Goal: Task Accomplishment & Management: Manage account settings

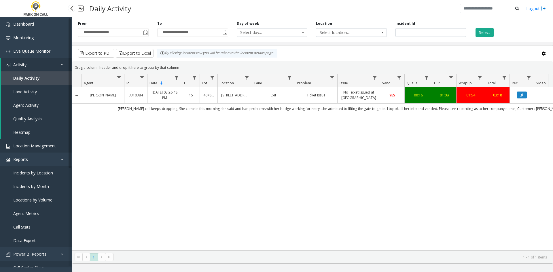
click at [22, 143] on link "Location Management" at bounding box center [36, 146] width 72 height 14
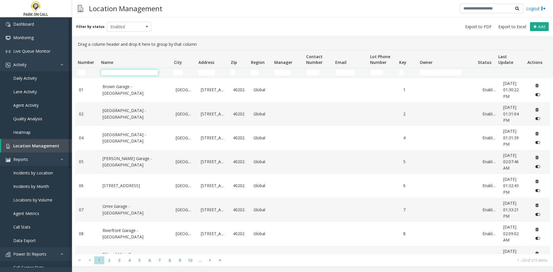
click at [132, 71] on input "Name Filter" at bounding box center [129, 73] width 57 height 6
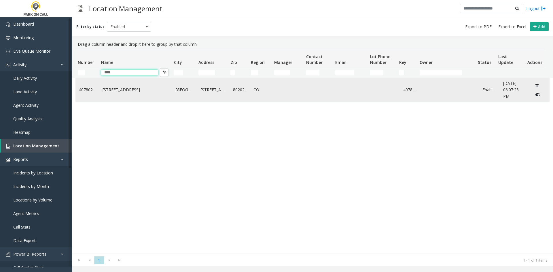
type input "****"
click at [130, 94] on td "[STREET_ADDRESS]" at bounding box center [135, 90] width 73 height 24
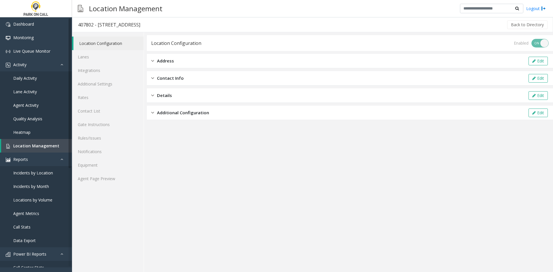
click at [100, 23] on div "407802 - 1001 17th St Garage - Parkwell" at bounding box center [109, 24] width 62 height 7
drag, startPoint x: 100, startPoint y: 23, endPoint x: 138, endPoint y: 24, distance: 38.6
click at [138, 24] on div "407802 - 1001 17th St Garage - Parkwell" at bounding box center [109, 24] width 62 height 7
copy div "1001 17th St Garage"
click at [25, 146] on span "Location Management" at bounding box center [36, 145] width 46 height 5
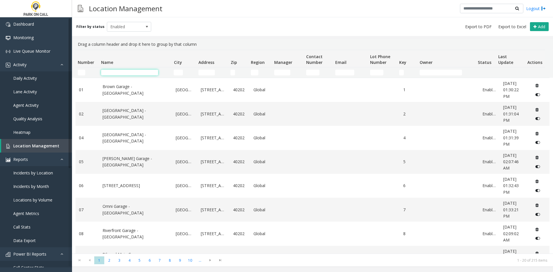
click at [134, 71] on input "Name Filter" at bounding box center [129, 73] width 57 height 6
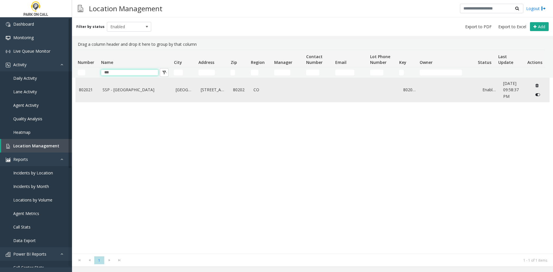
type input "***"
click at [122, 92] on link "SSP - [GEOGRAPHIC_DATA]" at bounding box center [135, 90] width 67 height 6
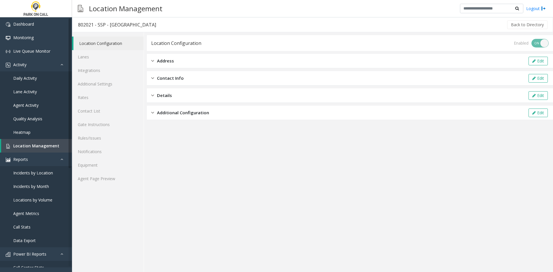
click at [102, 194] on div "Location Configuration Lanes Integrations Additional Settings Rates Contact Lis…" at bounding box center [108, 152] width 72 height 240
click at [104, 186] on div "Location Configuration Lanes Integrations Additional Settings Rates Contact Lis…" at bounding box center [108, 152] width 72 height 240
click at [106, 180] on link "Agent Page Preview" at bounding box center [108, 179] width 72 height 14
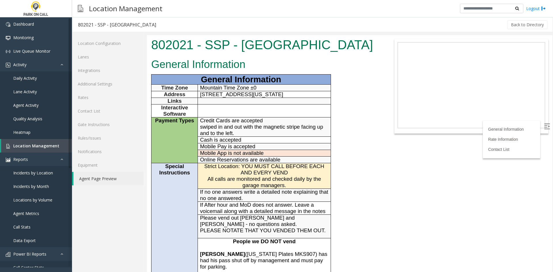
click at [98, 25] on div "802021 - SSP - Seventeenth Street Plaza Garage - Parkwell" at bounding box center [117, 24] width 78 height 7
drag, startPoint x: 98, startPoint y: 25, endPoint x: 164, endPoint y: 26, distance: 66.8
click at [156, 26] on div "802021 - SSP - Seventeenth Street Plaza Garage - Parkwell" at bounding box center [117, 24] width 78 height 7
copy div "SSP - Seventeenth Street Plaza Garage"
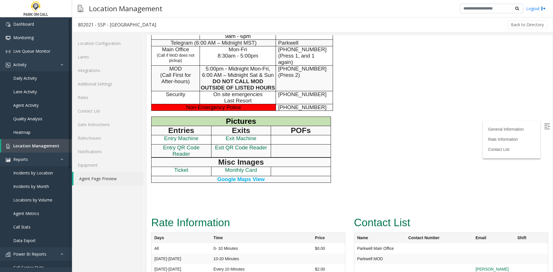
scroll to position [317, 0]
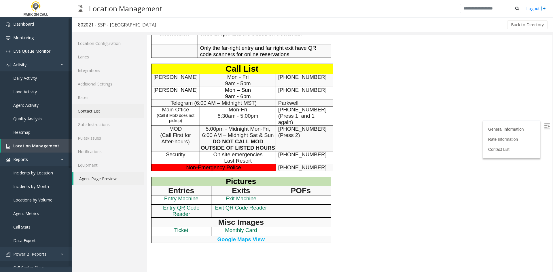
click at [111, 114] on link "Contact List" at bounding box center [108, 111] width 72 height 14
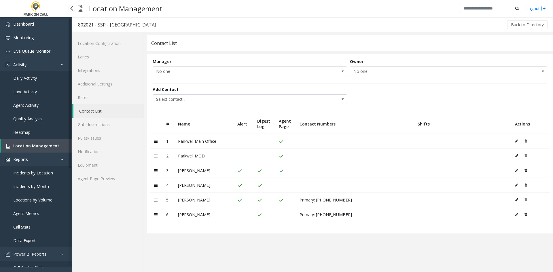
click at [39, 145] on span "Location Management" at bounding box center [36, 145] width 46 height 5
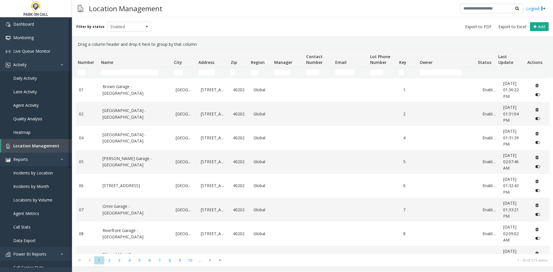
drag, startPoint x: 130, startPoint y: 69, endPoint x: 124, endPoint y: 75, distance: 8.8
click at [128, 71] on td "Name Filter" at bounding box center [135, 72] width 73 height 10
click at [124, 75] on input "Name Filter" at bounding box center [129, 73] width 57 height 6
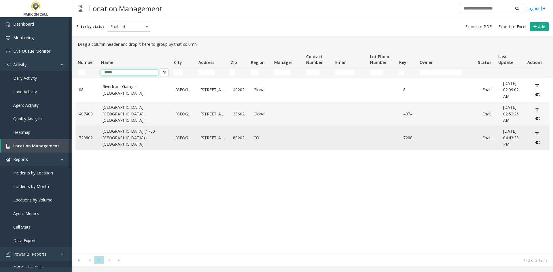
type input "*****"
click at [114, 139] on link "[GEOGRAPHIC_DATA] (1700 [GEOGRAPHIC_DATA]) - [GEOGRAPHIC_DATA]" at bounding box center [135, 137] width 67 height 19
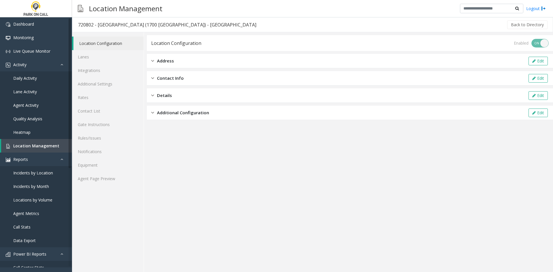
click at [104, 27] on div "720802 - [GEOGRAPHIC_DATA] (1700 [GEOGRAPHIC_DATA]) - [GEOGRAPHIC_DATA]" at bounding box center [167, 24] width 178 height 7
drag, startPoint x: 104, startPoint y: 27, endPoint x: 168, endPoint y: 24, distance: 64.0
click at [168, 24] on div "720802 - [GEOGRAPHIC_DATA] (1700 [GEOGRAPHIC_DATA]) - [GEOGRAPHIC_DATA]" at bounding box center [167, 24] width 178 height 7
copy div "[GEOGRAPHIC_DATA] (1700 [GEOGRAPHIC_DATA]) - [GEOGRAPHIC_DATA]"
click at [240, 188] on app-location-configuration "Location Configuration Enabled ON OFF Address Edit Contact Info Edit Details Ed…" at bounding box center [350, 153] width 406 height 237
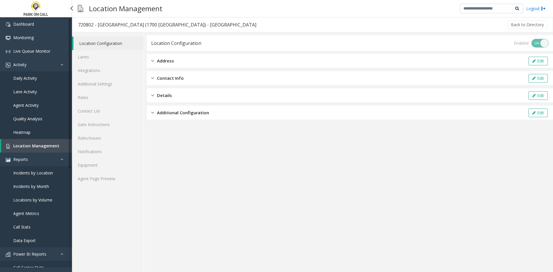
click at [47, 146] on span "Location Management" at bounding box center [36, 145] width 46 height 5
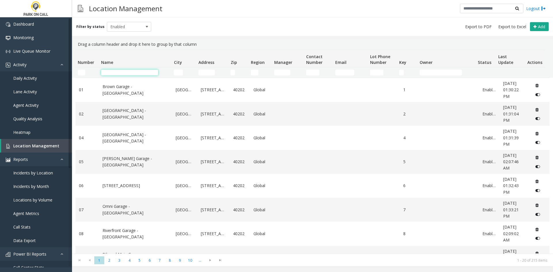
click at [121, 73] on input "Name Filter" at bounding box center [129, 73] width 57 height 6
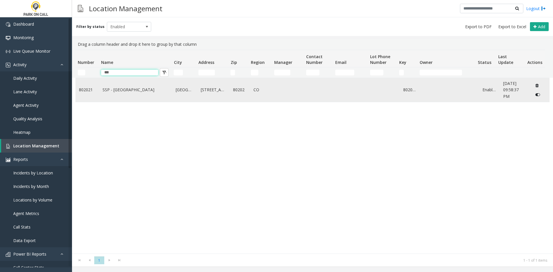
type input "***"
click at [109, 87] on link "SSP - Seventeenth Street Plaza Garage - Parkwell" at bounding box center [135, 90] width 67 height 6
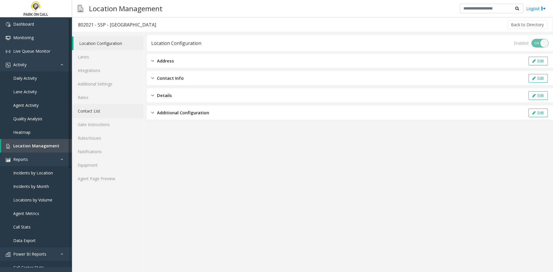
click at [98, 112] on link "Contact List" at bounding box center [108, 111] width 72 height 14
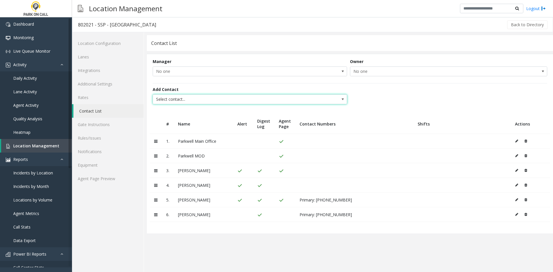
click at [215, 99] on span "Select contact..." at bounding box center [230, 99] width 155 height 9
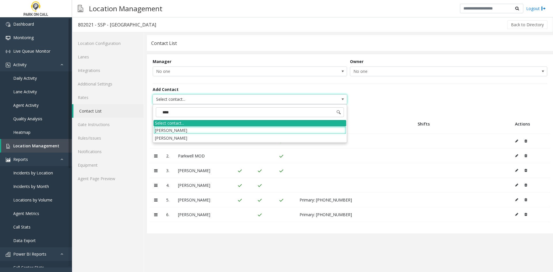
type input "*****"
click at [187, 137] on li "Henry Smith" at bounding box center [249, 138] width 193 height 8
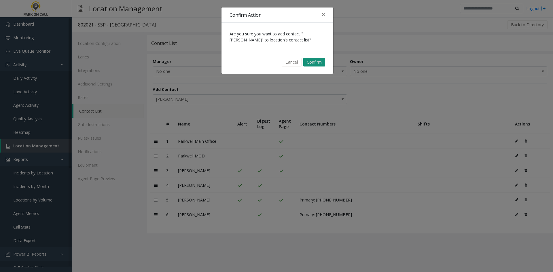
click at [317, 63] on button "Confirm" at bounding box center [314, 62] width 22 height 9
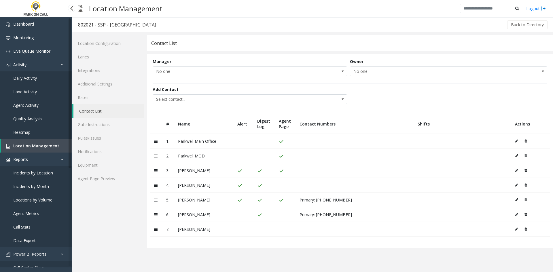
click at [517, 229] on icon at bounding box center [516, 228] width 3 height 3
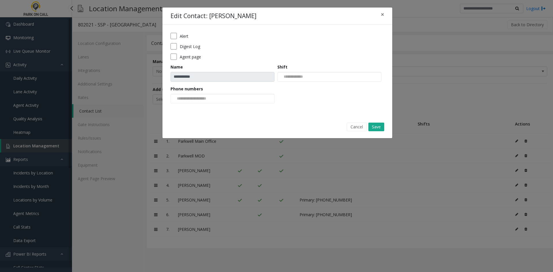
click at [197, 48] on label "Digest Log" at bounding box center [190, 46] width 20 height 6
drag, startPoint x: 378, startPoint y: 126, endPoint x: 213, endPoint y: 44, distance: 184.5
click at [375, 124] on button "Save" at bounding box center [376, 127] width 16 height 9
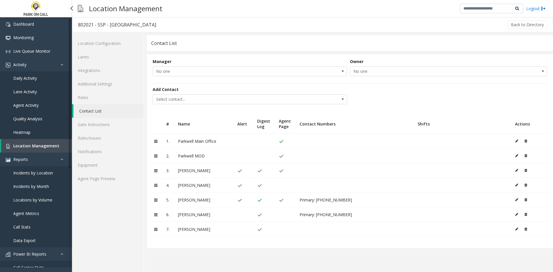
click at [517, 232] on button at bounding box center [518, 229] width 6 height 9
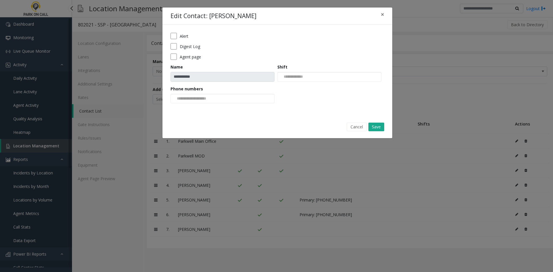
click at [193, 58] on label "Agent page" at bounding box center [190, 57] width 21 height 6
click at [183, 31] on div "**********" at bounding box center [277, 70] width 230 height 91
click at [182, 33] on div "**********" at bounding box center [277, 70] width 230 height 91
click at [182, 35] on label "Alert" at bounding box center [184, 36] width 9 height 6
click at [380, 127] on button "Save" at bounding box center [376, 127] width 16 height 9
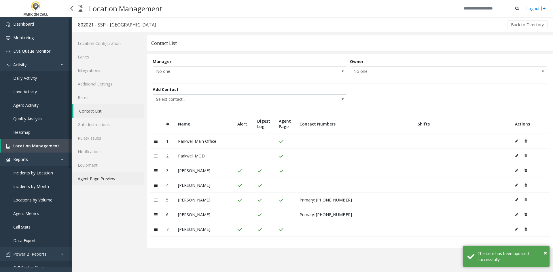
click at [117, 181] on link "Agent Page Preview" at bounding box center [108, 179] width 72 height 14
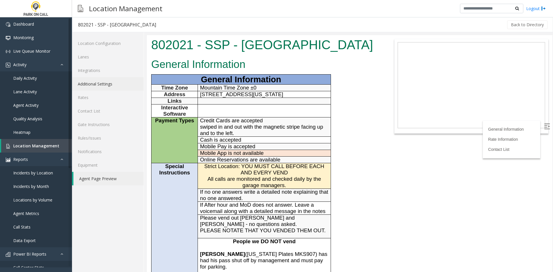
click at [124, 83] on link "Additional Settings" at bounding box center [108, 84] width 72 height 14
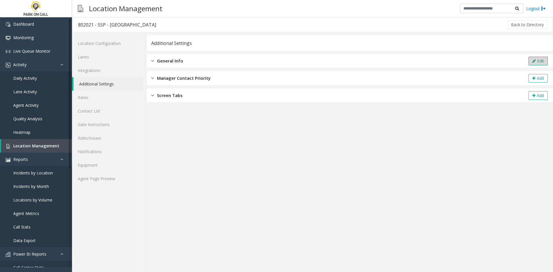
click at [537, 63] on button "Edit" at bounding box center [537, 61] width 19 height 9
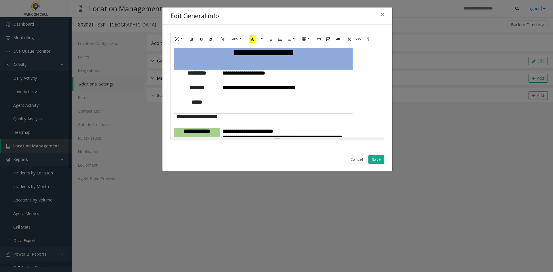
click at [314, 113] on td at bounding box center [286, 120] width 133 height 15
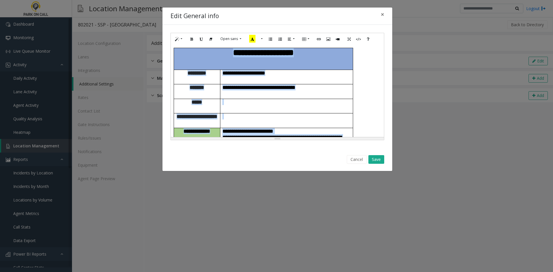
copy div "**********"
click at [292, 185] on p "**********" at bounding box center [286, 188] width 128 height 6
click at [289, 185] on p "**********" at bounding box center [286, 188] width 128 height 6
click at [282, 170] on p "**********" at bounding box center [286, 173] width 128 height 6
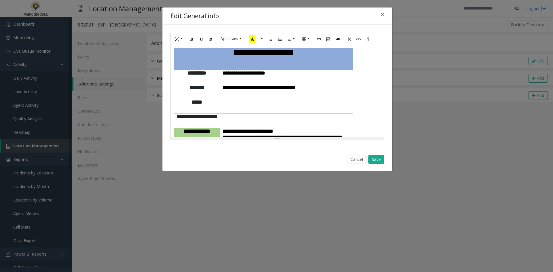
scroll to position [499, 0]
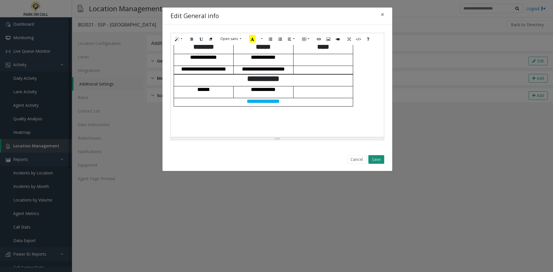
click at [377, 160] on button "Save" at bounding box center [376, 159] width 16 height 9
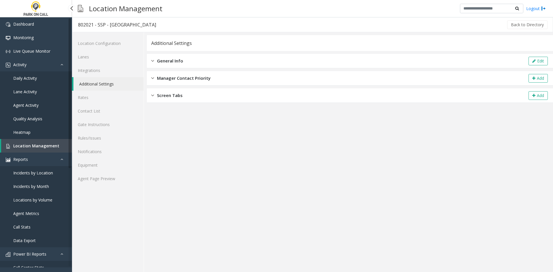
click at [42, 146] on span "Location Management" at bounding box center [36, 145] width 46 height 5
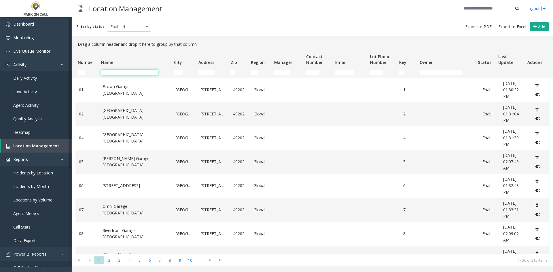
click at [148, 72] on input "Name Filter" at bounding box center [129, 73] width 57 height 6
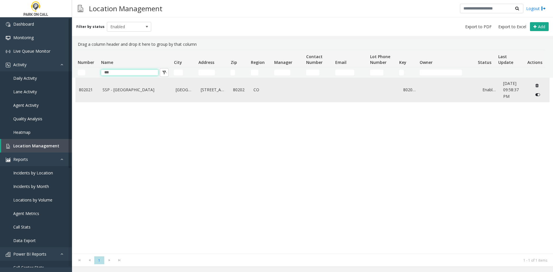
type input "***"
click at [112, 92] on link "SSP - Seventeenth Street Plaza Garage - Parkwell" at bounding box center [135, 90] width 67 height 6
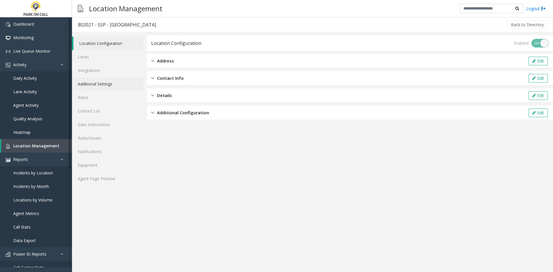
click at [104, 84] on link "Additional Settings" at bounding box center [108, 84] width 72 height 14
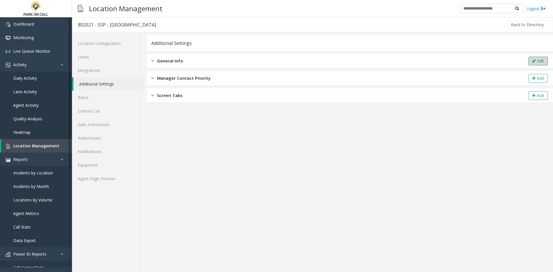
click at [533, 62] on icon at bounding box center [533, 61] width 3 height 4
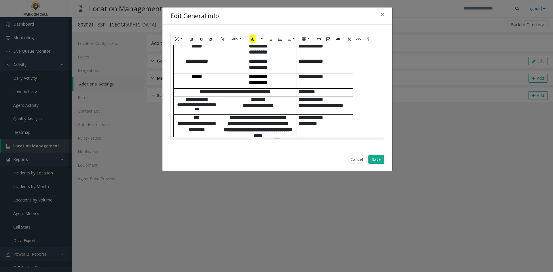
scroll to position [345, 0]
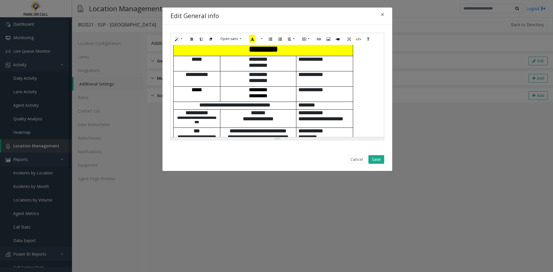
click at [303, 77] on span "**********" at bounding box center [310, 74] width 25 height 5
drag, startPoint x: 303, startPoint y: 78, endPoint x: 333, endPoint y: 78, distance: 29.9
click at [333, 77] on p "**********" at bounding box center [324, 74] width 52 height 6
paste div
click at [334, 75] on p "**********" at bounding box center [324, 74] width 52 height 6
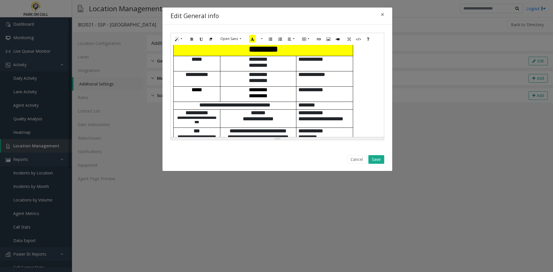
click at [313, 74] on span "**********" at bounding box center [311, 74] width 27 height 5
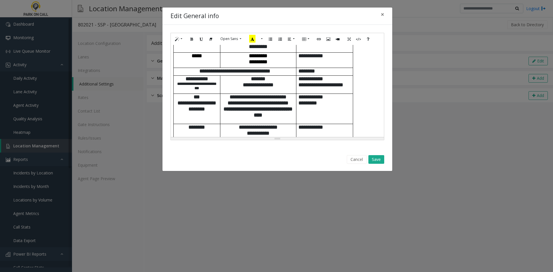
scroll to position [432, 0]
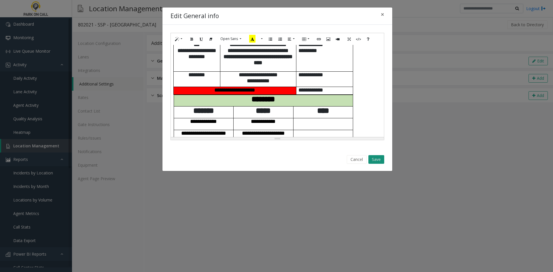
click at [381, 160] on button "Save" at bounding box center [376, 159] width 16 height 9
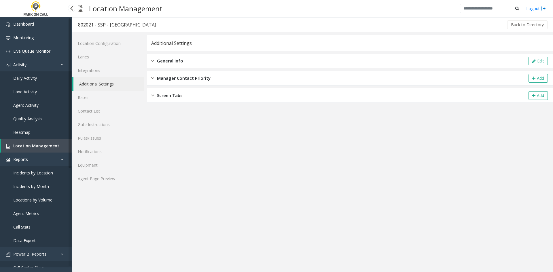
click at [30, 148] on span "Location Management" at bounding box center [36, 145] width 46 height 5
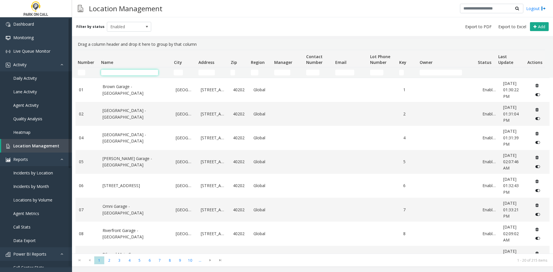
click at [131, 70] on input "Name Filter" at bounding box center [129, 73] width 57 height 6
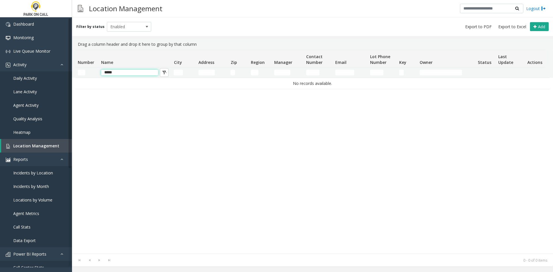
click at [113, 73] on input "*****" at bounding box center [129, 73] width 57 height 6
type input "****"
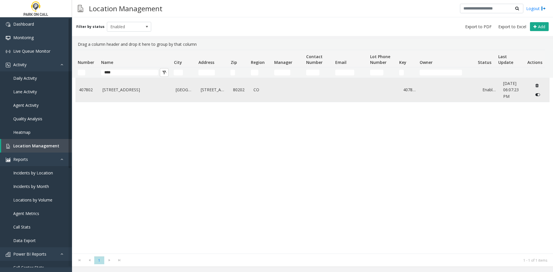
click at [118, 93] on td "1001 17th St Garage - Parkwell" at bounding box center [135, 90] width 73 height 24
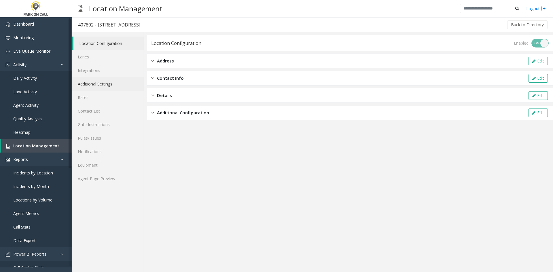
click at [104, 85] on link "Additional Settings" at bounding box center [108, 84] width 72 height 14
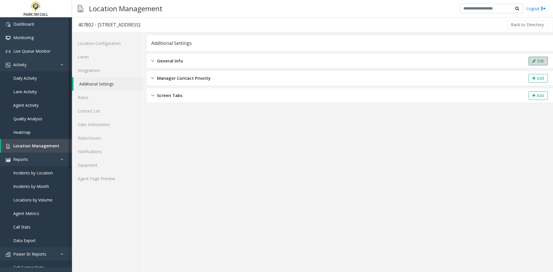
click at [537, 59] on button "Edit" at bounding box center [537, 61] width 19 height 9
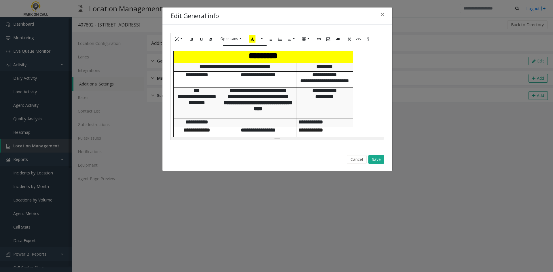
scroll to position [173, 0]
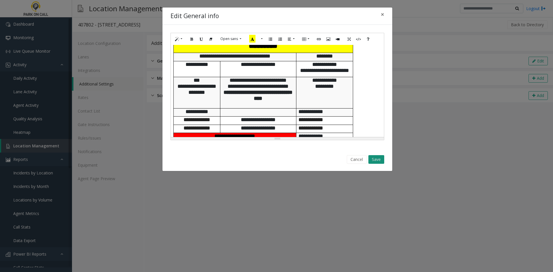
click at [373, 159] on button "Save" at bounding box center [376, 159] width 16 height 9
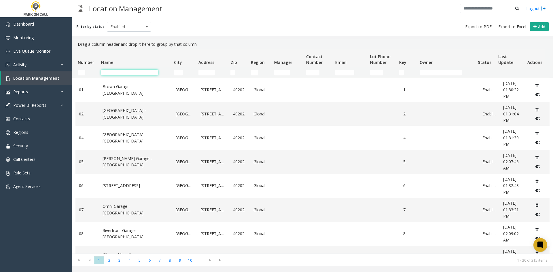
click at [123, 74] on input "Name Filter" at bounding box center [129, 73] width 57 height 6
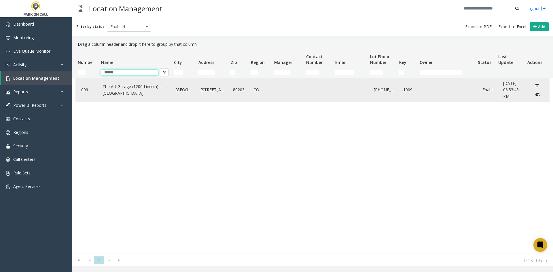
type input "******"
click at [118, 90] on link "The Art Garage (1200 Lincoln) - [GEOGRAPHIC_DATA]" at bounding box center [135, 89] width 67 height 13
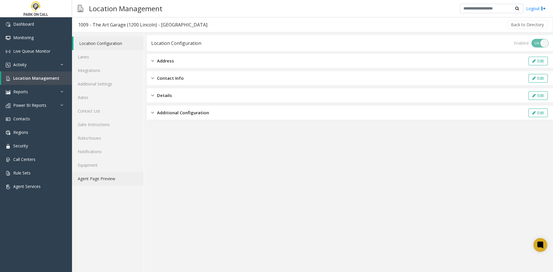
click at [96, 183] on link "Agent Page Preview" at bounding box center [108, 179] width 72 height 14
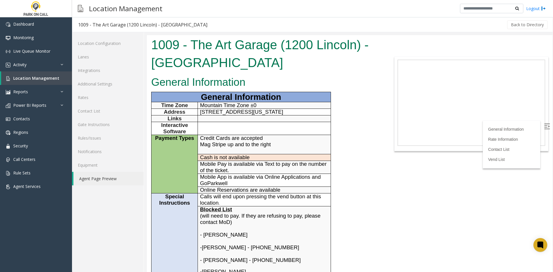
scroll to position [259, 0]
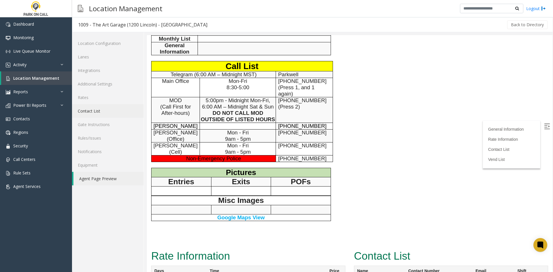
click at [103, 111] on link "Contact List" at bounding box center [108, 111] width 72 height 14
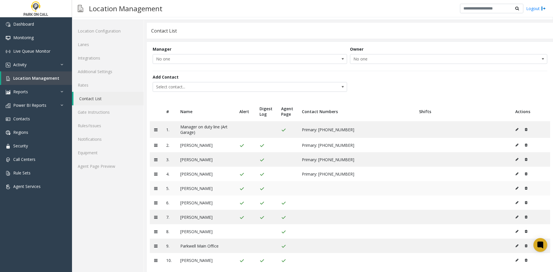
scroll to position [19, 0]
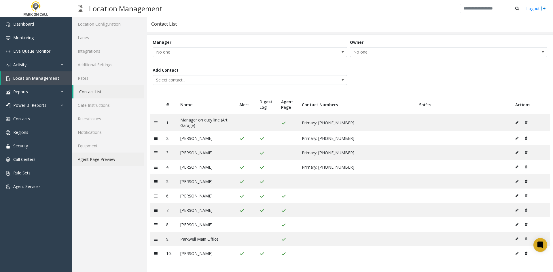
click at [124, 159] on link "Agent Page Preview" at bounding box center [108, 160] width 72 height 14
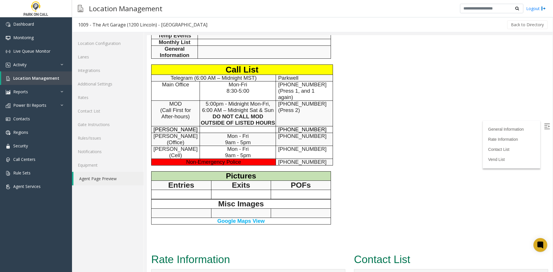
scroll to position [259, 0]
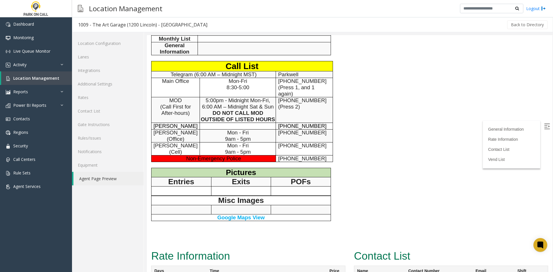
click at [279, 126] on span "720-414-1278" at bounding box center [302, 126] width 48 height 6
drag, startPoint x: 279, startPoint y: 126, endPoint x: 308, endPoint y: 125, distance: 29.4
click at [308, 125] on span "720-414-1278" at bounding box center [302, 126] width 48 height 6
copy span "720-414-1278"
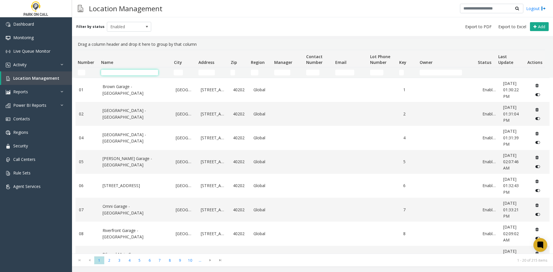
click at [141, 71] on input "Name Filter" at bounding box center [129, 73] width 57 height 6
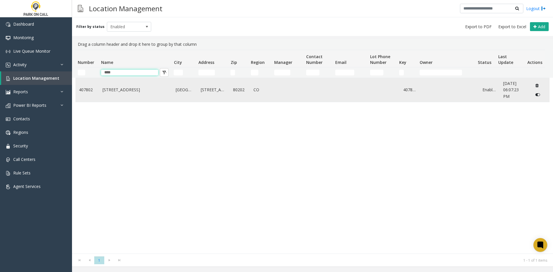
type input "****"
click at [133, 87] on link "[STREET_ADDRESS]" at bounding box center [135, 90] width 67 height 6
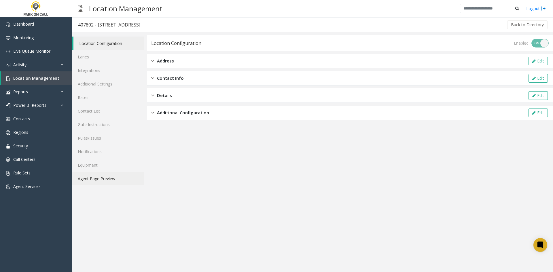
click at [99, 175] on link "Agent Page Preview" at bounding box center [108, 179] width 72 height 14
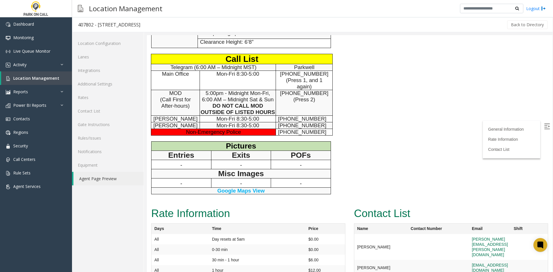
scroll to position [173, 0]
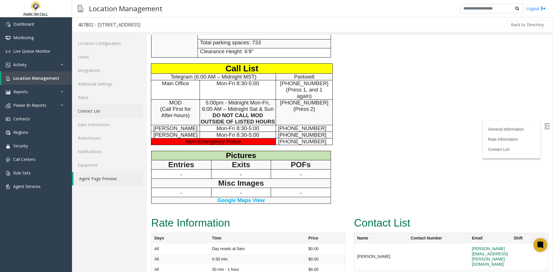
click at [111, 108] on link "Contact List" at bounding box center [108, 111] width 72 height 14
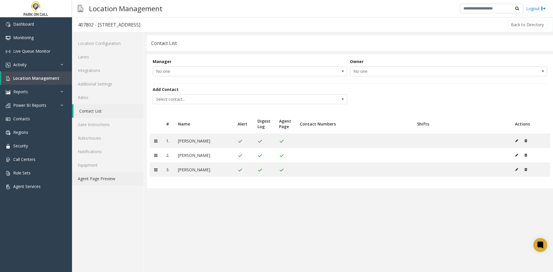
click at [101, 176] on link "Agent Page Preview" at bounding box center [108, 179] width 72 height 14
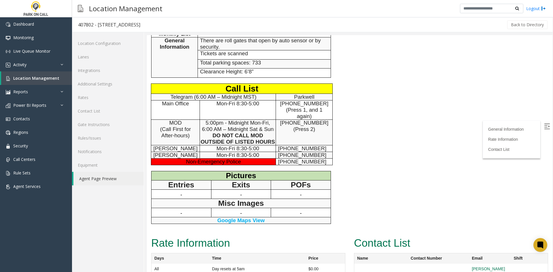
scroll to position [144, 0]
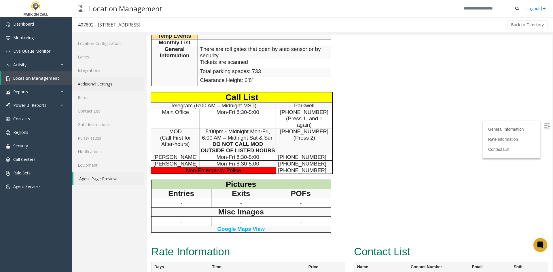
click at [118, 87] on link "Additional Settings" at bounding box center [108, 84] width 72 height 14
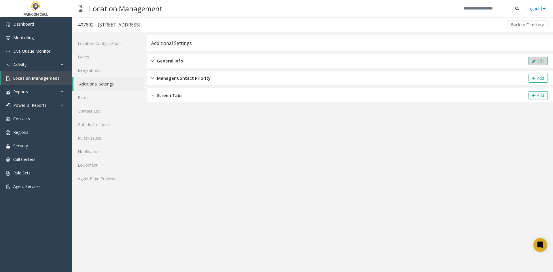
click at [532, 61] on icon at bounding box center [533, 61] width 3 height 4
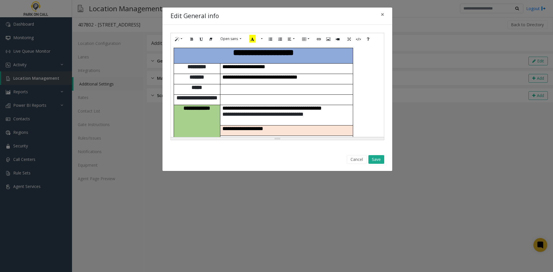
click at [288, 126] on p "**********" at bounding box center [286, 129] width 128 height 6
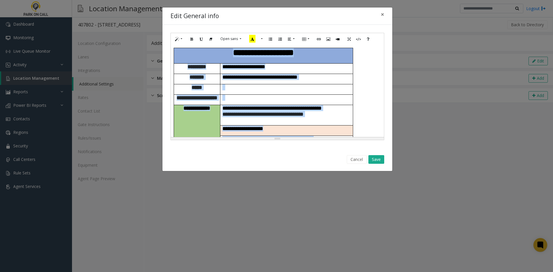
copy div "**********"
click at [276, 95] on td at bounding box center [286, 100] width 133 height 10
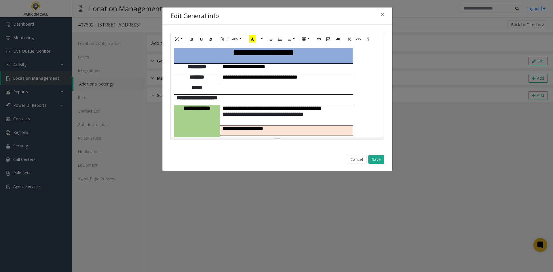
scroll to position [243, 0]
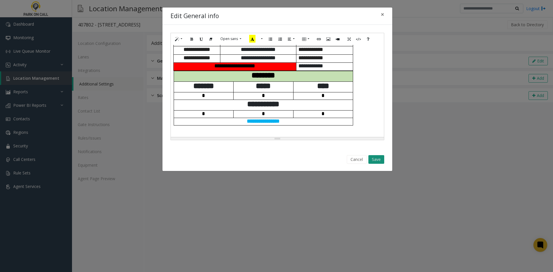
click at [371, 159] on button "Save" at bounding box center [376, 159] width 16 height 9
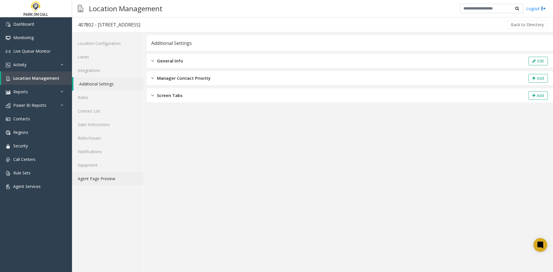
click at [98, 181] on link "Agent Page Preview" at bounding box center [108, 179] width 72 height 14
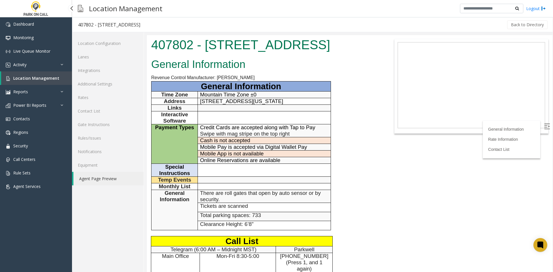
click at [35, 78] on span "Location Management" at bounding box center [36, 77] width 46 height 5
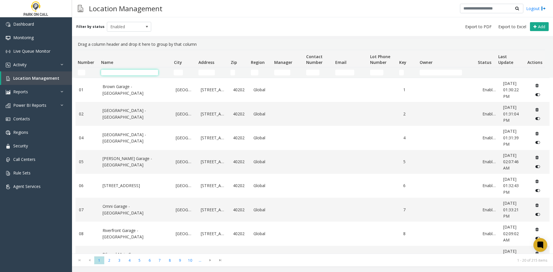
click at [110, 70] on input "Name Filter" at bounding box center [129, 73] width 57 height 6
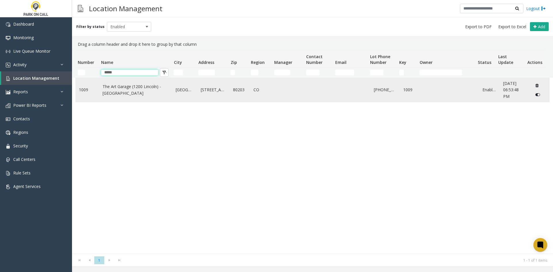
type input "*****"
click at [130, 93] on link "The Art Garage (1200 Lincoln) - Parkwell" at bounding box center [135, 89] width 67 height 13
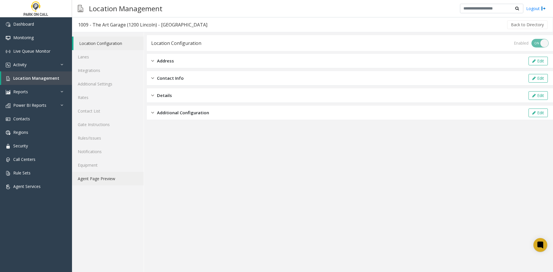
click at [113, 178] on link "Agent Page Preview" at bounding box center [108, 179] width 72 height 14
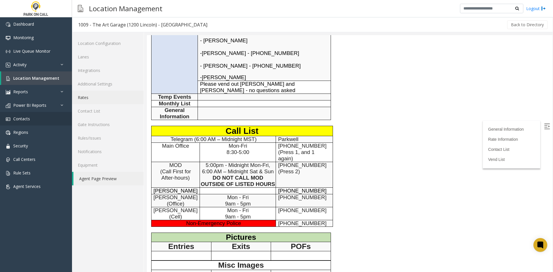
scroll to position [173, 0]
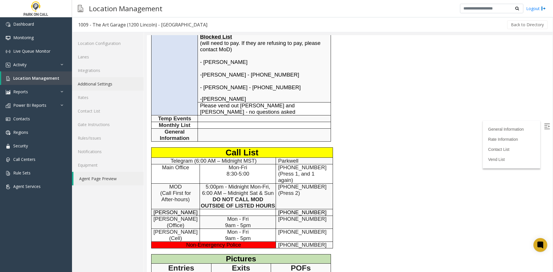
click at [114, 86] on link "Additional Settings" at bounding box center [108, 84] width 72 height 14
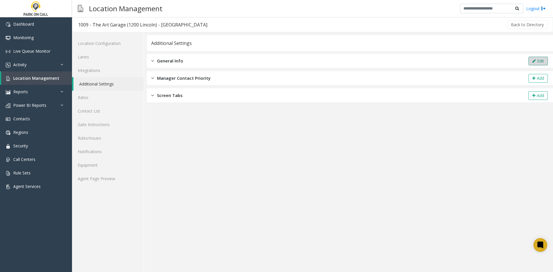
click at [541, 60] on button "Edit" at bounding box center [537, 61] width 19 height 9
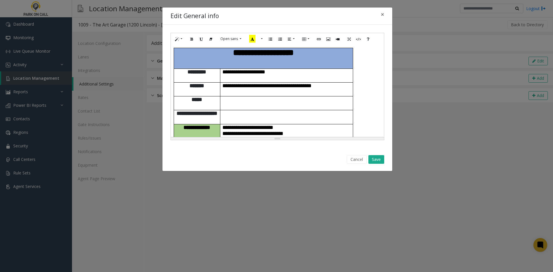
click at [283, 125] on span "**********" at bounding box center [252, 131] width 61 height 12
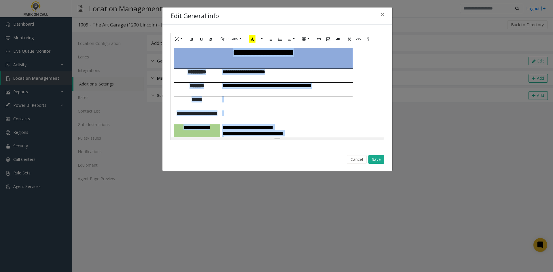
copy div "**********"
click at [285, 110] on td at bounding box center [286, 117] width 133 height 14
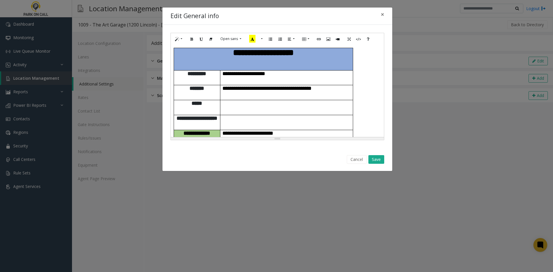
scroll to position [396, 0]
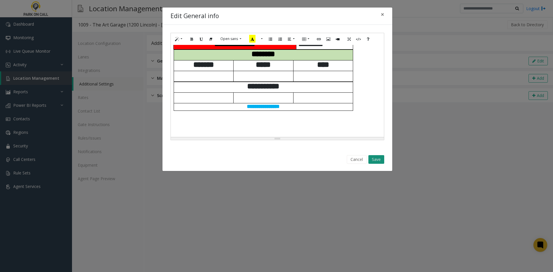
click at [373, 162] on button "Save" at bounding box center [376, 159] width 16 height 9
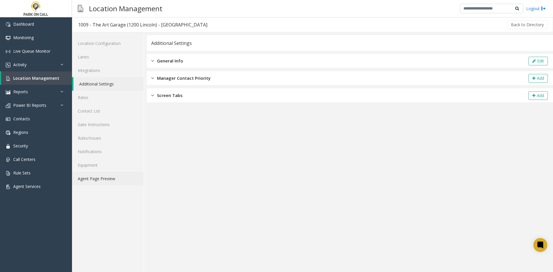
click at [111, 184] on link "Agent Page Preview" at bounding box center [108, 179] width 72 height 14
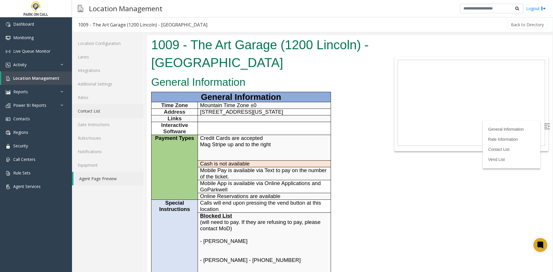
click at [108, 107] on link "Contact List" at bounding box center [108, 111] width 72 height 14
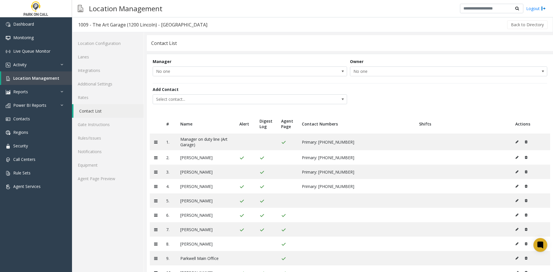
scroll to position [19, 0]
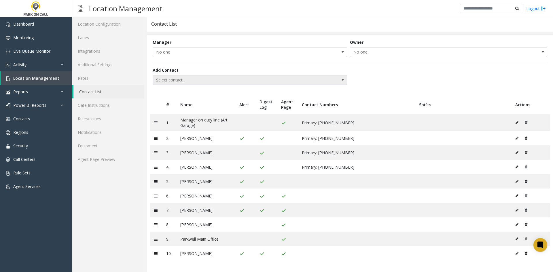
click at [233, 81] on span "Select contact..." at bounding box center [230, 79] width 155 height 9
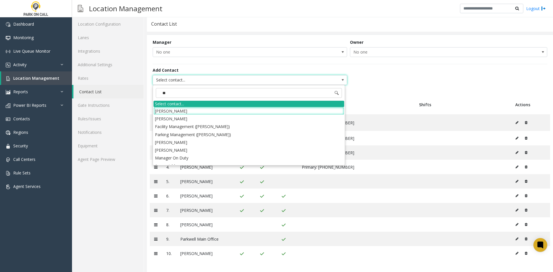
type input "*"
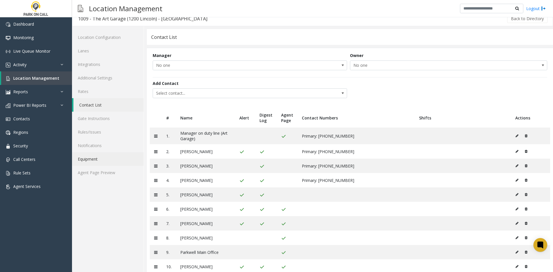
scroll to position [0, 0]
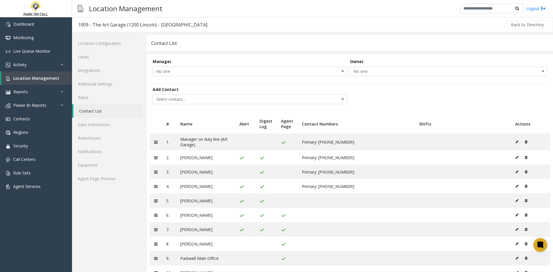
click at [99, 190] on div "Location Configuration Lanes Integrations Additional Settings Rates Contact Lis…" at bounding box center [108, 161] width 72 height 259
click at [104, 184] on link "Agent Page Preview" at bounding box center [108, 179] width 72 height 14
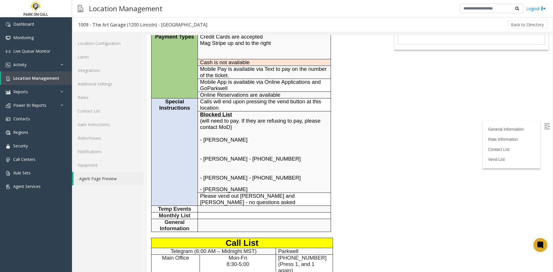
scroll to position [259, 0]
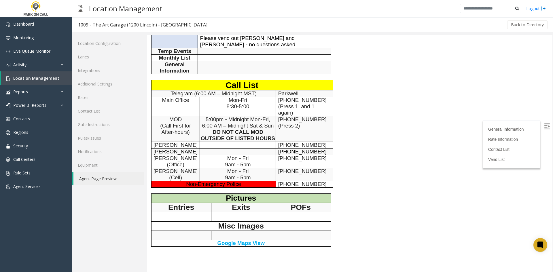
click at [282, 146] on span "720-501-1818" at bounding box center [302, 145] width 48 height 6
drag, startPoint x: 282, startPoint y: 146, endPoint x: 298, endPoint y: 143, distance: 17.0
click at [298, 143] on span "720-501-1818" at bounding box center [302, 145] width 48 height 6
copy span "720-501-1818"
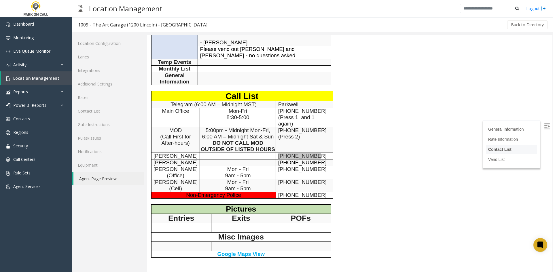
scroll to position [230, 0]
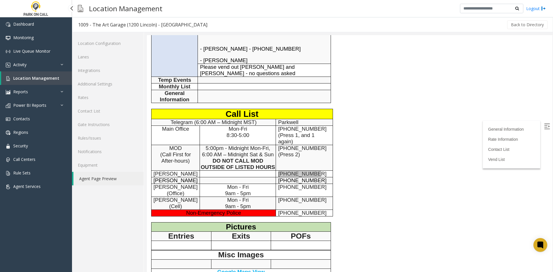
click at [30, 79] on span "Location Management" at bounding box center [36, 77] width 46 height 5
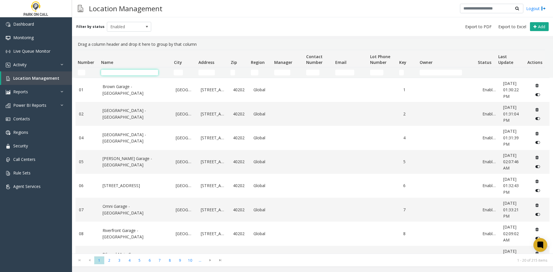
click at [144, 73] on input "Name Filter" at bounding box center [129, 73] width 57 height 6
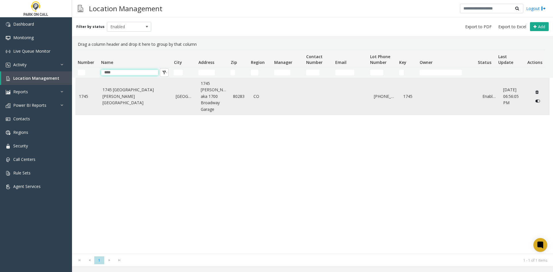
type input "****"
click at [115, 97] on link "1745 Sherman Garage - Parkwell" at bounding box center [135, 96] width 67 height 19
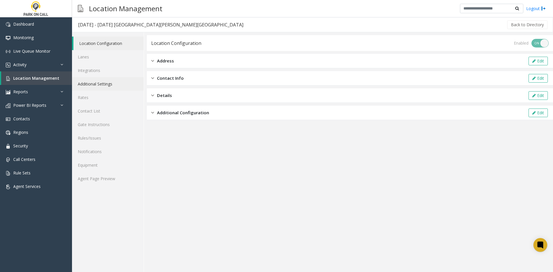
click at [101, 83] on link "Additional Settings" at bounding box center [108, 84] width 72 height 14
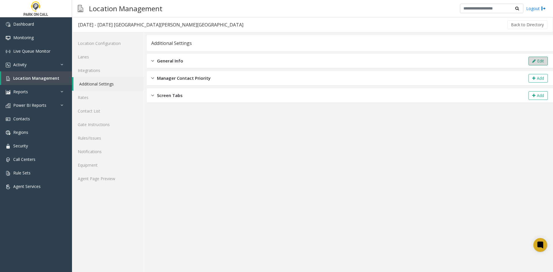
click at [530, 60] on button "Edit" at bounding box center [537, 61] width 19 height 9
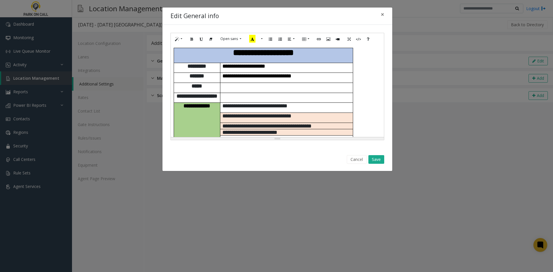
click at [296, 93] on p at bounding box center [286, 96] width 128 height 6
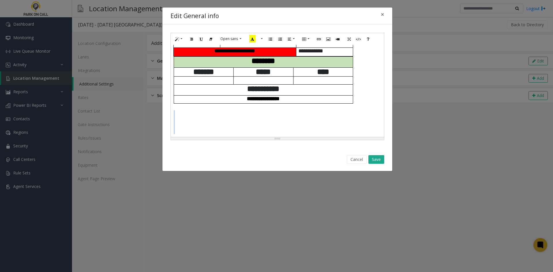
drag, startPoint x: 213, startPoint y: 134, endPoint x: 204, endPoint y: 105, distance: 29.8
click at [204, 105] on div "**********" at bounding box center [277, 91] width 213 height 92
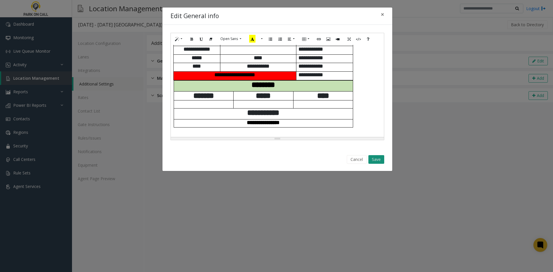
click at [376, 161] on button "Save" at bounding box center [376, 159] width 16 height 9
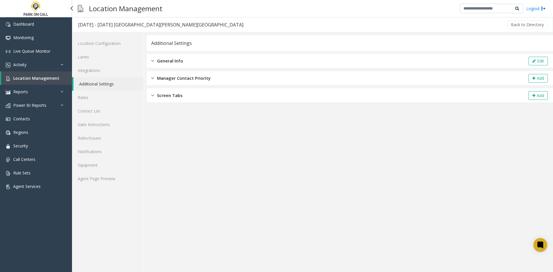
click at [35, 80] on span "Location Management" at bounding box center [36, 77] width 46 height 5
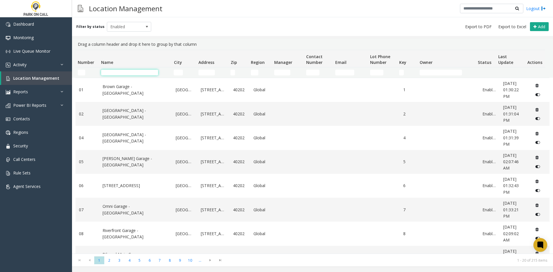
click at [125, 70] on input "Name Filter" at bounding box center [129, 73] width 57 height 6
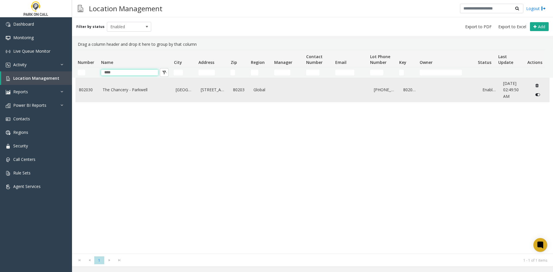
type input "****"
click at [128, 88] on link "The Chancery - Parkwell" at bounding box center [135, 90] width 67 height 6
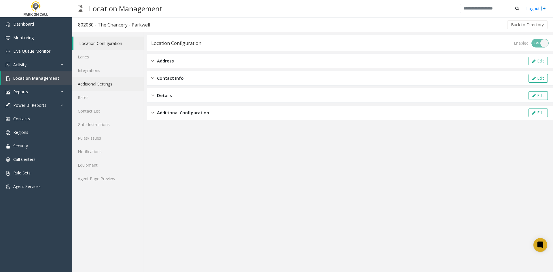
click at [115, 85] on link "Additional Settings" at bounding box center [108, 84] width 72 height 14
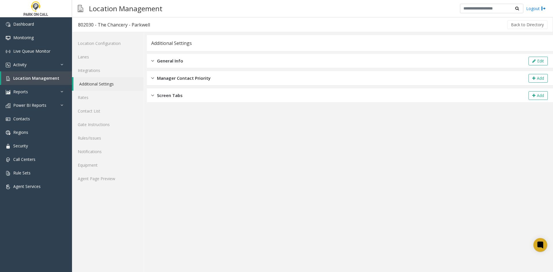
click at [526, 63] on div "General Info Edit" at bounding box center [350, 61] width 406 height 14
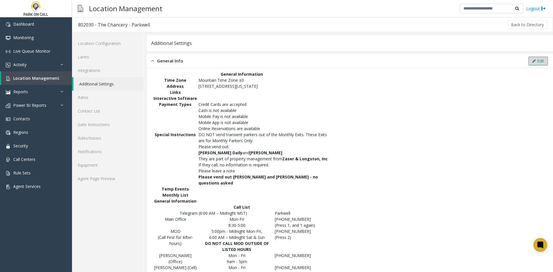
click at [534, 62] on button "Edit" at bounding box center [537, 61] width 19 height 9
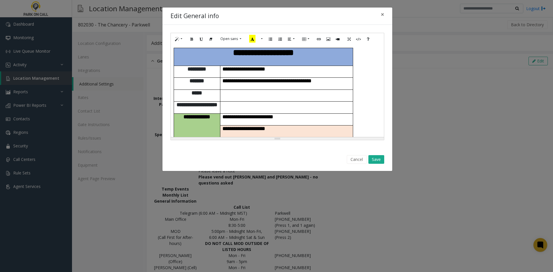
click at [316, 138] on p "**********" at bounding box center [286, 141] width 128 height 6
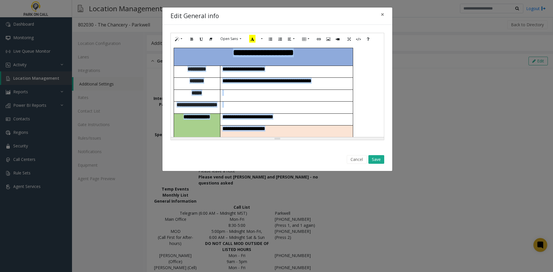
copy div "**********"
click at [236, 138] on span "**********" at bounding box center [249, 140] width 55 height 5
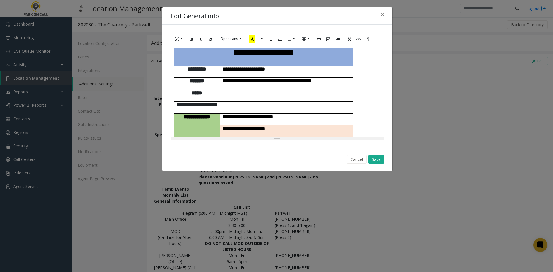
scroll to position [287, 0]
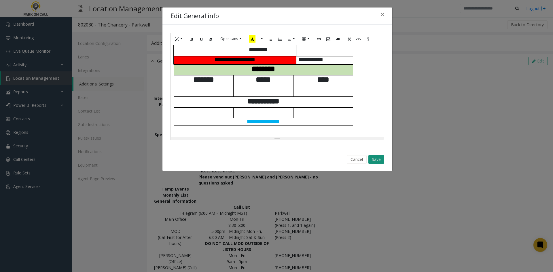
click at [378, 159] on button "Save" at bounding box center [376, 159] width 16 height 9
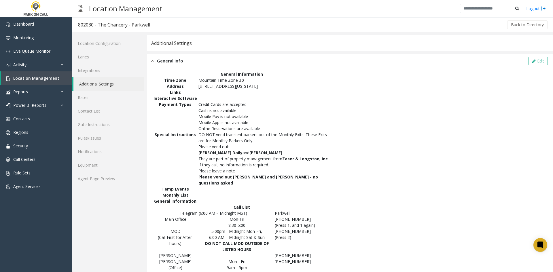
click at [134, 187] on div "Location Configuration Lanes Integrations Additional Settings Rates Contact Lis…" at bounding box center [108, 200] width 72 height 336
click at [130, 183] on link "Agent Page Preview" at bounding box center [108, 179] width 72 height 14
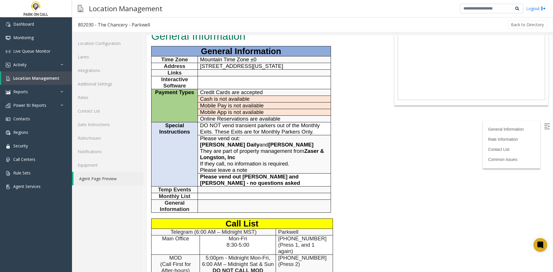
scroll to position [144, 0]
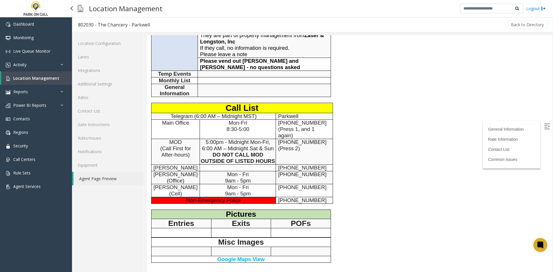
click at [58, 81] on link "Location Management" at bounding box center [36, 78] width 71 height 14
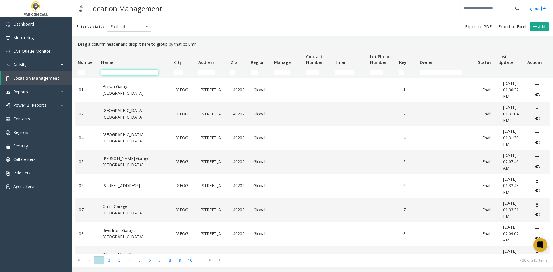
click at [137, 75] on input "Name Filter" at bounding box center [129, 73] width 57 height 6
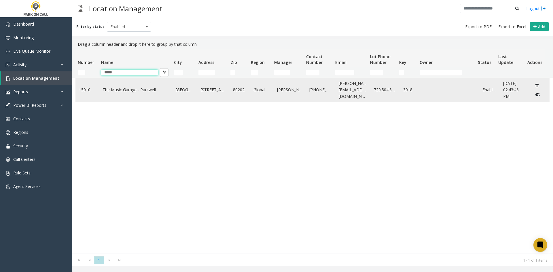
type input "*****"
click at [136, 85] on td "The Music Garage - Parkwell" at bounding box center [135, 90] width 73 height 24
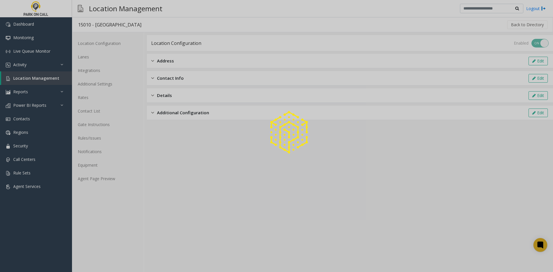
click at [109, 85] on div at bounding box center [276, 136] width 553 height 272
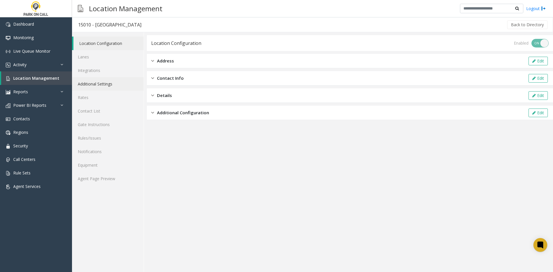
click at [109, 85] on link "Additional Settings" at bounding box center [108, 84] width 72 height 14
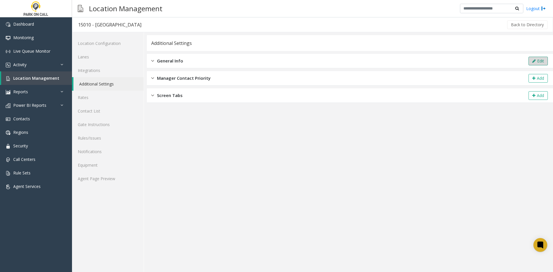
click at [538, 65] on button "Edit" at bounding box center [537, 61] width 19 height 9
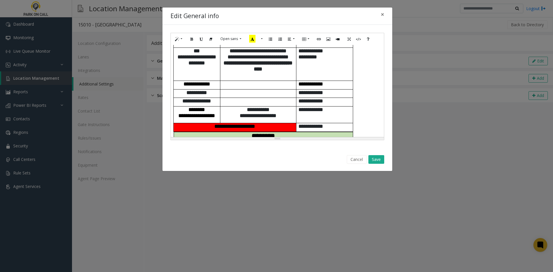
scroll to position [345, 0]
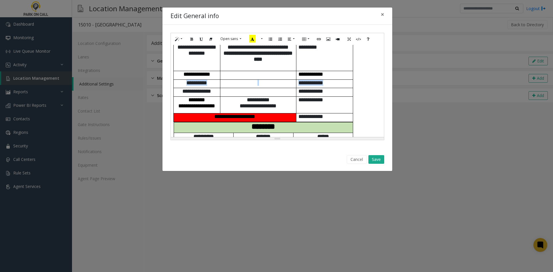
drag, startPoint x: 319, startPoint y: 82, endPoint x: 180, endPoint y: 82, distance: 139.3
click at [180, 82] on tr "**********" at bounding box center [262, 83] width 179 height 9
click at [261, 39] on button "More Color" at bounding box center [261, 39] width 6 height 9
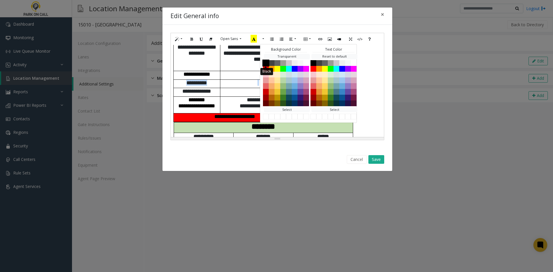
click at [266, 62] on button "Black" at bounding box center [265, 62] width 7 height 7
click at [226, 82] on p at bounding box center [258, 83] width 76 height 6
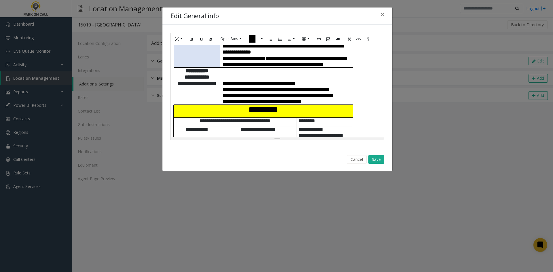
scroll to position [230, 0]
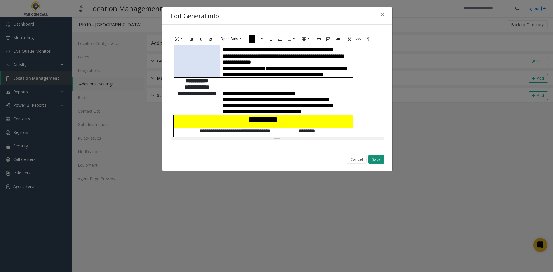
click at [382, 158] on button "Save" at bounding box center [376, 159] width 16 height 9
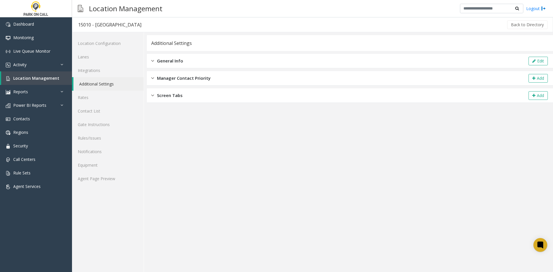
click at [101, 23] on div "15010 - The Music Garage - Parkwell" at bounding box center [109, 24] width 63 height 7
drag, startPoint x: 101, startPoint y: 23, endPoint x: 139, endPoint y: 26, distance: 38.4
click at [139, 26] on div "15010 - The Music Garage - Parkwell" at bounding box center [109, 24] width 63 height 7
copy div "The Music Garage - Parkwell"
click at [47, 75] on link "Location Management" at bounding box center [36, 78] width 71 height 14
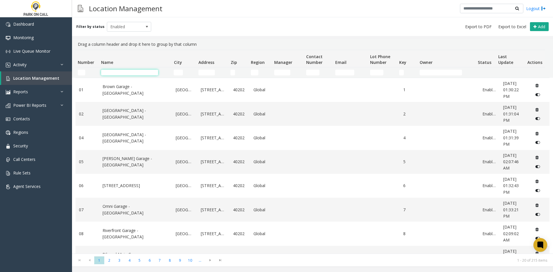
click at [149, 74] on input "Name Filter" at bounding box center [129, 73] width 57 height 6
paste input "*******"
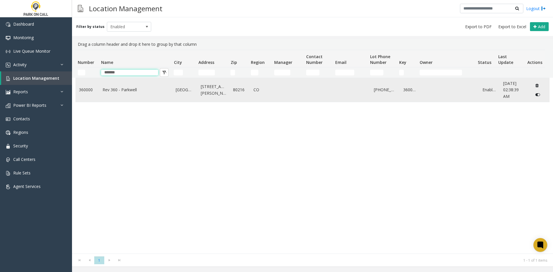
type input "*******"
click at [141, 88] on link "Rev 360 - Parkwell" at bounding box center [135, 90] width 67 height 6
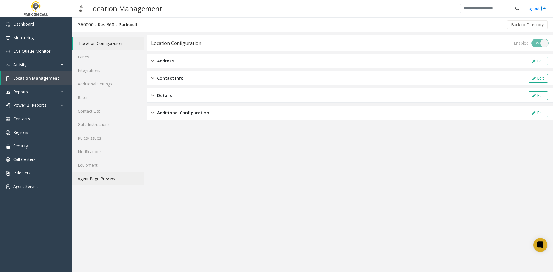
click at [119, 178] on link "Agent Page Preview" at bounding box center [108, 179] width 72 height 14
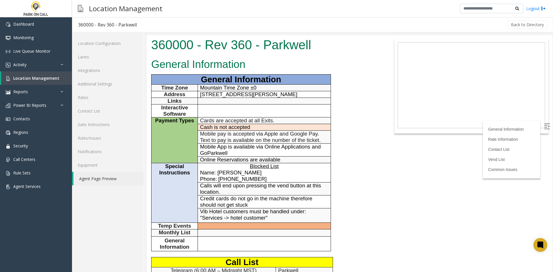
scroll to position [144, 0]
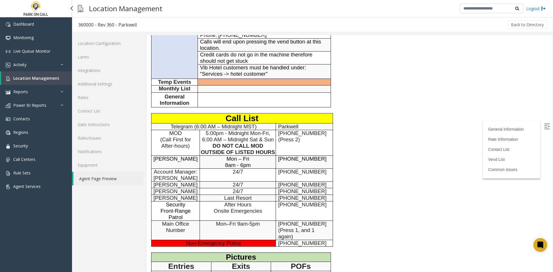
click at [30, 78] on span "Location Management" at bounding box center [36, 77] width 46 height 5
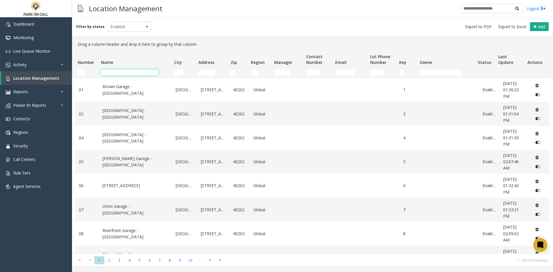
click at [128, 71] on input "Name Filter" at bounding box center [129, 73] width 57 height 6
paste input "**********"
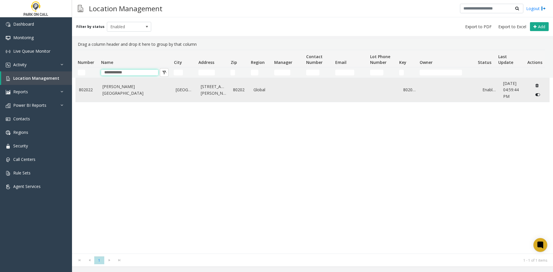
type input "**********"
click at [154, 93] on td "[PERSON_NAME][GEOGRAPHIC_DATA]" at bounding box center [135, 90] width 73 height 24
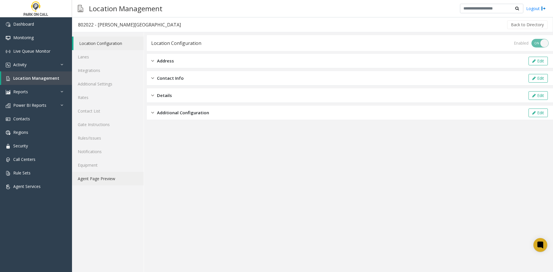
click at [115, 181] on link "Agent Page Preview" at bounding box center [108, 179] width 72 height 14
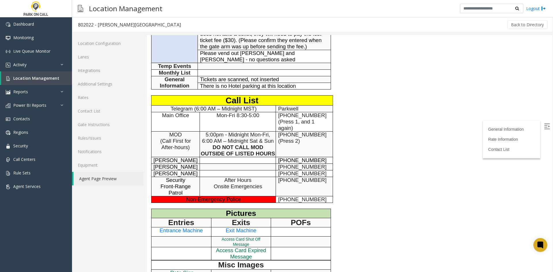
scroll to position [202, 0]
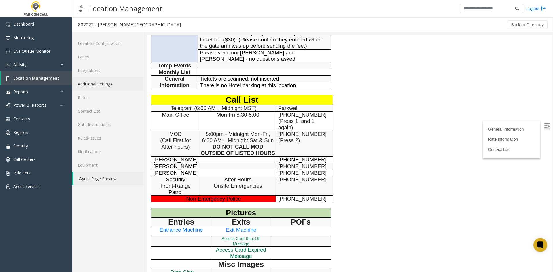
click at [102, 83] on link "Additional Settings" at bounding box center [108, 84] width 72 height 14
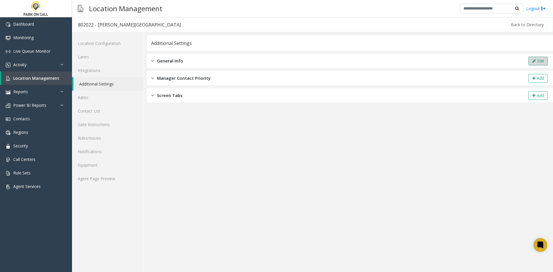
click at [540, 60] on button "Edit" at bounding box center [537, 61] width 19 height 9
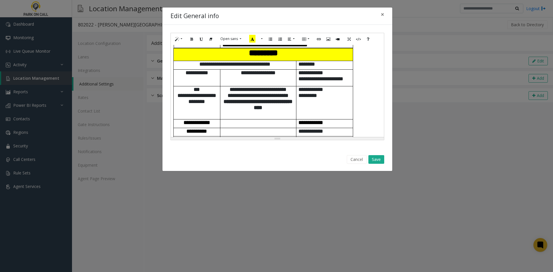
scroll to position [259, 0]
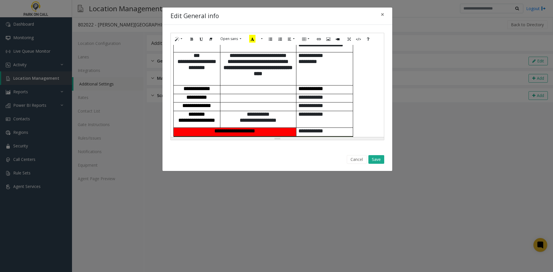
click at [192, 98] on span "**********" at bounding box center [196, 96] width 21 height 5
drag, startPoint x: 193, startPoint y: 98, endPoint x: 337, endPoint y: 93, distance: 144.6
click at [337, 94] on tr "**********" at bounding box center [263, 98] width 179 height 9
click at [263, 37] on button "More Color" at bounding box center [261, 39] width 6 height 9
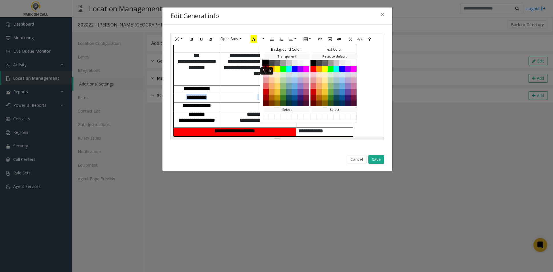
click at [266, 63] on button "Black" at bounding box center [265, 62] width 7 height 7
click at [250, 70] on b "**********" at bounding box center [257, 71] width 69 height 12
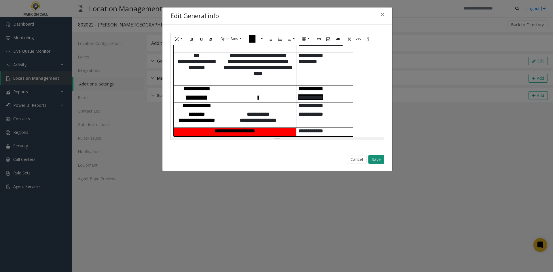
click at [375, 157] on button "Save" at bounding box center [376, 159] width 16 height 9
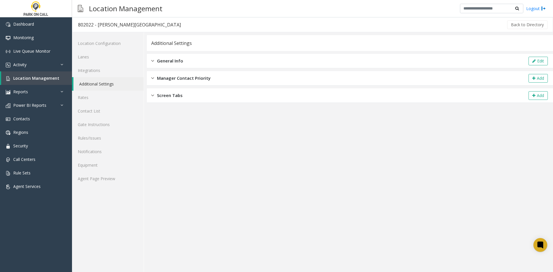
click at [103, 25] on div "802022 - Stout Street Garage - Parkwell" at bounding box center [129, 24] width 103 height 7
drag, startPoint x: 103, startPoint y: 25, endPoint x: 160, endPoint y: 24, distance: 56.4
click at [160, 24] on div "802022 - Stout Street Garage - Parkwell" at bounding box center [129, 24] width 103 height 7
copy div "[PERSON_NAME][GEOGRAPHIC_DATA]"
click at [44, 81] on link "Location Management" at bounding box center [36, 78] width 71 height 14
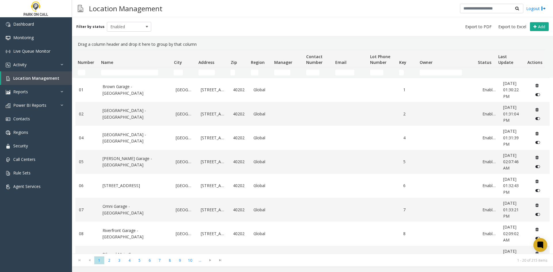
click at [134, 69] on td "Name Filter" at bounding box center [135, 72] width 73 height 10
click at [132, 71] on input "Name Filter" at bounding box center [129, 73] width 57 height 6
paste input "**********"
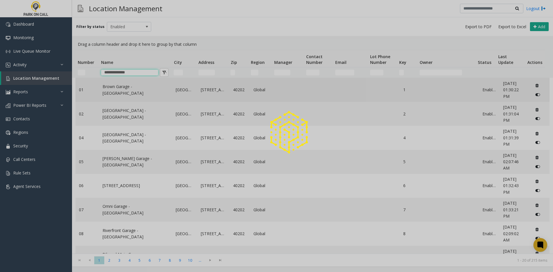
type input "**********"
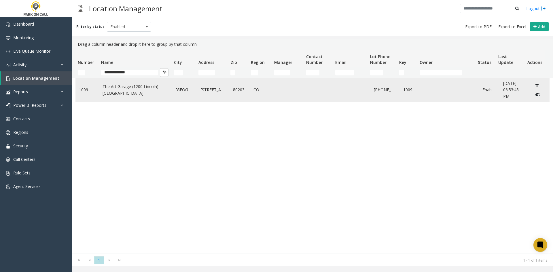
click at [134, 89] on link "The Art Garage (1200 Lincoln) - [GEOGRAPHIC_DATA]" at bounding box center [135, 89] width 67 height 13
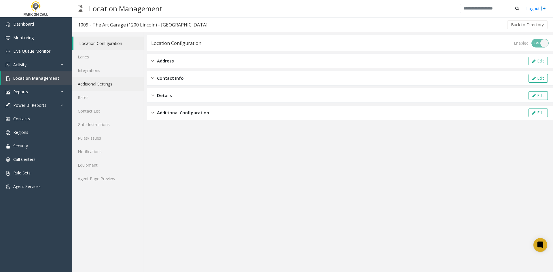
click at [98, 83] on link "Additional Settings" at bounding box center [108, 84] width 72 height 14
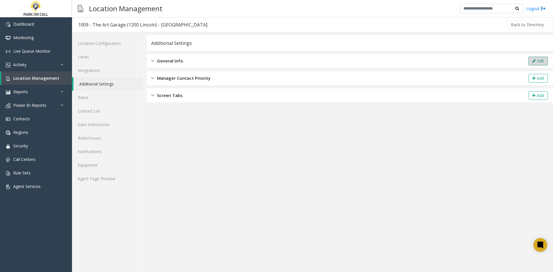
click at [530, 62] on button "Edit" at bounding box center [537, 61] width 19 height 9
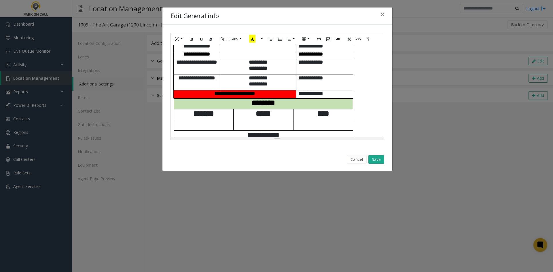
scroll to position [317, 0]
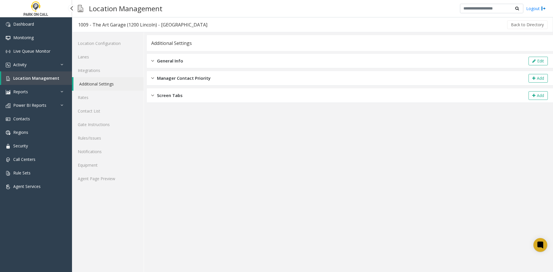
click at [57, 81] on link "Location Management" at bounding box center [36, 78] width 71 height 14
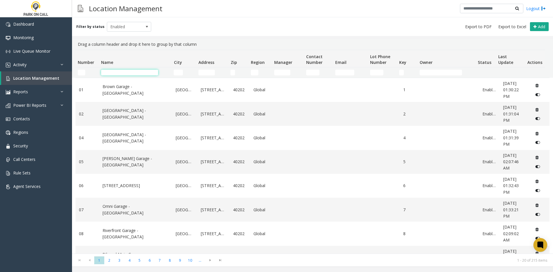
click at [135, 71] on input "Name Filter" at bounding box center [129, 73] width 57 height 6
paste input "**********"
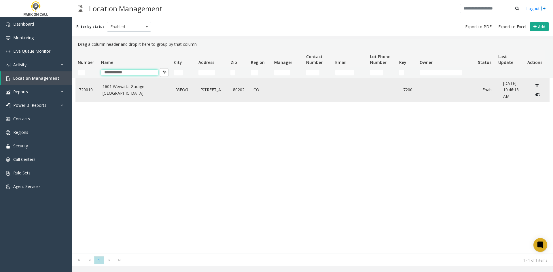
type input "**********"
click at [141, 92] on link "1601 Wewatta Garage - [GEOGRAPHIC_DATA]" at bounding box center [135, 89] width 67 height 13
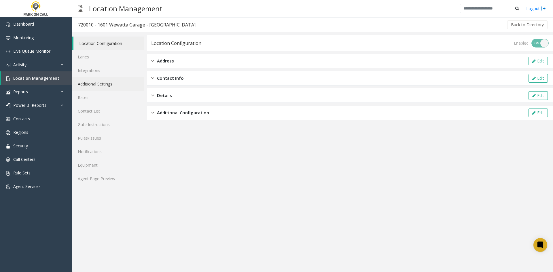
click at [111, 84] on link "Additional Settings" at bounding box center [108, 84] width 72 height 14
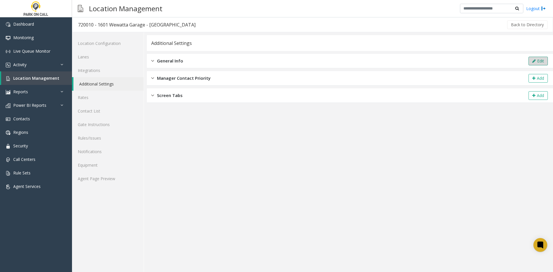
click at [527, 61] on div "General Info Edit" at bounding box center [350, 61] width 406 height 14
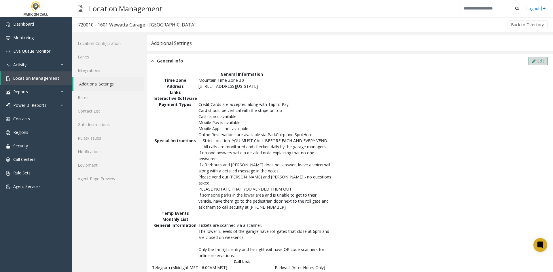
click at [532, 61] on icon at bounding box center [533, 61] width 3 height 4
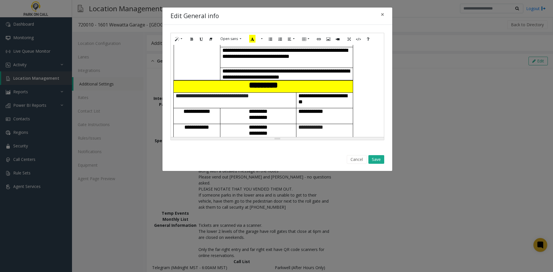
scroll to position [317, 0]
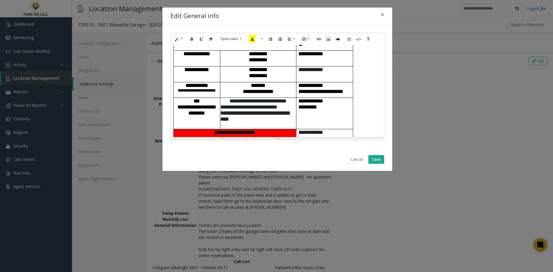
click at [184, 71] on span "***** ******" at bounding box center [196, 69] width 25 height 5
drag, startPoint x: 183, startPoint y: 71, endPoint x: 325, endPoint y: 71, distance: 142.8
click at [325, 71] on tr "**********" at bounding box center [263, 75] width 179 height 16
click at [260, 41] on button "More Color" at bounding box center [261, 39] width 6 height 9
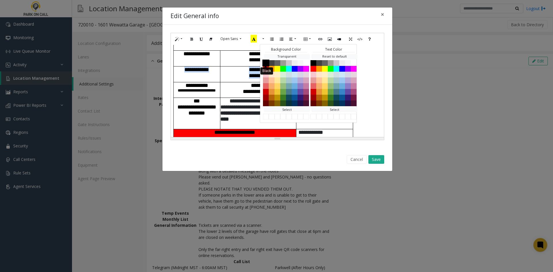
click at [265, 65] on button "Black" at bounding box center [265, 62] width 7 height 7
click at [217, 72] on td "***** ******" at bounding box center [197, 75] width 47 height 16
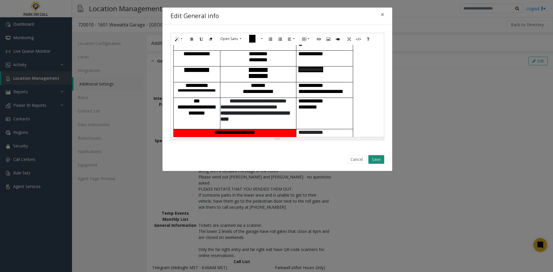
click at [378, 157] on button "Save" at bounding box center [376, 159] width 16 height 9
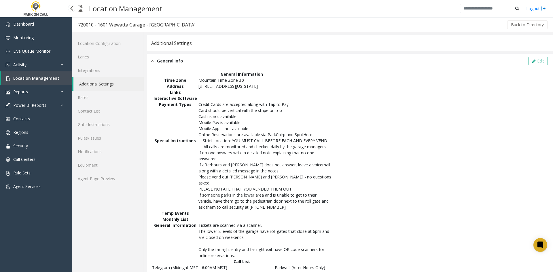
click at [33, 78] on span "Location Management" at bounding box center [36, 77] width 46 height 5
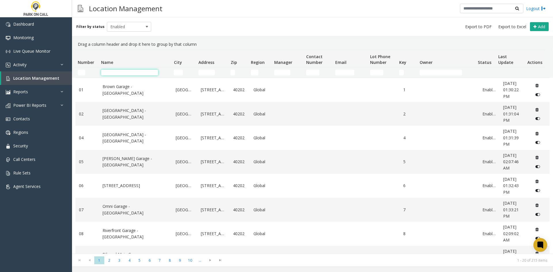
click at [141, 75] on input "Name Filter" at bounding box center [129, 73] width 57 height 6
paste input "**"
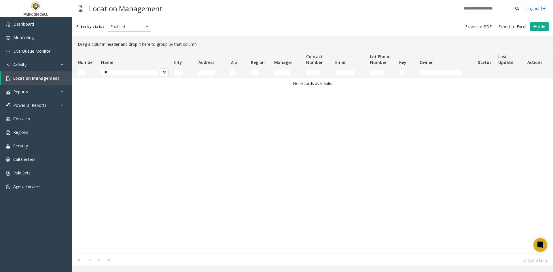
click at [115, 69] on td "**" at bounding box center [135, 72] width 73 height 10
click at [112, 72] on input "**" at bounding box center [129, 73] width 57 height 6
paste input "********"
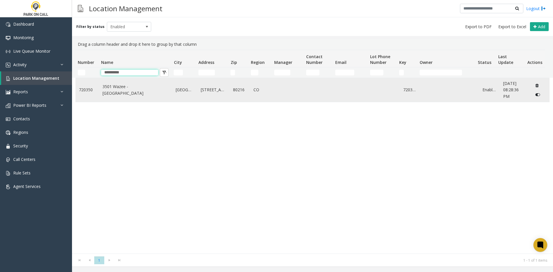
type input "**********"
click at [122, 88] on link "3501 Wazee - [GEOGRAPHIC_DATA]" at bounding box center [135, 89] width 67 height 13
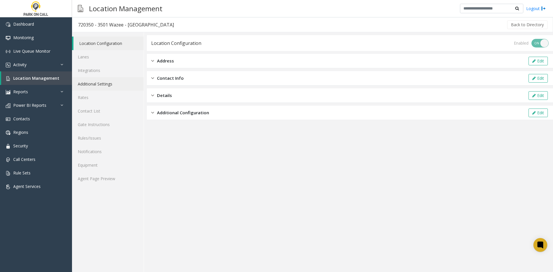
click at [117, 83] on link "Additional Settings" at bounding box center [108, 84] width 72 height 14
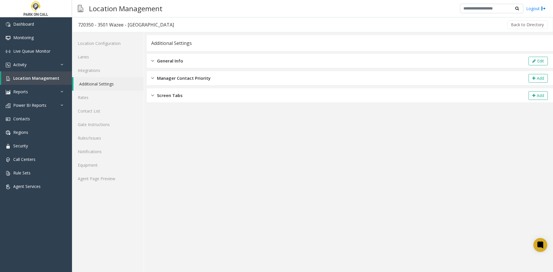
click at [535, 66] on div "General Info Edit" at bounding box center [350, 61] width 406 height 14
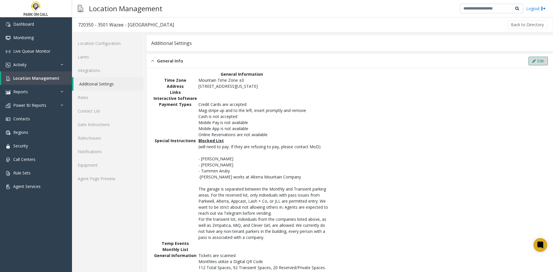
click at [533, 62] on button "Edit" at bounding box center [537, 61] width 19 height 9
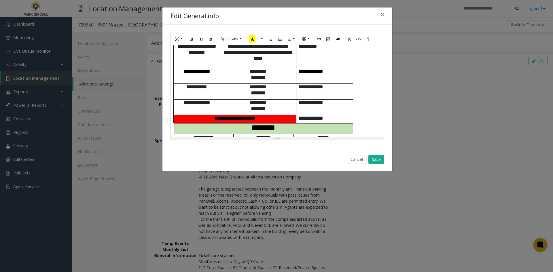
scroll to position [374, 0]
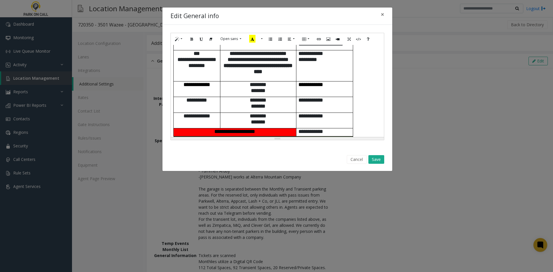
click at [192, 103] on span "**********" at bounding box center [196, 99] width 21 height 5
drag, startPoint x: 192, startPoint y: 104, endPoint x: 331, endPoint y: 111, distance: 138.9
click at [331, 111] on tr "**********" at bounding box center [262, 105] width 179 height 16
click at [263, 41] on button "More Color" at bounding box center [261, 39] width 6 height 9
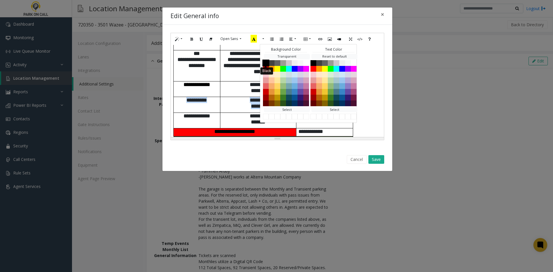
click at [267, 61] on button "Black" at bounding box center [265, 62] width 7 height 7
click at [241, 74] on b "**********" at bounding box center [257, 69] width 69 height 12
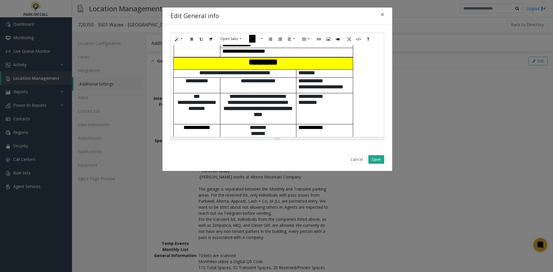
scroll to position [317, 0]
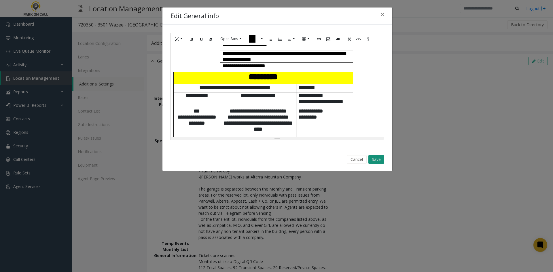
click at [378, 160] on button "Save" at bounding box center [376, 159] width 16 height 9
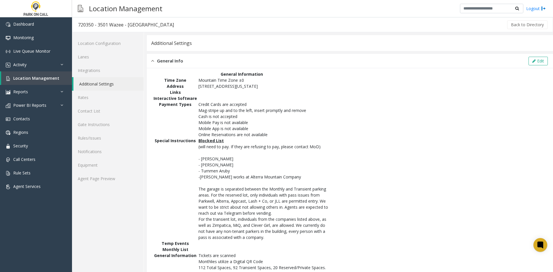
click at [103, 24] on div "720350 - 3501 Wazee - Parkwell" at bounding box center [126, 24] width 96 height 7
drag, startPoint x: 103, startPoint y: 24, endPoint x: 137, endPoint y: 29, distance: 34.0
click at [137, 29] on h3 "720350 - 3501 Wazee - Parkwell" at bounding box center [125, 24] width 107 height 13
copy div "3501 Wazee - [GEOGRAPHIC_DATA]"
click at [223, 69] on div "General Information Time Zone Mountain Time Zone ±0 Address 3006 Zuni St., Denv…" at bounding box center [350, 258] width 406 height 381
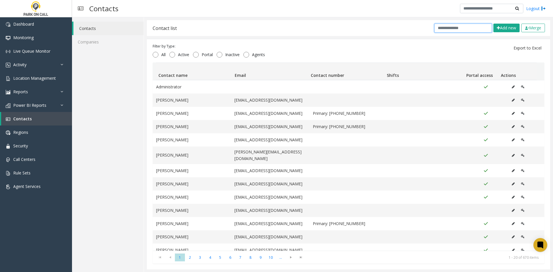
click at [474, 30] on input "text" at bounding box center [463, 28] width 58 height 9
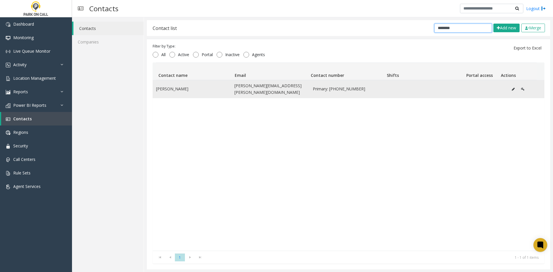
type input "********"
click at [508, 89] on button "Data table" at bounding box center [512, 89] width 9 height 9
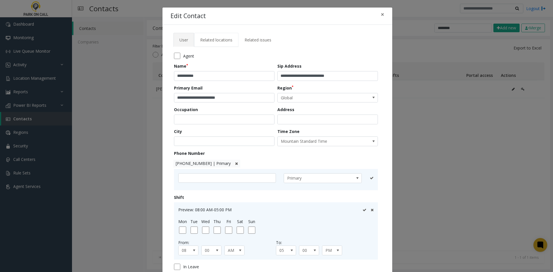
click at [225, 47] on link "Related locations" at bounding box center [216, 40] width 44 height 14
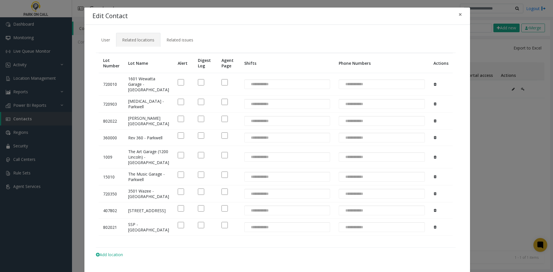
click at [223, 43] on tabset "**********" at bounding box center [276, 148] width 369 height 231
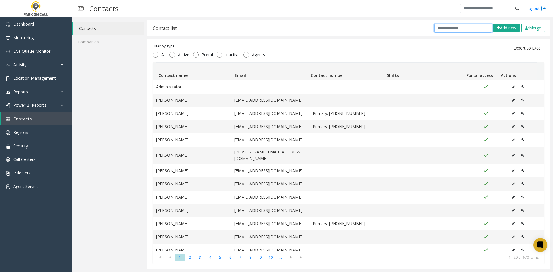
click at [472, 25] on input "text" at bounding box center [463, 28] width 58 height 9
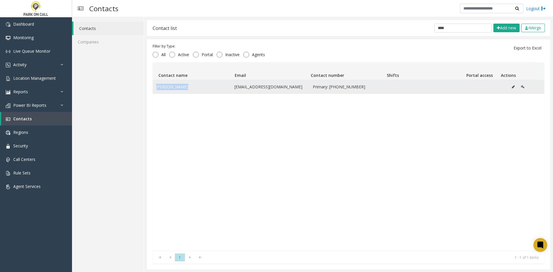
drag, startPoint x: 187, startPoint y: 88, endPoint x: 154, endPoint y: 82, distance: 33.0
click at [154, 82] on td "[PERSON_NAME]" at bounding box center [192, 86] width 78 height 13
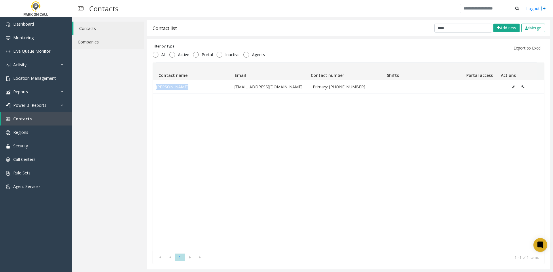
copy td "[PERSON_NAME]"
click at [212, 148] on div "[PERSON_NAME] [EMAIL_ADDRESS][DOMAIN_NAME] Primary: [PHONE_NUMBER]" at bounding box center [349, 165] width 392 height 171
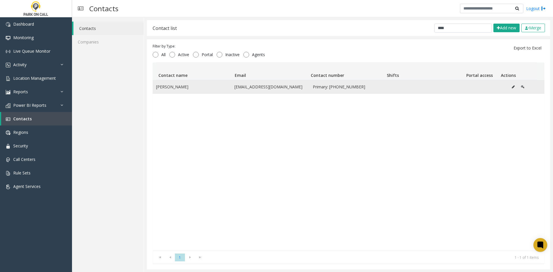
click at [508, 89] on button "Data table" at bounding box center [512, 87] width 9 height 9
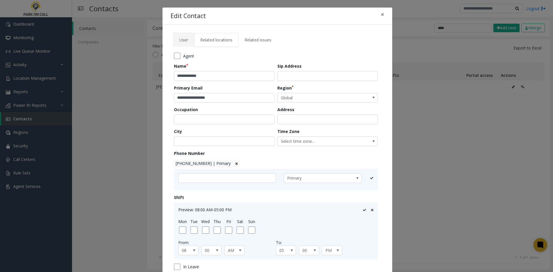
click at [222, 35] on link "Related locations" at bounding box center [216, 40] width 44 height 14
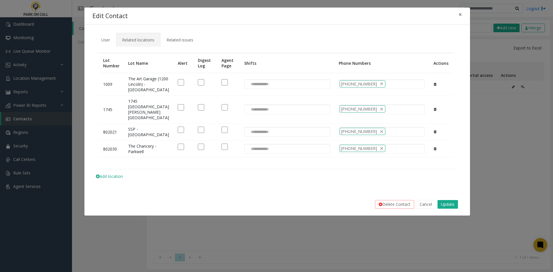
click at [496, 165] on div "**********" at bounding box center [276, 136] width 553 height 272
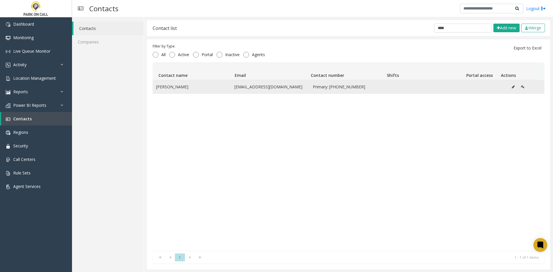
click at [335, 89] on span "Primary: [PHONE_NUMBER]" at bounding box center [348, 87] width 71 height 6
drag, startPoint x: 335, startPoint y: 89, endPoint x: 351, endPoint y: 92, distance: 16.4
click at [351, 92] on td "Primary: [PHONE_NUMBER]" at bounding box center [348, 86] width 78 height 13
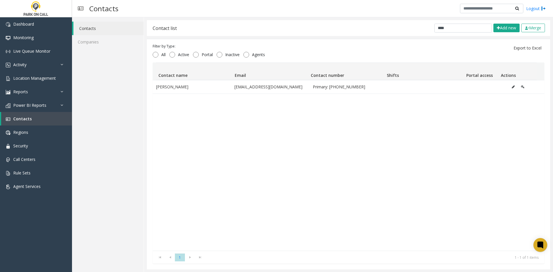
copy span "[PHONE_NUMBER]"
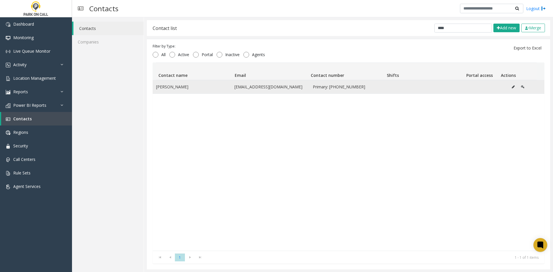
click at [508, 89] on button "Data table" at bounding box center [512, 87] width 9 height 9
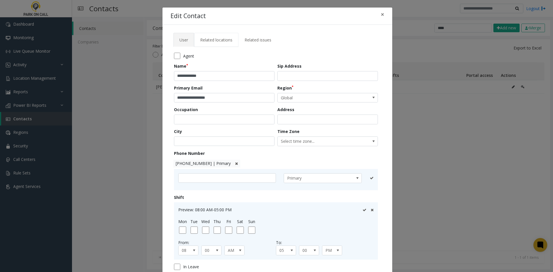
click at [214, 40] on span "Related locations" at bounding box center [216, 39] width 32 height 5
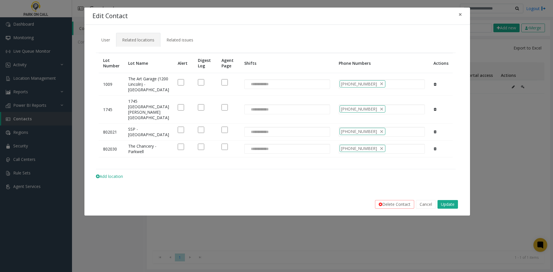
click at [436, 134] on icon at bounding box center [435, 131] width 3 height 3
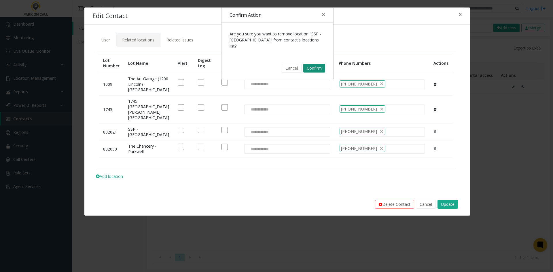
click at [322, 69] on button "Confirm" at bounding box center [314, 68] width 22 height 9
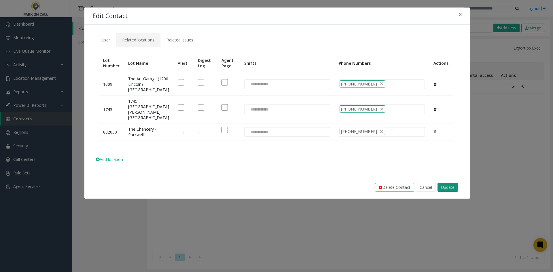
click at [451, 192] on button "Update" at bounding box center [447, 187] width 20 height 9
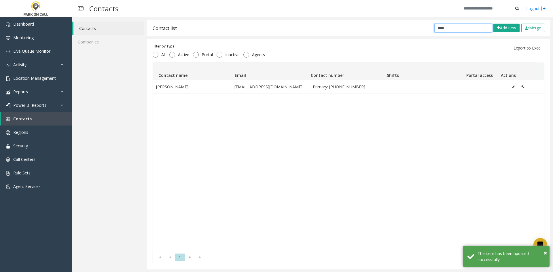
click at [444, 31] on input "****" at bounding box center [463, 28] width 58 height 9
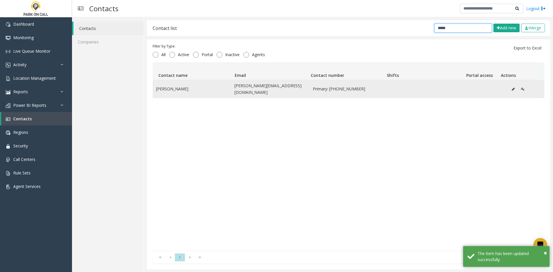
type input "*****"
click at [508, 86] on button "Data table" at bounding box center [512, 89] width 9 height 9
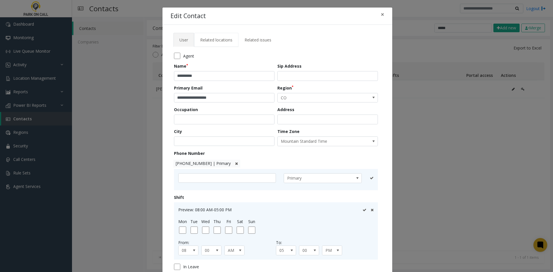
click at [225, 42] on span "Related locations" at bounding box center [216, 39] width 32 height 5
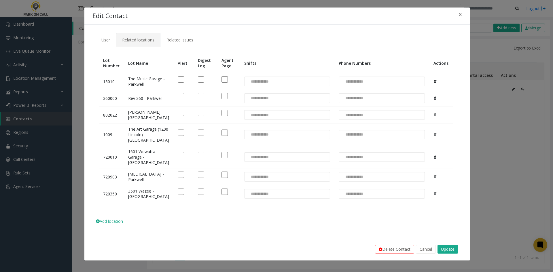
click at [131, 107] on td "Rev 360 - Parkwell" at bounding box center [149, 98] width 50 height 16
click at [132, 107] on td "Rev 360 - Parkwell" at bounding box center [149, 98] width 50 height 16
click at [130, 107] on td "Rev 360 - Parkwell" at bounding box center [149, 98] width 50 height 16
copy td "Rev"
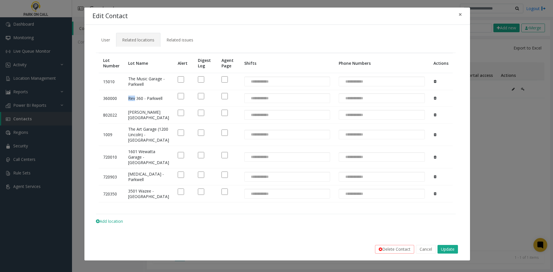
click at [128, 107] on td "Rev 360 - Parkwell" at bounding box center [149, 98] width 50 height 16
drag, startPoint x: 128, startPoint y: 109, endPoint x: 139, endPoint y: 106, distance: 11.8
click at [139, 106] on td "Rev 360 - Parkwell" at bounding box center [149, 98] width 50 height 16
click at [128, 124] on td "[PERSON_NAME][GEOGRAPHIC_DATA]" at bounding box center [149, 115] width 50 height 17
drag, startPoint x: 128, startPoint y: 128, endPoint x: 137, endPoint y: 133, distance: 10.7
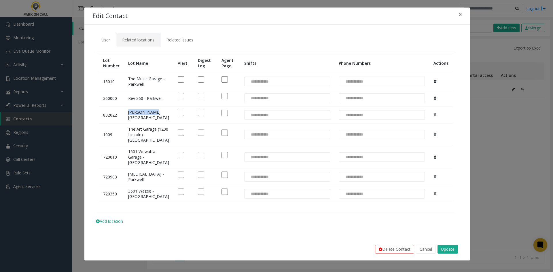
click at [137, 124] on td "[PERSON_NAME][GEOGRAPHIC_DATA]" at bounding box center [149, 115] width 50 height 17
copy td "[PERSON_NAME][GEOGRAPHIC_DATA]"
click at [129, 146] on td "The Art Garage (1200 Lincoln) - [GEOGRAPHIC_DATA]" at bounding box center [149, 135] width 50 height 22
drag, startPoint x: 129, startPoint y: 157, endPoint x: 136, endPoint y: 162, distance: 8.1
click at [136, 146] on td "The Art Garage (1200 Lincoln) - [GEOGRAPHIC_DATA]" at bounding box center [149, 135] width 50 height 22
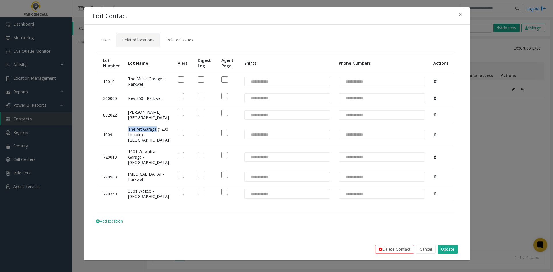
copy td "The Art Garage"
click at [131, 168] on td "1601 Wewatta Garage - [GEOGRAPHIC_DATA]" at bounding box center [149, 157] width 50 height 22
drag, startPoint x: 131, startPoint y: 197, endPoint x: 136, endPoint y: 200, distance: 5.7
click at [136, 168] on td "1601 Wewatta Garage - [GEOGRAPHIC_DATA]" at bounding box center [149, 157] width 50 height 22
copy td "1601 Wewatta"
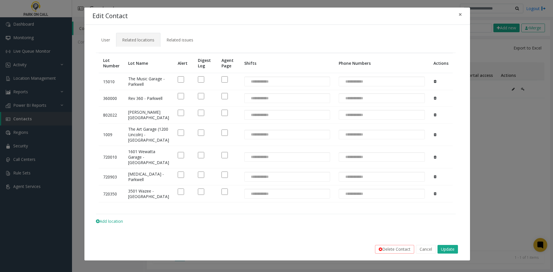
click at [126, 185] on td "[MEDICAL_DATA] - Parkwell" at bounding box center [149, 176] width 50 height 17
click at [128, 185] on td "[MEDICAL_DATA] - Parkwell" at bounding box center [149, 176] width 50 height 17
copy td "[MEDICAL_DATA]"
click at [132, 202] on td "3501 Wazee - [GEOGRAPHIC_DATA]" at bounding box center [149, 193] width 50 height 17
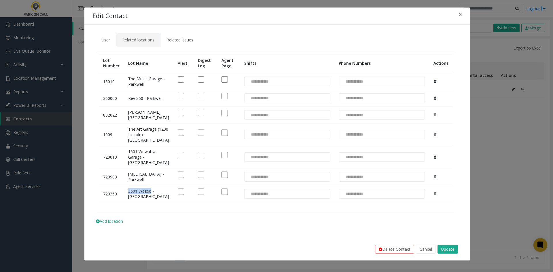
drag, startPoint x: 132, startPoint y: 244, endPoint x: 137, endPoint y: 244, distance: 5.3
click at [137, 202] on td "3501 Wazee - [GEOGRAPHIC_DATA]" at bounding box center [149, 193] width 50 height 17
copy td "3501 Wazee"
click at [513, 126] on div "**********" at bounding box center [276, 136] width 553 height 272
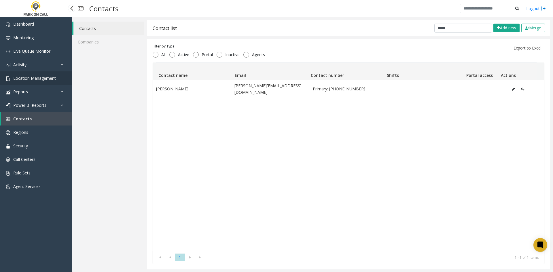
click at [41, 76] on span "Location Management" at bounding box center [34, 77] width 43 height 5
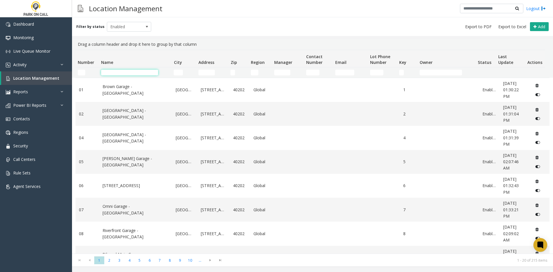
click at [136, 73] on input "Name Filter" at bounding box center [129, 73] width 57 height 6
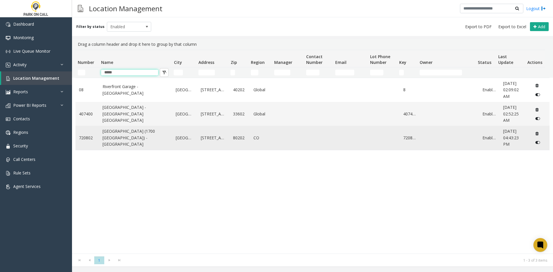
type input "*****"
click at [122, 137] on link "[GEOGRAPHIC_DATA] (1700 [GEOGRAPHIC_DATA]) - [GEOGRAPHIC_DATA]" at bounding box center [135, 137] width 67 height 19
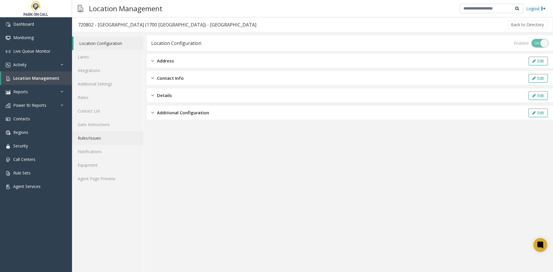
click at [113, 134] on link "Rules/Issues" at bounding box center [108, 138] width 72 height 14
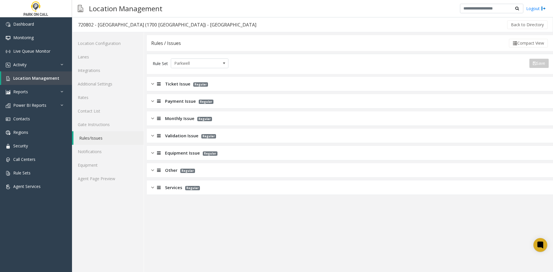
click at [170, 88] on div "Ticket Issue Regular" at bounding box center [350, 84] width 406 height 14
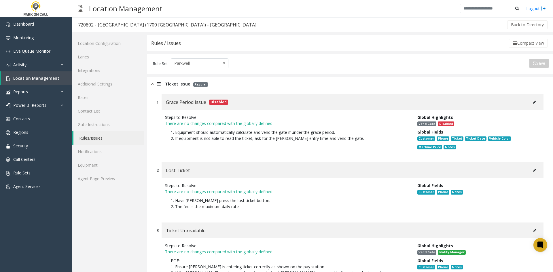
click at [534, 99] on button at bounding box center [534, 102] width 9 height 9
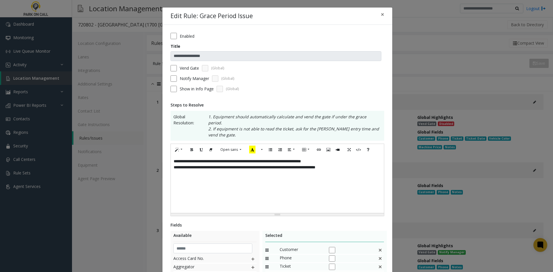
click at [191, 66] on label "Vend Gate" at bounding box center [189, 68] width 19 height 6
click at [184, 37] on label "Enabled" at bounding box center [187, 36] width 15 height 6
click at [296, 176] on div "**********" at bounding box center [277, 184] width 213 height 58
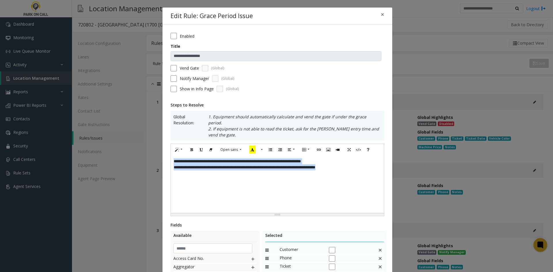
paste div
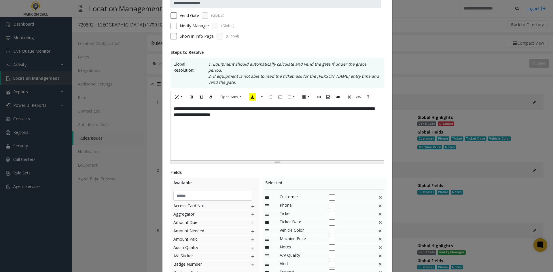
scroll to position [58, 0]
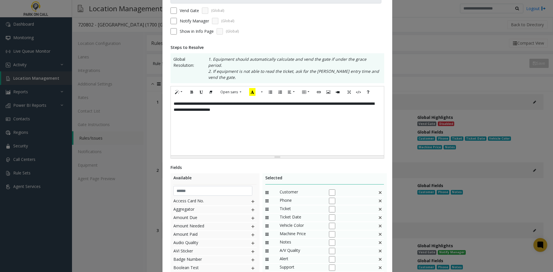
click at [381, 206] on div "Ticket" at bounding box center [324, 210] width 119 height 8
click at [379, 206] on img at bounding box center [380, 209] width 5 height 7
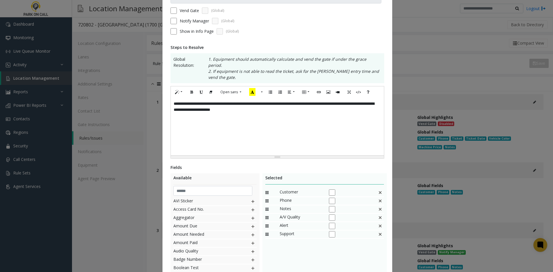
click at [379, 206] on img at bounding box center [380, 209] width 5 height 7
click at [210, 187] on input "text" at bounding box center [212, 191] width 79 height 10
type input "******"
click at [250, 223] on img at bounding box center [252, 226] width 5 height 7
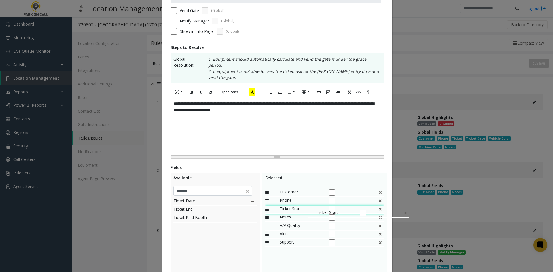
drag, startPoint x: 299, startPoint y: 232, endPoint x: 305, endPoint y: 206, distance: 26.3
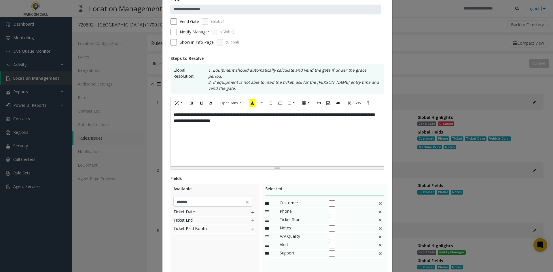
scroll to position [108, 0]
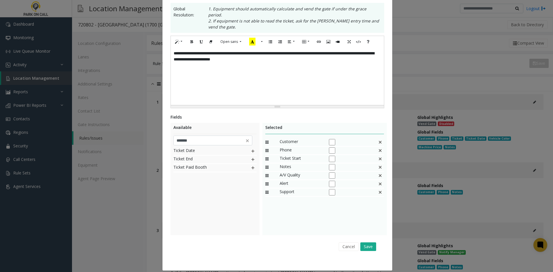
click at [366, 247] on div "Cancel Save" at bounding box center [277, 246] width 206 height 15
click at [366, 243] on button "Save" at bounding box center [368, 246] width 16 height 9
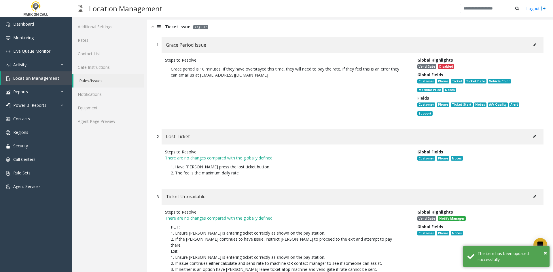
scroll to position [58, 0]
click at [532, 134] on div "Lost Ticket" at bounding box center [353, 136] width 382 height 16
click at [531, 132] on div "Lost Ticket" at bounding box center [353, 136] width 382 height 16
click at [530, 132] on button at bounding box center [534, 136] width 9 height 9
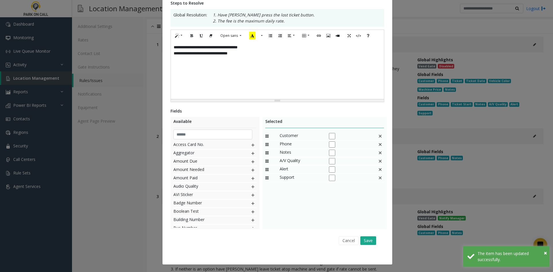
scroll to position [0, 0]
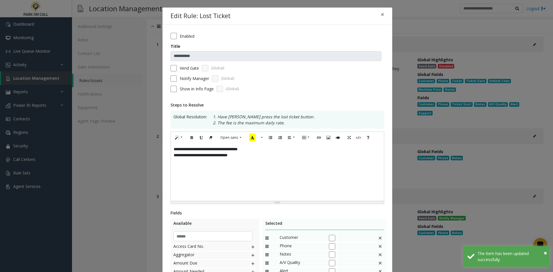
click at [301, 176] on div "**********" at bounding box center [277, 172] width 213 height 58
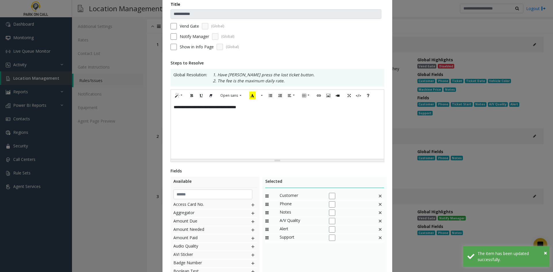
scroll to position [102, 0]
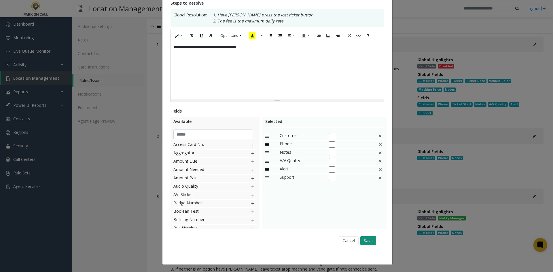
click at [362, 242] on button "Save" at bounding box center [368, 240] width 16 height 9
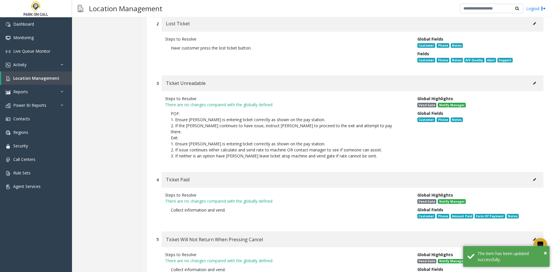
scroll to position [173, 0]
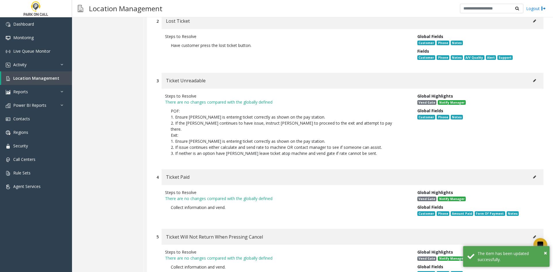
click at [530, 76] on button at bounding box center [534, 80] width 9 height 9
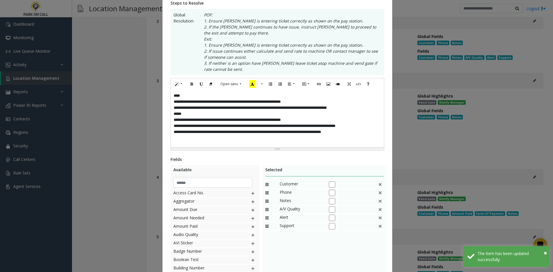
scroll to position [0, 0]
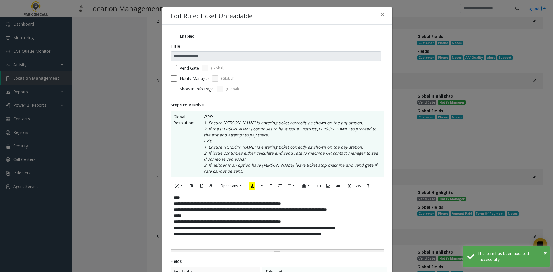
click at [263, 229] on div "**********" at bounding box center [277, 221] width 213 height 58
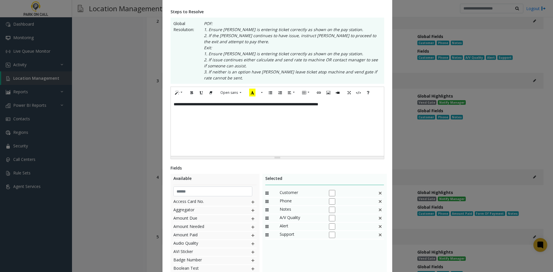
scroll to position [150, 0]
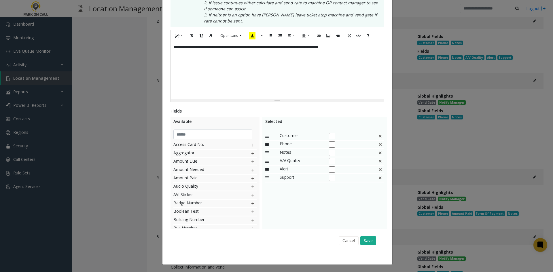
drag, startPoint x: 371, startPoint y: 241, endPoint x: 441, endPoint y: 223, distance: 71.9
click at [371, 242] on button "Save" at bounding box center [368, 240] width 16 height 9
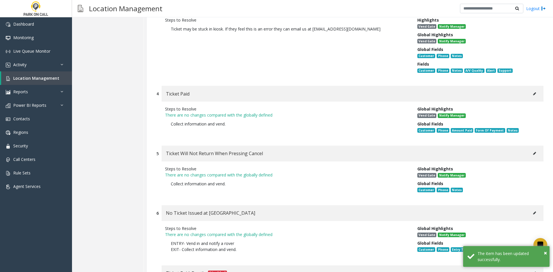
scroll to position [259, 0]
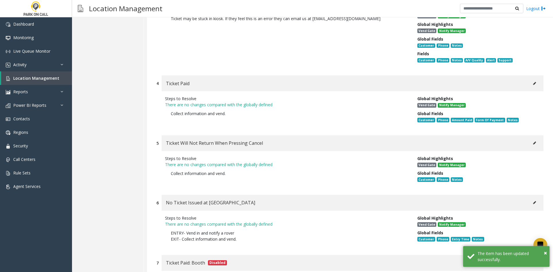
click at [534, 139] on button at bounding box center [534, 143] width 9 height 9
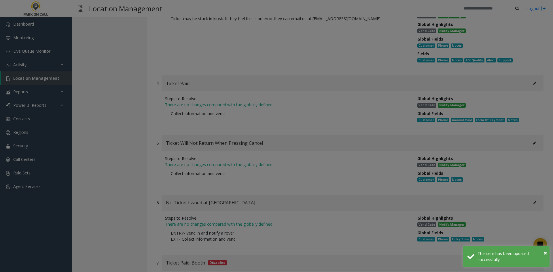
scroll to position [0, 0]
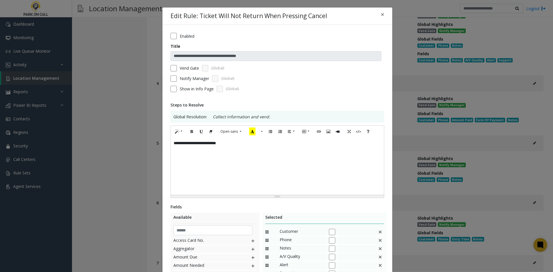
click at [469, 163] on div "**********" at bounding box center [276, 136] width 553 height 272
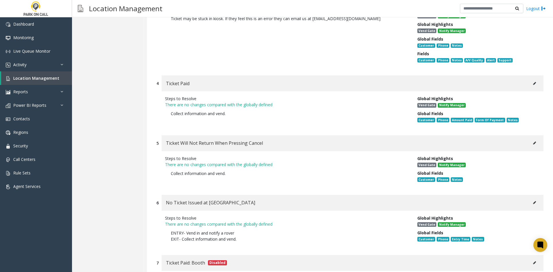
scroll to position [230, 0]
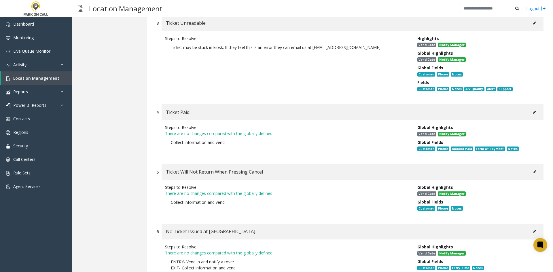
click at [530, 108] on button at bounding box center [534, 112] width 9 height 9
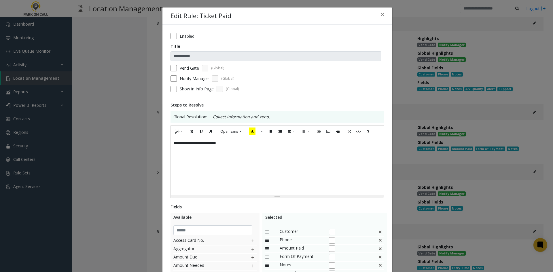
click at [288, 171] on div "**********" at bounding box center [277, 166] width 213 height 58
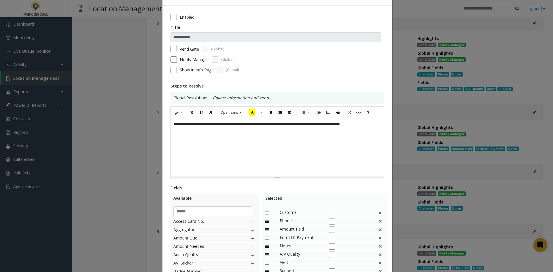
scroll to position [29, 0]
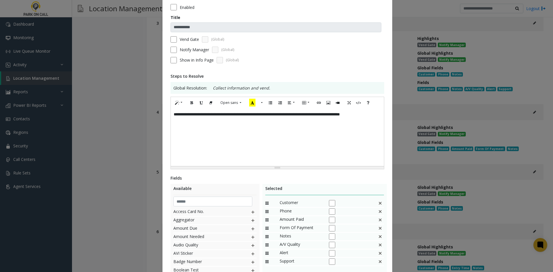
click at [379, 222] on img at bounding box center [380, 219] width 5 height 7
click at [176, 42] on div "Vend Gate (Global)" at bounding box center [277, 39] width 214 height 6
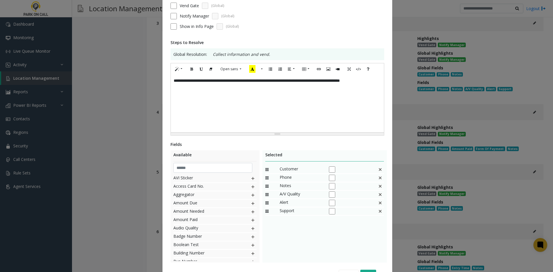
scroll to position [96, 0]
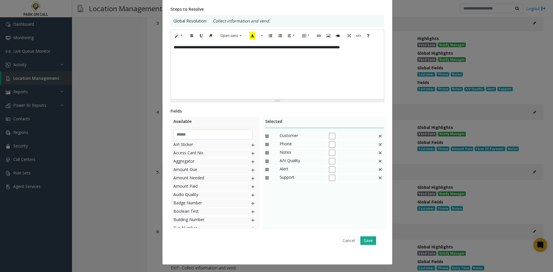
click at [375, 244] on div "Cancel Save" at bounding box center [277, 240] width 206 height 15
click at [366, 243] on button "Save" at bounding box center [368, 240] width 16 height 9
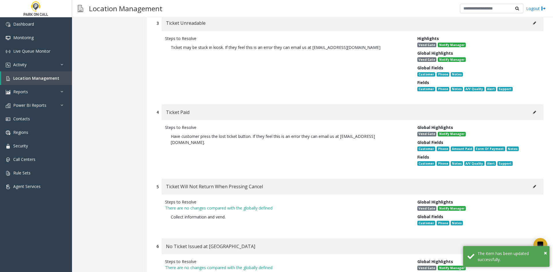
click at [309, 180] on div "Ticket Will Not Return When Pressing Cancel" at bounding box center [353, 187] width 382 height 16
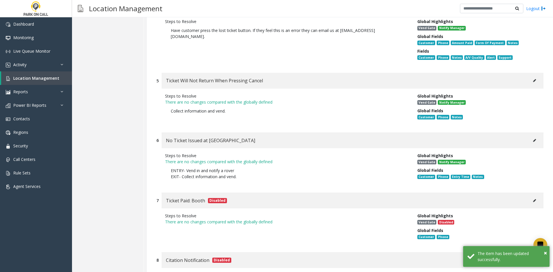
scroll to position [345, 0]
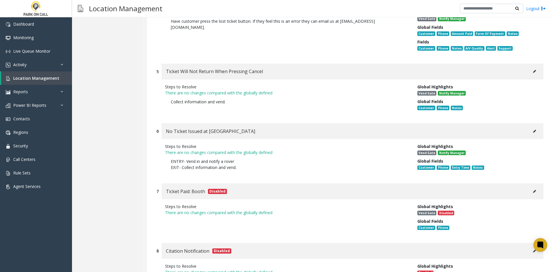
click at [535, 64] on div "Ticket Will Not Return When Pressing Cancel" at bounding box center [353, 72] width 382 height 16
click at [531, 67] on button at bounding box center [534, 71] width 9 height 9
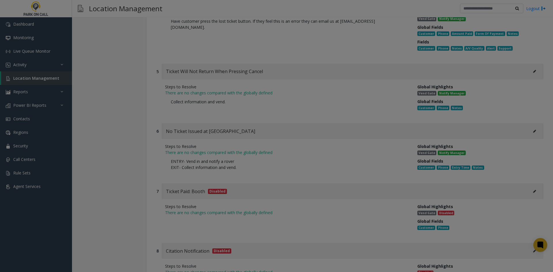
scroll to position [0, 0]
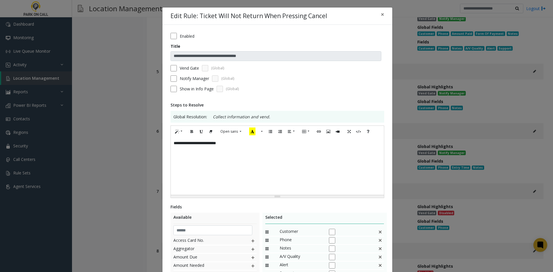
click at [286, 168] on div "**********" at bounding box center [277, 166] width 213 height 58
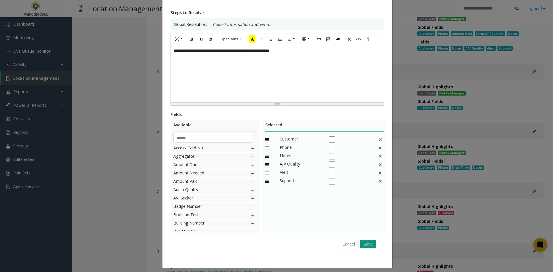
scroll to position [96, 0]
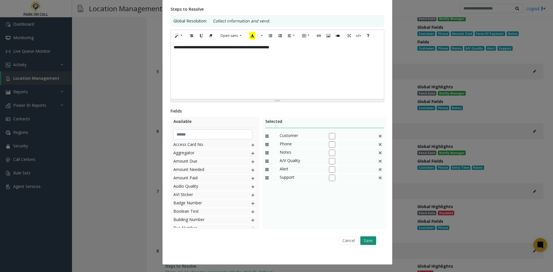
click at [369, 244] on button "Save" at bounding box center [368, 240] width 16 height 9
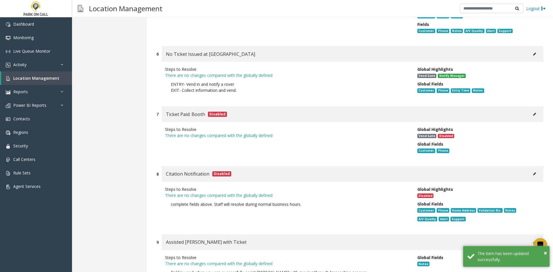
scroll to position [461, 0]
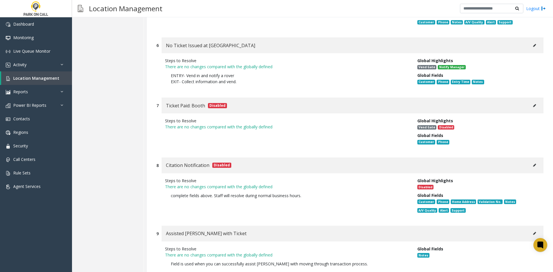
click at [533, 41] on button at bounding box center [534, 45] width 9 height 9
type input "**********"
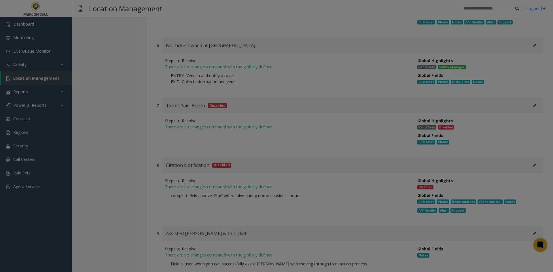
scroll to position [0, 0]
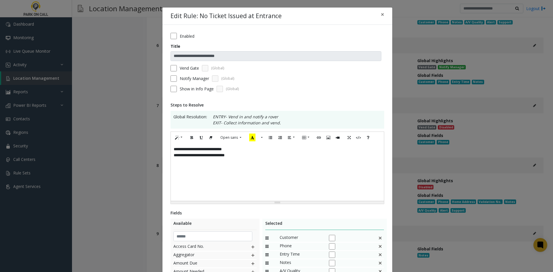
click at [307, 175] on div "**********" at bounding box center [277, 172] width 213 height 58
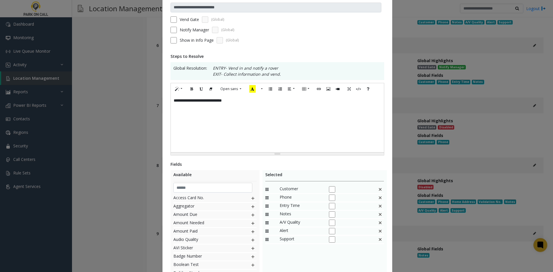
scroll to position [58, 0]
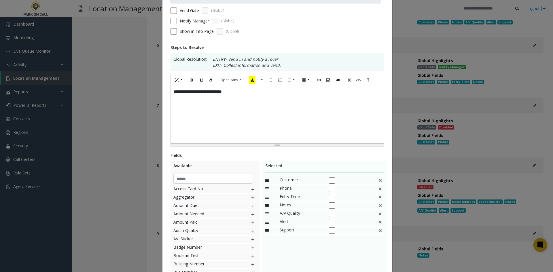
click at [378, 197] on img at bounding box center [380, 196] width 5 height 7
drag, startPoint x: 376, startPoint y: 197, endPoint x: 252, endPoint y: 189, distance: 123.8
click at [374, 198] on div "Notes" at bounding box center [324, 197] width 119 height 8
click at [225, 179] on input "text" at bounding box center [212, 179] width 79 height 10
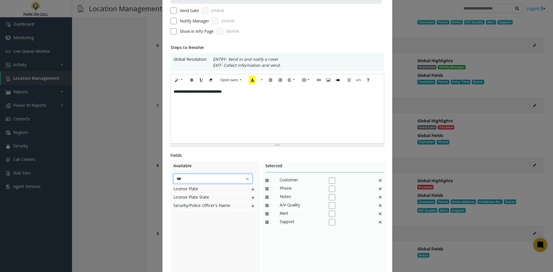
type input "***"
drag, startPoint x: 229, startPoint y: 256, endPoint x: 263, endPoint y: 204, distance: 61.6
click at [230, 256] on div "License Plate License Plate State Security/Police Officer's Name" at bounding box center [214, 229] width 83 height 86
click at [250, 189] on img at bounding box center [252, 189] width 5 height 7
click at [250, 194] on img at bounding box center [252, 197] width 5 height 7
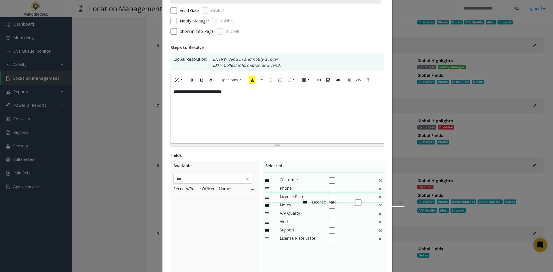
drag, startPoint x: 294, startPoint y: 227, endPoint x: 300, endPoint y: 196, distance: 31.7
drag, startPoint x: 299, startPoint y: 240, endPoint x: 303, endPoint y: 205, distance: 35.3
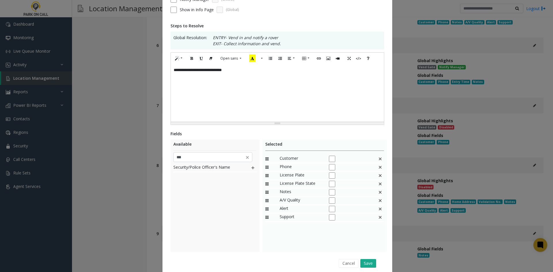
scroll to position [102, 0]
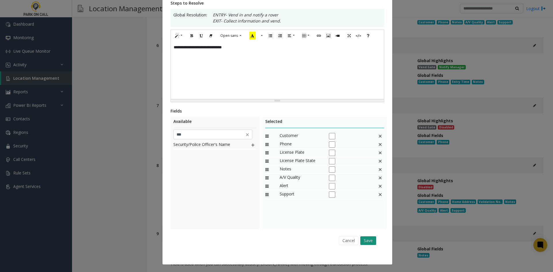
click at [362, 238] on button "Save" at bounding box center [368, 240] width 16 height 9
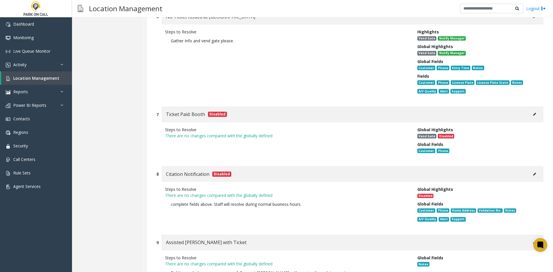
scroll to position [611, 0]
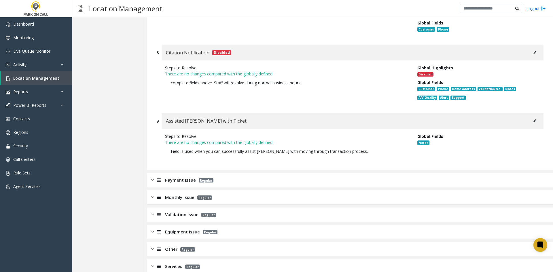
click at [257, 173] on div "Payment Issue Regular" at bounding box center [350, 180] width 406 height 14
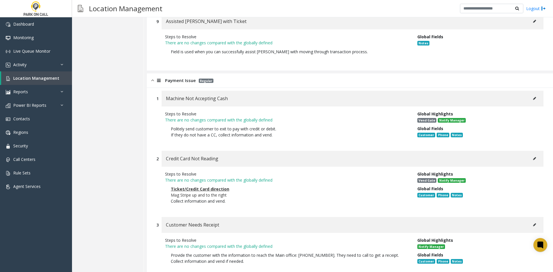
scroll to position [726, 0]
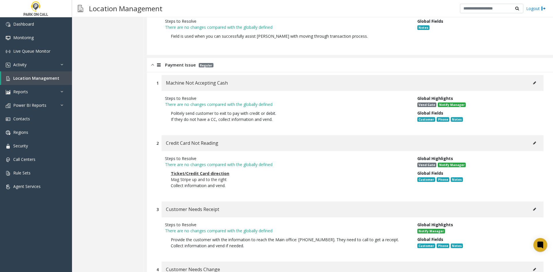
click at [531, 79] on button at bounding box center [534, 83] width 9 height 9
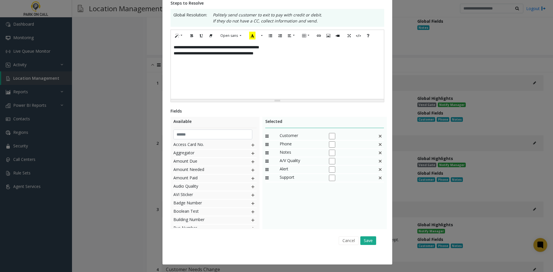
scroll to position [0, 0]
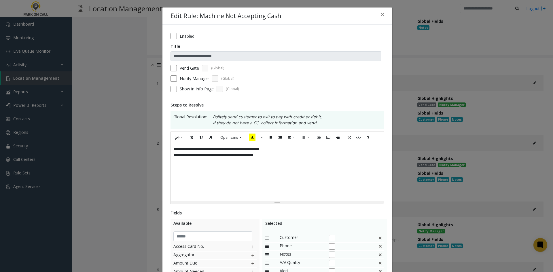
drag, startPoint x: 298, startPoint y: 193, endPoint x: 290, endPoint y: 186, distance: 11.0
click at [297, 192] on div "**********" at bounding box center [277, 172] width 213 height 58
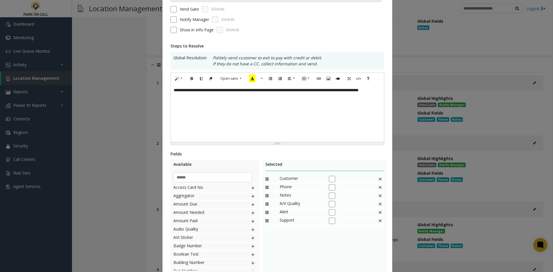
scroll to position [102, 0]
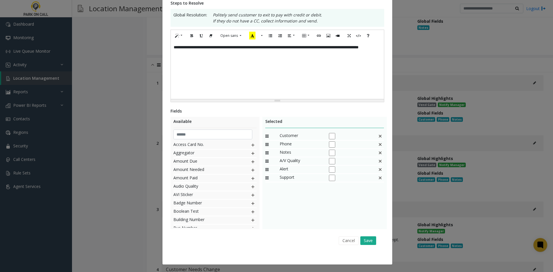
click at [379, 137] on img at bounding box center [380, 135] width 5 height 7
drag, startPoint x: 379, startPoint y: 137, endPoint x: 376, endPoint y: 155, distance: 19.0
click at [379, 137] on img at bounding box center [380, 135] width 5 height 7
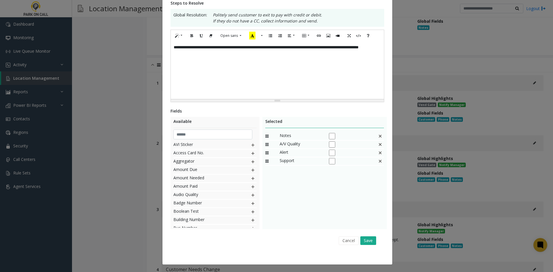
click at [365, 246] on div "Cancel Save" at bounding box center [277, 240] width 206 height 15
click at [369, 244] on button "Save" at bounding box center [368, 240] width 16 height 9
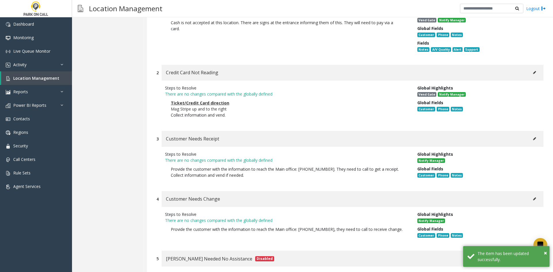
scroll to position [812, 0]
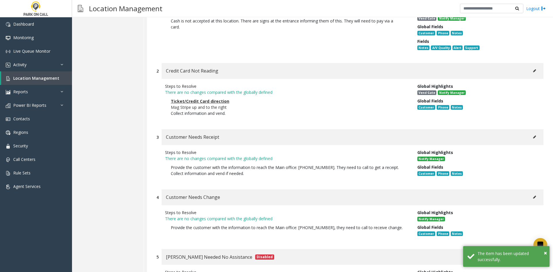
click at [534, 68] on div "Credit Card Not Reading" at bounding box center [353, 71] width 382 height 16
click at [532, 67] on button at bounding box center [534, 71] width 9 height 9
type input "**********"
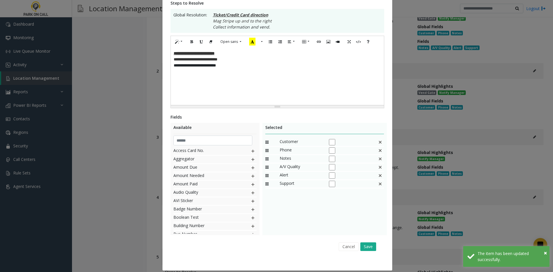
scroll to position [0, 0]
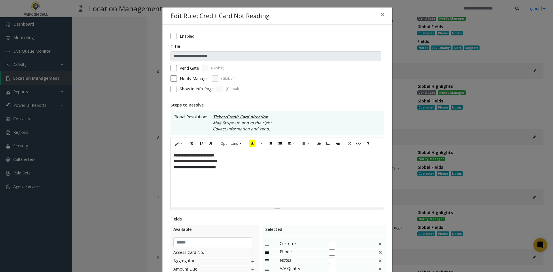
click at [279, 193] on div "**********" at bounding box center [277, 178] width 213 height 58
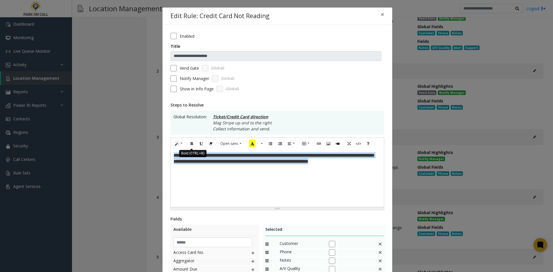
click at [190, 144] on icon "Bold (CTRL+B)" at bounding box center [191, 143] width 3 height 5
click at [200, 143] on icon "Underline (CTRL+U)" at bounding box center [201, 143] width 3 height 5
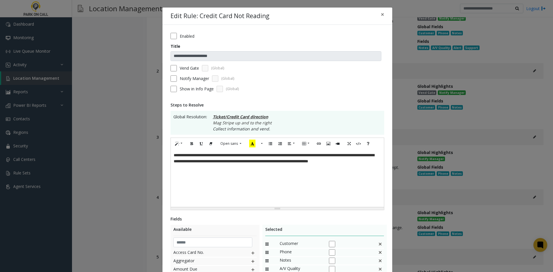
click at [206, 177] on div "**********" at bounding box center [277, 178] width 213 height 58
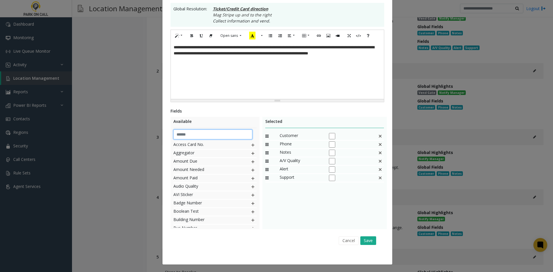
click at [205, 133] on input "text" at bounding box center [212, 135] width 79 height 10
type input "***"
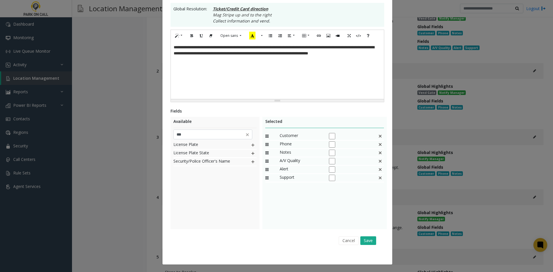
click at [252, 143] on div "License Plate" at bounding box center [214, 145] width 83 height 8
click at [251, 143] on img at bounding box center [252, 144] width 5 height 7
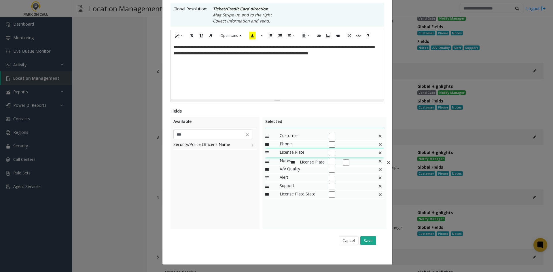
drag, startPoint x: 286, startPoint y: 184, endPoint x: 288, endPoint y: 156, distance: 28.0
click at [295, 191] on div "Support" at bounding box center [324, 187] width 119 height 8
drag, startPoint x: 293, startPoint y: 198, endPoint x: 299, endPoint y: 158, distance: 40.5
click at [362, 236] on button "Save" at bounding box center [368, 240] width 16 height 9
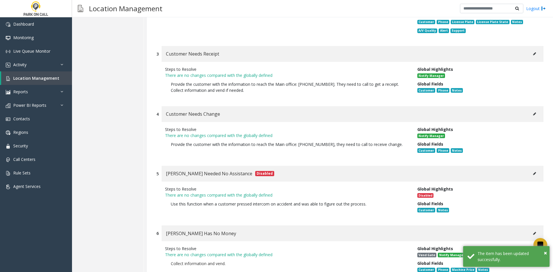
scroll to position [928, 0]
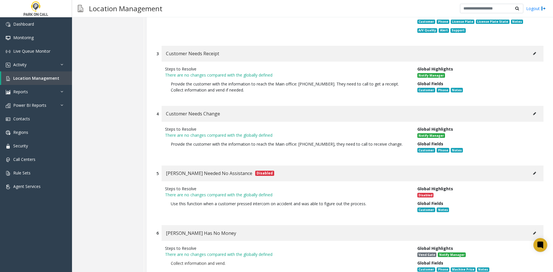
click at [530, 49] on button at bounding box center [534, 53] width 9 height 9
type input "**********"
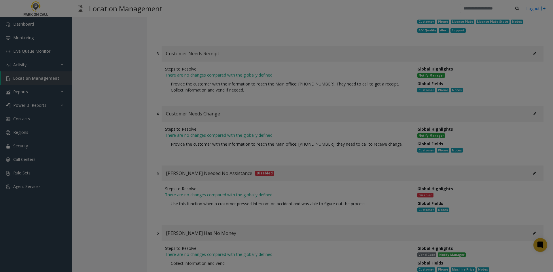
scroll to position [0, 0]
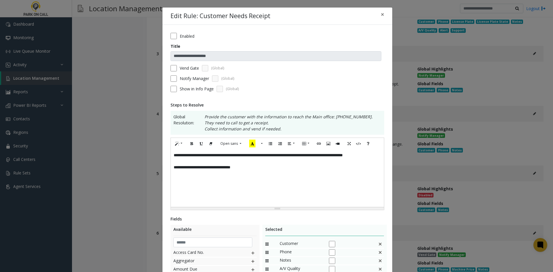
click at [313, 170] on p "**********" at bounding box center [277, 167] width 207 height 6
click at [183, 79] on label "Notify Manager" at bounding box center [194, 78] width 29 height 6
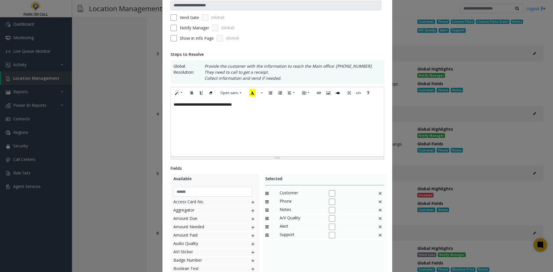
scroll to position [108, 0]
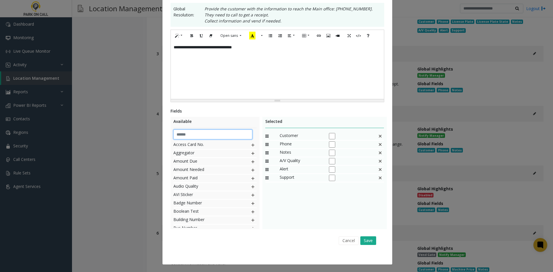
click at [218, 137] on input "text" at bounding box center [212, 135] width 79 height 10
type input "***"
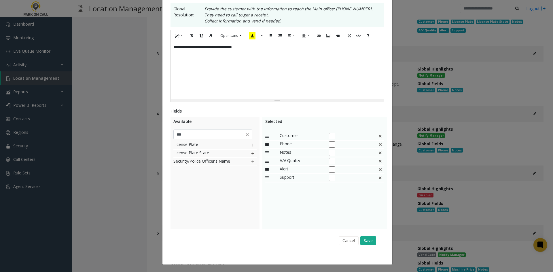
click at [251, 142] on img at bounding box center [252, 144] width 5 height 7
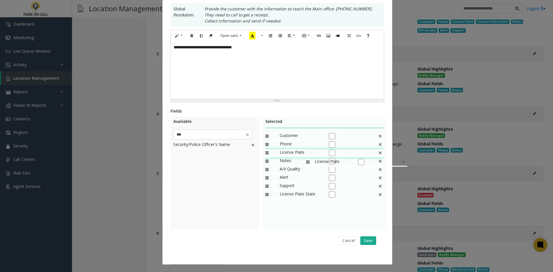
drag, startPoint x: 295, startPoint y: 185, endPoint x: 303, endPoint y: 155, distance: 30.3
drag, startPoint x: 291, startPoint y: 195, endPoint x: 293, endPoint y: 163, distance: 32.0
click at [360, 239] on button "Save" at bounding box center [368, 240] width 16 height 9
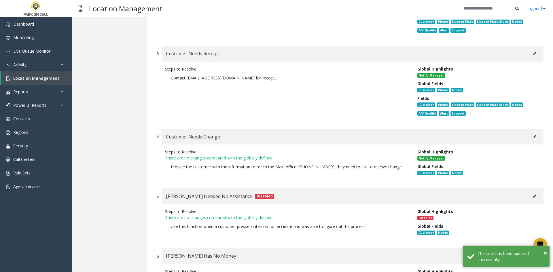
click at [525, 131] on div "Customer Needs Change" at bounding box center [353, 137] width 382 height 16
click at [530, 132] on button at bounding box center [534, 136] width 9 height 9
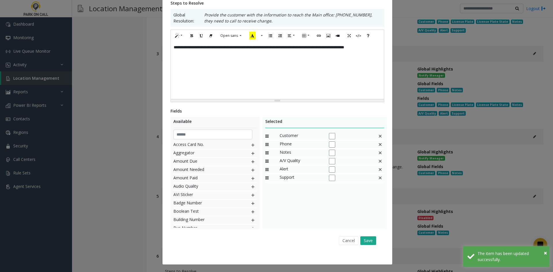
scroll to position [0, 0]
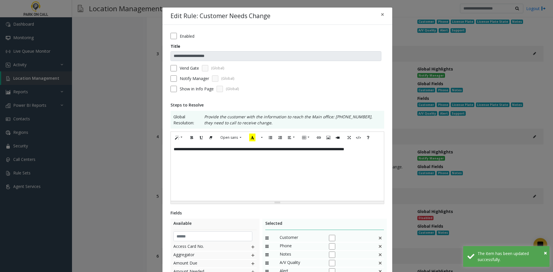
click at [184, 37] on label "Enabled" at bounding box center [187, 36] width 15 height 6
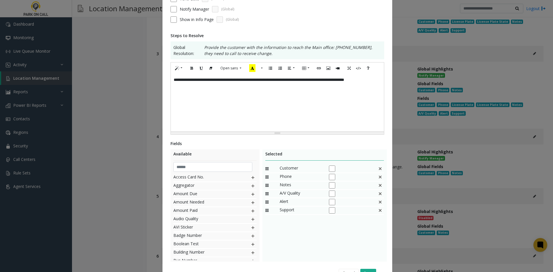
scroll to position [102, 0]
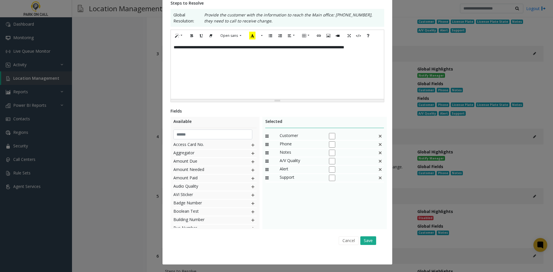
click at [362, 247] on div "Cancel Save" at bounding box center [277, 240] width 206 height 15
click at [364, 250] on div "**********" at bounding box center [277, 94] width 230 height 342
click at [366, 245] on button "Save" at bounding box center [368, 240] width 16 height 9
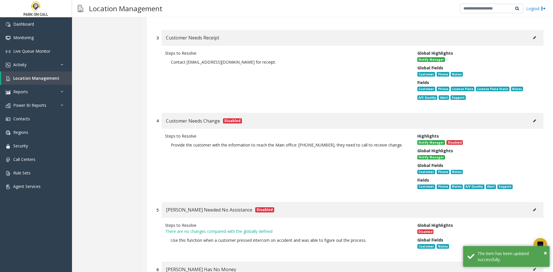
scroll to position [956, 0]
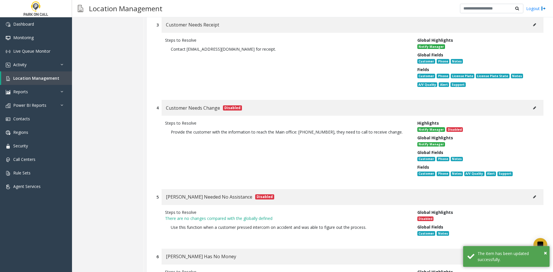
click at [532, 193] on button at bounding box center [534, 197] width 9 height 9
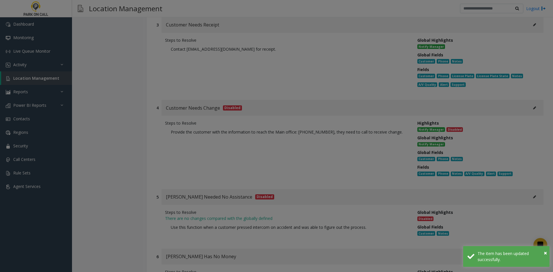
scroll to position [0, 0]
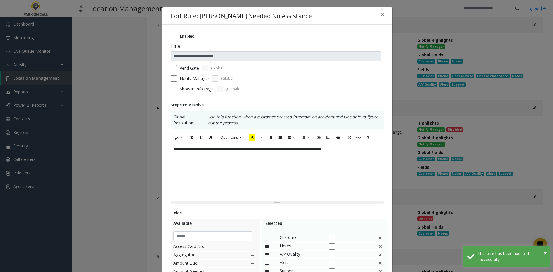
click at [191, 36] on label "Enabled" at bounding box center [187, 36] width 15 height 6
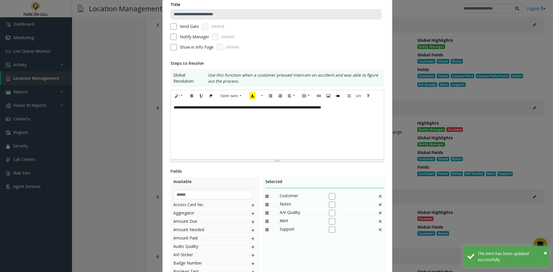
scroll to position [102, 0]
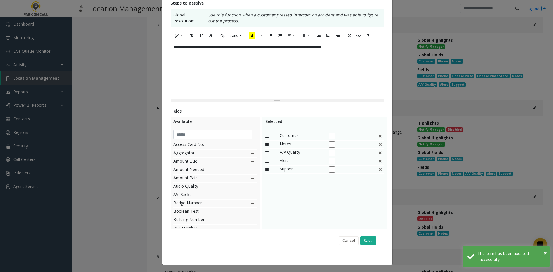
click at [378, 137] on img at bounding box center [380, 135] width 5 height 7
click at [368, 238] on button "Save" at bounding box center [368, 240] width 16 height 9
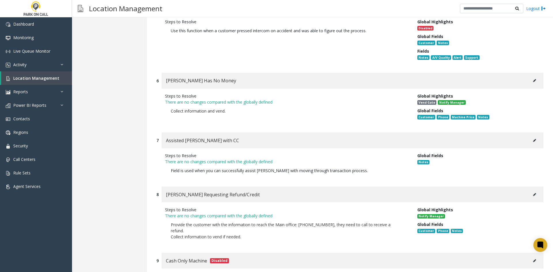
scroll to position [1129, 0]
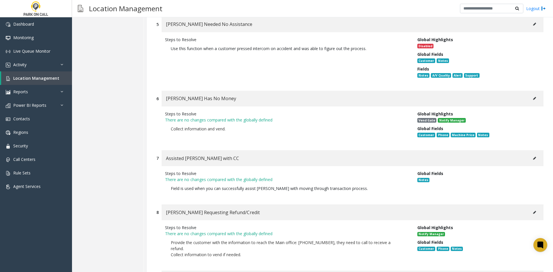
click at [530, 94] on button at bounding box center [534, 98] width 9 height 9
type input "**********"
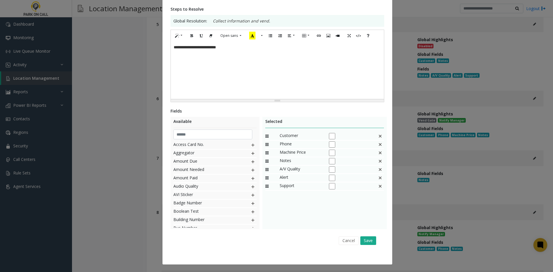
scroll to position [0, 0]
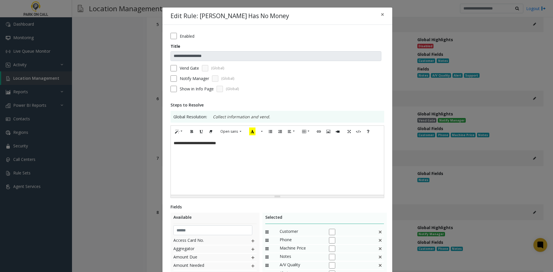
click at [281, 186] on div "**********" at bounding box center [277, 166] width 213 height 58
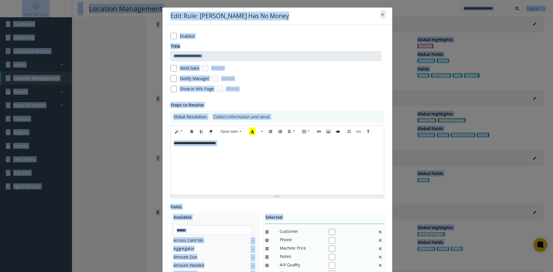
click at [276, 171] on div "**********" at bounding box center [277, 166] width 213 height 58
click at [276, 170] on div "**********" at bounding box center [277, 166] width 213 height 58
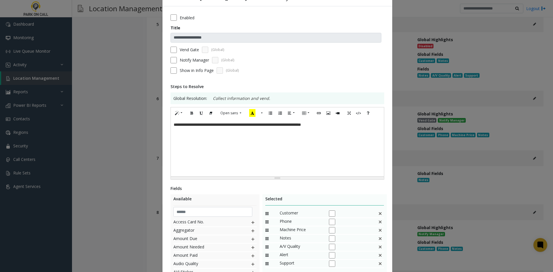
scroll to position [29, 0]
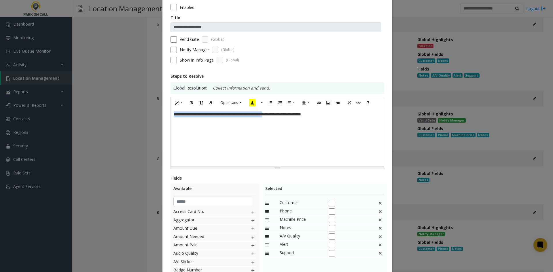
drag, startPoint x: 290, startPoint y: 115, endPoint x: 155, endPoint y: 120, distance: 135.1
click at [155, 120] on div "**********" at bounding box center [276, 136] width 553 height 272
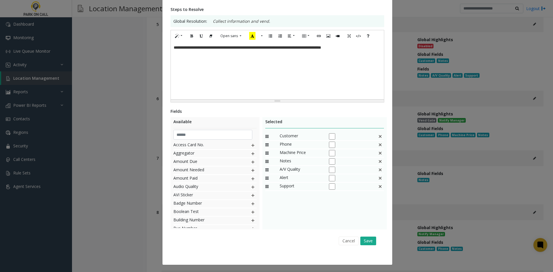
scroll to position [96, 0]
click at [378, 152] on img at bounding box center [380, 152] width 5 height 7
click at [210, 133] on input "text" at bounding box center [212, 135] width 79 height 10
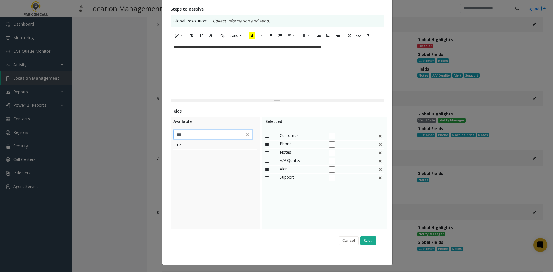
type input "***"
drag, startPoint x: 193, startPoint y: 195, endPoint x: 255, endPoint y: 147, distance: 78.7
click at [195, 192] on div "Email" at bounding box center [214, 184] width 83 height 86
click at [252, 147] on img at bounding box center [252, 144] width 5 height 7
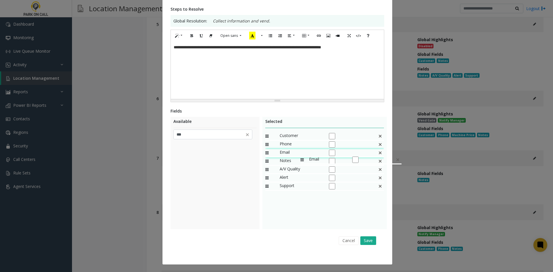
drag, startPoint x: 300, startPoint y: 187, endPoint x: 297, endPoint y: 153, distance: 33.5
click at [246, 136] on img at bounding box center [247, 135] width 6 height 6
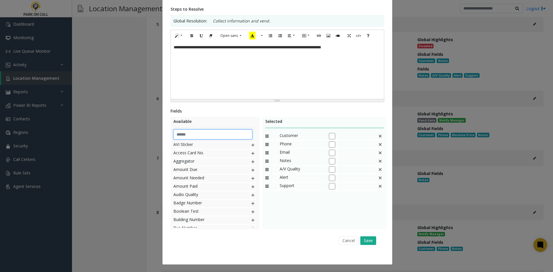
click at [233, 132] on input "text" at bounding box center [212, 135] width 79 height 10
type input "***"
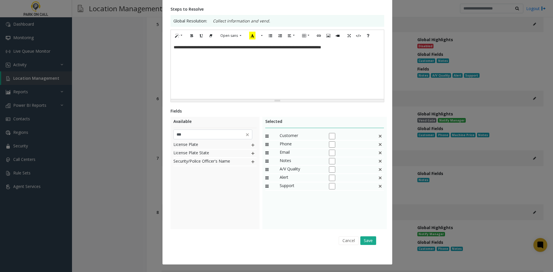
click at [251, 145] on img at bounding box center [252, 144] width 5 height 7
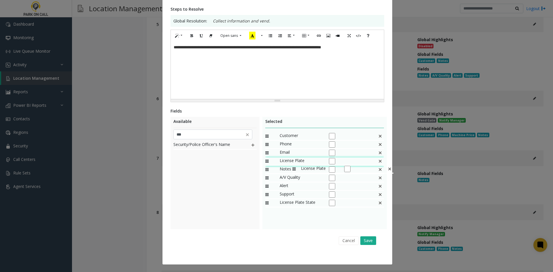
drag, startPoint x: 294, startPoint y: 194, endPoint x: 289, endPoint y: 162, distance: 32.0
drag, startPoint x: 294, startPoint y: 204, endPoint x: 298, endPoint y: 168, distance: 36.2
drag, startPoint x: 374, startPoint y: 239, endPoint x: 369, endPoint y: 241, distance: 5.4
click at [374, 239] on div "Cancel Save" at bounding box center [277, 240] width 206 height 15
click at [367, 242] on button "Save" at bounding box center [368, 240] width 16 height 9
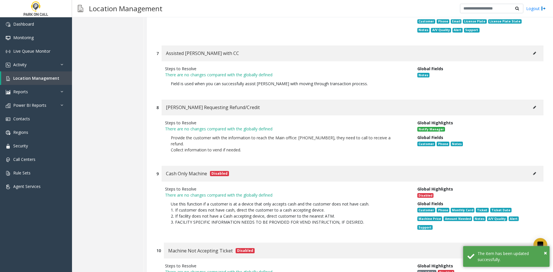
scroll to position [1273, 0]
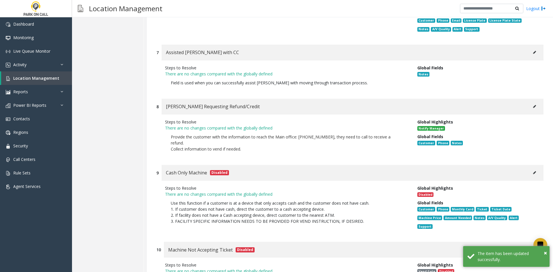
click at [330, 146] on p "Collect information to vend if needed." at bounding box center [287, 149] width 232 height 6
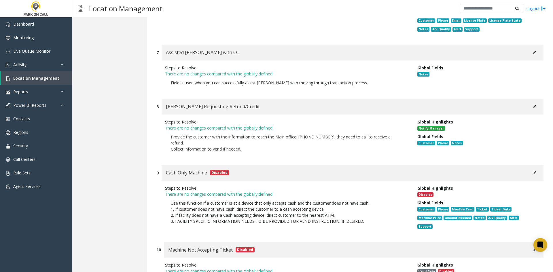
click at [533, 105] on icon at bounding box center [534, 106] width 3 height 3
type input "**********"
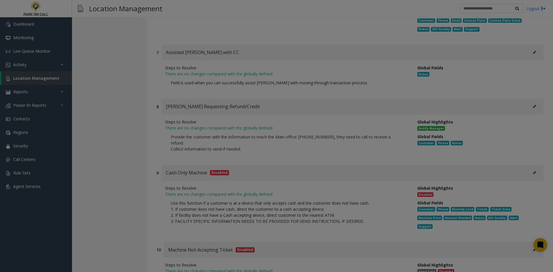
scroll to position [0, 0]
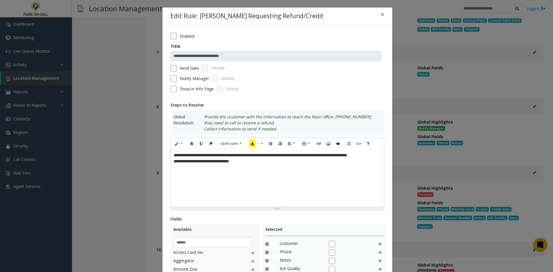
click at [222, 195] on div "**********" at bounding box center [277, 178] width 213 height 58
click at [181, 81] on label "Notify Manager" at bounding box center [194, 78] width 29 height 6
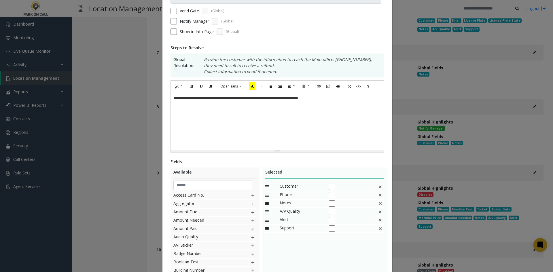
scroll to position [58, 0]
click at [224, 183] on input "text" at bounding box center [212, 185] width 79 height 10
type input "***"
click at [250, 195] on img at bounding box center [252, 195] width 5 height 7
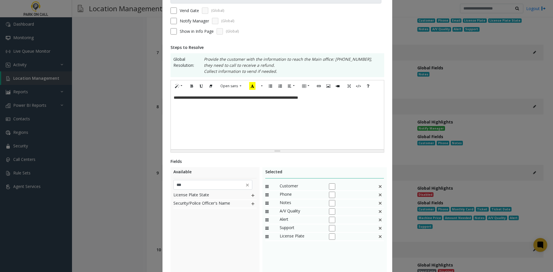
click at [250, 195] on img at bounding box center [252, 195] width 5 height 7
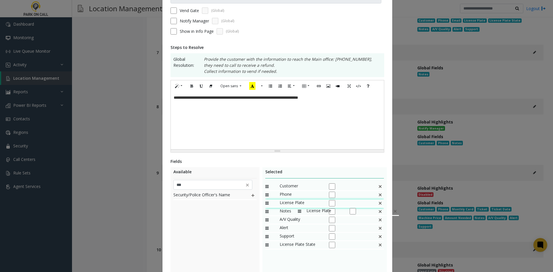
drag, startPoint x: 291, startPoint y: 238, endPoint x: 295, endPoint y: 204, distance: 34.8
drag, startPoint x: 297, startPoint y: 242, endPoint x: 294, endPoint y: 208, distance: 34.1
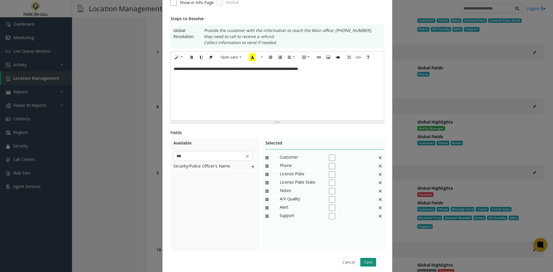
scroll to position [108, 0]
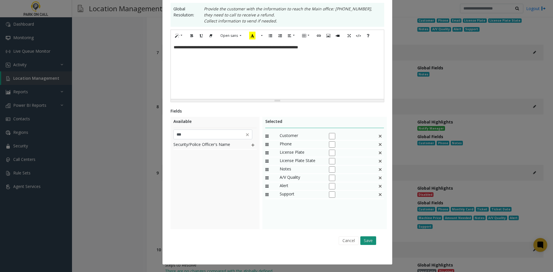
click at [365, 244] on button "Save" at bounding box center [368, 240] width 16 height 9
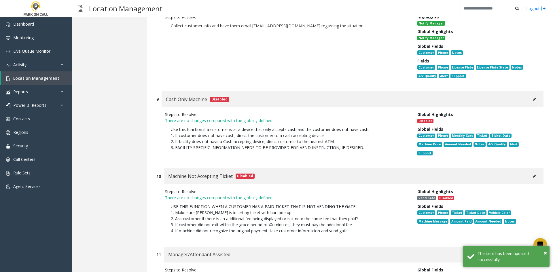
scroll to position [1446, 0]
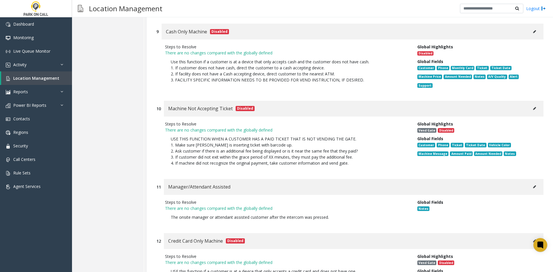
click at [530, 104] on button at bounding box center [534, 108] width 9 height 9
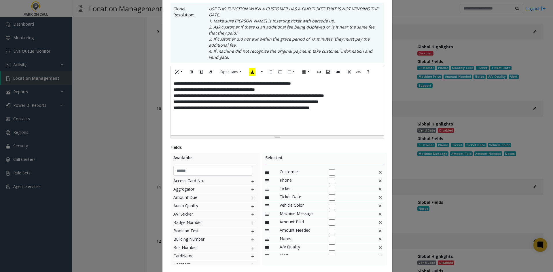
scroll to position [0, 0]
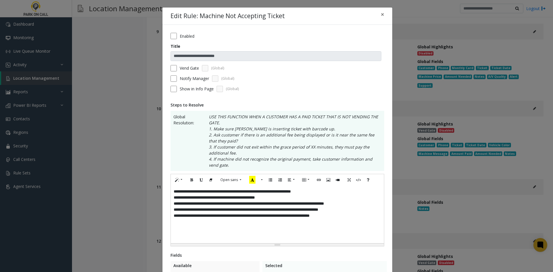
drag, startPoint x: 182, startPoint y: 80, endPoint x: 182, endPoint y: 76, distance: 4.0
click at [182, 80] on label "Notify Manager" at bounding box center [194, 78] width 29 height 6
click at [177, 38] on div "Enabled" at bounding box center [277, 36] width 214 height 6
click at [268, 216] on div "**********" at bounding box center [277, 215] width 213 height 58
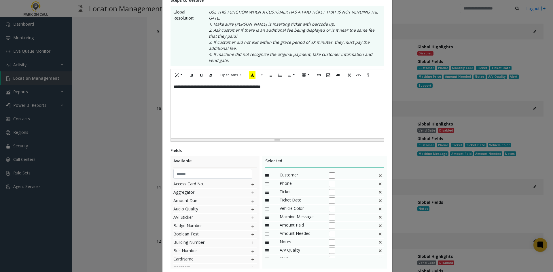
scroll to position [115, 0]
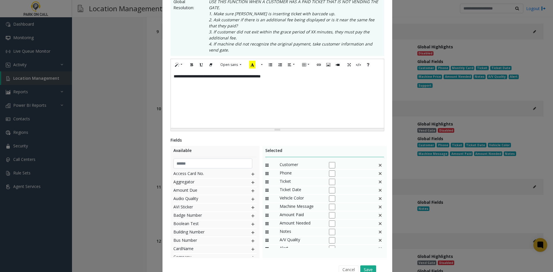
click at [378, 191] on img at bounding box center [380, 190] width 5 height 7
click at [378, 193] on img at bounding box center [380, 190] width 5 height 7
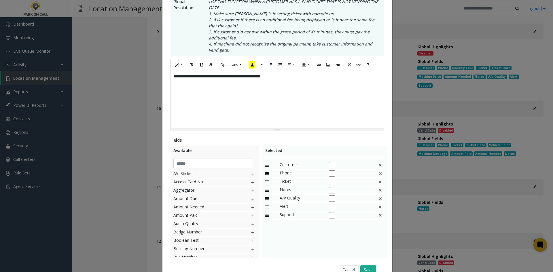
click at [378, 193] on img at bounding box center [380, 190] width 5 height 7
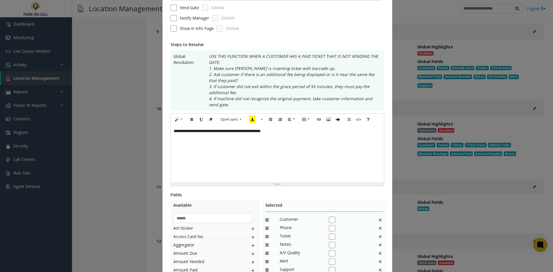
scroll to position [144, 0]
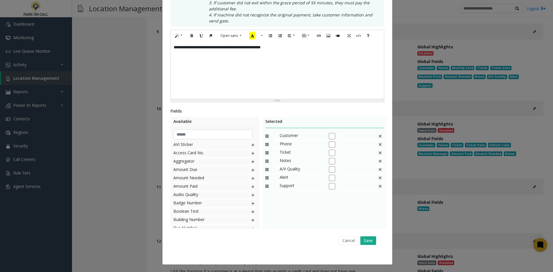
click at [368, 248] on div "Cancel Save" at bounding box center [277, 240] width 206 height 15
click at [369, 244] on button "Save" at bounding box center [368, 240] width 16 height 9
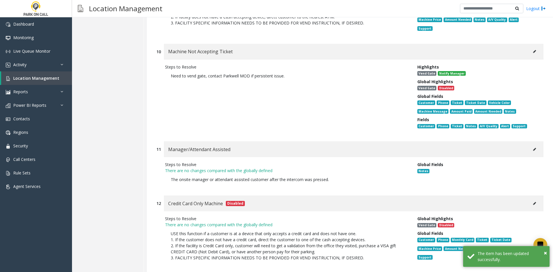
scroll to position [1503, 0]
drag, startPoint x: 539, startPoint y: 140, endPoint x: 531, endPoint y: 140, distance: 8.1
click at [533, 141] on div "11 Manager/Attendant Assisted Steps to Resolve There are no changes compared wi…" at bounding box center [350, 165] width 396 height 48
click at [530, 145] on button at bounding box center [534, 149] width 9 height 9
type input "**********"
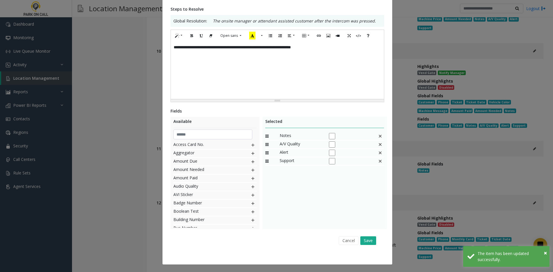
scroll to position [0, 0]
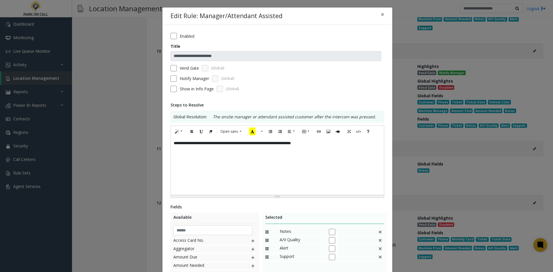
click at [180, 67] on label "Vend Gate" at bounding box center [189, 68] width 19 height 6
click at [170, 78] on form "**********" at bounding box center [277, 64] width 214 height 63
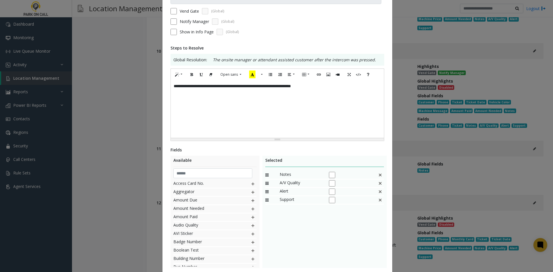
scroll to position [58, 0]
click at [238, 170] on input "text" at bounding box center [212, 173] width 79 height 10
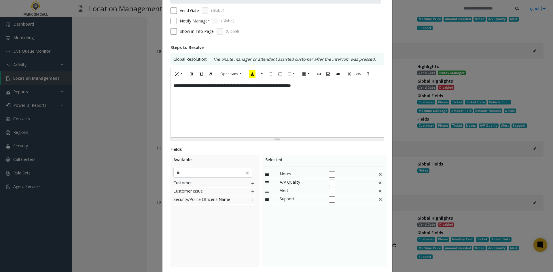
drag, startPoint x: 194, startPoint y: 225, endPoint x: 248, endPoint y: 200, distance: 59.9
click at [194, 226] on div "Customer Customer Issue Security/Police Officer's Name" at bounding box center [214, 223] width 83 height 86
click at [250, 180] on img at bounding box center [252, 183] width 5 height 7
drag, startPoint x: 277, startPoint y: 204, endPoint x: 220, endPoint y: 175, distance: 63.5
drag, startPoint x: 217, startPoint y: 174, endPoint x: 147, endPoint y: 178, distance: 69.7
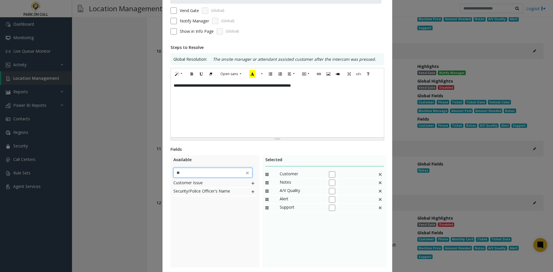
click at [147, 178] on div "**********" at bounding box center [276, 136] width 553 height 272
drag, startPoint x: 185, startPoint y: 250, endPoint x: 188, endPoint y: 248, distance: 3.5
click at [185, 250] on div "Phone" at bounding box center [214, 223] width 83 height 86
click at [250, 184] on img at bounding box center [252, 183] width 5 height 7
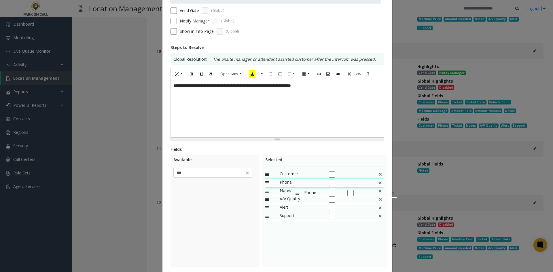
drag, startPoint x: 288, startPoint y: 217, endPoint x: 290, endPoint y: 185, distance: 32.9
drag, startPoint x: 211, startPoint y: 175, endPoint x: 155, endPoint y: 179, distance: 55.7
click at [155, 179] on div "**********" at bounding box center [276, 136] width 553 height 272
type input "*"
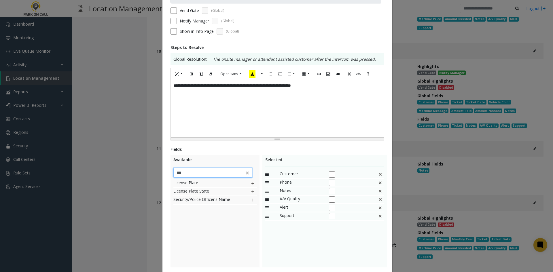
type input "***"
click at [213, 249] on div "License Plate License Plate State Security/Police Officer's Name" at bounding box center [214, 223] width 83 height 86
click at [250, 182] on img at bounding box center [252, 183] width 5 height 7
click at [250, 188] on img at bounding box center [252, 191] width 5 height 7
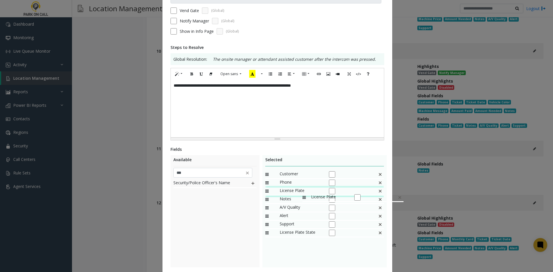
drag, startPoint x: 287, startPoint y: 225, endPoint x: 299, endPoint y: 191, distance: 36.0
drag, startPoint x: 287, startPoint y: 232, endPoint x: 300, endPoint y: 196, distance: 38.2
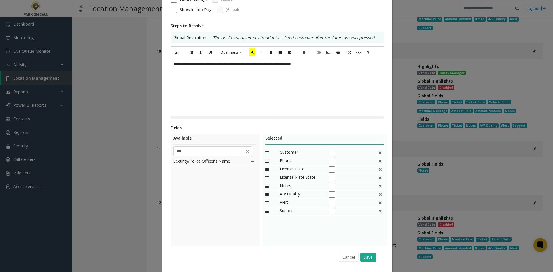
scroll to position [96, 0]
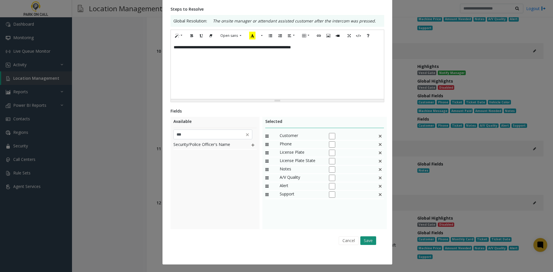
click at [365, 238] on button "Save" at bounding box center [368, 240] width 16 height 9
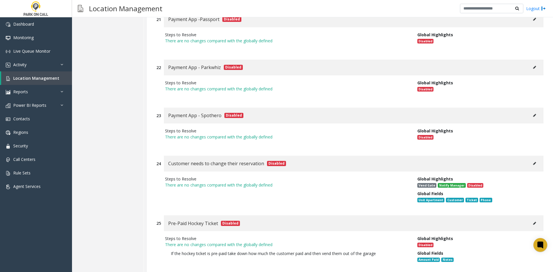
scroll to position [2358, 0]
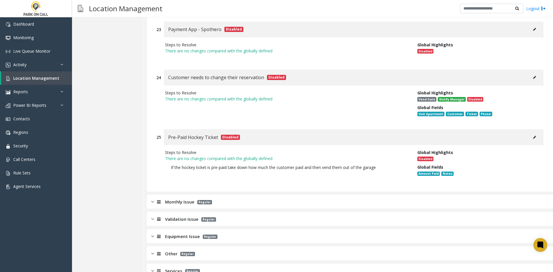
click at [233, 195] on div "Monthly Issue Regular" at bounding box center [350, 202] width 406 height 14
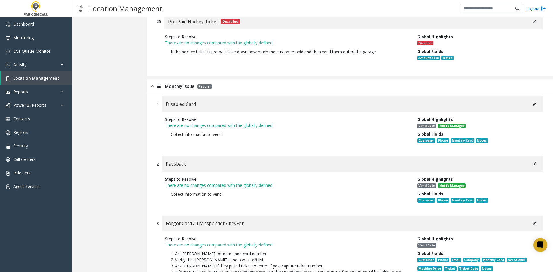
scroll to position [2502, 0]
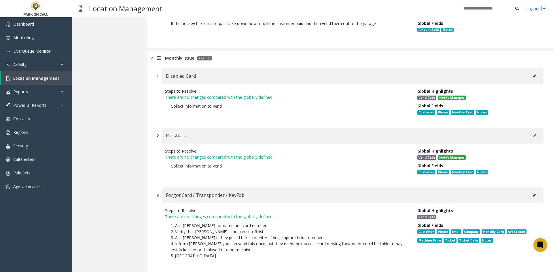
click at [531, 72] on button at bounding box center [534, 76] width 9 height 9
type input "**********"
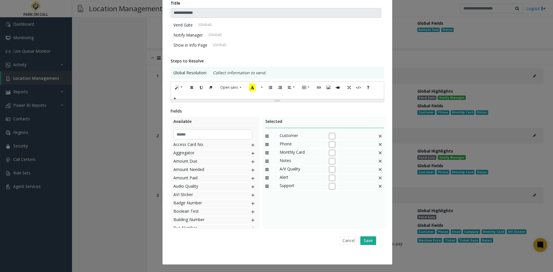
scroll to position [0, 0]
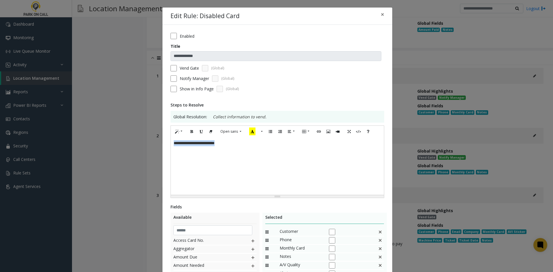
click at [274, 161] on div "**********" at bounding box center [277, 166] width 213 height 58
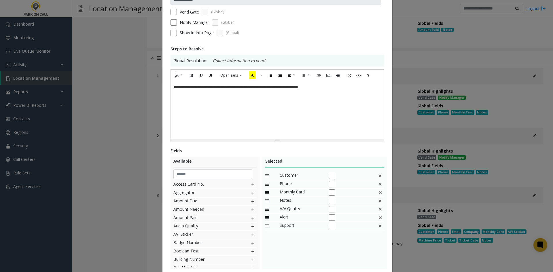
scroll to position [58, 0]
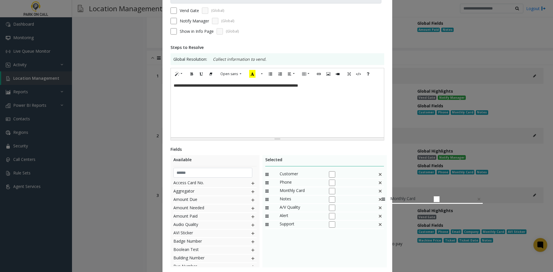
click at [379, 193] on img at bounding box center [380, 190] width 5 height 7
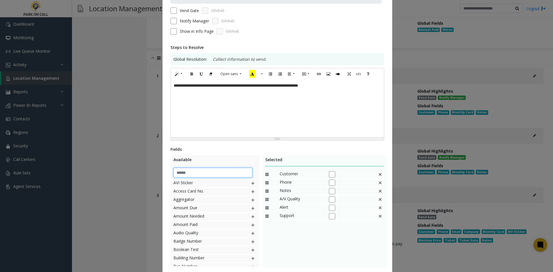
click at [205, 176] on input "text" at bounding box center [212, 173] width 79 height 10
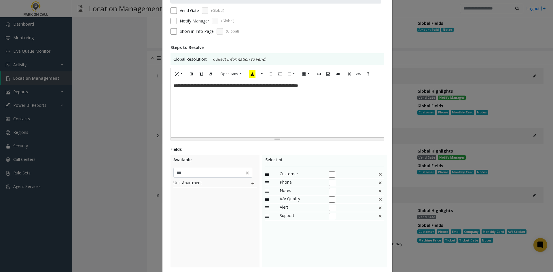
drag, startPoint x: 195, startPoint y: 222, endPoint x: 267, endPoint y: 182, distance: 82.1
click at [199, 218] on div "Unit Apartment" at bounding box center [214, 223] width 83 height 86
click at [252, 183] on img at bounding box center [252, 183] width 5 height 7
drag, startPoint x: 292, startPoint y: 222, endPoint x: 301, endPoint y: 189, distance: 34.1
click at [198, 175] on input "***" at bounding box center [212, 173] width 79 height 10
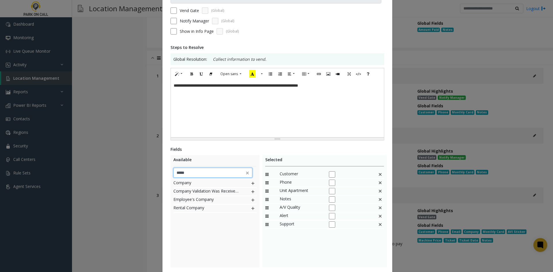
type input "*****"
click at [251, 183] on img at bounding box center [252, 183] width 5 height 7
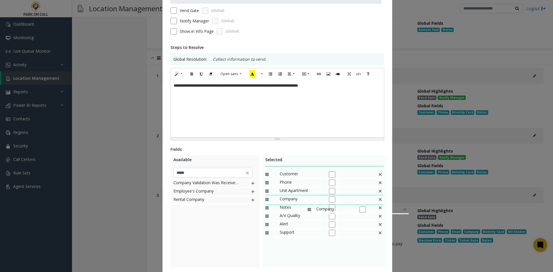
drag, startPoint x: 299, startPoint y: 232, endPoint x: 305, endPoint y: 203, distance: 29.4
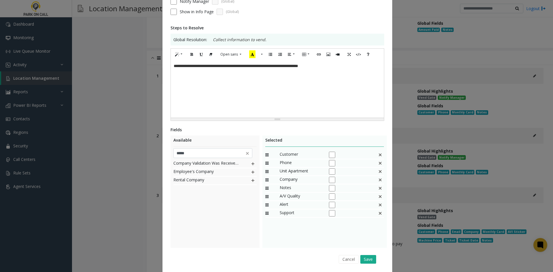
scroll to position [96, 0]
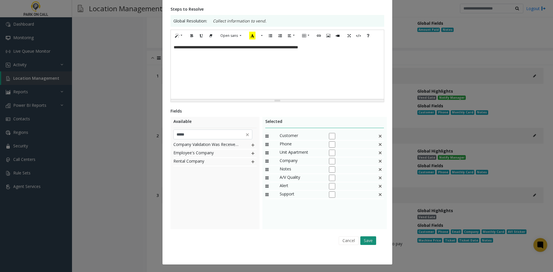
click at [370, 245] on button "Save" at bounding box center [368, 240] width 16 height 9
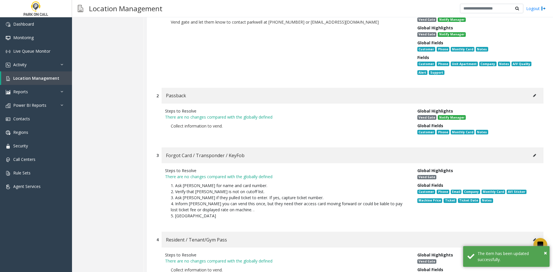
scroll to position [2588, 0]
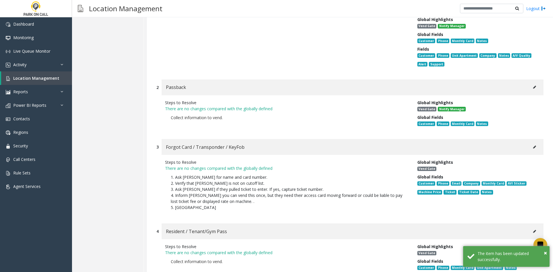
click at [533, 83] on button at bounding box center [534, 87] width 9 height 9
type input "********"
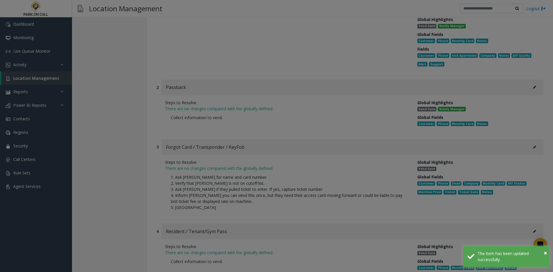
scroll to position [0, 0]
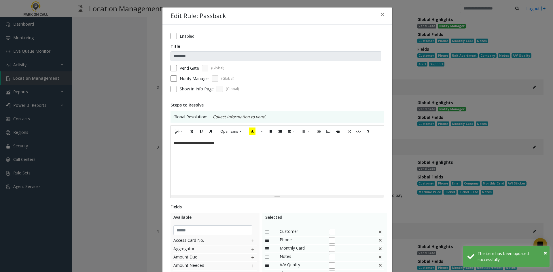
click at [297, 161] on div "**********" at bounding box center [277, 166] width 213 height 58
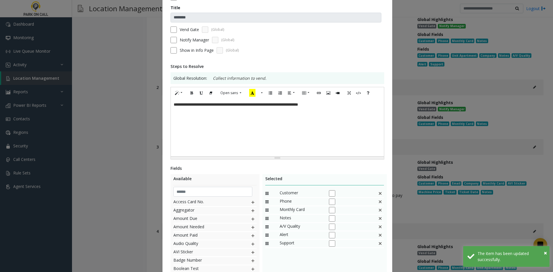
scroll to position [86, 0]
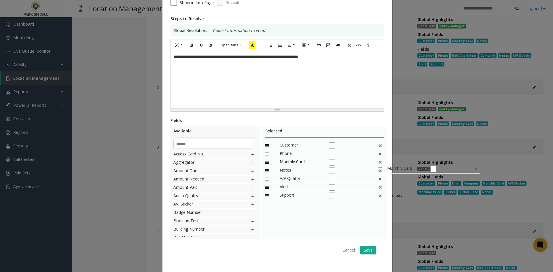
click at [378, 162] on img at bounding box center [380, 162] width 5 height 7
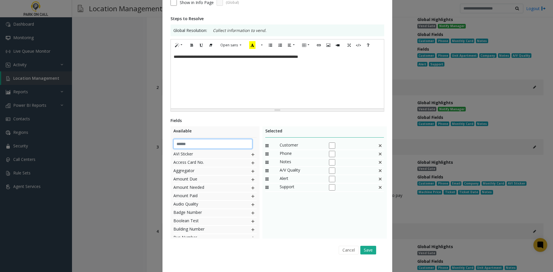
click at [213, 143] on input "text" at bounding box center [212, 144] width 79 height 10
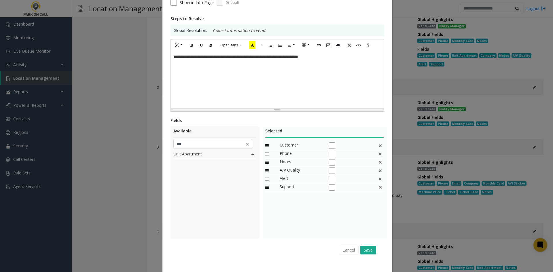
drag, startPoint x: 211, startPoint y: 197, endPoint x: 247, endPoint y: 165, distance: 48.1
click at [212, 194] on div "Unit Apartment" at bounding box center [214, 194] width 83 height 86
click at [253, 156] on img at bounding box center [252, 154] width 5 height 7
drag, startPoint x: 290, startPoint y: 195, endPoint x: 291, endPoint y: 162, distance: 32.3
click at [193, 148] on input "***" at bounding box center [212, 144] width 79 height 10
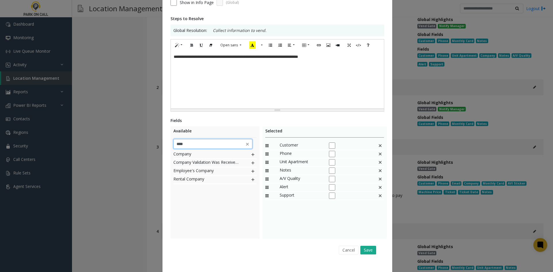
type input "****"
click at [200, 205] on div "Company Company Validation Was Received From Employee's Company Rental Company" at bounding box center [214, 194] width 83 height 86
click at [247, 153] on div "Company" at bounding box center [214, 155] width 83 height 8
click at [248, 155] on div "Company" at bounding box center [214, 155] width 83 height 8
click at [253, 153] on img at bounding box center [252, 154] width 5 height 7
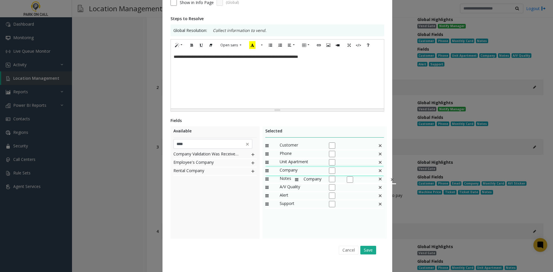
drag, startPoint x: 287, startPoint y: 203, endPoint x: 292, endPoint y: 173, distance: 30.7
click at [364, 249] on button "Save" at bounding box center [368, 250] width 16 height 9
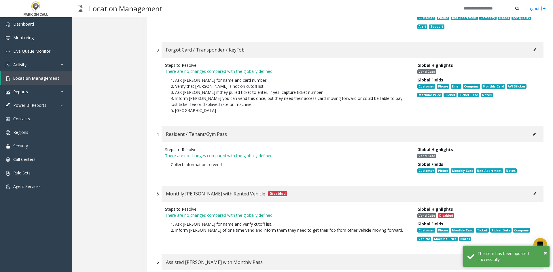
scroll to position [2732, 0]
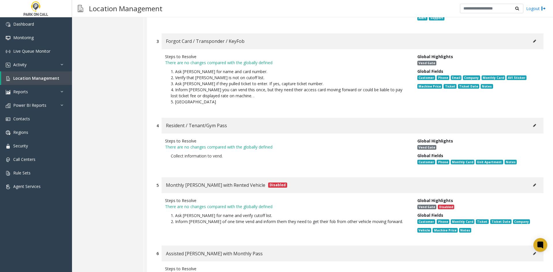
click at [530, 37] on button at bounding box center [534, 41] width 9 height 9
type input "**********"
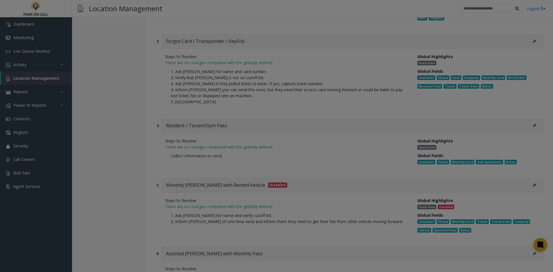
scroll to position [0, 0]
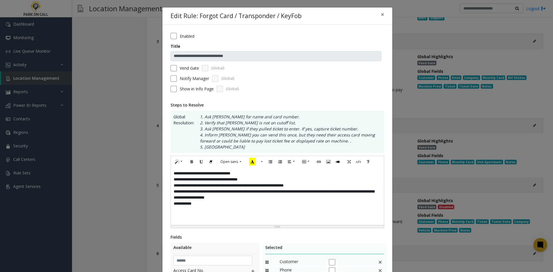
drag, startPoint x: 277, startPoint y: 201, endPoint x: 275, endPoint y: 195, distance: 6.4
click at [277, 201] on div "**********" at bounding box center [277, 197] width 213 height 58
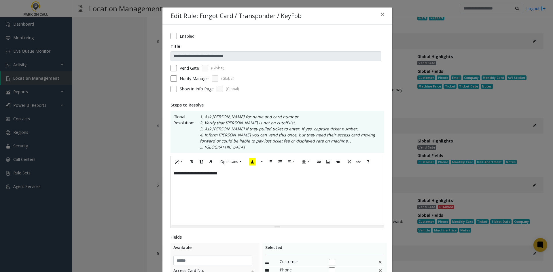
click at [182, 77] on label "Notify Manager" at bounding box center [194, 78] width 29 height 6
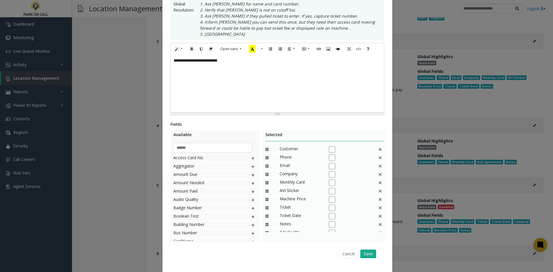
scroll to position [115, 0]
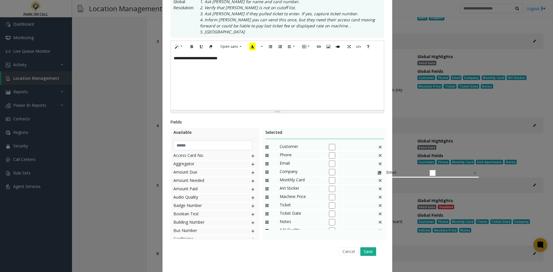
click at [378, 166] on img at bounding box center [380, 163] width 5 height 7
click at [378, 173] on img at bounding box center [380, 171] width 5 height 7
click at [375, 173] on div "Machine Price" at bounding box center [324, 172] width 119 height 8
click at [379, 173] on img at bounding box center [380, 171] width 5 height 7
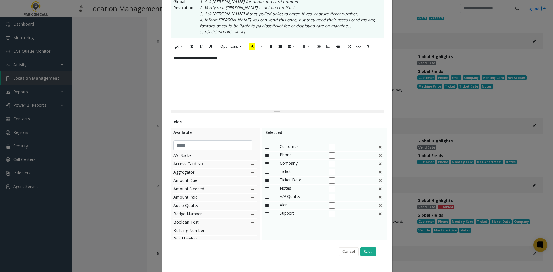
click at [379, 173] on img at bounding box center [380, 171] width 5 height 7
click at [201, 147] on input "text" at bounding box center [212, 145] width 79 height 10
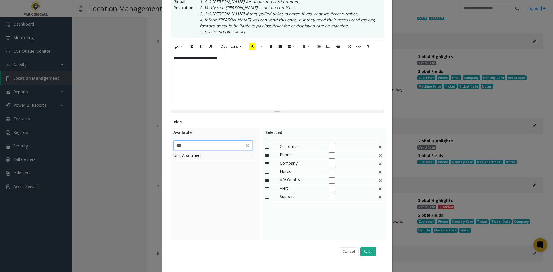
type input "***"
drag, startPoint x: 198, startPoint y: 204, endPoint x: 235, endPoint y: 172, distance: 48.5
click at [199, 204] on div "Unit Apartment" at bounding box center [214, 195] width 83 height 86
click at [251, 157] on img at bounding box center [252, 155] width 5 height 7
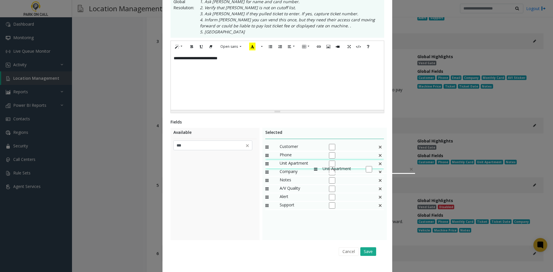
drag, startPoint x: 301, startPoint y: 207, endPoint x: 311, endPoint y: 163, distance: 45.5
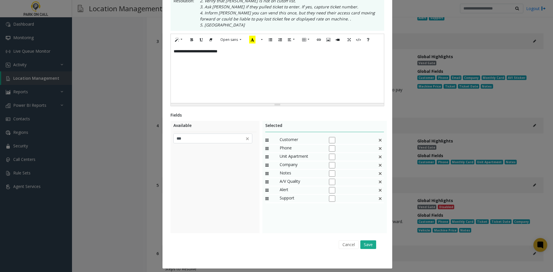
scroll to position [126, 0]
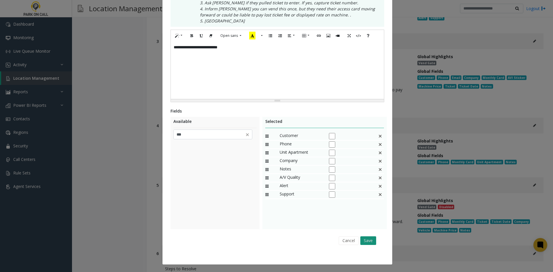
click at [364, 241] on button "Save" at bounding box center [368, 240] width 16 height 9
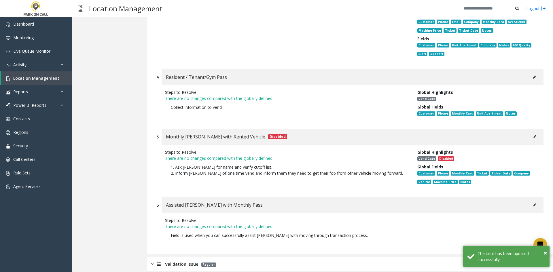
scroll to position [2818, 0]
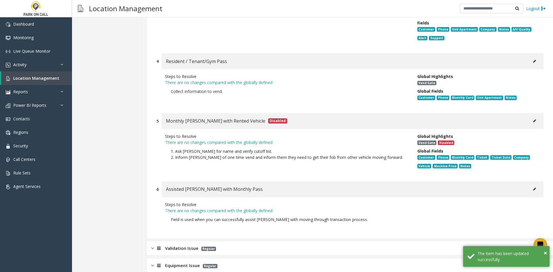
click at [533, 57] on button at bounding box center [534, 61] width 9 height 9
type input "**********"
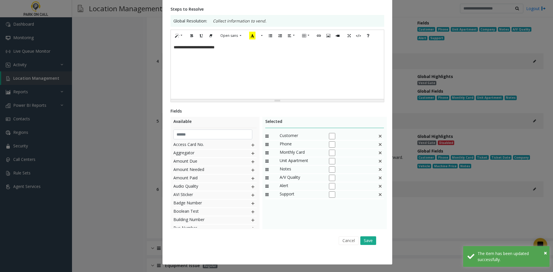
scroll to position [0, 0]
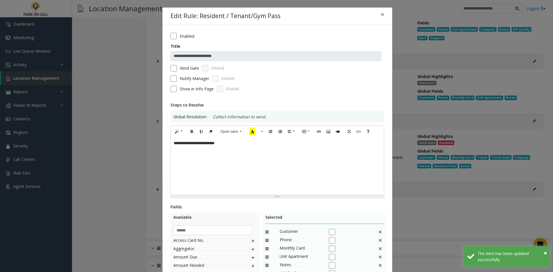
click at [321, 173] on div "**********" at bounding box center [277, 166] width 213 height 58
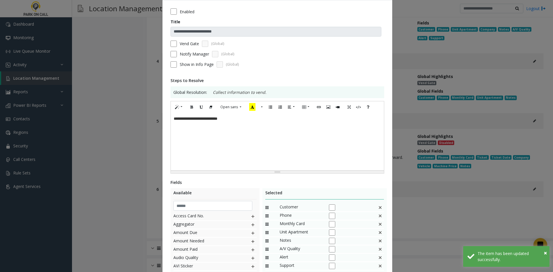
scroll to position [58, 0]
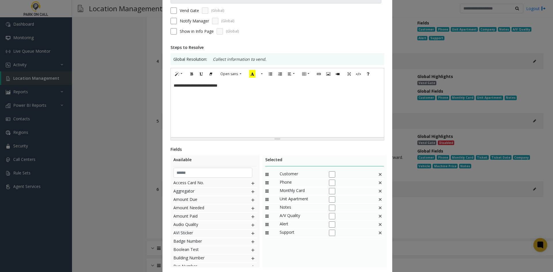
click at [379, 190] on img at bounding box center [380, 190] width 5 height 7
click at [191, 172] on input "text" at bounding box center [212, 173] width 79 height 10
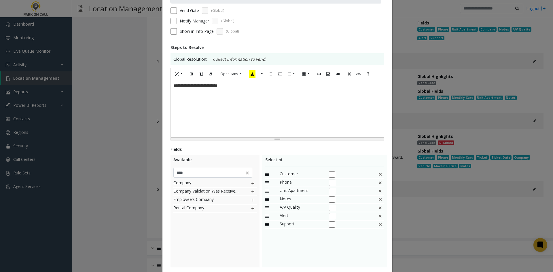
drag, startPoint x: 181, startPoint y: 227, endPoint x: 186, endPoint y: 222, distance: 8.1
click at [181, 227] on div "Company Company Validation Was Received From Employee's Company Rental Company" at bounding box center [214, 223] width 83 height 86
click at [252, 184] on img at bounding box center [252, 183] width 5 height 7
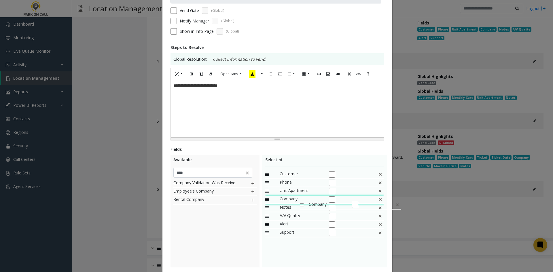
drag, startPoint x: 289, startPoint y: 235, endPoint x: 297, endPoint y: 198, distance: 38.1
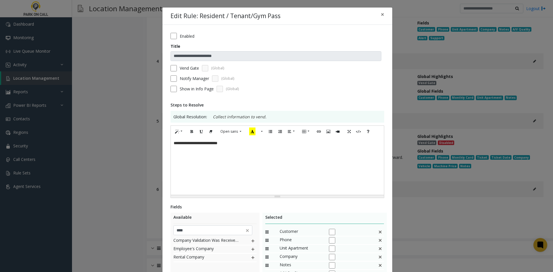
click at [183, 81] on label "Notify Manager" at bounding box center [194, 78] width 29 height 6
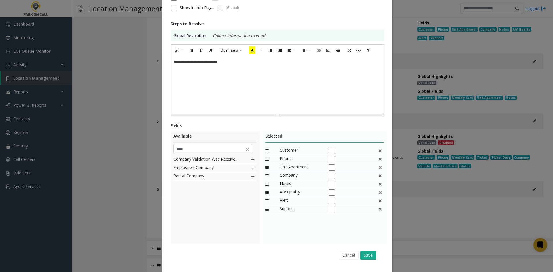
scroll to position [96, 0]
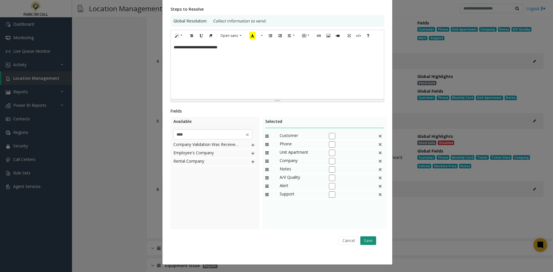
click at [361, 242] on button "Save" at bounding box center [368, 240] width 16 height 9
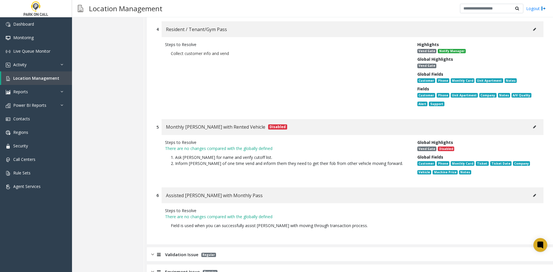
scroll to position [2876, 0]
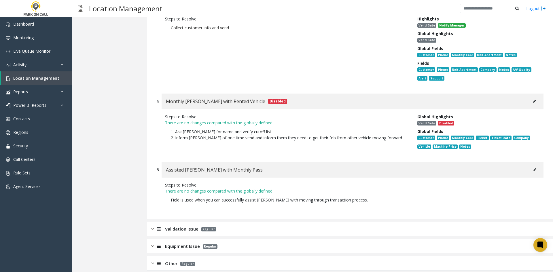
click at [531, 94] on div "Monthly Parker with Rented Vehicle Disabled" at bounding box center [353, 102] width 382 height 16
click at [533, 100] on icon at bounding box center [534, 101] width 3 height 3
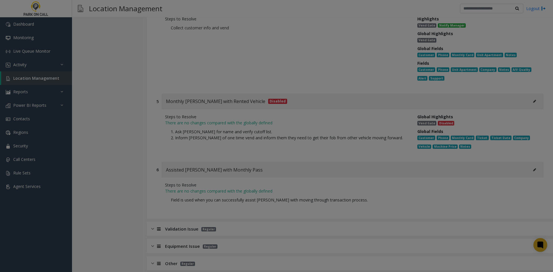
scroll to position [0, 0]
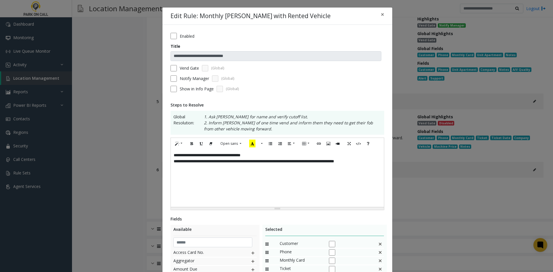
drag, startPoint x: 293, startPoint y: 190, endPoint x: 289, endPoint y: 183, distance: 8.5
click at [291, 188] on div "**********" at bounding box center [277, 178] width 213 height 58
click at [185, 79] on label "Notify Manager" at bounding box center [194, 78] width 29 height 6
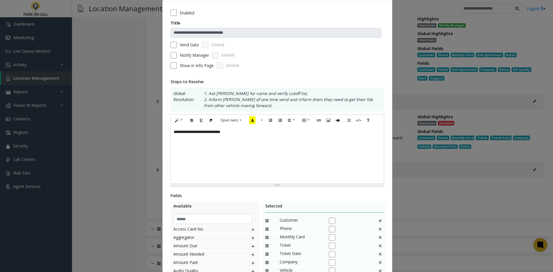
scroll to position [108, 0]
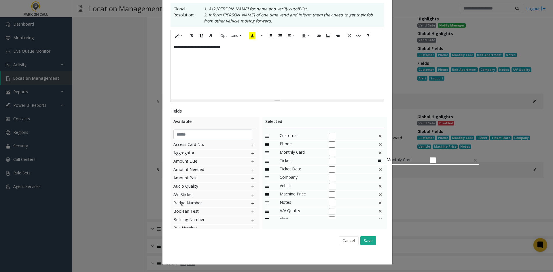
click at [378, 154] on img at bounding box center [380, 152] width 5 height 7
click at [375, 154] on div "Ticket Date" at bounding box center [324, 153] width 119 height 8
click at [378, 154] on img at bounding box center [380, 152] width 5 height 7
click at [380, 162] on img at bounding box center [380, 160] width 5 height 7
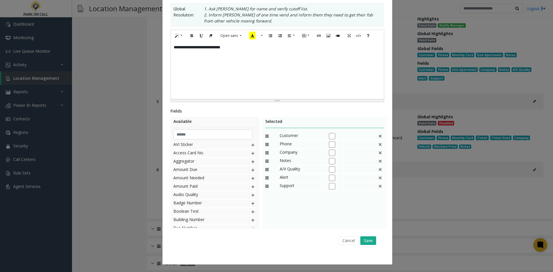
click at [380, 162] on img at bounding box center [380, 160] width 5 height 7
click at [197, 137] on input "text" at bounding box center [212, 135] width 79 height 10
click at [216, 136] on input "text" at bounding box center [212, 135] width 79 height 10
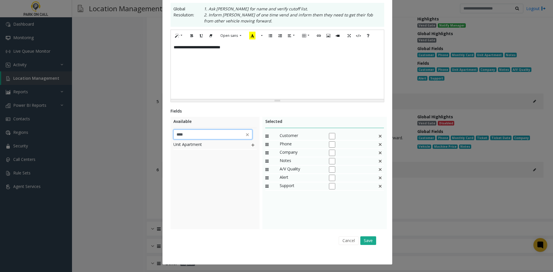
type input "****"
click at [244, 145] on div "Unit Apartment" at bounding box center [214, 145] width 83 height 8
click at [251, 148] on img at bounding box center [252, 144] width 5 height 7
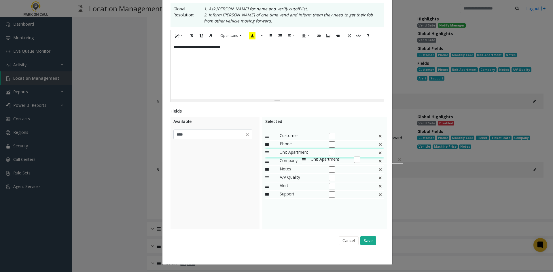
drag, startPoint x: 285, startPoint y: 193, endPoint x: 324, endPoint y: 177, distance: 41.8
click at [363, 242] on button "Save" at bounding box center [368, 240] width 16 height 9
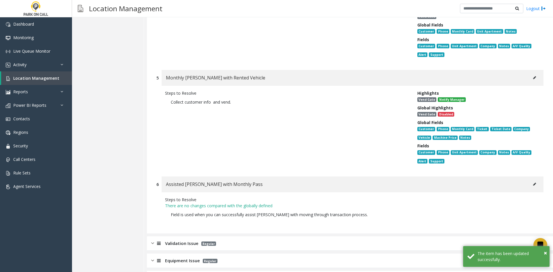
scroll to position [2924, 0]
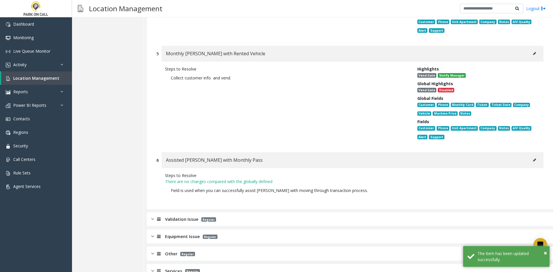
drag, startPoint x: 442, startPoint y: 160, endPoint x: 433, endPoint y: 160, distance: 8.3
click at [441, 172] on div at bounding box center [476, 184] width 126 height 24
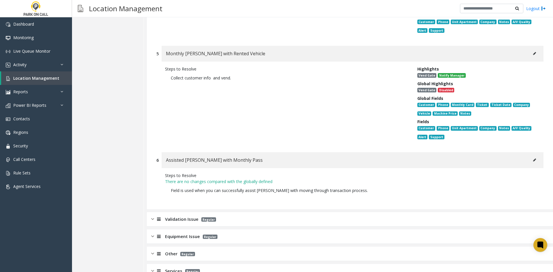
click at [181, 212] on div "Validation Issue Regular" at bounding box center [350, 219] width 406 height 14
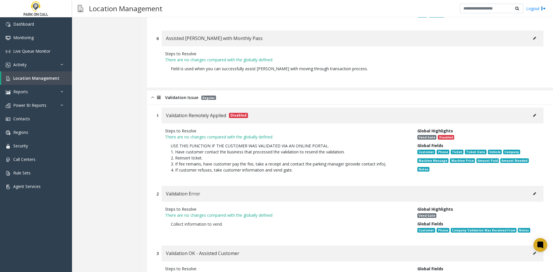
scroll to position [3068, 0]
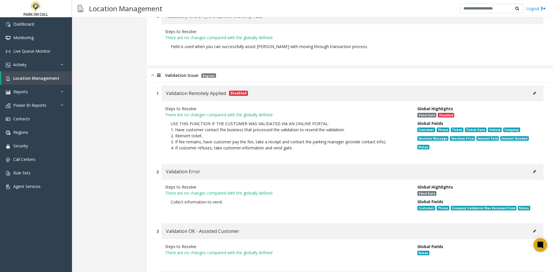
click at [530, 89] on button at bounding box center [534, 93] width 9 height 9
type input "**********"
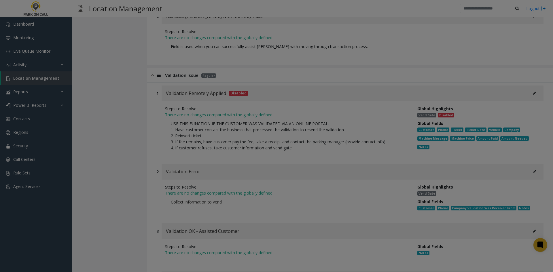
scroll to position [0, 0]
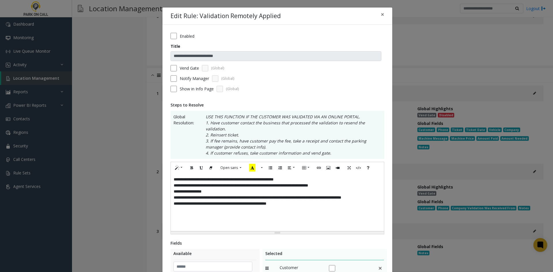
click at [264, 205] on div "**********" at bounding box center [277, 203] width 213 height 58
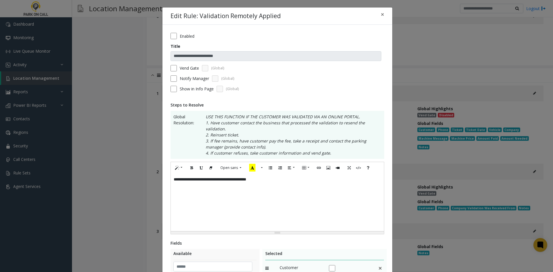
click at [173, 39] on form "**********" at bounding box center [277, 64] width 214 height 63
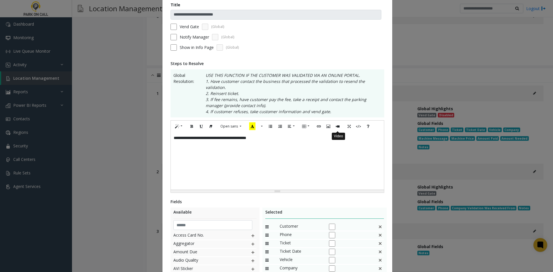
scroll to position [115, 0]
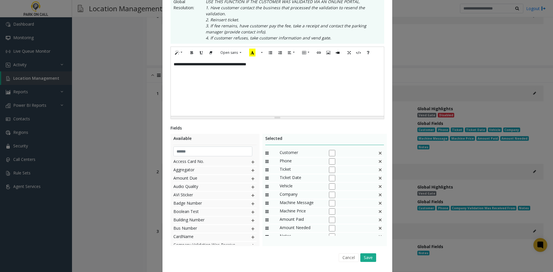
click at [378, 172] on img at bounding box center [380, 169] width 5 height 7
click at [374, 172] on div "Machine Message" at bounding box center [324, 170] width 119 height 8
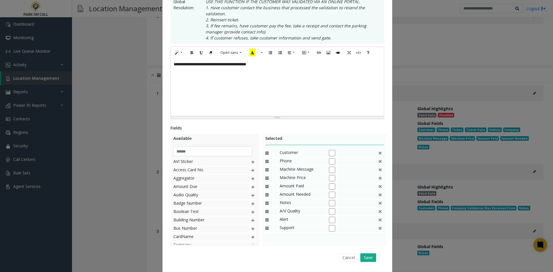
click at [378, 171] on img at bounding box center [380, 169] width 5 height 7
drag, startPoint x: 377, startPoint y: 171, endPoint x: 240, endPoint y: 149, distance: 137.9
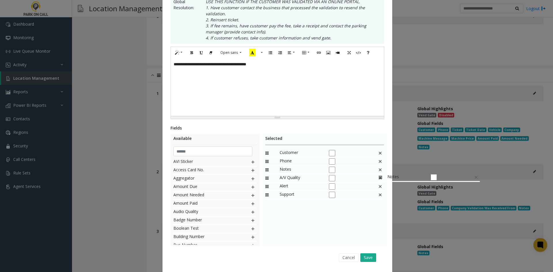
click at [372, 171] on div "Notes" at bounding box center [324, 170] width 119 height 8
click at [216, 149] on input "text" at bounding box center [212, 152] width 79 height 10
click at [217, 149] on input "text" at bounding box center [212, 152] width 79 height 10
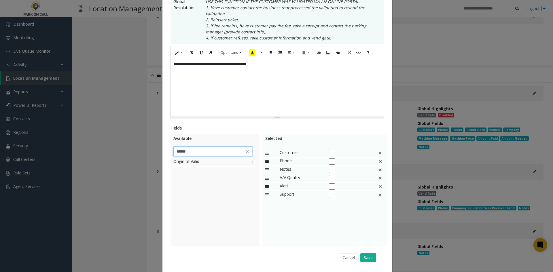
type input "******"
drag, startPoint x: 245, startPoint y: 160, endPoint x: 250, endPoint y: 157, distance: 6.3
click at [246, 160] on div "Origin of Valid" at bounding box center [214, 162] width 83 height 8
click at [250, 163] on img at bounding box center [252, 161] width 5 height 7
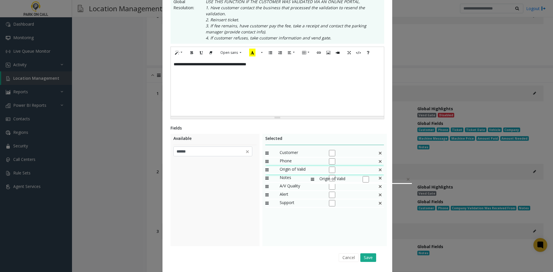
drag, startPoint x: 303, startPoint y: 193, endPoint x: 308, endPoint y: 173, distance: 20.5
click at [370, 259] on button "Save" at bounding box center [368, 257] width 16 height 9
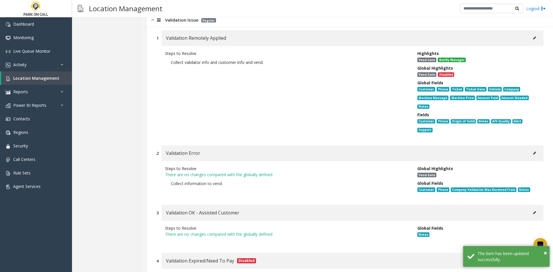
scroll to position [3125, 0]
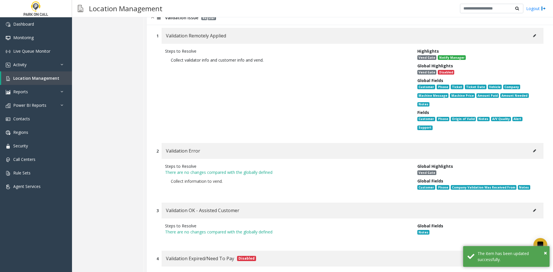
click at [533, 149] on icon at bounding box center [534, 150] width 3 height 3
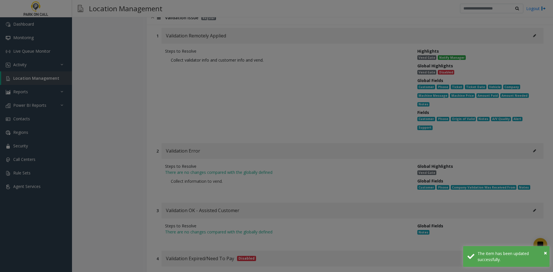
scroll to position [0, 0]
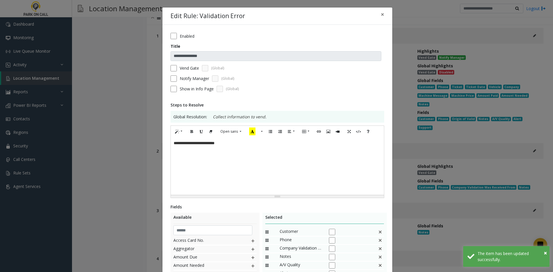
click at [286, 170] on div "**********" at bounding box center [277, 166] width 213 height 58
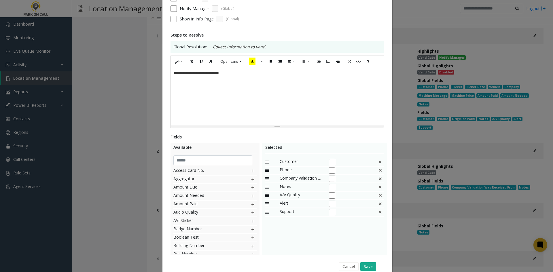
scroll to position [86, 0]
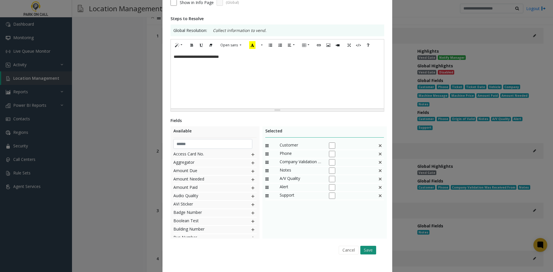
click at [367, 251] on button "Save" at bounding box center [368, 250] width 16 height 9
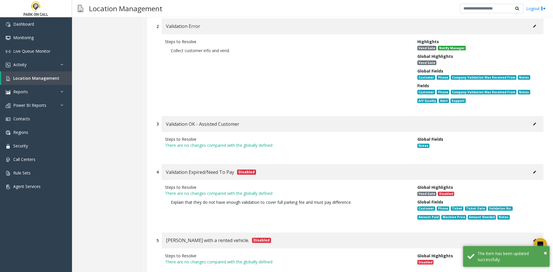
scroll to position [3298, 0]
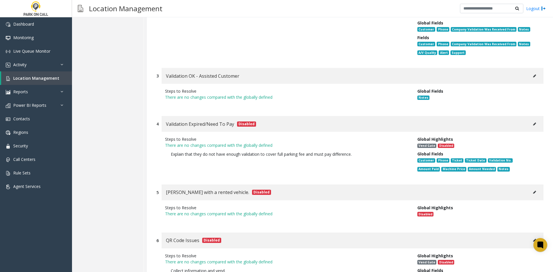
click at [532, 120] on button at bounding box center [534, 124] width 9 height 9
type input "**********"
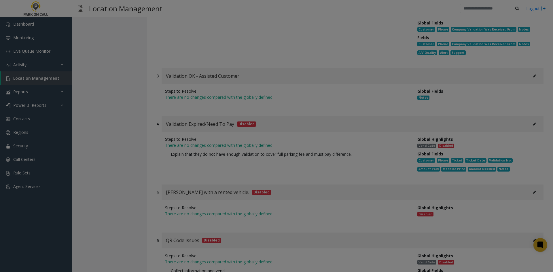
scroll to position [0, 0]
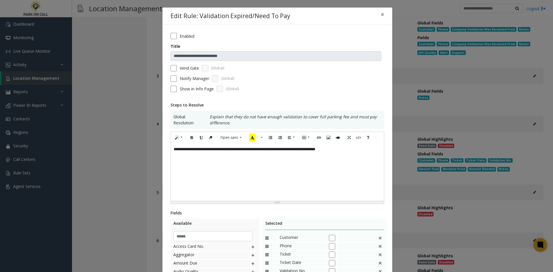
click at [297, 179] on div "**********" at bounding box center [277, 172] width 213 height 58
click at [174, 80] on div "Notify Manager (Global)" at bounding box center [277, 78] width 214 height 6
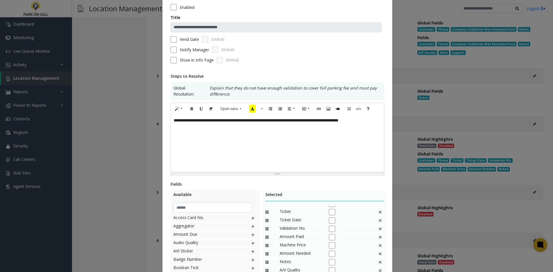
click at [378, 216] on img at bounding box center [380, 211] width 5 height 7
click at [378, 215] on img at bounding box center [380, 211] width 5 height 7
click at [378, 221] on img at bounding box center [380, 217] width 5 height 7
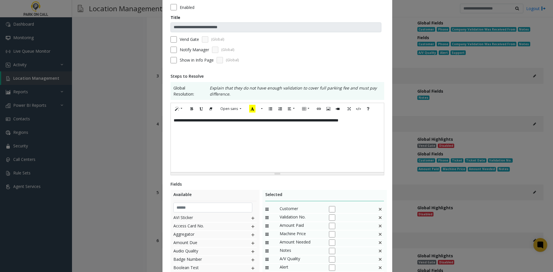
click at [378, 214] on img at bounding box center [380, 217] width 5 height 7
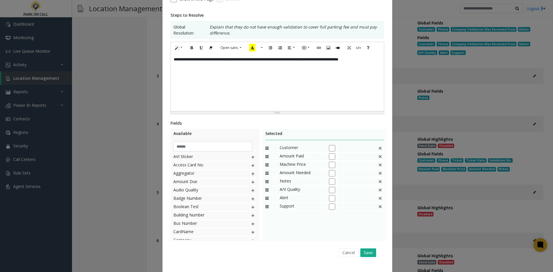
scroll to position [102, 0]
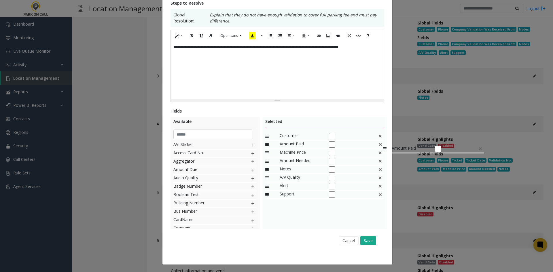
click at [380, 142] on img at bounding box center [380, 144] width 5 height 7
click at [378, 147] on img at bounding box center [380, 144] width 5 height 7
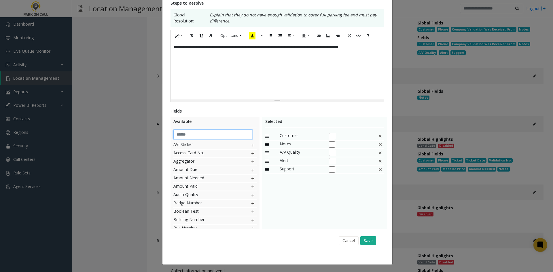
click at [218, 134] on input "text" at bounding box center [212, 135] width 79 height 10
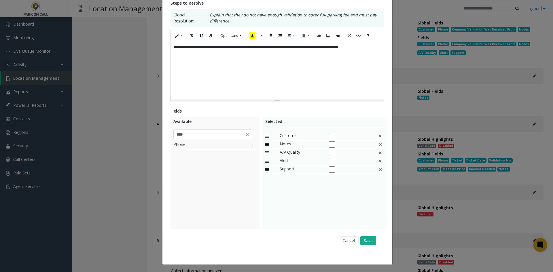
click at [253, 146] on img at bounding box center [252, 144] width 5 height 7
drag, startPoint x: 286, startPoint y: 176, endPoint x: 295, endPoint y: 142, distance: 35.7
click at [211, 136] on input "****" at bounding box center [212, 135] width 79 height 10
type input "*****"
drag, startPoint x: 220, startPoint y: 216, endPoint x: 225, endPoint y: 207, distance: 10.8
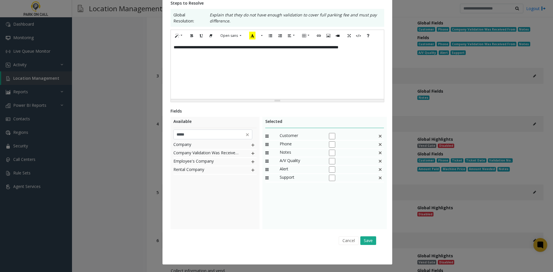
click at [221, 214] on div "Company Company Validation Was Received From Employee's Company Rental Company" at bounding box center [214, 184] width 83 height 86
click at [250, 154] on img at bounding box center [252, 153] width 5 height 7
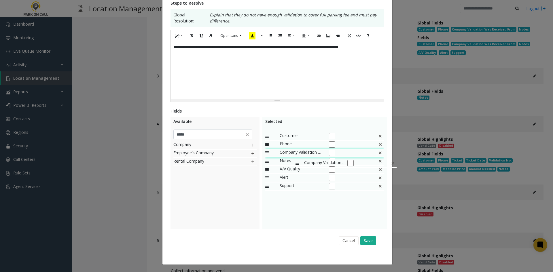
drag, startPoint x: 285, startPoint y: 187, endPoint x: 293, endPoint y: 157, distance: 30.8
click at [367, 237] on button "Save" at bounding box center [368, 240] width 16 height 9
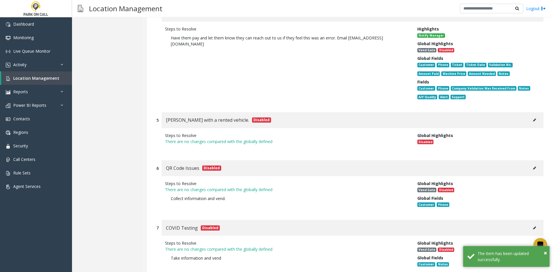
scroll to position [3413, 0]
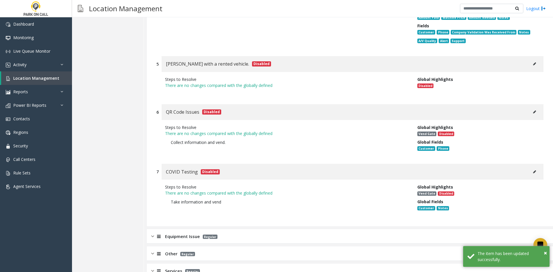
click at [284, 229] on div "Equipment Issue Regular" at bounding box center [350, 236] width 406 height 14
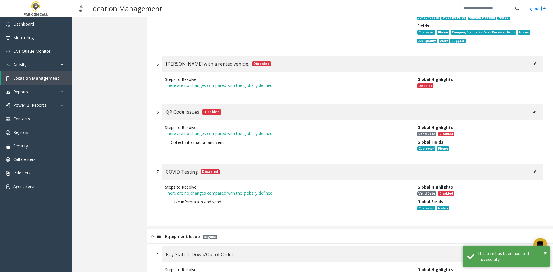
scroll to position [3551, 0]
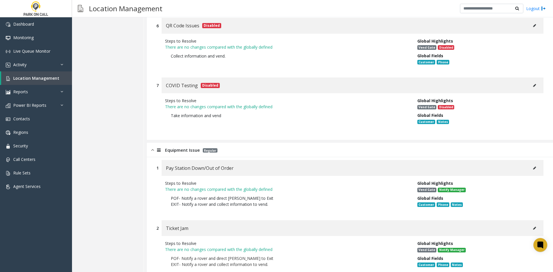
click at [531, 164] on button at bounding box center [534, 168] width 9 height 9
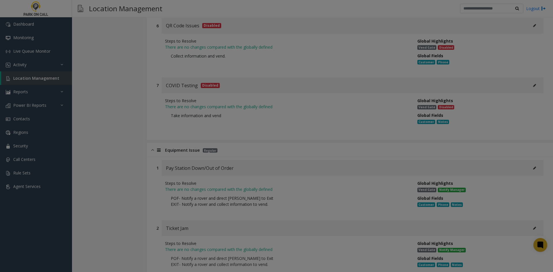
scroll to position [0, 0]
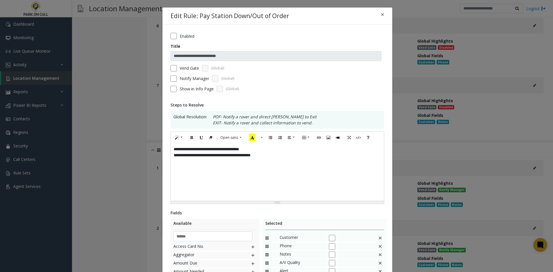
click at [340, 180] on div "**********" at bounding box center [277, 172] width 213 height 58
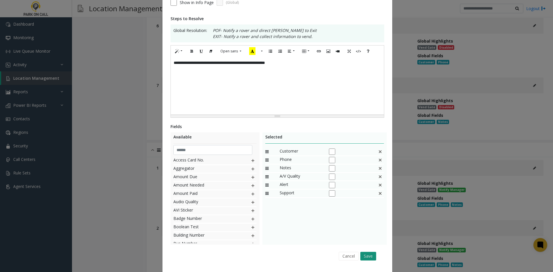
click at [369, 256] on button "Save" at bounding box center [368, 256] width 16 height 9
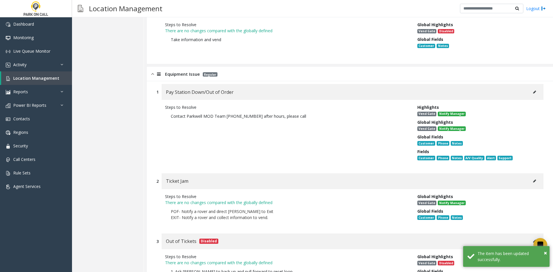
scroll to position [3637, 0]
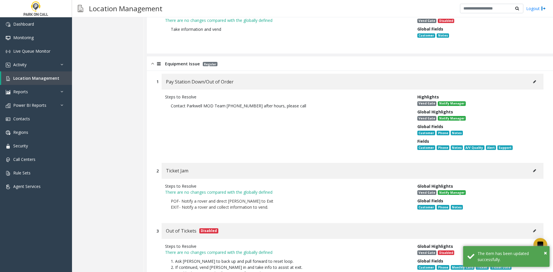
click at [534, 166] on button at bounding box center [534, 170] width 9 height 9
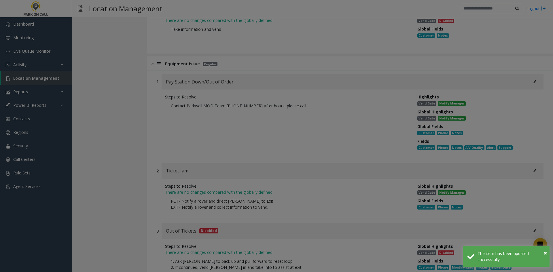
scroll to position [0, 0]
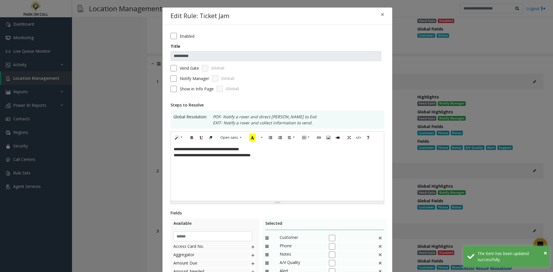
click at [295, 201] on div "Resize" at bounding box center [277, 202] width 213 height 3
click at [294, 181] on div "**********" at bounding box center [277, 172] width 213 height 58
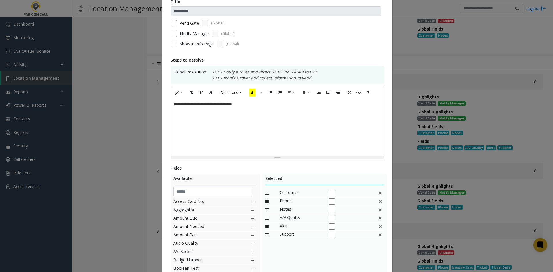
scroll to position [86, 0]
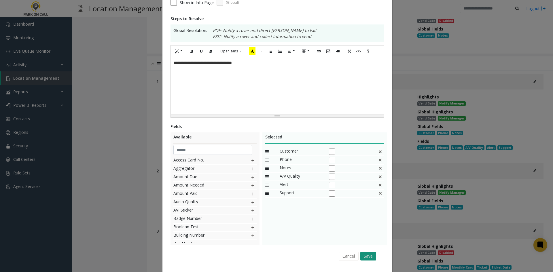
click at [369, 258] on button "Save" at bounding box center [368, 256] width 16 height 9
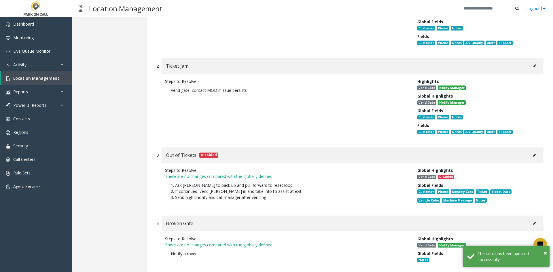
scroll to position [3752, 0]
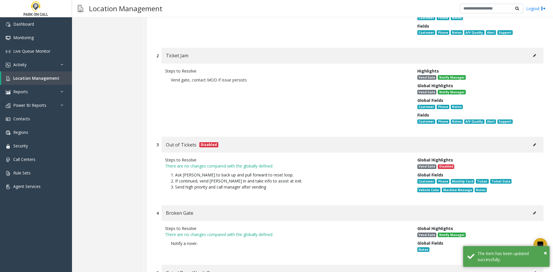
click at [532, 140] on button at bounding box center [534, 144] width 9 height 9
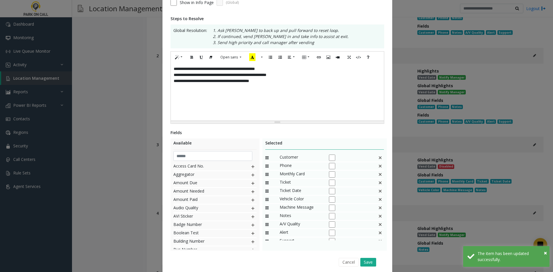
scroll to position [0, 0]
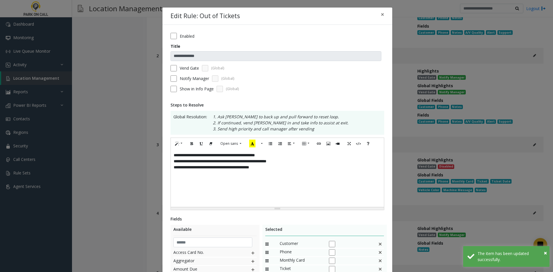
drag, startPoint x: 293, startPoint y: 187, endPoint x: 217, endPoint y: 143, distance: 87.1
click at [290, 184] on div "**********" at bounding box center [277, 178] width 213 height 58
click at [175, 37] on div "Enabled" at bounding box center [277, 36] width 214 height 6
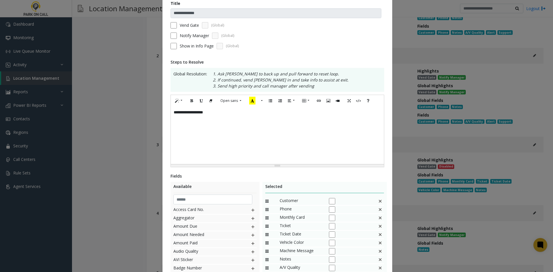
scroll to position [86, 0]
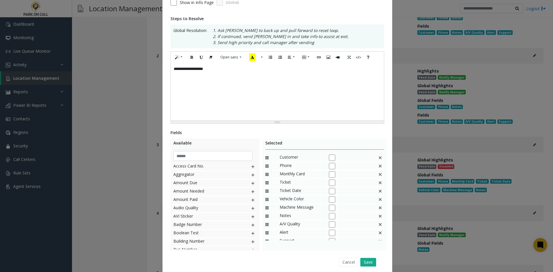
click at [370, 178] on div "Monthly Card" at bounding box center [324, 175] width 119 height 8
click at [378, 178] on img at bounding box center [380, 174] width 5 height 7
click at [372, 178] on div "Ticket" at bounding box center [324, 175] width 119 height 8
click at [378, 178] on img at bounding box center [380, 174] width 5 height 7
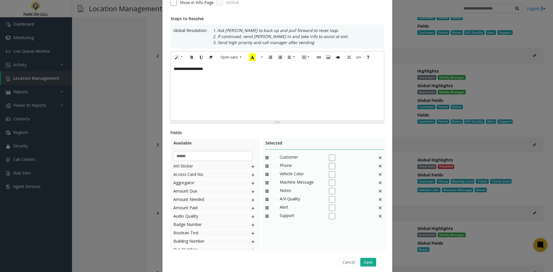
click at [378, 178] on img at bounding box center [380, 174] width 5 height 7
drag, startPoint x: 378, startPoint y: 178, endPoint x: 372, endPoint y: 179, distance: 6.0
click at [374, 178] on div "Notes" at bounding box center [324, 175] width 119 height 8
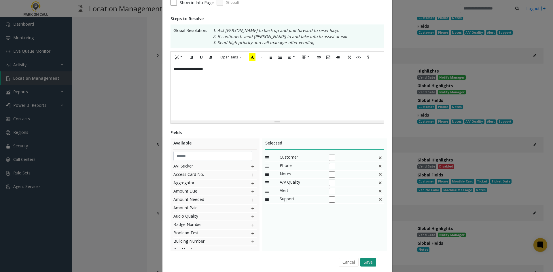
click at [367, 265] on button "Save" at bounding box center [368, 262] width 16 height 9
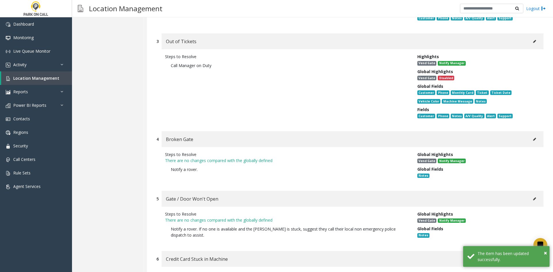
scroll to position [3867, 0]
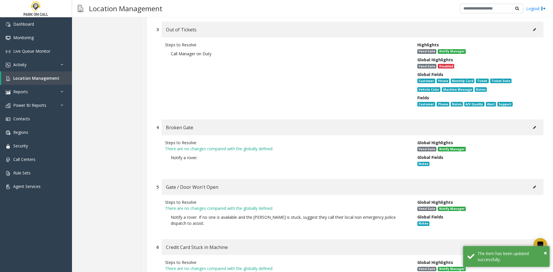
click at [531, 123] on button at bounding box center [534, 127] width 9 height 9
type input "**********"
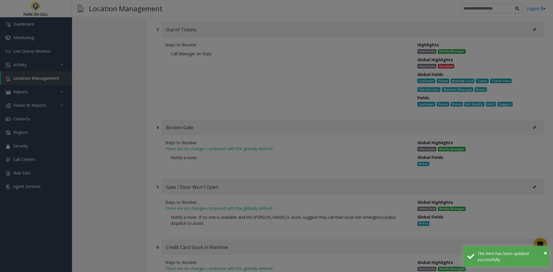
scroll to position [0, 0]
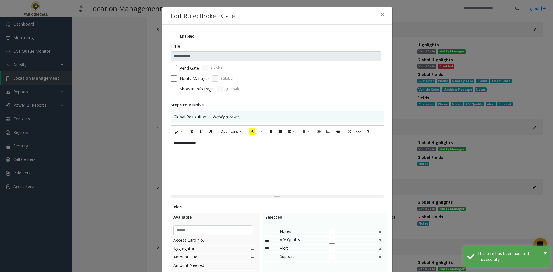
drag, startPoint x: 352, startPoint y: 168, endPoint x: 333, endPoint y: 165, distance: 19.5
click at [351, 168] on div "**********" at bounding box center [277, 166] width 213 height 58
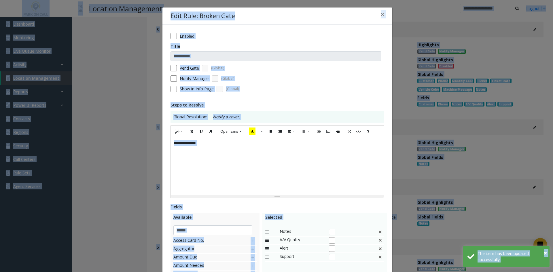
click at [286, 164] on div "**********" at bounding box center [277, 166] width 213 height 58
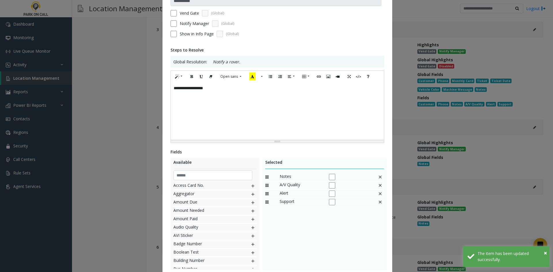
scroll to position [58, 0]
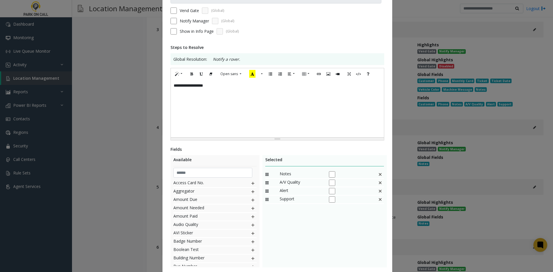
click at [206, 179] on div "Available Access Card No. Aggregator Amount Due Amount Needed Amount Paid Audio…" at bounding box center [214, 211] width 89 height 112
click at [204, 176] on input "text" at bounding box center [212, 173] width 79 height 10
drag, startPoint x: 183, startPoint y: 248, endPoint x: 246, endPoint y: 209, distance: 73.4
click at [190, 243] on div "Customer Customer Issue" at bounding box center [214, 223] width 83 height 86
click at [250, 183] on img at bounding box center [252, 183] width 5 height 7
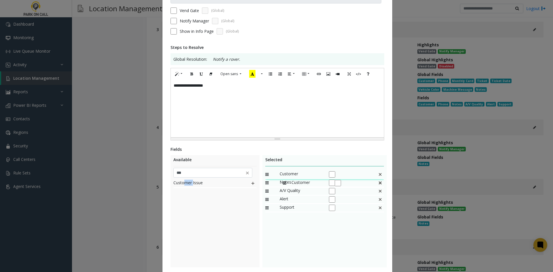
drag, startPoint x: 286, startPoint y: 208, endPoint x: 280, endPoint y: 173, distance: 36.1
click at [214, 176] on input "***" at bounding box center [212, 173] width 79 height 10
type input "***"
drag, startPoint x: 217, startPoint y: 242, endPoint x: 226, endPoint y: 230, distance: 14.5
click at [218, 241] on div "Phone" at bounding box center [214, 223] width 83 height 86
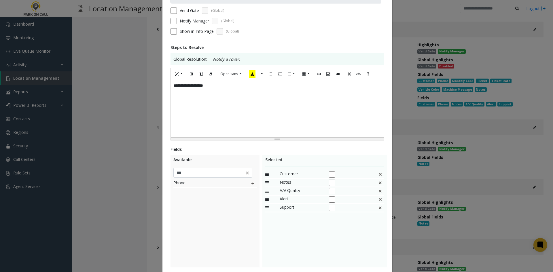
click at [250, 185] on img at bounding box center [252, 183] width 5 height 7
drag, startPoint x: 293, startPoint y: 215, endPoint x: 298, endPoint y: 185, distance: 30.6
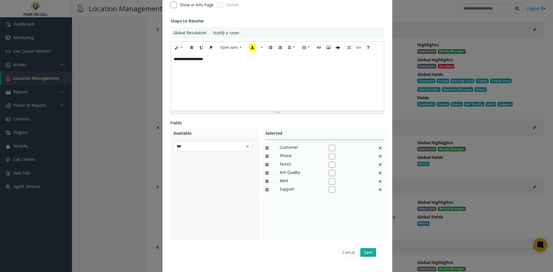
scroll to position [96, 0]
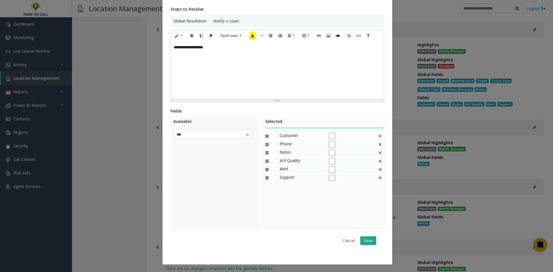
drag, startPoint x: 363, startPoint y: 240, endPoint x: 375, endPoint y: 235, distance: 12.9
click at [364, 241] on button "Save" at bounding box center [368, 240] width 16 height 9
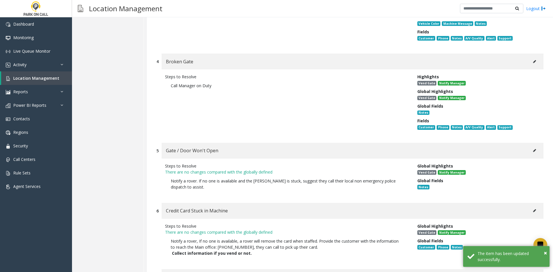
scroll to position [3925, 0]
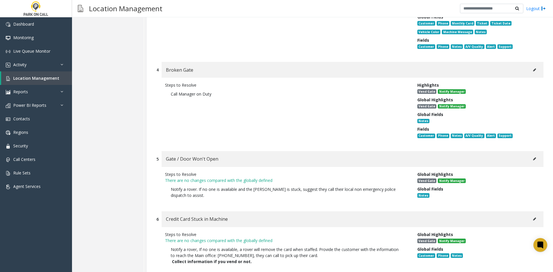
click at [530, 155] on button at bounding box center [534, 159] width 9 height 9
type input "**********"
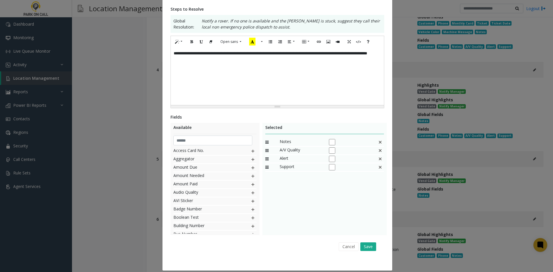
scroll to position [0, 0]
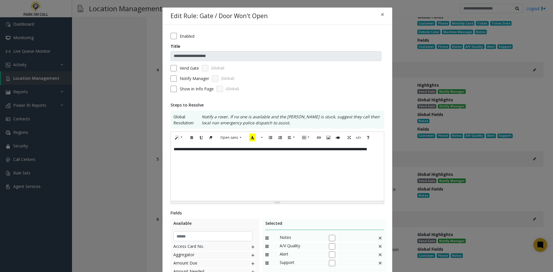
drag, startPoint x: 269, startPoint y: 193, endPoint x: 264, endPoint y: 177, distance: 16.5
click at [268, 192] on div "**********" at bounding box center [277, 172] width 213 height 58
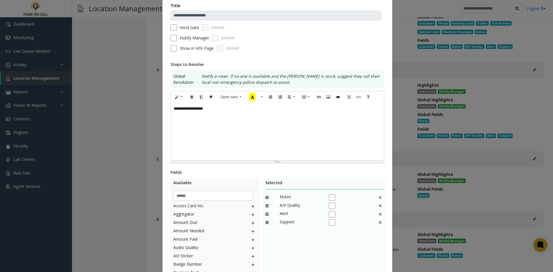
scroll to position [102, 0]
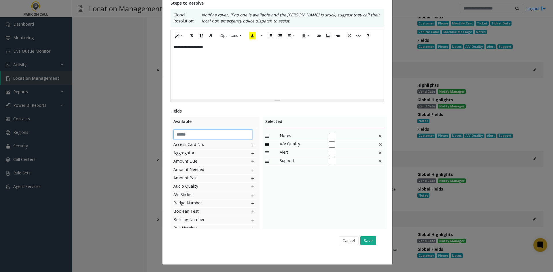
click at [226, 137] on input "text" at bounding box center [212, 135] width 79 height 10
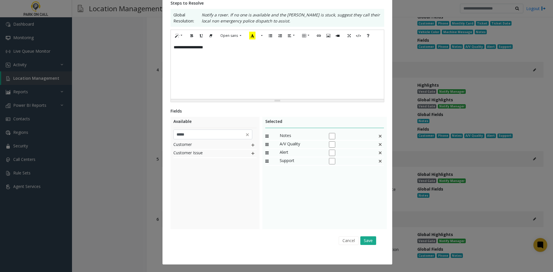
click at [255, 145] on div "Available ***** Customer Customer Issue" at bounding box center [214, 173] width 89 height 112
click at [250, 147] on img at bounding box center [252, 144] width 5 height 7
drag, startPoint x: 278, startPoint y: 168, endPoint x: 282, endPoint y: 135, distance: 33.1
click at [194, 137] on input "*****" at bounding box center [212, 135] width 79 height 10
type input "*****"
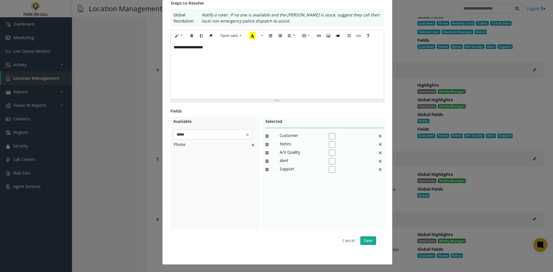
click at [226, 204] on div "Phone" at bounding box center [214, 184] width 83 height 86
click at [252, 142] on img at bounding box center [252, 144] width 5 height 7
drag, startPoint x: 290, startPoint y: 178, endPoint x: 293, endPoint y: 148, distance: 30.7
click at [371, 241] on button "Save" at bounding box center [368, 240] width 16 height 9
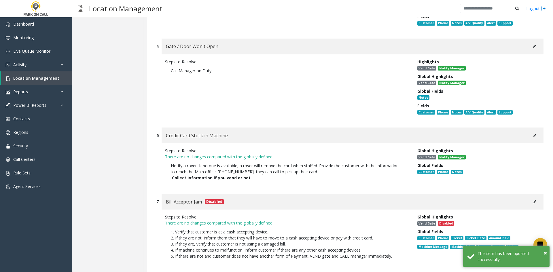
scroll to position [4040, 0]
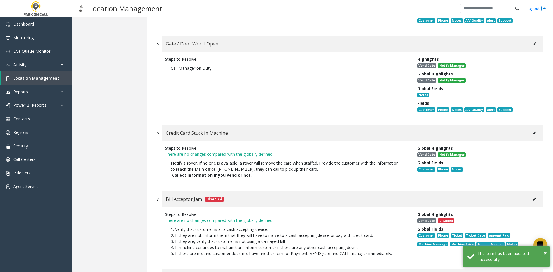
click at [532, 129] on button at bounding box center [534, 133] width 9 height 9
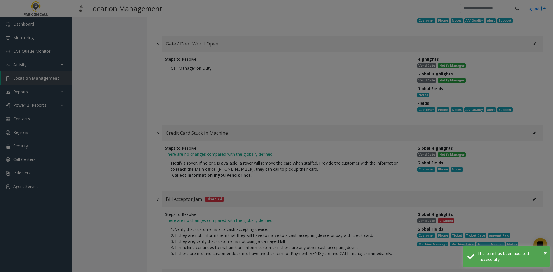
scroll to position [0, 0]
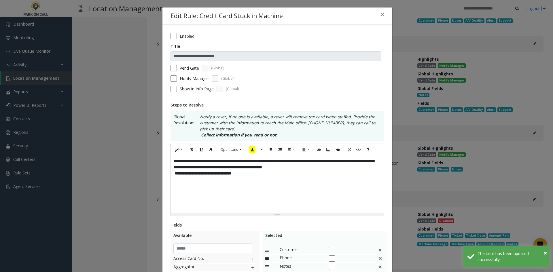
click at [280, 190] on div "**********" at bounding box center [277, 184] width 213 height 58
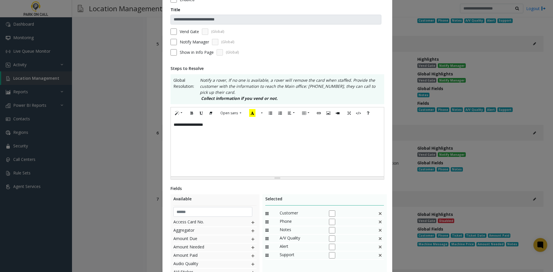
scroll to position [86, 0]
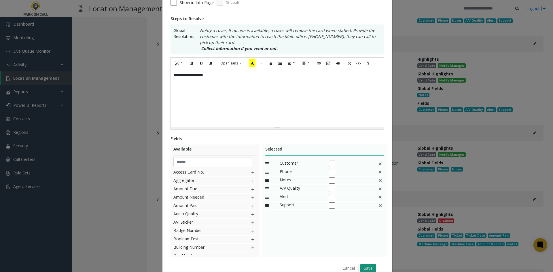
click at [365, 267] on button "Save" at bounding box center [368, 268] width 16 height 9
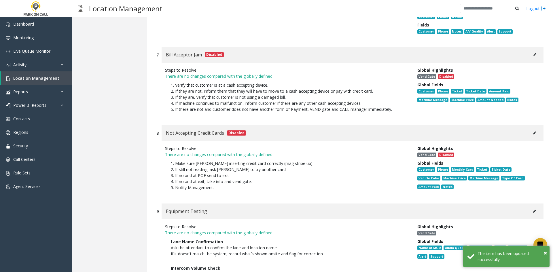
scroll to position [4213, 0]
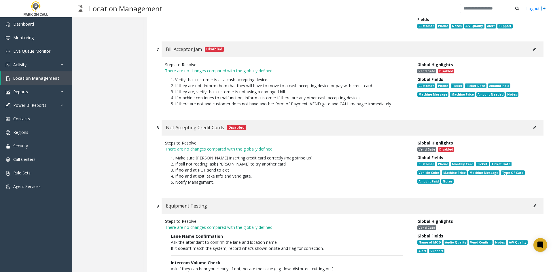
click at [339, 167] on p "1. Make sure parker inserting credit card correctly (mag stripe up) 2. If still…" at bounding box center [287, 170] width 244 height 36
click at [530, 123] on button at bounding box center [534, 127] width 9 height 9
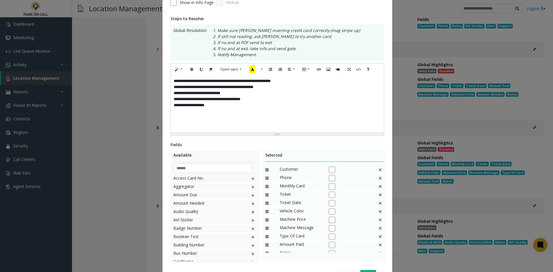
scroll to position [0, 0]
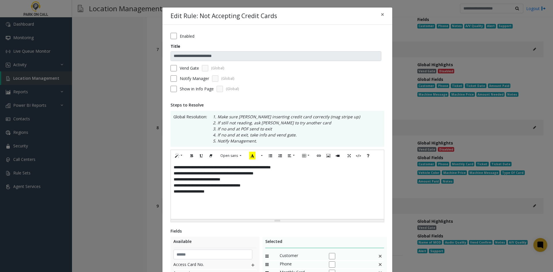
drag, startPoint x: 313, startPoint y: 198, endPoint x: 290, endPoint y: 195, distance: 23.2
click at [306, 201] on div "**********" at bounding box center [277, 191] width 213 height 58
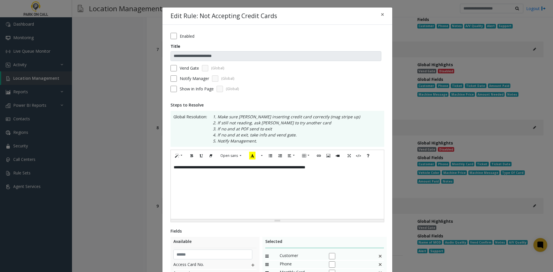
click at [176, 34] on div "Enabled" at bounding box center [277, 36] width 214 height 6
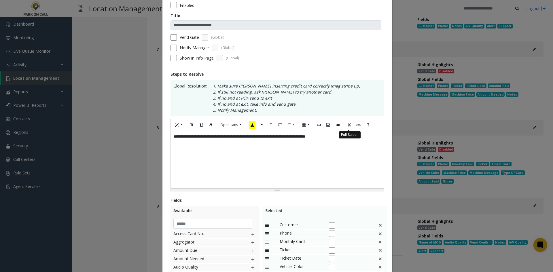
scroll to position [115, 0]
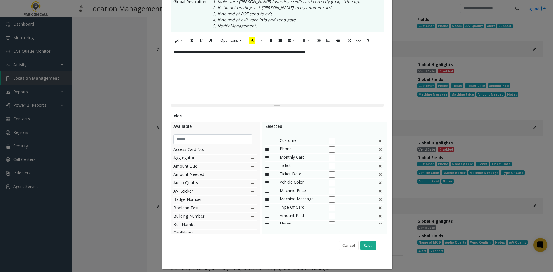
click at [378, 161] on img at bounding box center [380, 157] width 5 height 7
click at [375, 161] on div "Machine Price" at bounding box center [324, 158] width 119 height 8
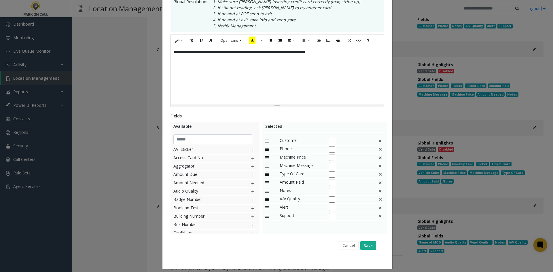
click at [378, 160] on img at bounding box center [380, 157] width 5 height 7
click at [371, 244] on button "Save" at bounding box center [368, 245] width 16 height 9
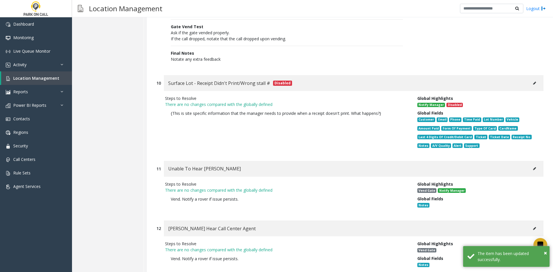
scroll to position [4501, 0]
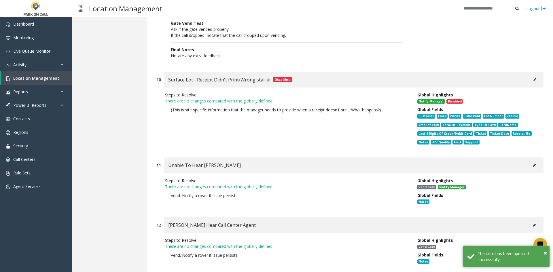
click at [530, 161] on button at bounding box center [534, 165] width 9 height 9
type input "**********"
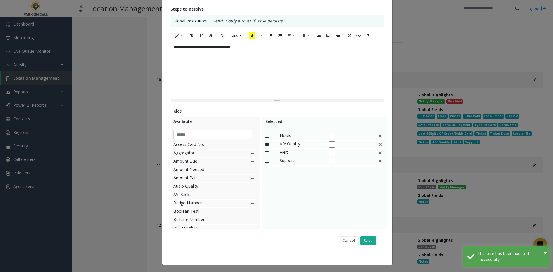
scroll to position [0, 0]
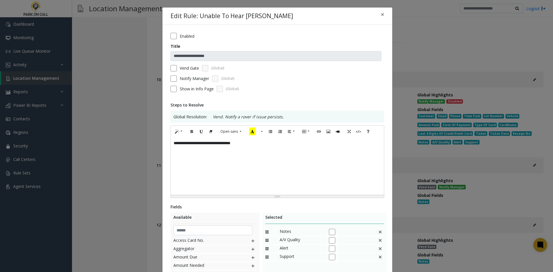
click at [324, 178] on div "**********" at bounding box center [277, 166] width 213 height 58
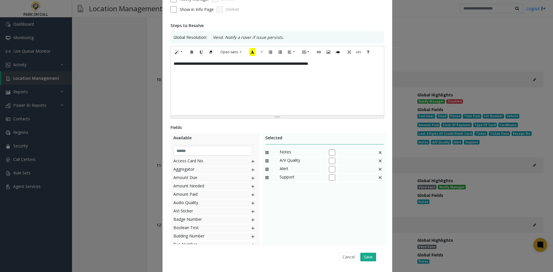
scroll to position [86, 0]
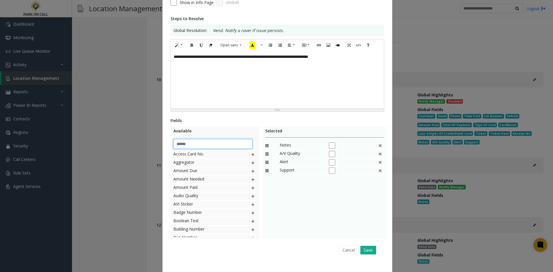
click at [208, 144] on input "text" at bounding box center [212, 144] width 79 height 10
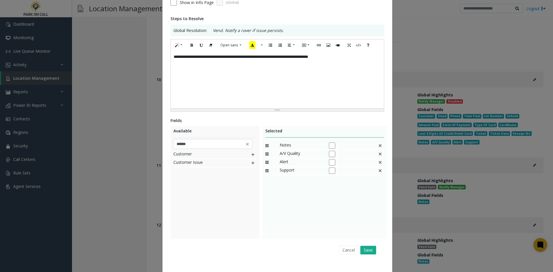
click at [250, 155] on img at bounding box center [252, 154] width 5 height 7
drag, startPoint x: 281, startPoint y: 176, endPoint x: 288, endPoint y: 145, distance: 32.5
drag, startPoint x: 203, startPoint y: 143, endPoint x: 136, endPoint y: 153, distance: 67.5
click at [137, 151] on div "**********" at bounding box center [276, 136] width 553 height 272
type input "***"
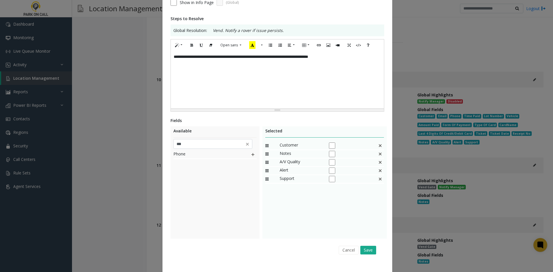
click at [168, 225] on div "**********" at bounding box center [277, 106] width 230 height 336
click at [248, 155] on div "Phone" at bounding box center [214, 155] width 83 height 8
click at [250, 155] on img at bounding box center [252, 154] width 5 height 7
drag, startPoint x: 294, startPoint y: 187, endPoint x: 299, endPoint y: 156, distance: 31.8
click at [368, 254] on div "Cancel Save" at bounding box center [277, 250] width 206 height 15
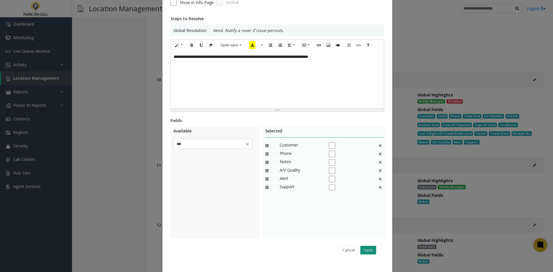
click at [368, 251] on button "Save" at bounding box center [368, 250] width 16 height 9
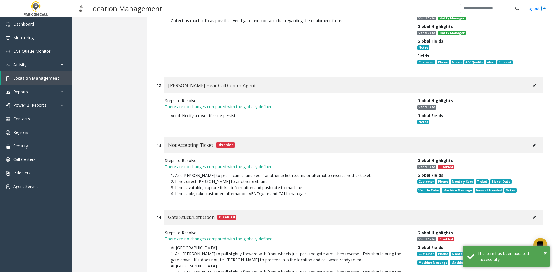
scroll to position [4673, 0]
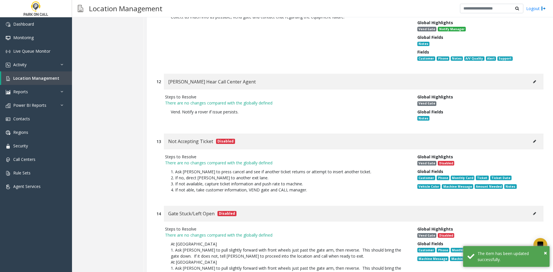
click at [532, 77] on button at bounding box center [534, 81] width 9 height 9
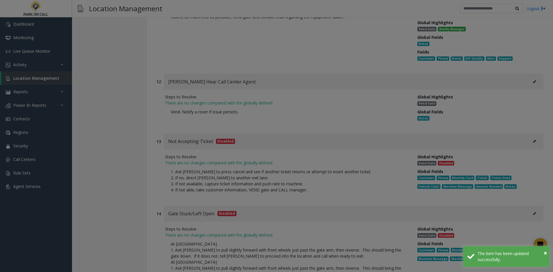
type input "**********"
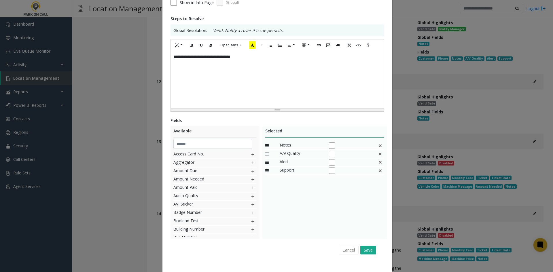
scroll to position [0, 0]
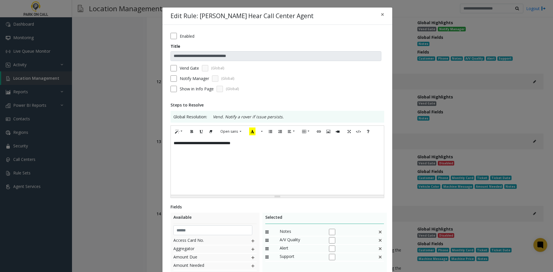
click at [288, 150] on div "**********" at bounding box center [277, 166] width 213 height 58
click at [186, 80] on label "Notify Manager" at bounding box center [194, 78] width 29 height 6
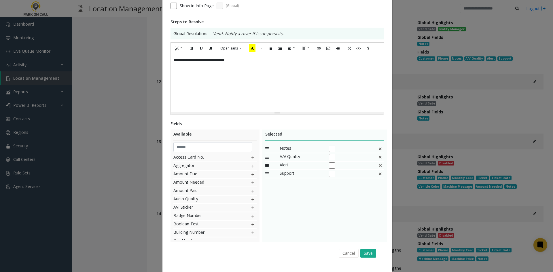
scroll to position [86, 0]
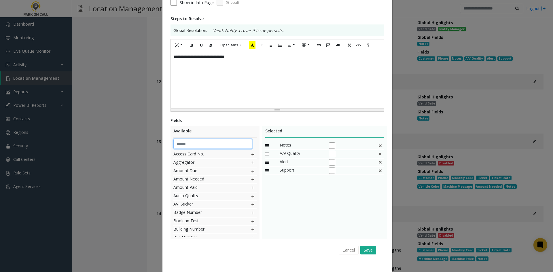
click at [213, 142] on input "text" at bounding box center [212, 144] width 79 height 10
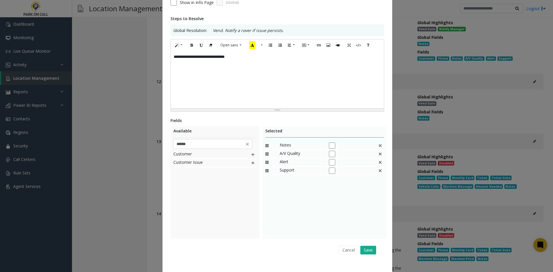
click at [250, 156] on img at bounding box center [252, 154] width 5 height 7
drag, startPoint x: 296, startPoint y: 178, endPoint x: 301, endPoint y: 137, distance: 41.5
drag, startPoint x: 215, startPoint y: 143, endPoint x: 155, endPoint y: 152, distance: 59.9
click at [155, 152] on div "**********" at bounding box center [276, 136] width 553 height 272
type input "*****"
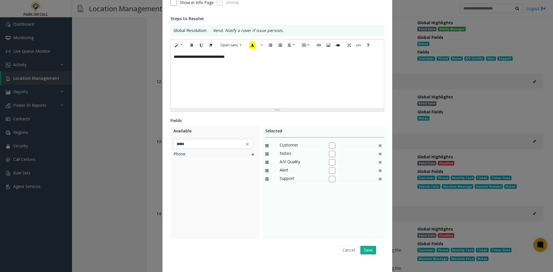
drag, startPoint x: 186, startPoint y: 229, endPoint x: 223, endPoint y: 186, distance: 56.7
click at [188, 226] on div "Phone" at bounding box center [214, 194] width 83 height 86
click at [251, 156] on img at bounding box center [252, 154] width 5 height 7
drag, startPoint x: 294, startPoint y: 190, endPoint x: 290, endPoint y: 157, distance: 33.6
click at [369, 248] on button "Save" at bounding box center [368, 250] width 16 height 9
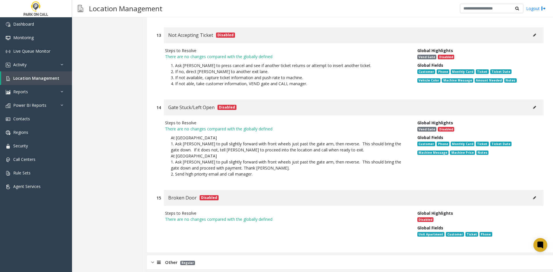
scroll to position [4723, 0]
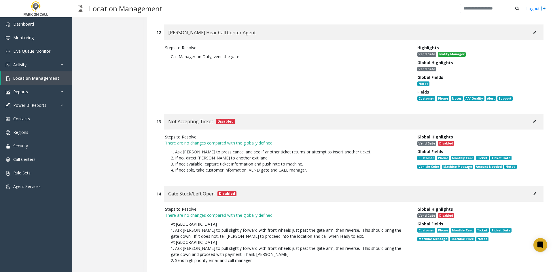
click at [530, 117] on button at bounding box center [534, 121] width 9 height 9
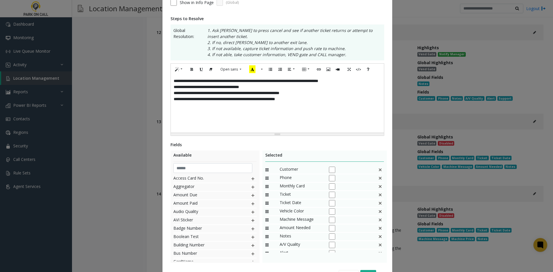
scroll to position [0, 0]
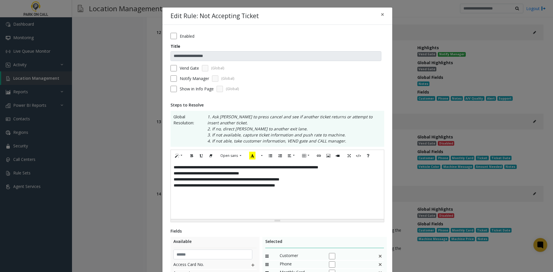
click at [175, 36] on div "Enabled" at bounding box center [277, 36] width 214 height 6
click at [174, 78] on div "Notify Manager (Global)" at bounding box center [277, 78] width 214 height 6
click at [320, 193] on div "**********" at bounding box center [277, 191] width 213 height 58
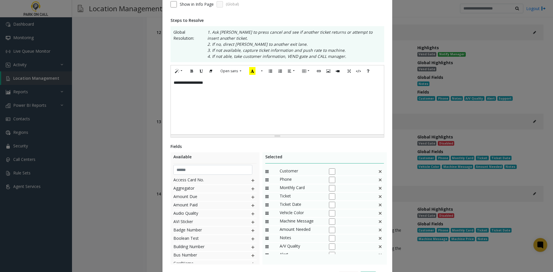
scroll to position [86, 0]
click at [378, 187] on img at bounding box center [380, 186] width 5 height 7
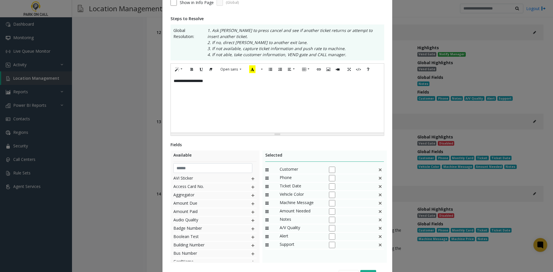
click at [375, 187] on div "Ticket Date" at bounding box center [324, 187] width 119 height 8
drag, startPoint x: 375, startPoint y: 187, endPoint x: 378, endPoint y: 187, distance: 3.2
click at [377, 187] on div "Ticket Date" at bounding box center [324, 187] width 119 height 8
click at [378, 187] on img at bounding box center [380, 186] width 5 height 7
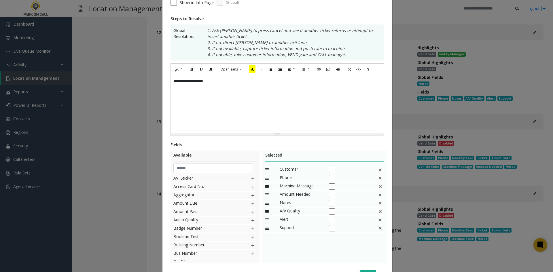
click at [378, 187] on img at bounding box center [380, 186] width 5 height 7
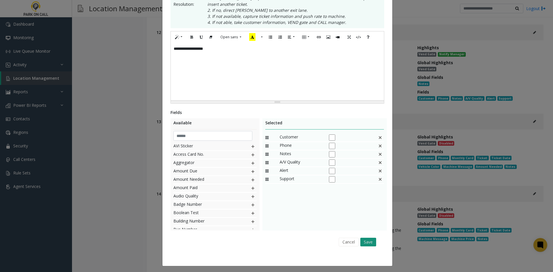
scroll to position [120, 0]
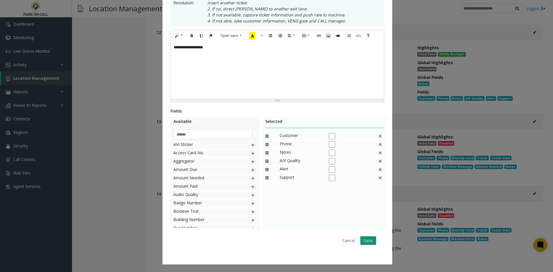
click at [368, 242] on button "Save" at bounding box center [368, 240] width 16 height 9
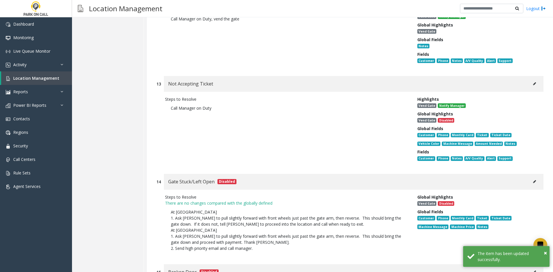
scroll to position [4809, 0]
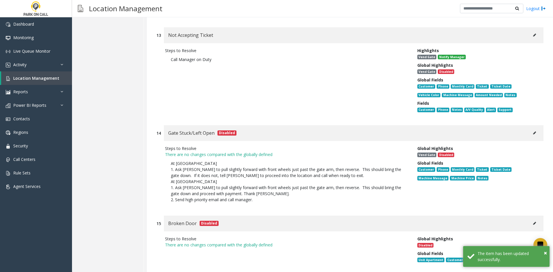
drag, startPoint x: 531, startPoint y: 104, endPoint x: 530, endPoint y: 111, distance: 6.7
click at [531, 125] on div "Gate Stuck/Left Open Disabled" at bounding box center [353, 133] width 379 height 16
click at [533, 131] on icon at bounding box center [534, 132] width 3 height 3
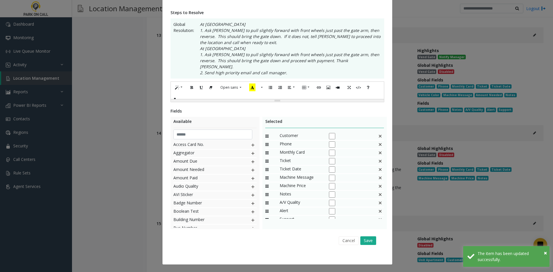
scroll to position [0, 0]
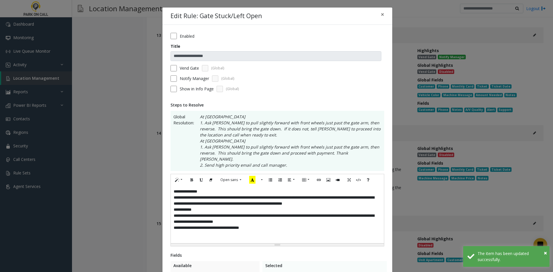
drag, startPoint x: 236, startPoint y: 220, endPoint x: 290, endPoint y: 204, distance: 55.6
click at [236, 219] on div "**********" at bounding box center [277, 215] width 213 height 58
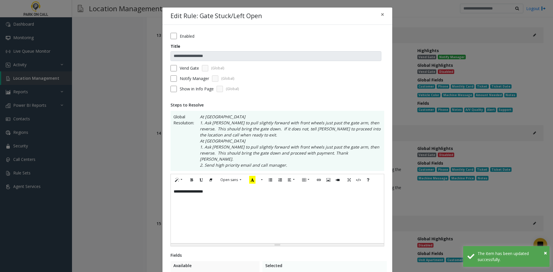
click at [176, 35] on div "Enabled" at bounding box center [277, 36] width 214 height 6
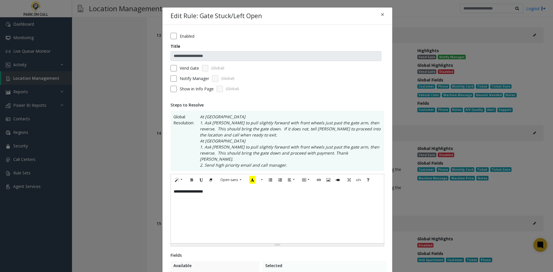
click at [175, 77] on div "Notify Manager (Global)" at bounding box center [277, 78] width 214 height 6
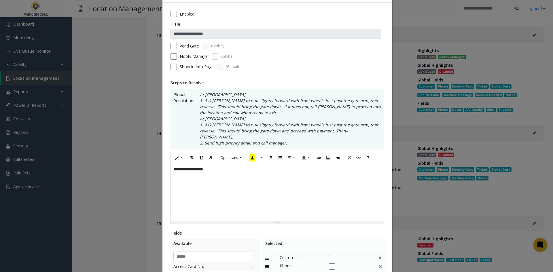
scroll to position [115, 0]
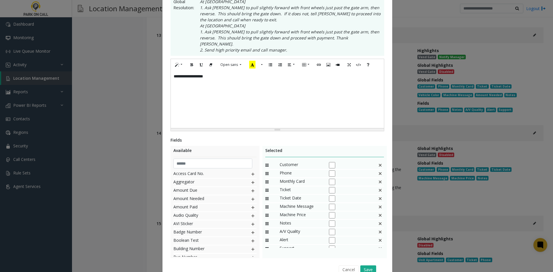
click at [374, 180] on div "Monthly Card" at bounding box center [324, 182] width 119 height 8
click at [378, 180] on img at bounding box center [380, 181] width 5 height 7
click at [375, 180] on div "Ticket" at bounding box center [324, 182] width 119 height 8
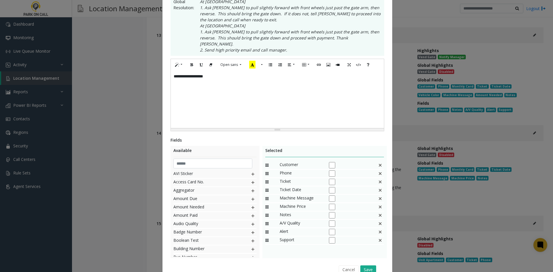
click at [375, 180] on div "Ticket" at bounding box center [324, 182] width 119 height 8
click at [378, 180] on img at bounding box center [380, 181] width 5 height 7
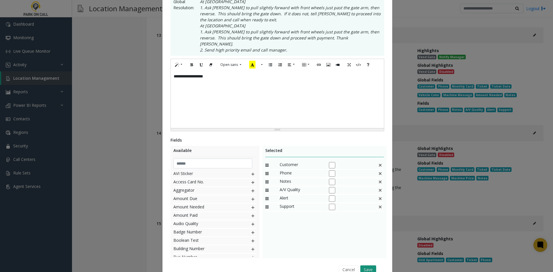
click at [373, 265] on button "Save" at bounding box center [368, 269] width 16 height 9
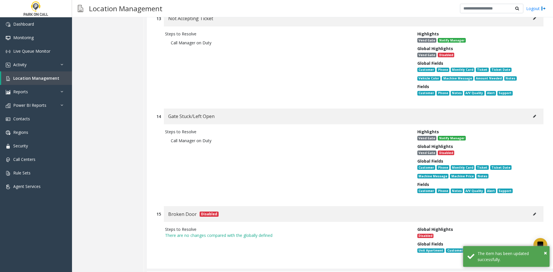
scroll to position [4842, 0]
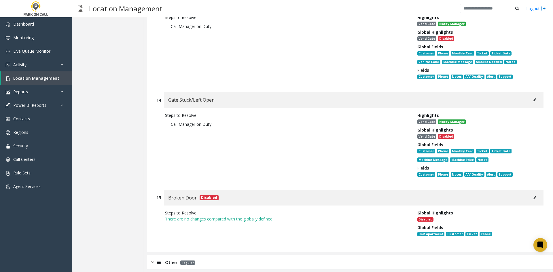
click at [260, 255] on div "Other Regular" at bounding box center [350, 262] width 406 height 14
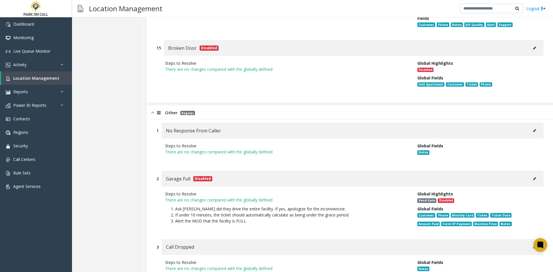
scroll to position [5044, 0]
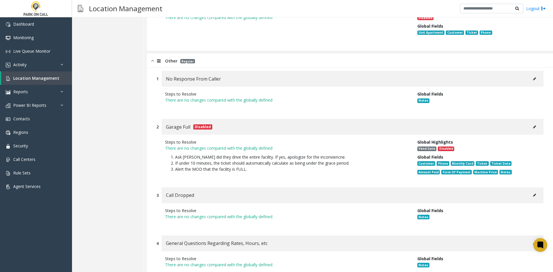
click at [533, 123] on button at bounding box center [534, 127] width 9 height 9
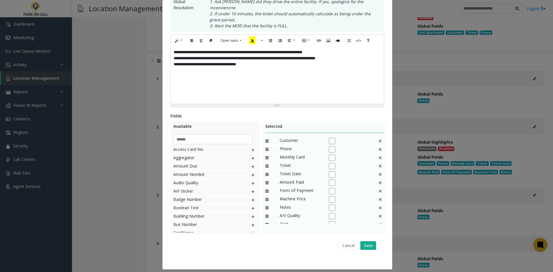
scroll to position [0, 0]
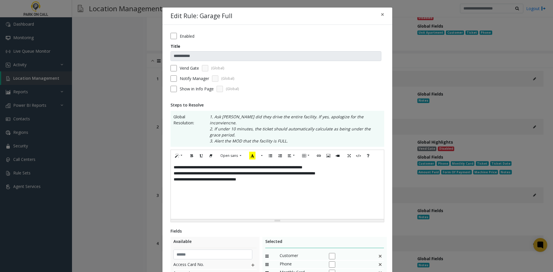
click at [257, 187] on div "**********" at bounding box center [277, 191] width 213 height 58
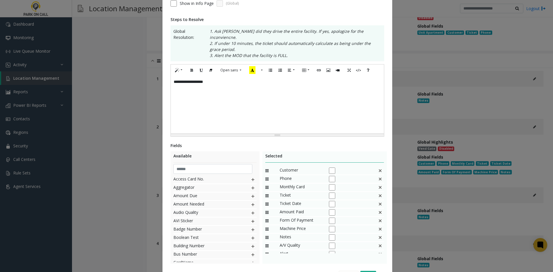
scroll to position [86, 0]
click at [378, 183] on img at bounding box center [380, 186] width 5 height 7
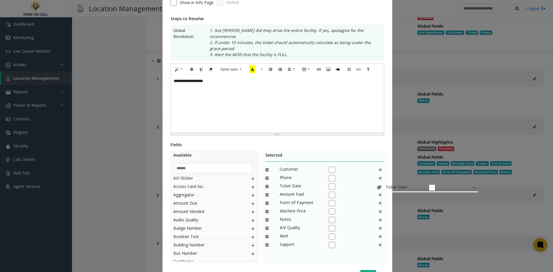
click at [374, 183] on div "Ticket Date" at bounding box center [324, 187] width 119 height 8
click at [378, 183] on img at bounding box center [380, 186] width 5 height 7
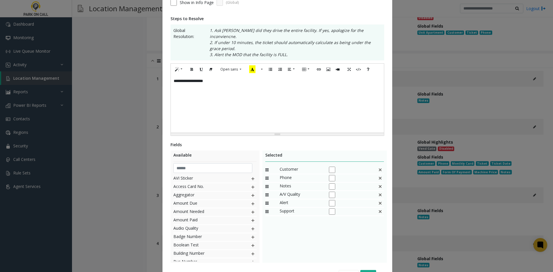
click at [378, 183] on img at bounding box center [380, 186] width 5 height 7
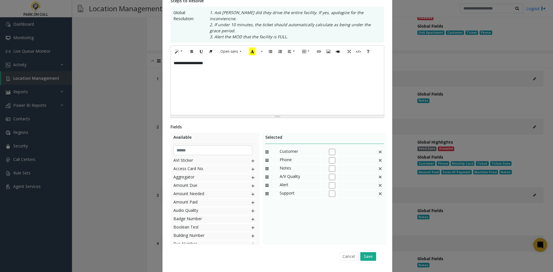
scroll to position [114, 0]
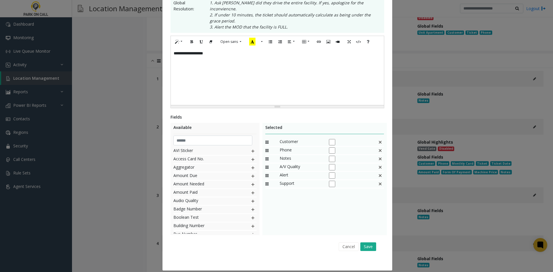
click at [370, 239] on div "Cancel Save" at bounding box center [277, 246] width 206 height 15
click at [366, 242] on button "Save" at bounding box center [368, 246] width 16 height 9
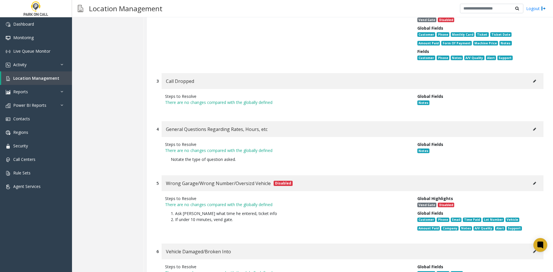
scroll to position [5188, 0]
click at [533, 181] on icon at bounding box center [534, 182] width 3 height 3
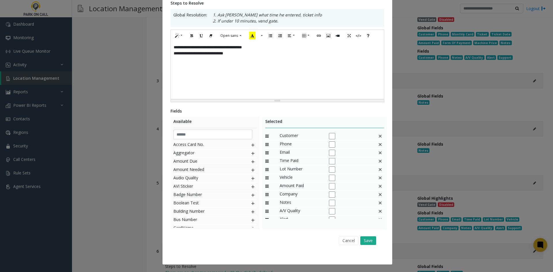
scroll to position [0, 0]
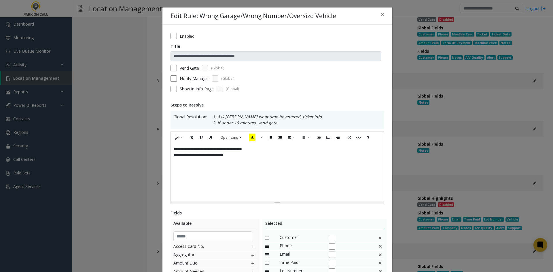
drag, startPoint x: 301, startPoint y: 184, endPoint x: 269, endPoint y: 165, distance: 37.2
click at [293, 180] on div "**********" at bounding box center [277, 172] width 213 height 58
click at [180, 69] on label "Vend Gate" at bounding box center [189, 68] width 19 height 6
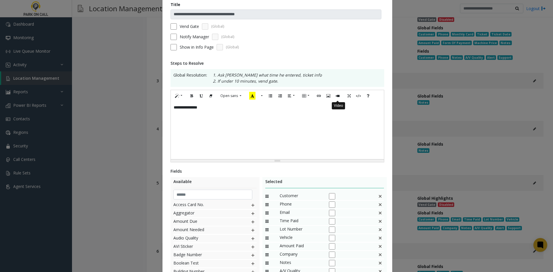
scroll to position [102, 0]
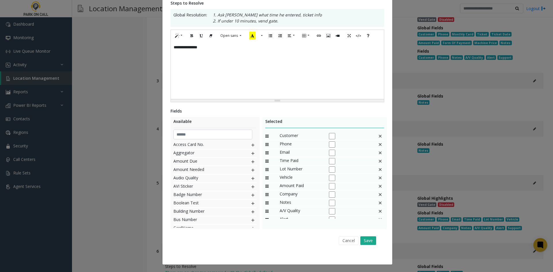
click at [378, 137] on img at bounding box center [380, 135] width 5 height 7
click at [374, 137] on div "Email" at bounding box center [324, 136] width 119 height 8
click at [376, 137] on div "Email" at bounding box center [324, 136] width 119 height 8
click at [378, 137] on img at bounding box center [380, 135] width 5 height 7
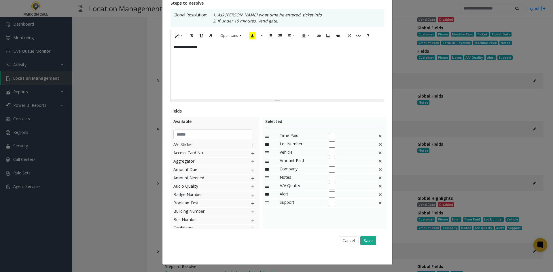
click at [378, 137] on img at bounding box center [380, 135] width 5 height 7
drag, startPoint x: 376, startPoint y: 137, endPoint x: 360, endPoint y: 187, distance: 52.9
click at [374, 138] on div "Notes" at bounding box center [324, 136] width 119 height 8
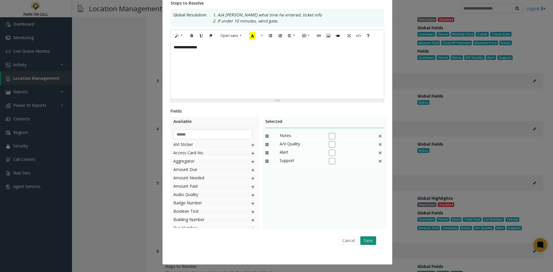
click at [367, 240] on button "Save" at bounding box center [368, 240] width 16 height 9
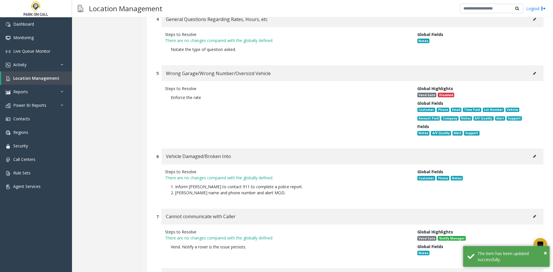
scroll to position [5303, 0]
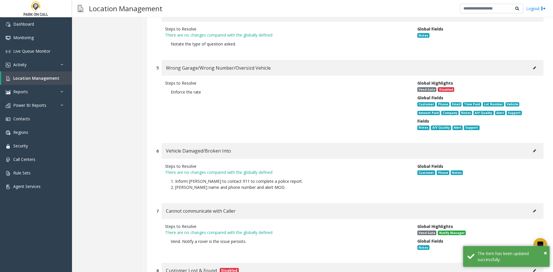
click at [532, 147] on button at bounding box center [534, 151] width 9 height 9
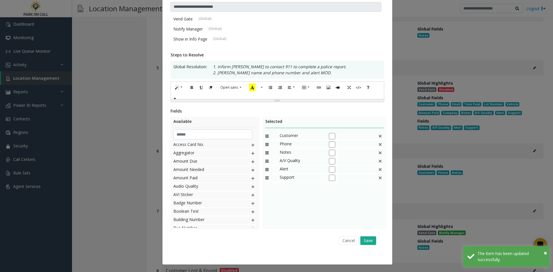
scroll to position [0, 0]
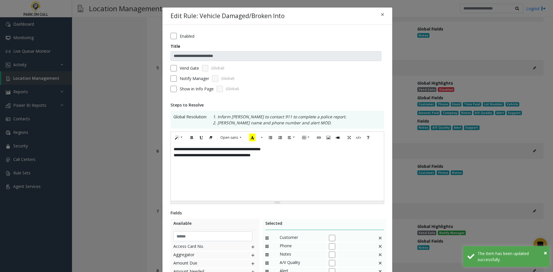
click at [262, 178] on div "**********" at bounding box center [277, 172] width 213 height 58
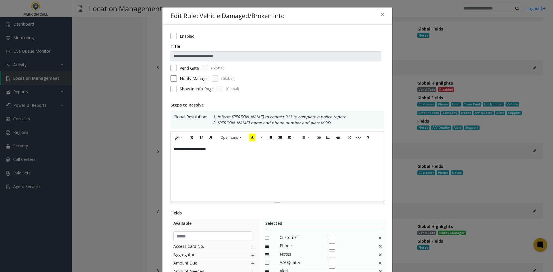
click at [180, 67] on label "Vend Gate" at bounding box center [189, 68] width 19 height 6
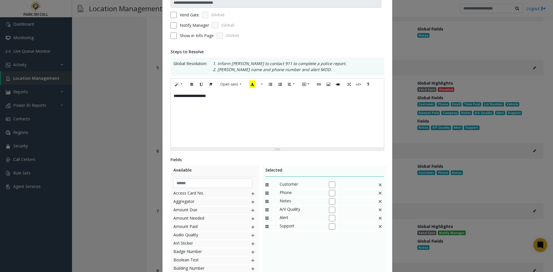
scroll to position [86, 0]
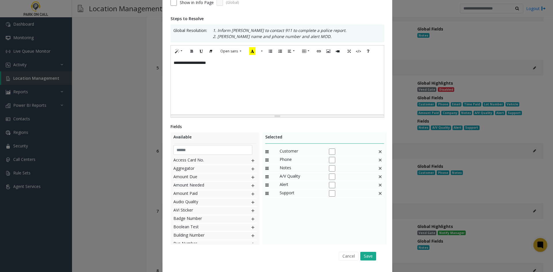
click at [372, 250] on div "Cancel Save" at bounding box center [277, 256] width 206 height 15
click at [370, 253] on button "Save" at bounding box center [368, 256] width 16 height 9
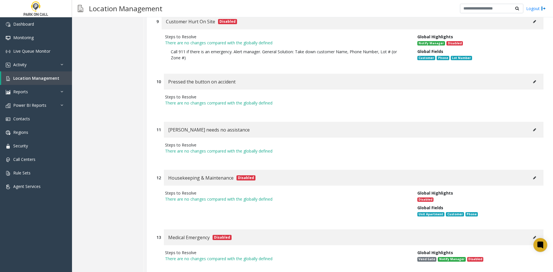
scroll to position [5766, 0]
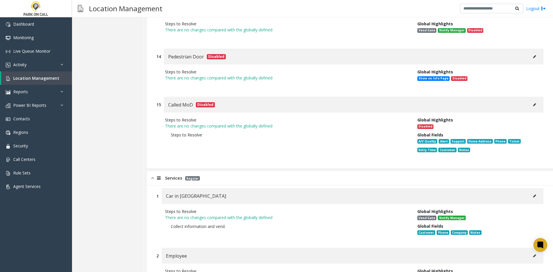
scroll to position [5910, 0]
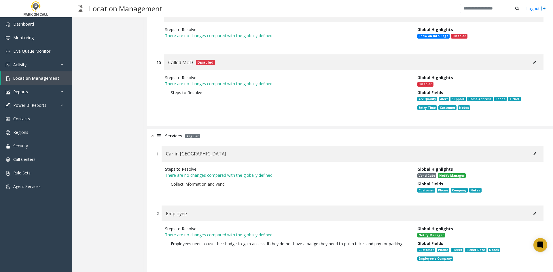
click at [533, 149] on button at bounding box center [534, 153] width 9 height 9
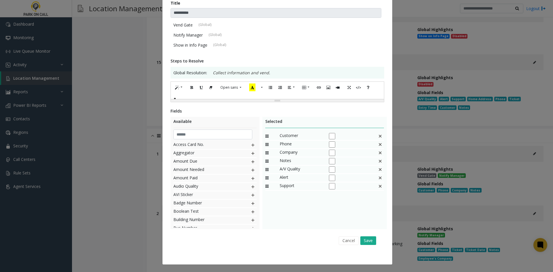
scroll to position [0, 0]
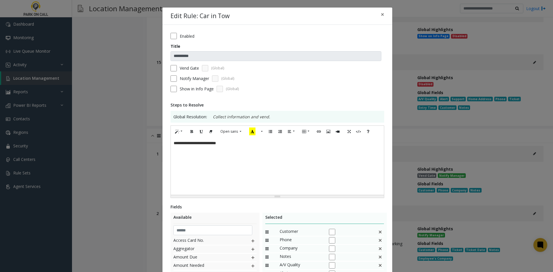
click at [298, 179] on div "**********" at bounding box center [277, 166] width 213 height 58
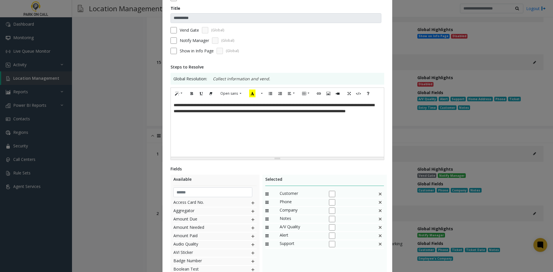
scroll to position [58, 0]
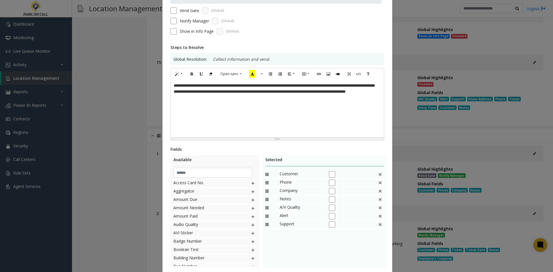
click at [380, 192] on img at bounding box center [380, 190] width 5 height 7
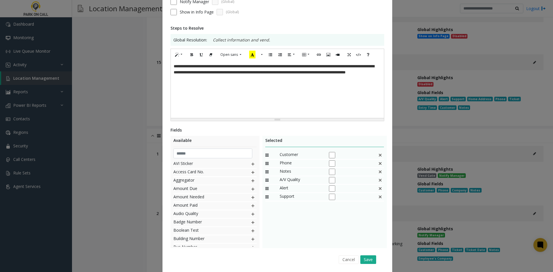
scroll to position [96, 0]
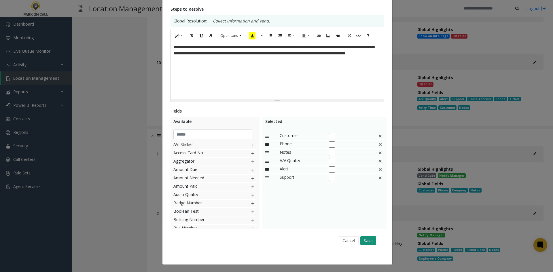
click at [371, 242] on button "Save" at bounding box center [368, 240] width 16 height 9
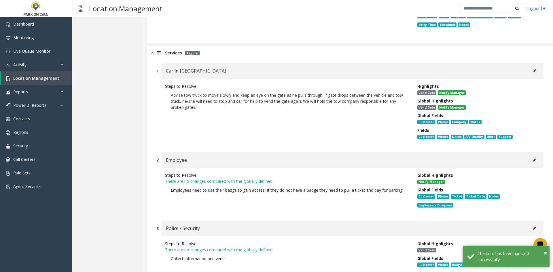
scroll to position [5996, 0]
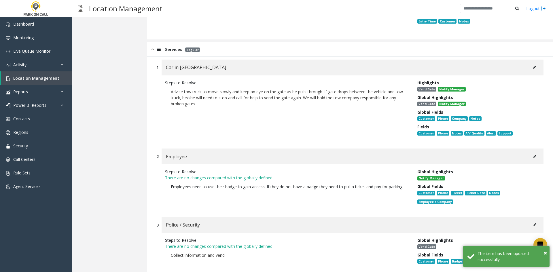
drag, startPoint x: 540, startPoint y: 127, endPoint x: 533, endPoint y: 132, distance: 9.0
click at [536, 149] on div "2 Employee Steps to Resolve There are no changes compared with the globally def…" at bounding box center [350, 180] width 396 height 62
click at [533, 155] on icon at bounding box center [534, 156] width 3 height 3
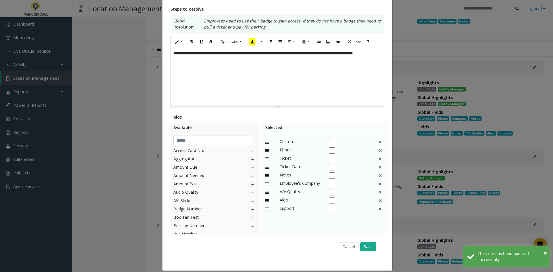
scroll to position [0, 0]
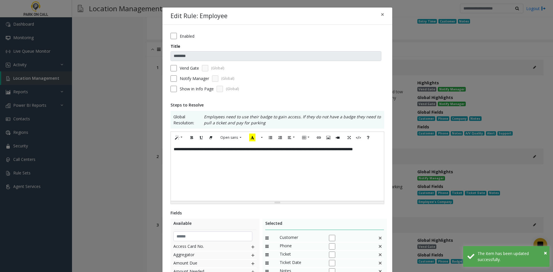
drag, startPoint x: 324, startPoint y: 177, endPoint x: 284, endPoint y: 161, distance: 43.6
click at [322, 175] on div "**********" at bounding box center [277, 172] width 213 height 58
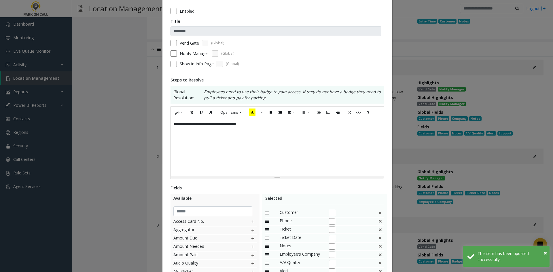
scroll to position [58, 0]
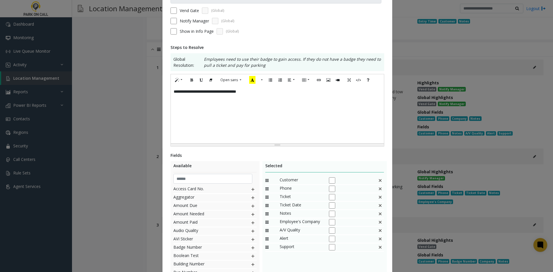
click at [380, 201] on div "Ticket" at bounding box center [324, 197] width 119 height 8
click at [379, 200] on img at bounding box center [380, 196] width 5 height 7
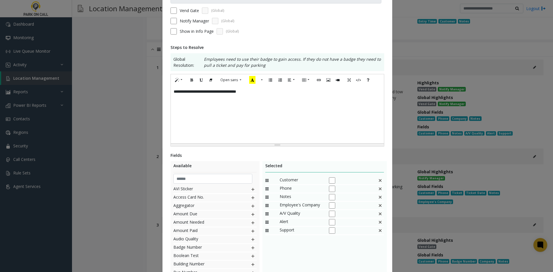
click at [379, 200] on img at bounding box center [380, 196] width 5 height 7
click at [379, 216] on img at bounding box center [380, 213] width 5 height 7
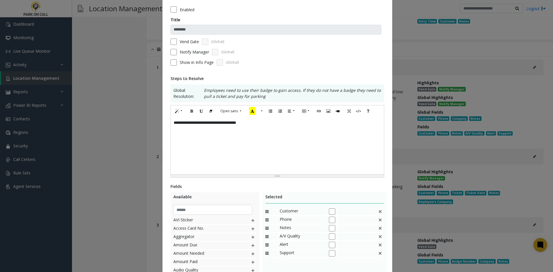
scroll to position [0, 0]
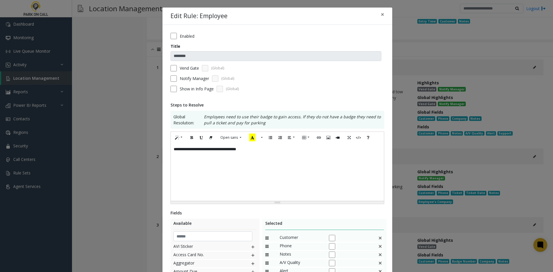
click at [176, 69] on div "Vend Gate (Global)" at bounding box center [277, 68] width 214 height 6
click at [174, 67] on div "Vend Gate (Global)" at bounding box center [277, 68] width 214 height 6
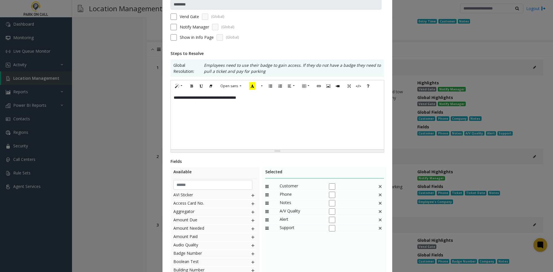
scroll to position [102, 0]
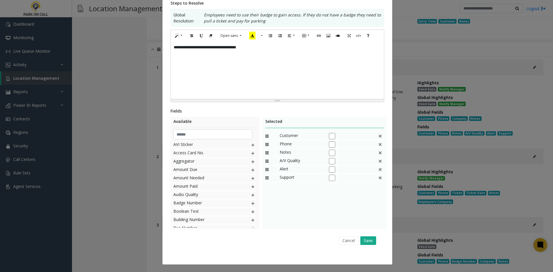
drag, startPoint x: 365, startPoint y: 241, endPoint x: 511, endPoint y: 210, distance: 149.6
click at [365, 241] on button "Save" at bounding box center [368, 240] width 16 height 9
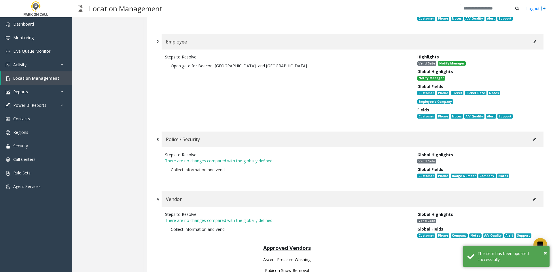
scroll to position [6111, 0]
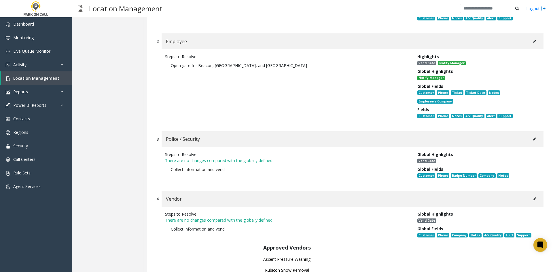
click at [530, 135] on button at bounding box center [534, 139] width 9 height 9
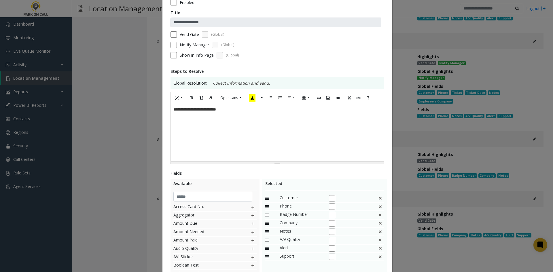
scroll to position [86, 0]
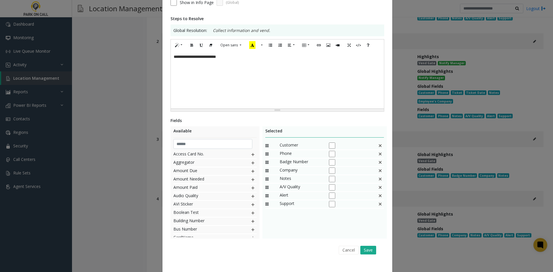
click at [378, 154] on img at bounding box center [380, 153] width 5 height 7
click at [378, 162] on img at bounding box center [380, 162] width 5 height 7
click at [364, 253] on button "Save" at bounding box center [368, 250] width 16 height 9
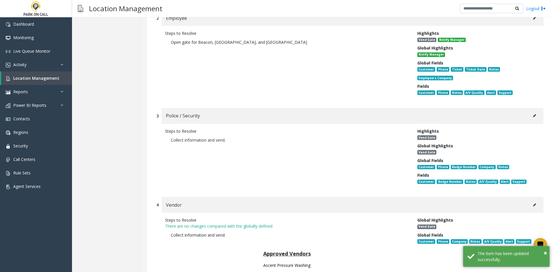
scroll to position [6169, 0]
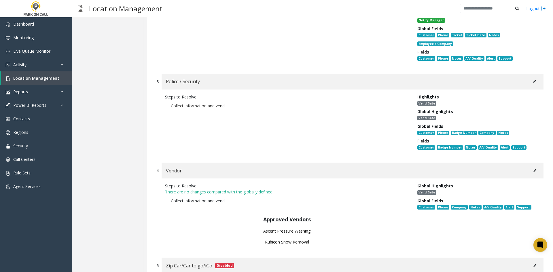
click at [531, 166] on button at bounding box center [534, 170] width 9 height 9
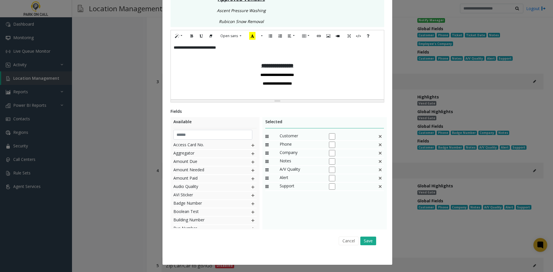
scroll to position [137, 0]
click at [368, 244] on button "Save" at bounding box center [368, 240] width 16 height 9
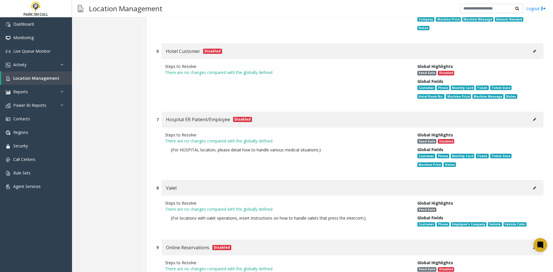
scroll to position [6485, 0]
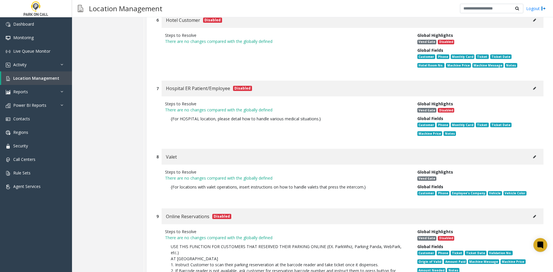
click at [535, 149] on div "Valet" at bounding box center [353, 157] width 382 height 16
click at [532, 153] on button at bounding box center [534, 157] width 9 height 9
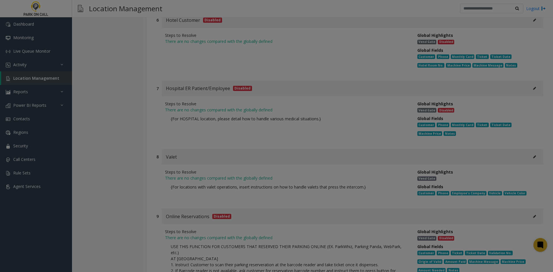
scroll to position [0, 0]
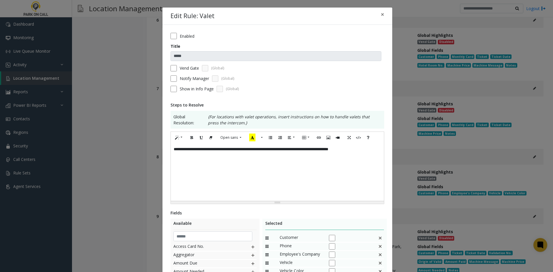
drag, startPoint x: 315, startPoint y: 185, endPoint x: 307, endPoint y: 178, distance: 10.8
click at [312, 183] on div "**********" at bounding box center [277, 172] width 213 height 58
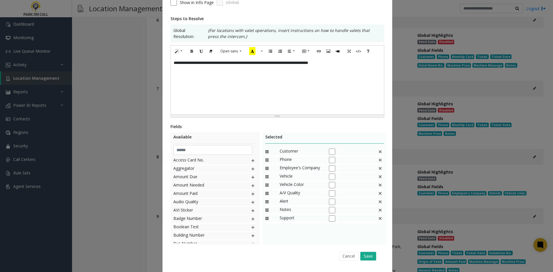
click at [375, 153] on div "Customer" at bounding box center [324, 152] width 119 height 8
drag, startPoint x: 375, startPoint y: 153, endPoint x: 379, endPoint y: 151, distance: 3.7
click at [377, 153] on div "Customer" at bounding box center [324, 152] width 119 height 8
click at [379, 151] on img at bounding box center [380, 151] width 5 height 7
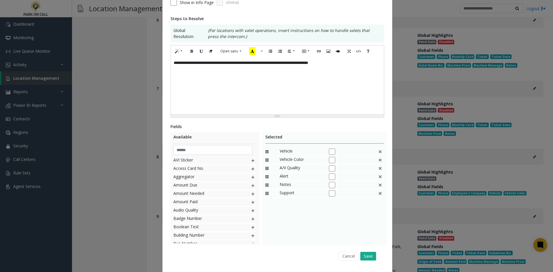
click at [379, 151] on img at bounding box center [380, 151] width 5 height 7
click at [371, 259] on button "Save" at bounding box center [368, 256] width 16 height 9
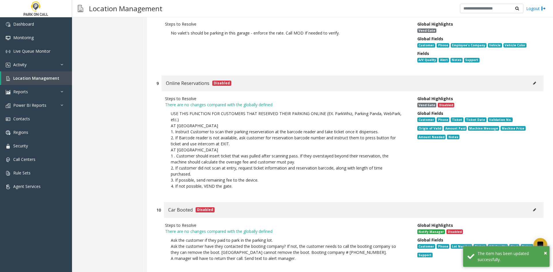
scroll to position [6601, 0]
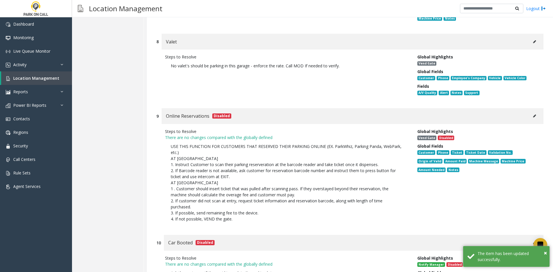
click at [530, 112] on button at bounding box center [534, 116] width 9 height 9
type input "**********"
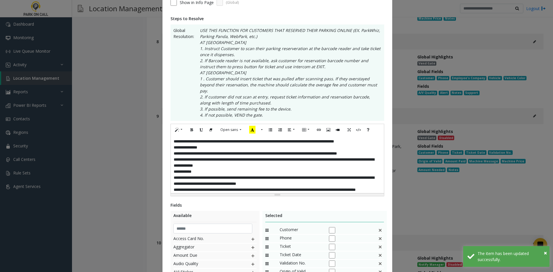
scroll to position [0, 0]
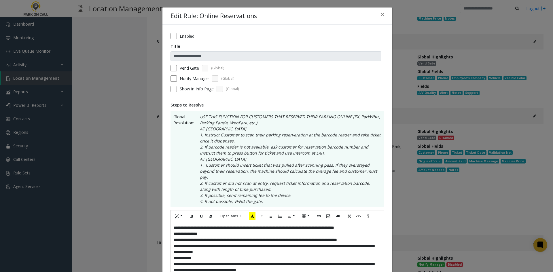
click at [256, 235] on div "**********" at bounding box center [277, 251] width 213 height 58
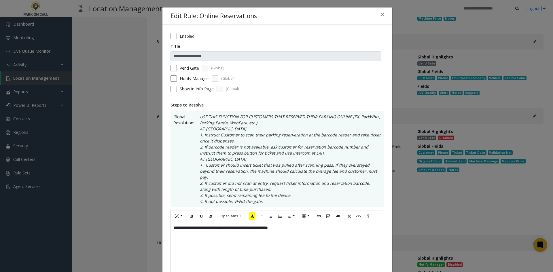
click at [180, 77] on label "Notify Manager" at bounding box center [194, 78] width 29 height 6
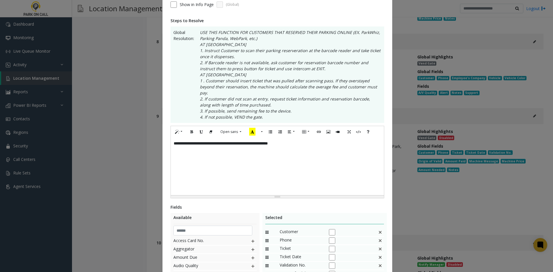
scroll to position [173, 0]
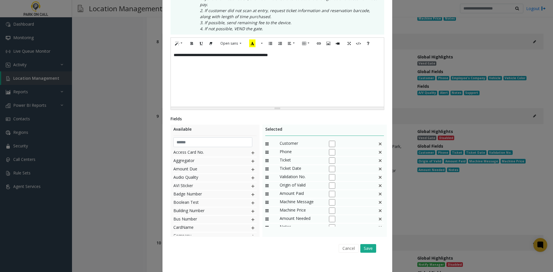
click at [378, 158] on img at bounding box center [380, 160] width 5 height 7
click at [374, 158] on div "Amount Paid" at bounding box center [324, 161] width 119 height 8
click at [378, 158] on img at bounding box center [380, 160] width 5 height 7
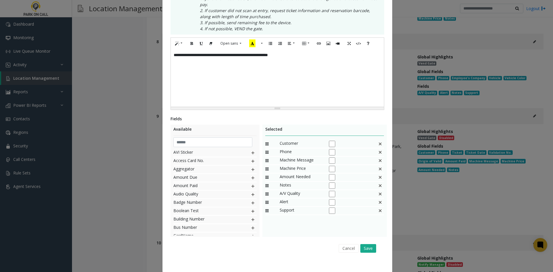
click at [378, 158] on img at bounding box center [380, 160] width 5 height 7
click at [205, 137] on input "text" at bounding box center [212, 142] width 79 height 10
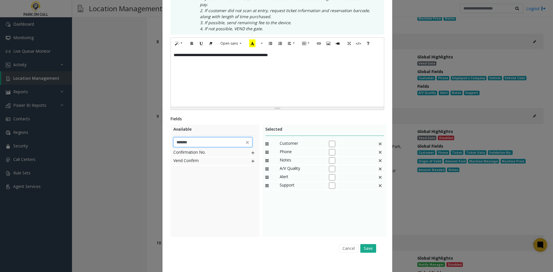
type input "*******"
click at [252, 149] on img at bounding box center [252, 152] width 5 height 7
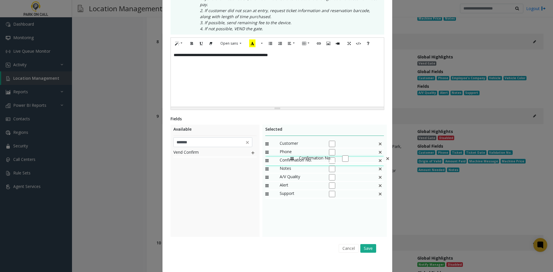
drag, startPoint x: 279, startPoint y: 187, endPoint x: 287, endPoint y: 152, distance: 36.2
click at [369, 248] on div "Cancel Save" at bounding box center [277, 248] width 206 height 15
click at [372, 244] on button "Save" at bounding box center [368, 248] width 16 height 9
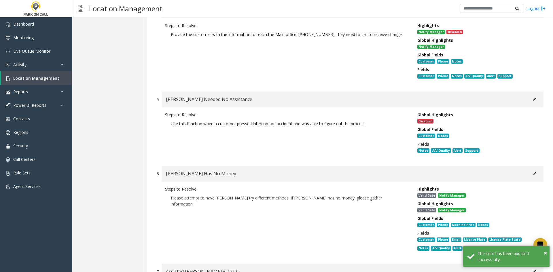
scroll to position [0, 0]
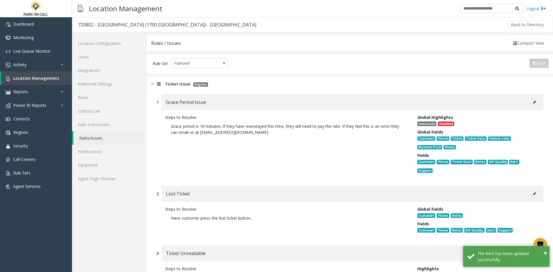
drag, startPoint x: 320, startPoint y: 245, endPoint x: 302, endPoint y: 117, distance: 128.7
drag, startPoint x: 302, startPoint y: 117, endPoint x: 252, endPoint y: 115, distance: 49.8
click at [287, 122] on div "Steps to Resolve Grace period is 10 minutes. If they have overstayed this time,…" at bounding box center [287, 145] width 252 height 62
click at [118, 102] on link "Rates" at bounding box center [108, 98] width 72 height 14
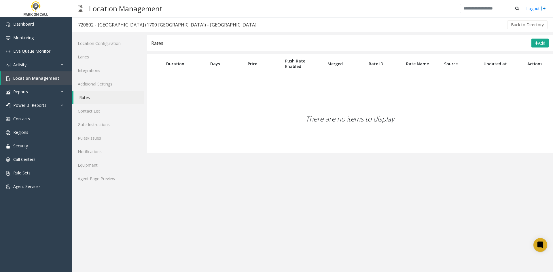
click at [501, 125] on div "There are no items to display" at bounding box center [350, 119] width 406 height 68
click at [539, 42] on button "Add" at bounding box center [539, 43] width 17 height 9
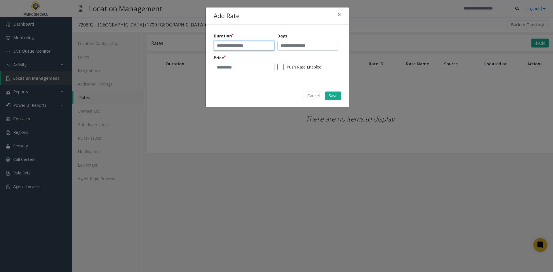
click at [251, 44] on input "text" at bounding box center [244, 46] width 61 height 10
type input "**********"
click at [291, 44] on input "text" at bounding box center [307, 46] width 61 height 10
type input "***"
click at [240, 71] on input "number" at bounding box center [244, 68] width 61 height 10
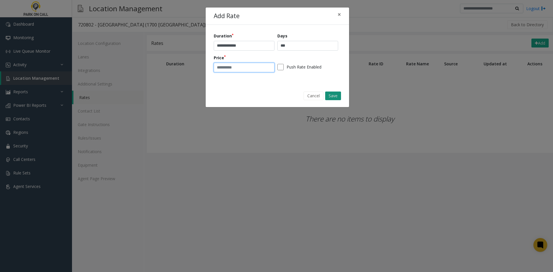
type input "*"
click at [332, 94] on button "Save" at bounding box center [333, 96] width 16 height 9
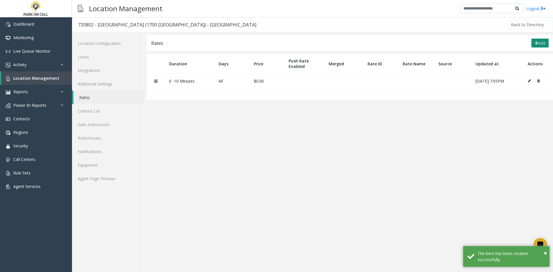
click at [542, 40] on button "Add" at bounding box center [539, 43] width 17 height 9
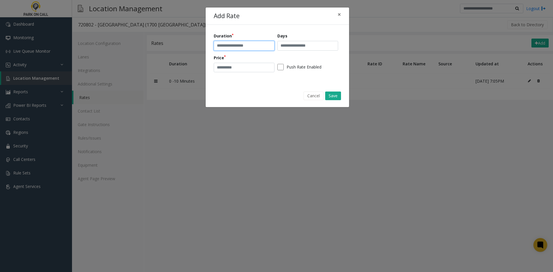
drag, startPoint x: 246, startPoint y: 45, endPoint x: 238, endPoint y: 48, distance: 8.2
click at [246, 45] on input "text" at bounding box center [244, 46] width 61 height 10
paste input "********"
click at [217, 48] on input "********" at bounding box center [244, 46] width 61 height 10
type input "*********"
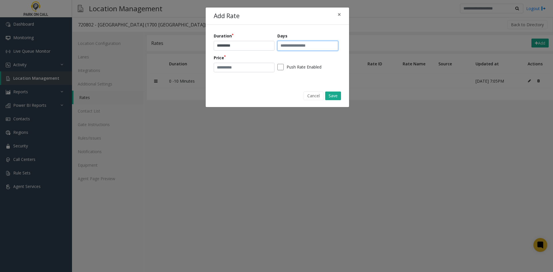
click at [316, 44] on input "text" at bounding box center [307, 46] width 61 height 10
paste input "**********"
type input "**********"
click at [238, 68] on input "number" at bounding box center [244, 68] width 61 height 10
type input "*"
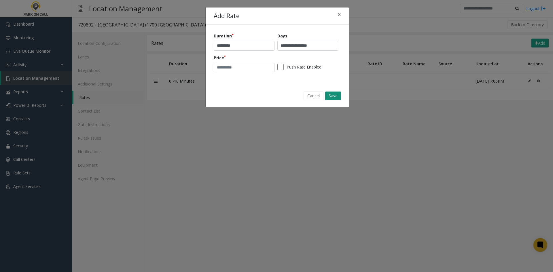
click at [335, 96] on button "Save" at bounding box center [333, 96] width 16 height 9
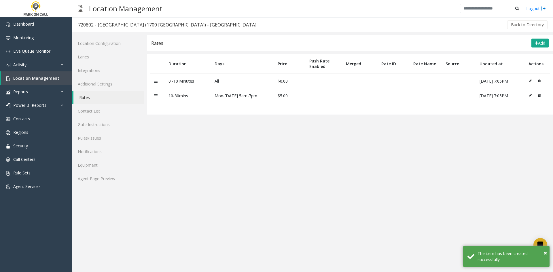
click at [536, 49] on div "Rates Add" at bounding box center [350, 43] width 406 height 16
click at [536, 46] on button "Add" at bounding box center [539, 43] width 17 height 9
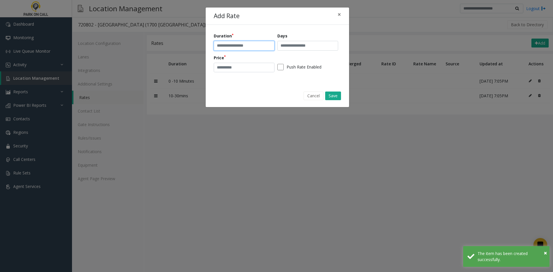
click at [249, 45] on input "text" at bounding box center [244, 46] width 61 height 10
paste input "**********"
type input "**********"
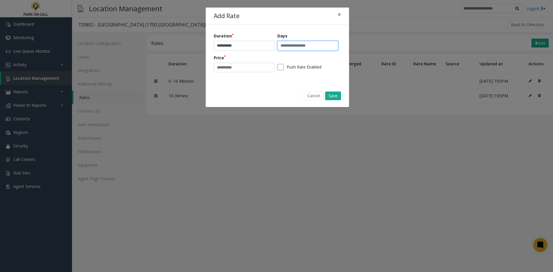
click at [312, 47] on input "text" at bounding box center [307, 46] width 61 height 10
paste input "**********"
type input "**********"
click at [245, 63] on input "number" at bounding box center [244, 68] width 61 height 10
type input "**"
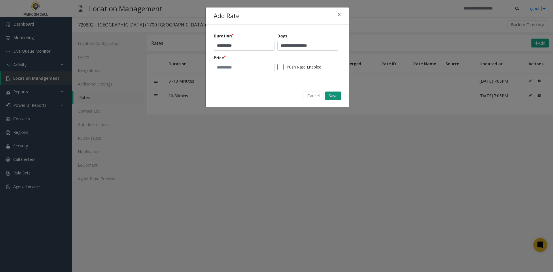
click at [337, 98] on button "Save" at bounding box center [333, 96] width 16 height 9
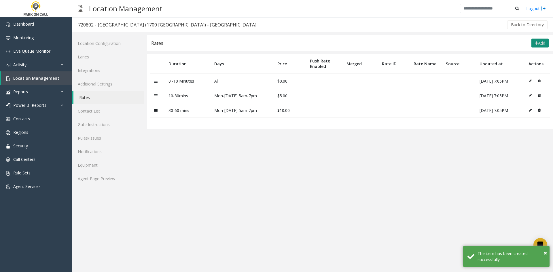
click at [544, 42] on button "Add" at bounding box center [539, 43] width 17 height 9
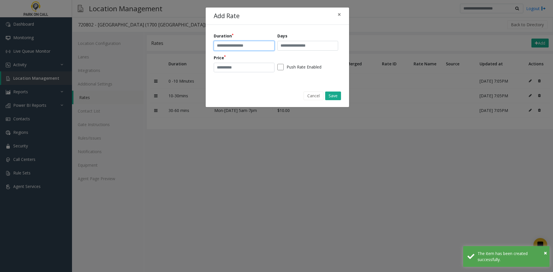
click at [258, 44] on input "text" at bounding box center [244, 46] width 61 height 10
paste input "**********"
type input "**********"
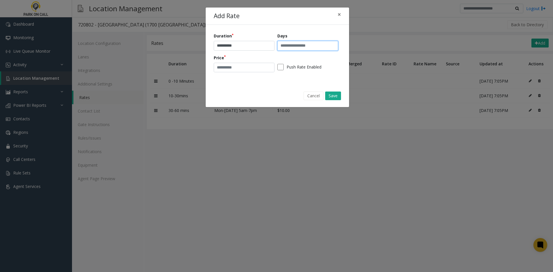
click at [304, 42] on input "text" at bounding box center [307, 46] width 61 height 10
paste input "**********"
type input "**********"
click at [238, 63] on input "number" at bounding box center [244, 68] width 61 height 10
paste input "*****"
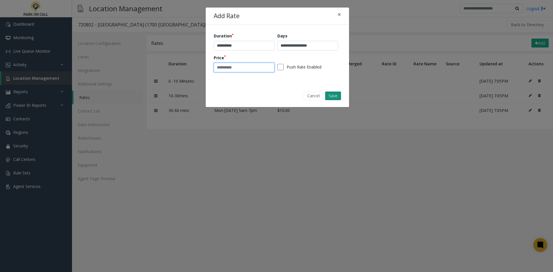
type input "*****"
click at [336, 95] on button "Save" at bounding box center [333, 96] width 16 height 9
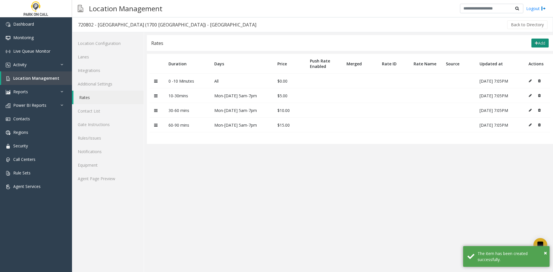
click at [540, 45] on button "Add" at bounding box center [539, 43] width 17 height 9
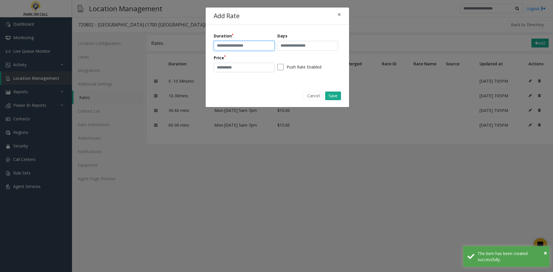
click at [252, 41] on input "text" at bounding box center [244, 46] width 61 height 10
paste input "**********"
type input "**********"
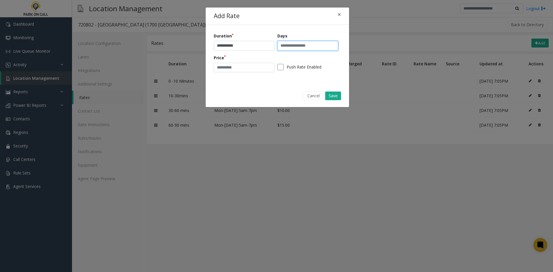
click at [305, 45] on input "text" at bounding box center [307, 46] width 61 height 10
paste input "**********"
type input "**********"
click at [244, 68] on input "number" at bounding box center [244, 68] width 61 height 10
paste input "*****"
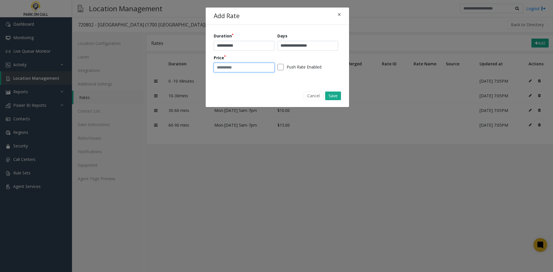
type input "*****"
click at [333, 90] on div "Cancel Save" at bounding box center [277, 95] width 135 height 15
click at [332, 94] on button "Save" at bounding box center [333, 96] width 16 height 9
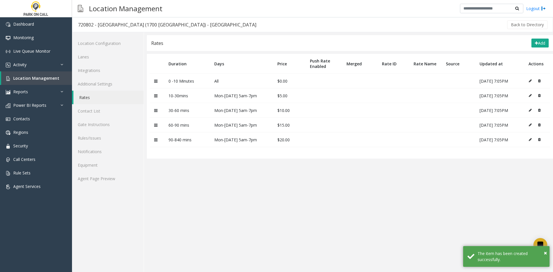
click at [535, 50] on div "Rates Add" at bounding box center [350, 43] width 406 height 16
click at [535, 40] on button "Add" at bounding box center [539, 43] width 17 height 9
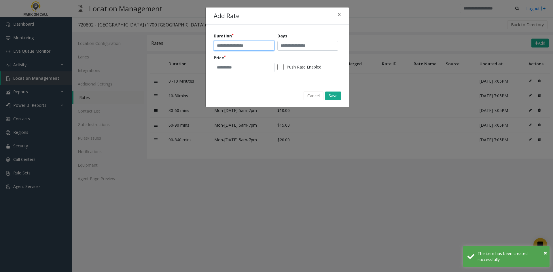
drag, startPoint x: 233, startPoint y: 47, endPoint x: 228, endPoint y: 48, distance: 5.3
click at [233, 47] on input "text" at bounding box center [244, 46] width 61 height 10
paste input "**********"
click at [215, 45] on input "**********" at bounding box center [244, 46] width 61 height 10
type input "**********"
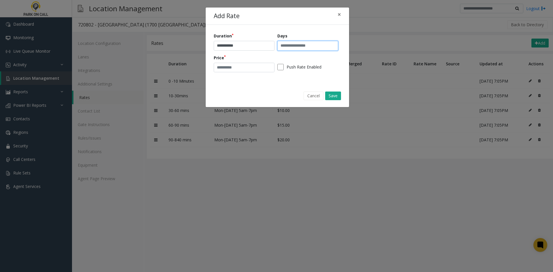
click at [306, 47] on input "text" at bounding box center [307, 46] width 61 height 10
paste input "**********"
type input "**********"
click at [240, 67] on input "number" at bounding box center [244, 68] width 61 height 10
paste input "****"
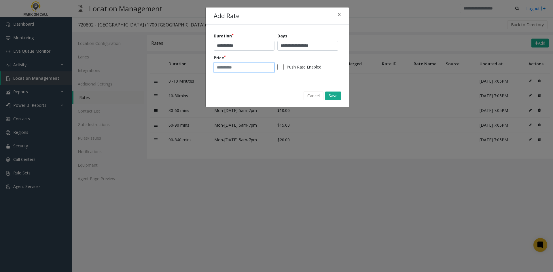
type input "****"
click at [335, 90] on div "Cancel Save" at bounding box center [277, 95] width 135 height 15
click at [334, 92] on button "Save" at bounding box center [333, 96] width 16 height 9
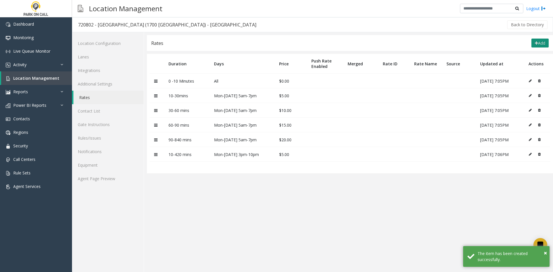
click at [535, 44] on icon at bounding box center [536, 43] width 3 height 4
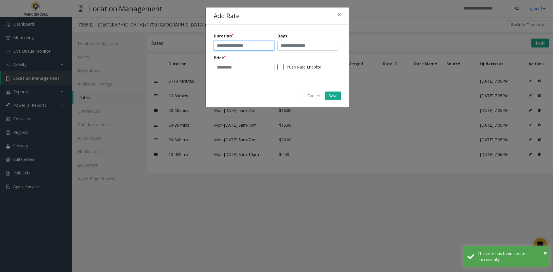
click at [228, 47] on input "text" at bounding box center [244, 46] width 61 height 10
paste input "**********"
click at [215, 48] on input "**********" at bounding box center [244, 46] width 61 height 10
type input "**********"
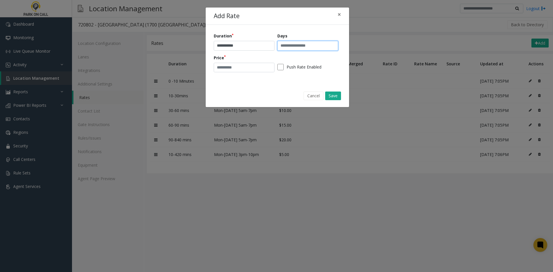
click at [313, 49] on input "text" at bounding box center [307, 46] width 61 height 10
paste input "**********"
type input "**********"
click at [262, 71] on input "number" at bounding box center [244, 68] width 61 height 10
paste input "****"
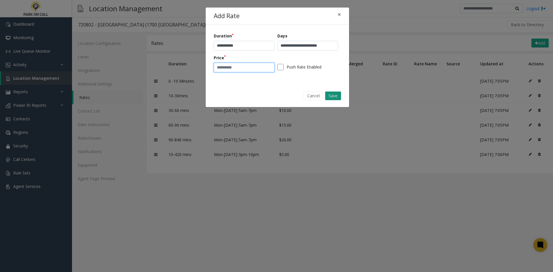
type input "****"
click at [337, 96] on button "Save" at bounding box center [333, 96] width 16 height 9
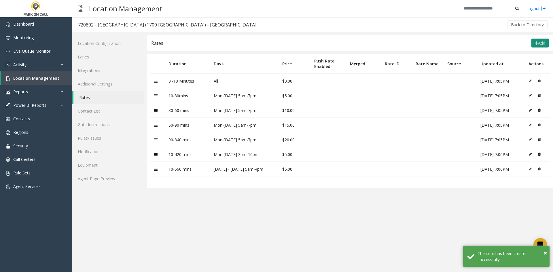
click at [535, 45] on button "Add" at bounding box center [539, 43] width 17 height 9
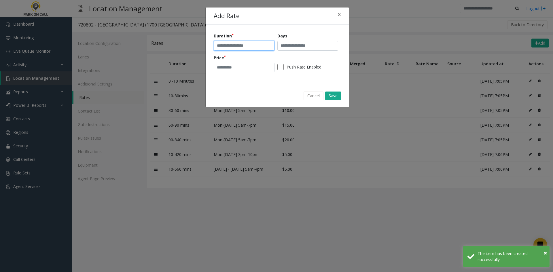
click at [223, 47] on input "text" at bounding box center [244, 46] width 61 height 10
paste input "**********"
type input "**********"
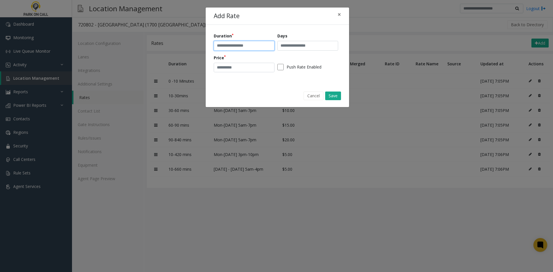
paste input "**********"
click at [217, 47] on input "**********" at bounding box center [244, 46] width 61 height 10
type input "**********"
click at [323, 46] on input "text" at bounding box center [307, 46] width 61 height 10
paste input "**********"
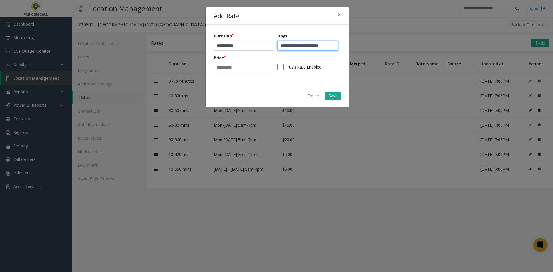
scroll to position [0, 1]
type input "**********"
click at [234, 71] on input "number" at bounding box center [244, 68] width 61 height 10
paste input "****"
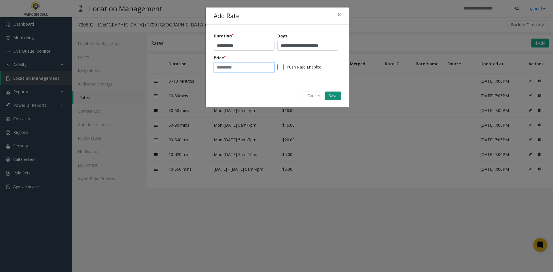
type input "****"
click at [337, 95] on button "Save" at bounding box center [333, 96] width 16 height 9
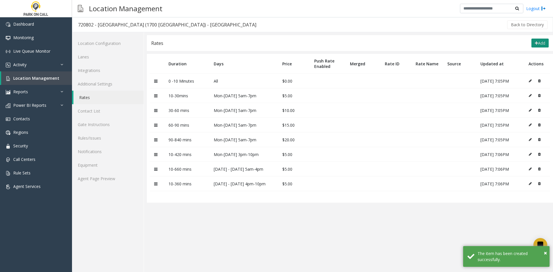
click at [539, 45] on button "Add" at bounding box center [539, 43] width 17 height 9
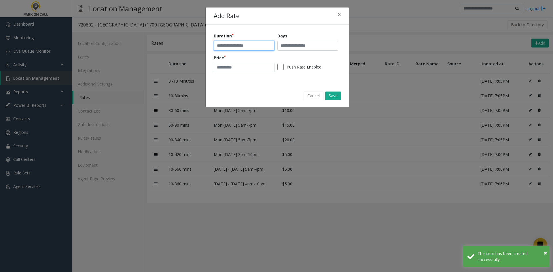
click at [222, 48] on input "text" at bounding box center [244, 46] width 61 height 10
type input "**********"
click at [320, 41] on input "text" at bounding box center [307, 46] width 61 height 10
type input "***"
click at [229, 69] on input "number" at bounding box center [244, 68] width 61 height 10
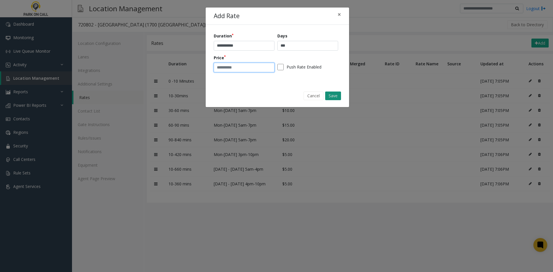
type input "*"
click at [336, 94] on button "Save" at bounding box center [333, 96] width 16 height 9
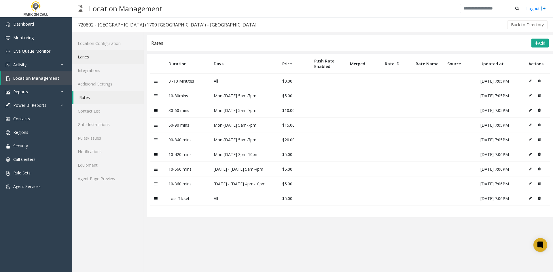
click at [108, 53] on link "Lanes" at bounding box center [108, 57] width 72 height 14
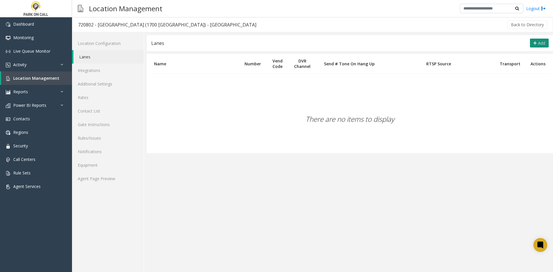
click at [539, 40] on span "Add" at bounding box center [541, 42] width 7 height 5
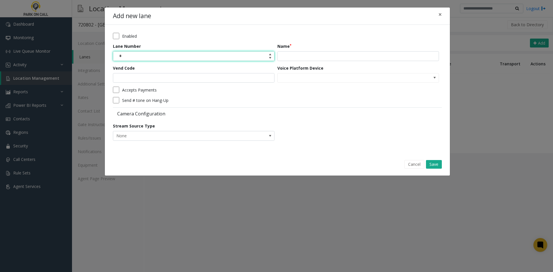
type input "*"
click at [181, 58] on input "*" at bounding box center [193, 56] width 161 height 9
click at [293, 52] on input "Name" at bounding box center [358, 56] width 162 height 10
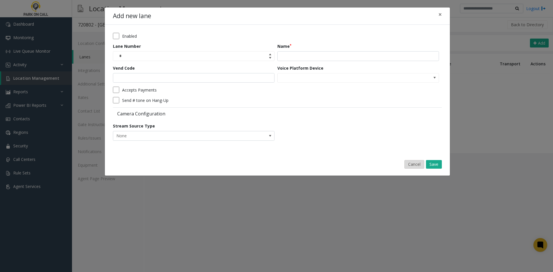
drag, startPoint x: 424, startPoint y: 168, endPoint x: 419, endPoint y: 164, distance: 6.1
click at [421, 166] on button "Cancel" at bounding box center [414, 164] width 20 height 9
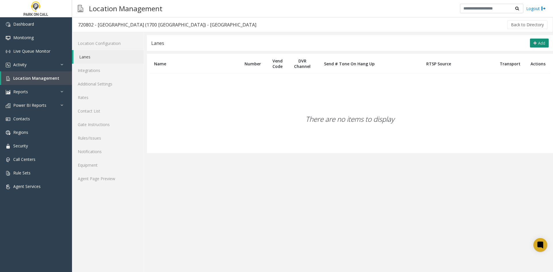
click at [541, 44] on span "Add" at bounding box center [541, 42] width 7 height 5
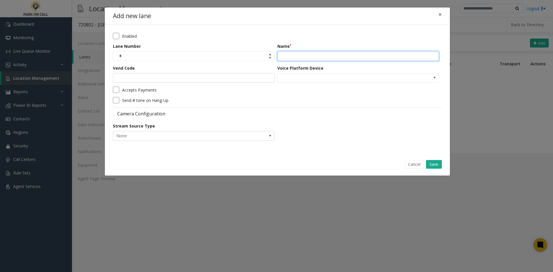
click at [301, 52] on input "Name" at bounding box center [358, 56] width 162 height 10
type input "****"
click at [433, 164] on button "Save" at bounding box center [434, 164] width 16 height 9
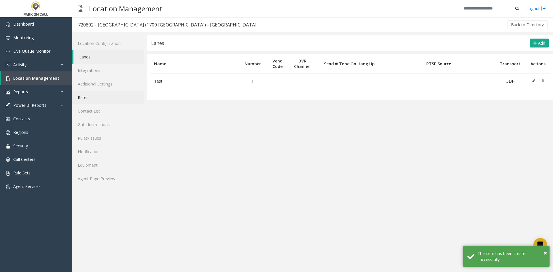
click at [121, 94] on link "Rates" at bounding box center [108, 98] width 72 height 14
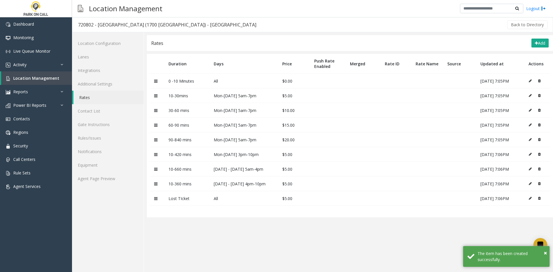
click at [110, 187] on div "Location Configuration Lanes Integrations Additional Settings Rates Contact Lis…" at bounding box center [108, 152] width 72 height 240
click at [111, 181] on link "Agent Page Preview" at bounding box center [108, 179] width 72 height 14
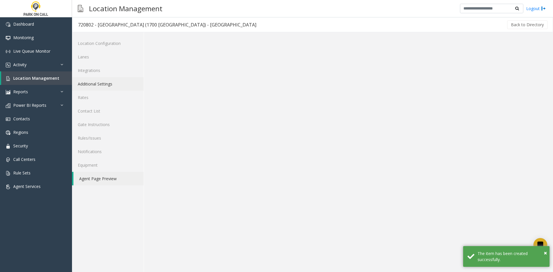
click at [112, 87] on link "Additional Settings" at bounding box center [108, 84] width 72 height 14
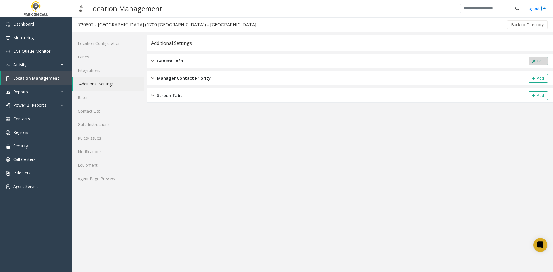
click at [535, 59] on icon at bounding box center [533, 61] width 3 height 4
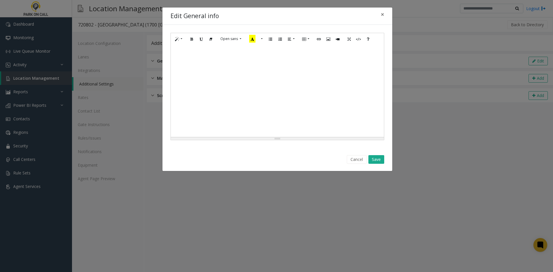
click at [282, 83] on div at bounding box center [277, 91] width 213 height 92
paste div
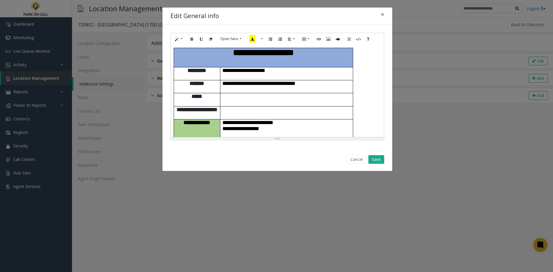
scroll to position [339, 0]
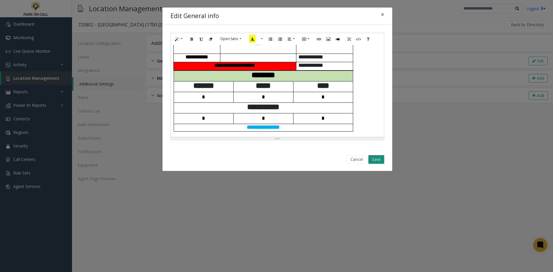
drag, startPoint x: 369, startPoint y: 158, endPoint x: 381, endPoint y: 160, distance: 12.7
click at [381, 160] on button "Save" at bounding box center [376, 159] width 16 height 9
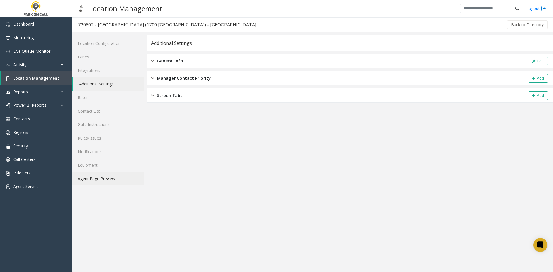
click at [119, 178] on link "Agent Page Preview" at bounding box center [108, 179] width 72 height 14
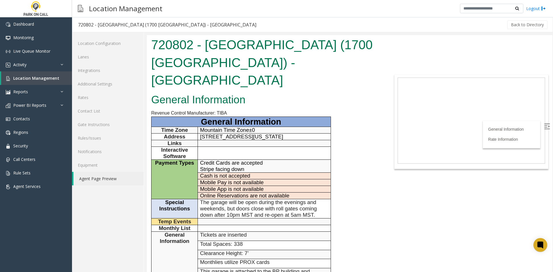
scroll to position [144, 0]
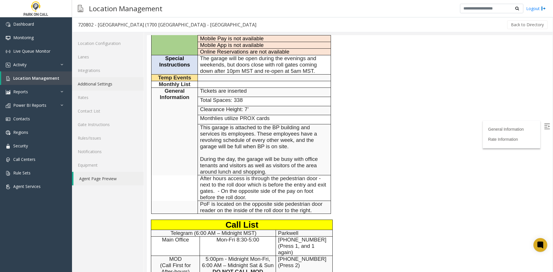
click at [125, 85] on link "Additional Settings" at bounding box center [108, 84] width 72 height 14
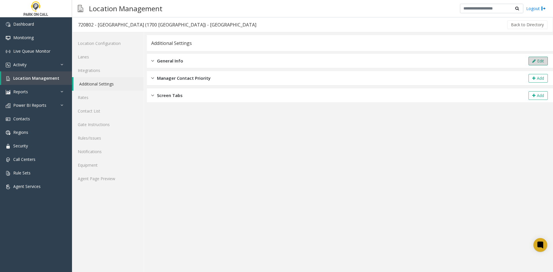
click at [533, 58] on button "Edit" at bounding box center [537, 61] width 19 height 9
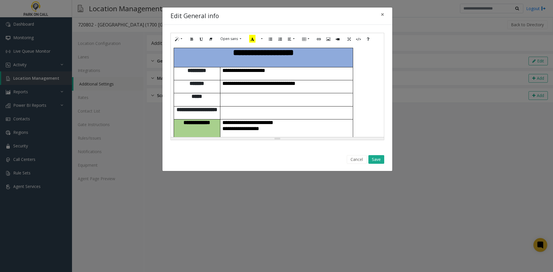
click at [311, 106] on td at bounding box center [286, 112] width 133 height 13
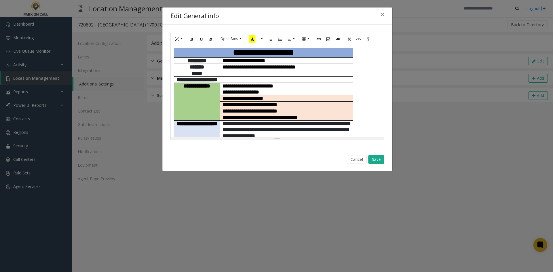
scroll to position [339, 0]
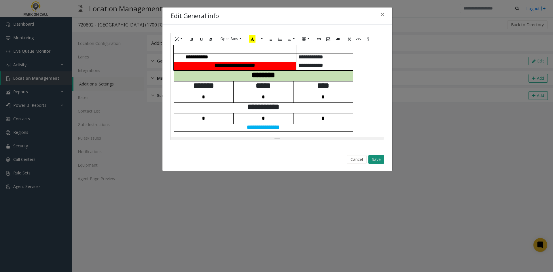
click at [375, 157] on button "Save" at bounding box center [376, 159] width 16 height 9
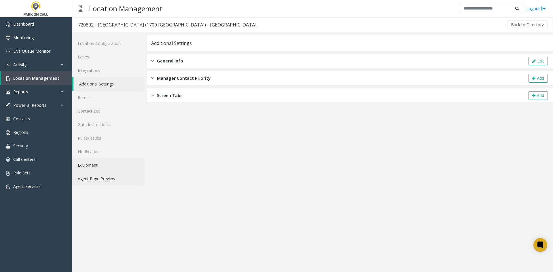
drag, startPoint x: 115, startPoint y: 176, endPoint x: 141, endPoint y: 170, distance: 26.7
click at [114, 177] on link "Agent Page Preview" at bounding box center [108, 179] width 72 height 14
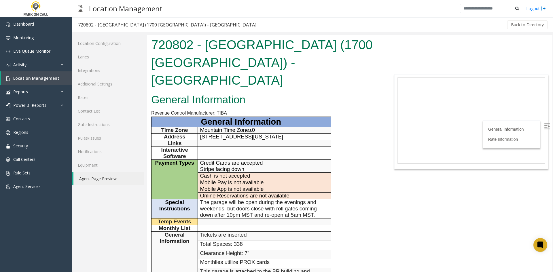
click at [216, 40] on h1 "720802 - Riverview (1700 Platte) - Parkwell" at bounding box center [265, 62] width 228 height 53
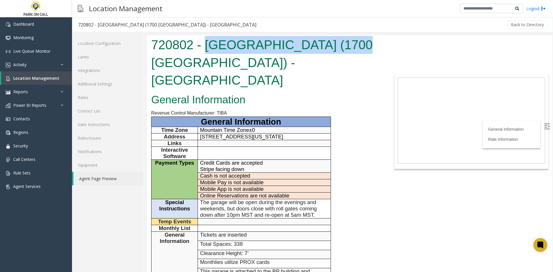
drag, startPoint x: 216, startPoint y: 40, endPoint x: 332, endPoint y: 43, distance: 116.1
click at [332, 43] on h1 "720802 - Riverview (1700 Platte) - Parkwell" at bounding box center [265, 62] width 228 height 53
copy h1 "Riverview (1700 Platte)"
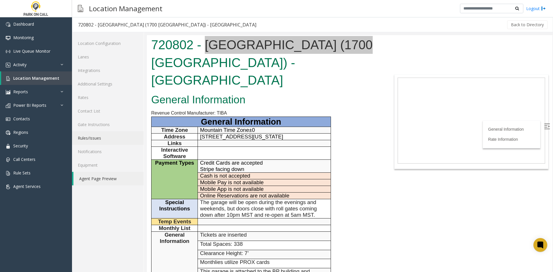
click at [98, 141] on link "Rules/Issues" at bounding box center [108, 138] width 72 height 14
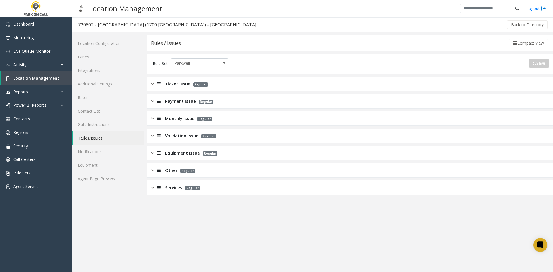
click at [172, 184] on span "Services" at bounding box center [173, 187] width 17 height 7
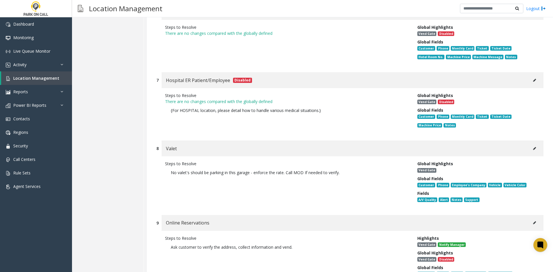
scroll to position [646, 0]
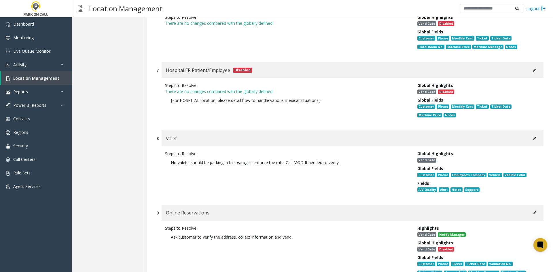
click at [532, 208] on button at bounding box center [534, 212] width 9 height 9
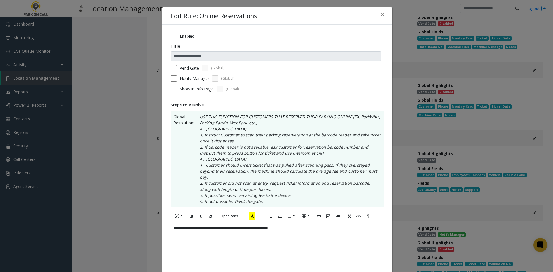
click at [308, 222] on div "**********" at bounding box center [277, 251] width 213 height 58
drag, startPoint x: 256, startPoint y: 231, endPoint x: 314, endPoint y: 220, distance: 59.5
click at [259, 231] on div "**********" at bounding box center [277, 251] width 213 height 58
click at [339, 222] on div "**********" at bounding box center [277, 251] width 213 height 58
paste div
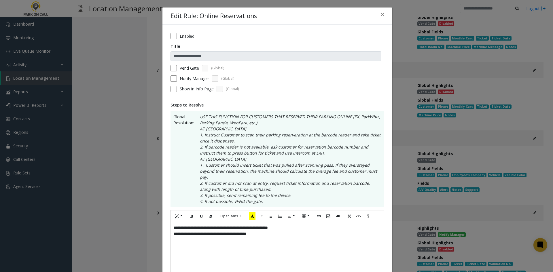
click at [279, 231] on p "**********" at bounding box center [277, 234] width 207 height 6
click at [302, 225] on p "**********" at bounding box center [277, 228] width 207 height 6
click at [205, 237] on p "**********" at bounding box center [277, 240] width 207 height 6
click at [208, 237] on p "**********" at bounding box center [277, 240] width 207 height 6
click at [174, 237] on p "**********" at bounding box center [277, 240] width 207 height 6
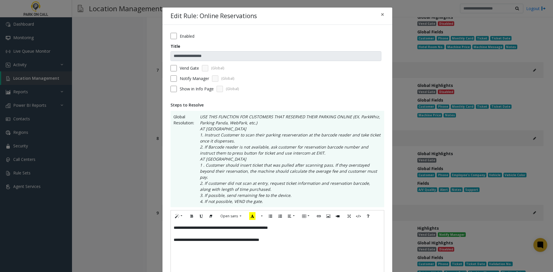
drag, startPoint x: 227, startPoint y: 232, endPoint x: 239, endPoint y: 231, distance: 11.6
click at [228, 237] on p "**********" at bounding box center [277, 240] width 207 height 6
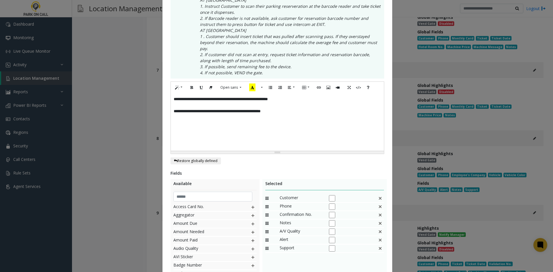
scroll to position [185, 0]
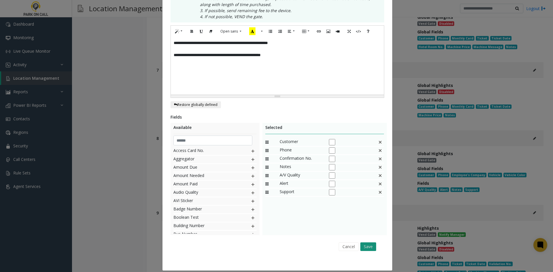
click at [360, 242] on button "Save" at bounding box center [368, 246] width 16 height 9
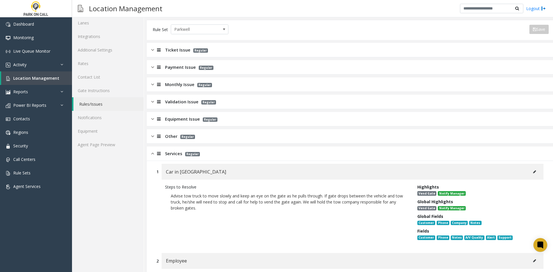
scroll to position [29, 0]
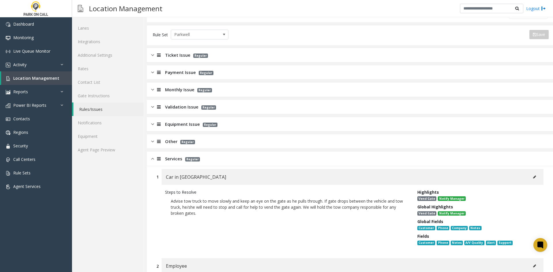
click at [198, 90] on span "Regular" at bounding box center [204, 90] width 15 height 4
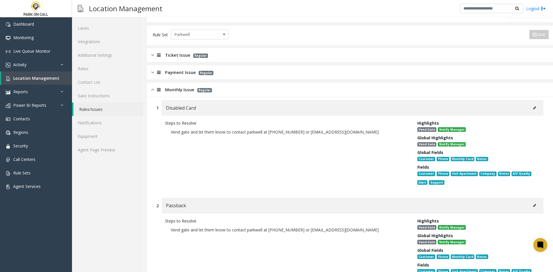
click at [534, 107] on button at bounding box center [534, 108] width 9 height 9
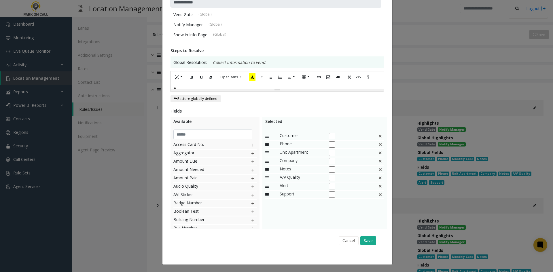
scroll to position [0, 0]
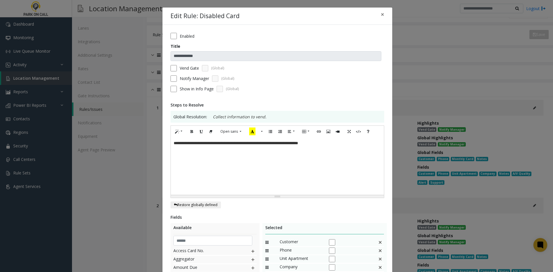
click at [365, 148] on div "**********" at bounding box center [277, 166] width 213 height 58
click at [367, 146] on div "**********" at bounding box center [277, 166] width 213 height 58
click at [178, 158] on font "**********" at bounding box center [255, 157] width 162 height 4
click at [202, 173] on div "**********" at bounding box center [277, 166] width 213 height 58
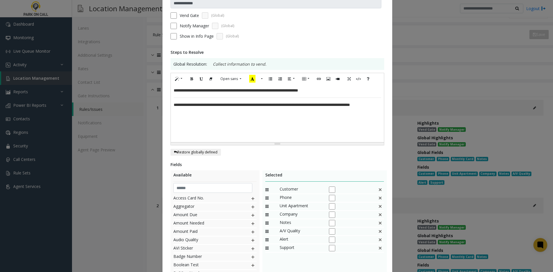
scroll to position [58, 0]
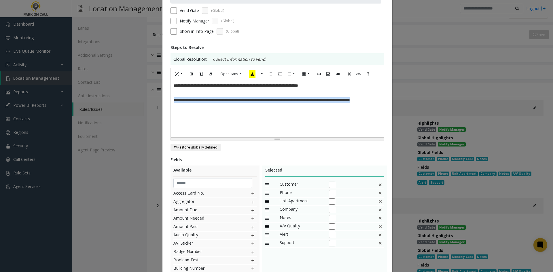
drag, startPoint x: 203, startPoint y: 106, endPoint x: 170, endPoint y: 98, distance: 34.3
click at [171, 98] on div "**********" at bounding box center [277, 109] width 213 height 58
copy font "**********"
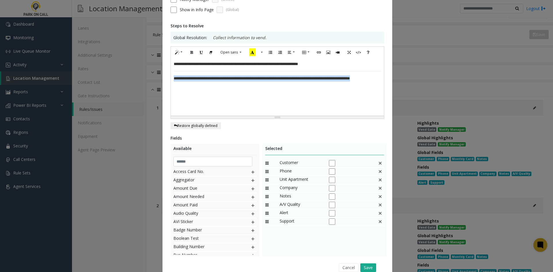
scroll to position [106, 0]
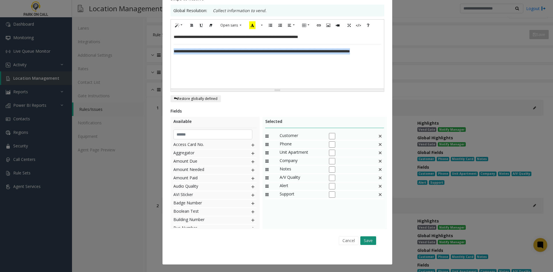
click at [372, 243] on button "Save" at bounding box center [368, 240] width 16 height 9
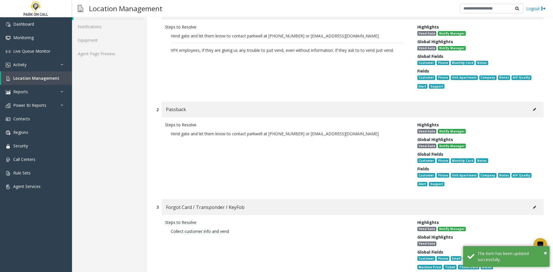
scroll to position [115, 0]
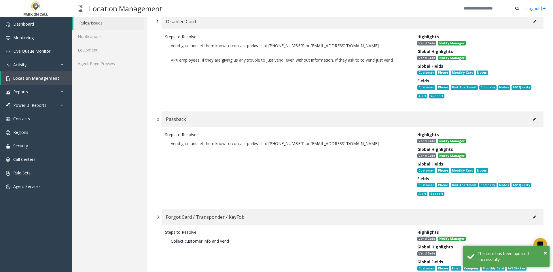
click at [535, 114] on div "Passback" at bounding box center [353, 119] width 382 height 16
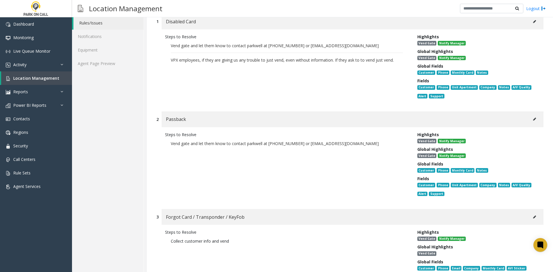
click at [533, 119] on icon at bounding box center [534, 118] width 3 height 3
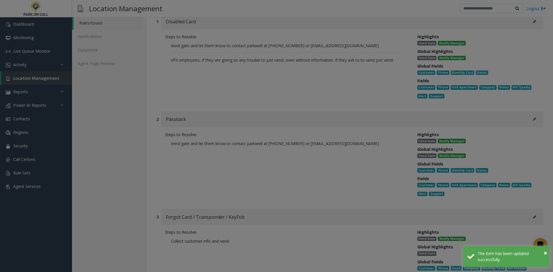
scroll to position [0, 0]
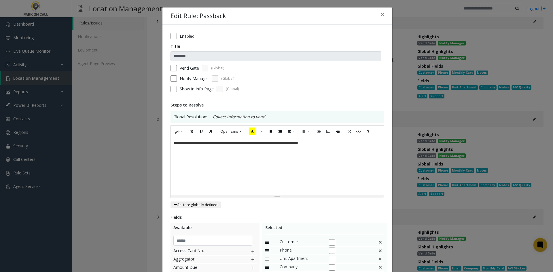
click at [364, 154] on div "**********" at bounding box center [277, 166] width 213 height 58
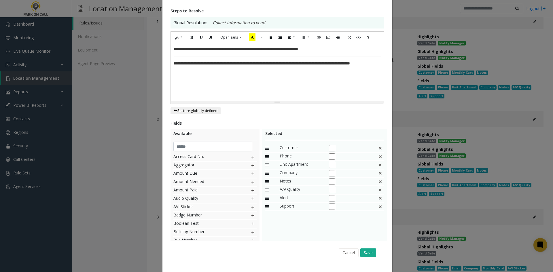
scroll to position [106, 0]
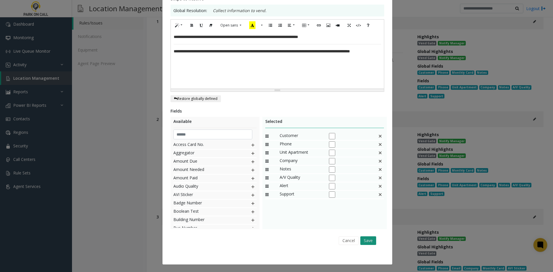
click at [365, 238] on button "Save" at bounding box center [368, 240] width 16 height 9
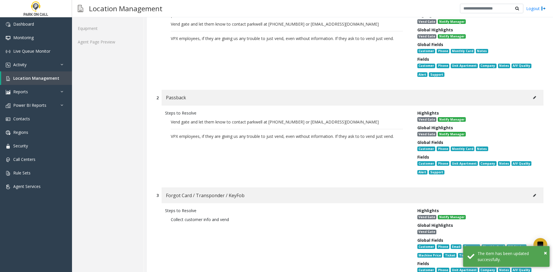
scroll to position [202, 0]
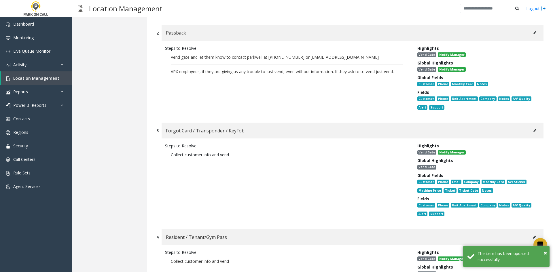
click at [535, 130] on div "Forgot Card / Transponder / KeyFob" at bounding box center [353, 131] width 382 height 16
click at [534, 132] on button at bounding box center [534, 130] width 9 height 9
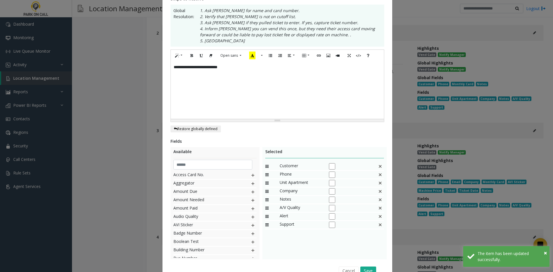
scroll to position [0, 0]
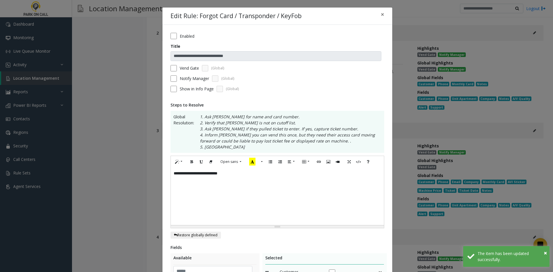
click at [312, 195] on div "**********" at bounding box center [277, 197] width 213 height 58
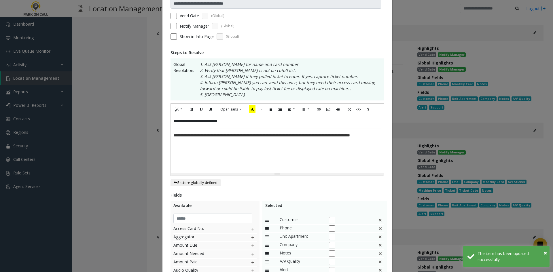
scroll to position [136, 0]
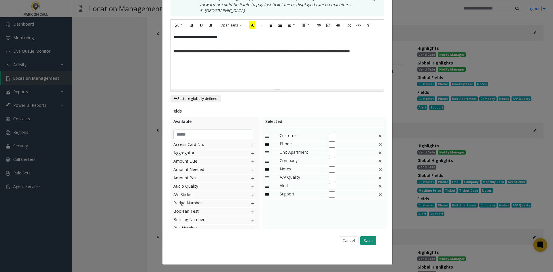
click at [371, 240] on button "Save" at bounding box center [368, 240] width 16 height 9
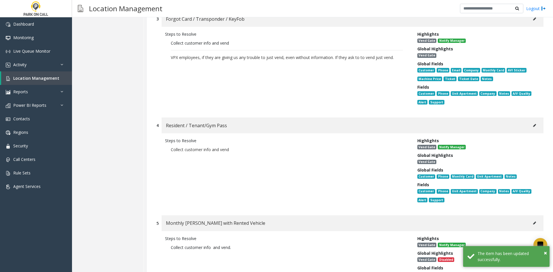
scroll to position [374, 0]
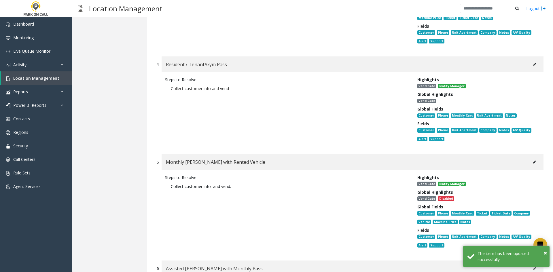
click at [531, 160] on button at bounding box center [534, 162] width 9 height 9
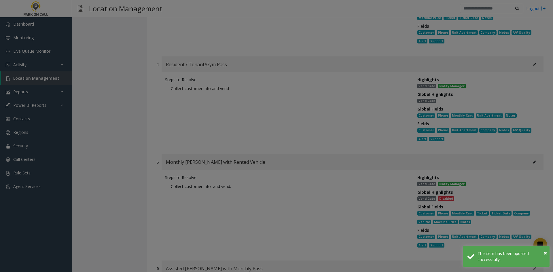
scroll to position [0, 0]
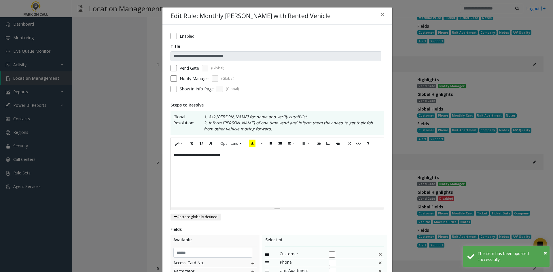
click at [318, 176] on div "**********" at bounding box center [277, 178] width 213 height 58
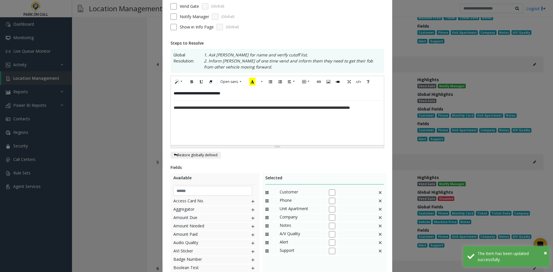
scroll to position [118, 0]
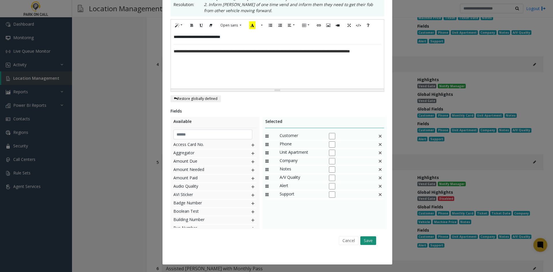
click at [363, 242] on button "Save" at bounding box center [368, 240] width 16 height 9
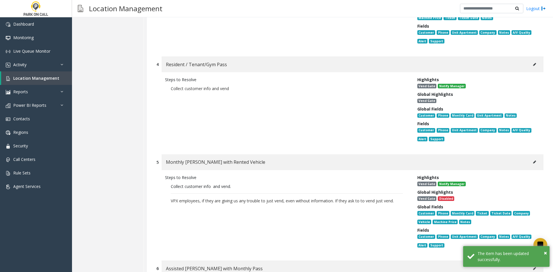
click at [530, 162] on button at bounding box center [534, 162] width 9 height 9
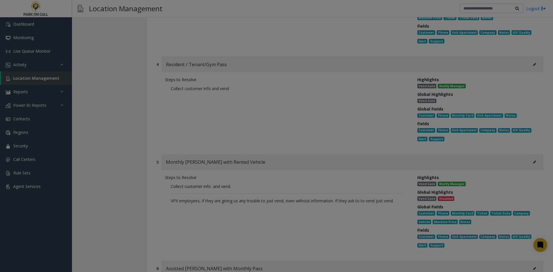
scroll to position [0, 0]
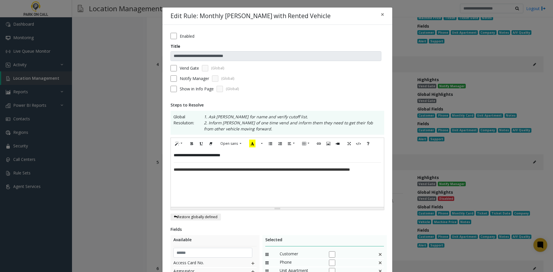
click at [350, 170] on span "**********" at bounding box center [262, 170] width 176 height 4
drag, startPoint x: 378, startPoint y: 168, endPoint x: 385, endPoint y: 168, distance: 7.5
click at [378, 168] on div "**********" at bounding box center [277, 178] width 213 height 58
drag, startPoint x: 265, startPoint y: 181, endPoint x: 163, endPoint y: 168, distance: 102.7
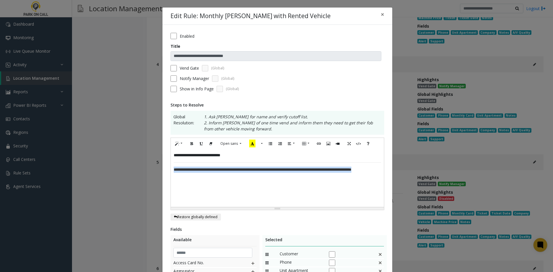
click at [163, 168] on div "**********" at bounding box center [277, 204] width 230 height 358
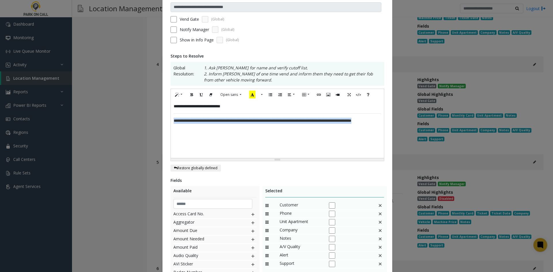
scroll to position [118, 0]
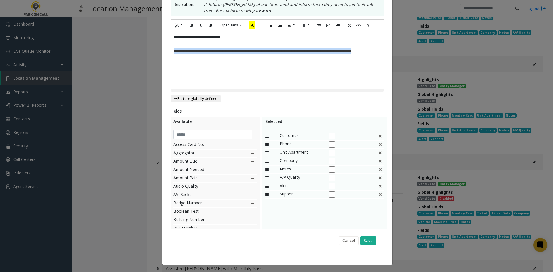
click at [332, 53] on span "**********" at bounding box center [263, 51] width 178 height 4
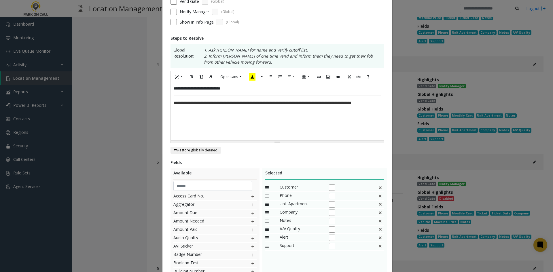
scroll to position [61, 0]
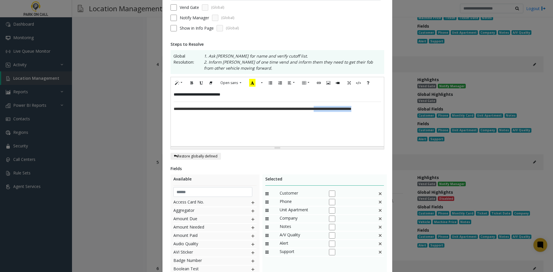
click at [349, 112] on div "**********" at bounding box center [277, 118] width 213 height 58
click at [350, 110] on span "**********" at bounding box center [263, 109] width 178 height 4
click at [351, 109] on span "**********" at bounding box center [263, 109] width 178 height 4
drag, startPoint x: 202, startPoint y: 117, endPoint x: 147, endPoint y: 112, distance: 55.0
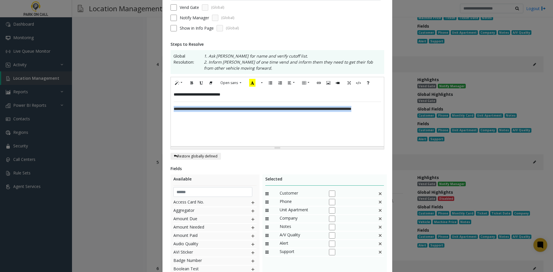
click at [147, 112] on div "**********" at bounding box center [276, 136] width 553 height 272
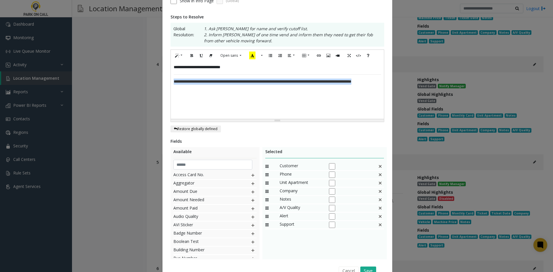
scroll to position [118, 0]
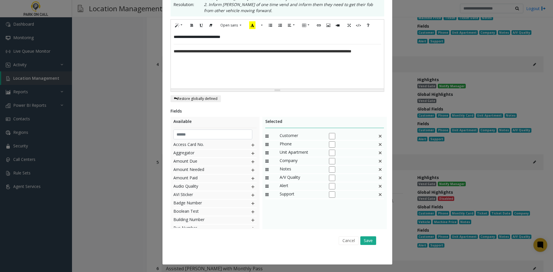
click at [366, 246] on div "Cancel Save" at bounding box center [277, 240] width 206 height 15
click at [367, 245] on div "Cancel Save" at bounding box center [277, 240] width 206 height 15
click at [368, 242] on button "Save" at bounding box center [368, 240] width 16 height 9
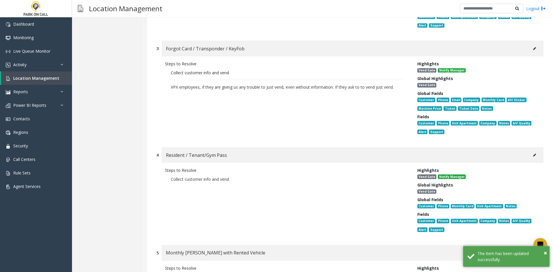
scroll to position [202, 0]
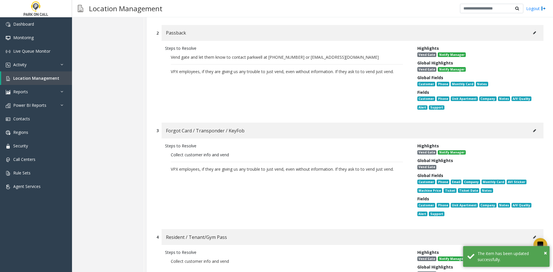
click at [534, 130] on button at bounding box center [534, 130] width 9 height 9
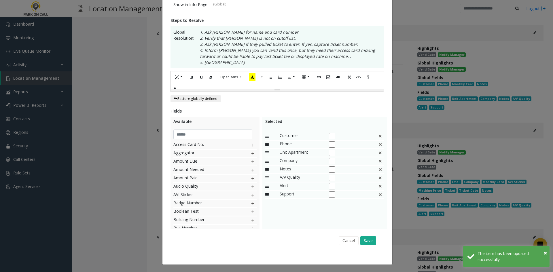
scroll to position [0, 0]
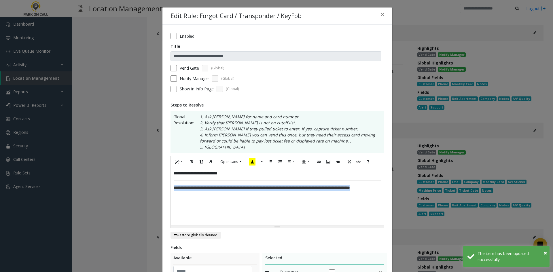
drag, startPoint x: 190, startPoint y: 201, endPoint x: 148, endPoint y: 187, distance: 44.6
click at [148, 187] on div "**********" at bounding box center [276, 136] width 553 height 272
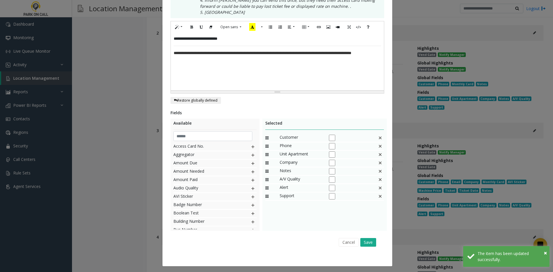
scroll to position [136, 0]
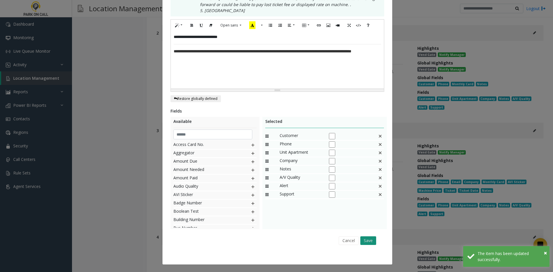
click at [368, 237] on button "Save" at bounding box center [368, 240] width 16 height 9
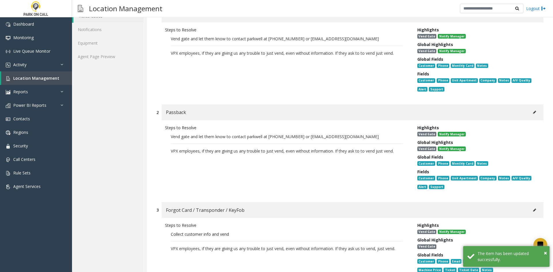
scroll to position [115, 0]
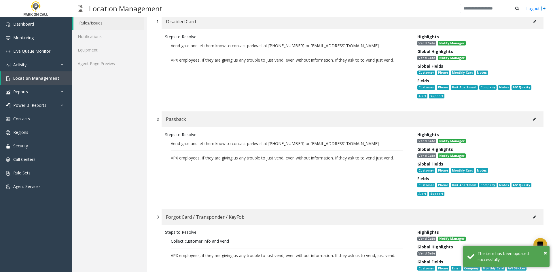
click at [534, 117] on button at bounding box center [534, 119] width 9 height 9
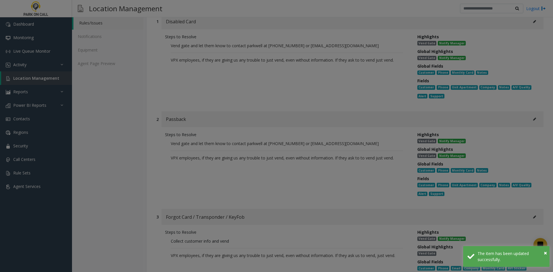
scroll to position [0, 0]
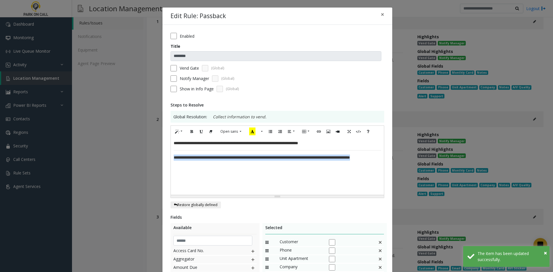
drag, startPoint x: 262, startPoint y: 175, endPoint x: 155, endPoint y: 157, distance: 108.6
click at [155, 157] on div "**********" at bounding box center [276, 136] width 553 height 272
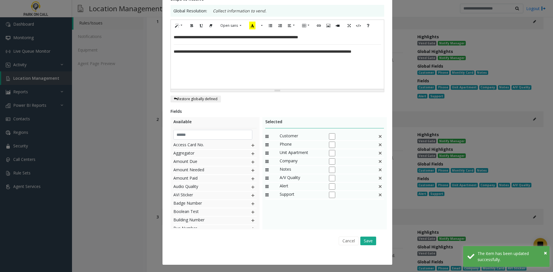
scroll to position [106, 0]
click at [362, 236] on div "Cancel Save" at bounding box center [277, 240] width 206 height 15
click at [366, 240] on button "Save" at bounding box center [368, 240] width 16 height 9
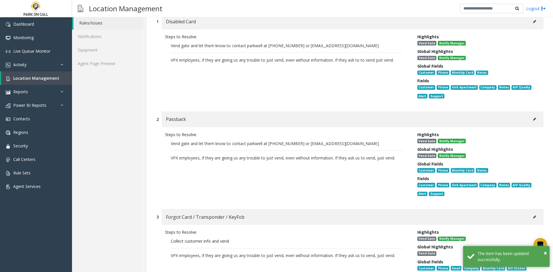
click at [533, 21] on icon at bounding box center [534, 21] width 3 height 3
type input "**********"
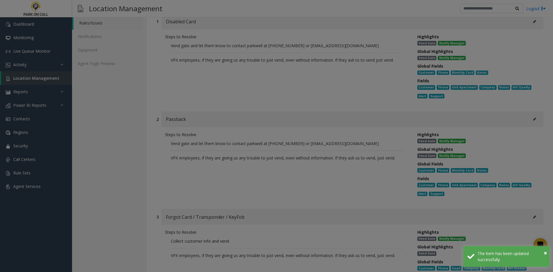
scroll to position [0, 0]
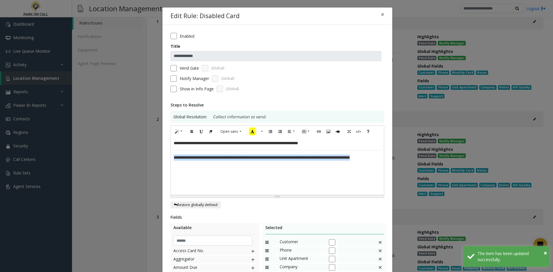
drag, startPoint x: 208, startPoint y: 173, endPoint x: 155, endPoint y: 159, distance: 55.2
click at [155, 159] on div "**********" at bounding box center [276, 136] width 553 height 272
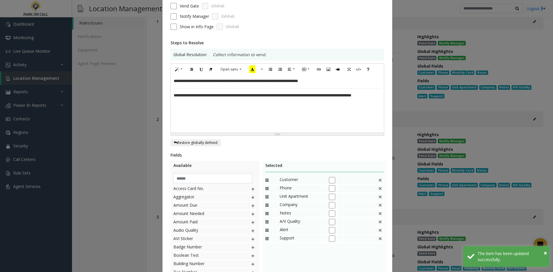
scroll to position [106, 0]
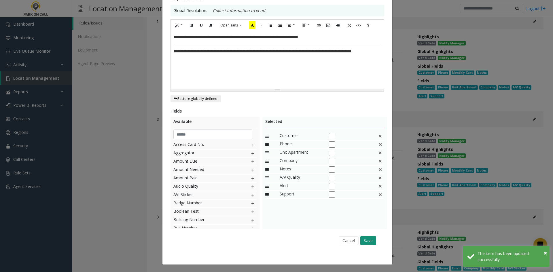
click at [366, 244] on button "Save" at bounding box center [368, 240] width 16 height 9
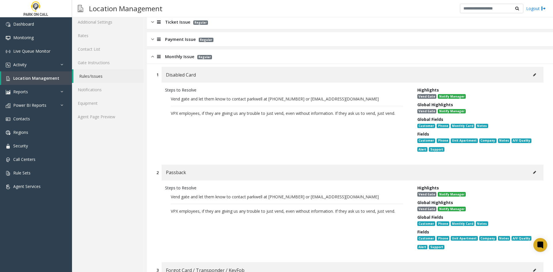
scroll to position [0, 0]
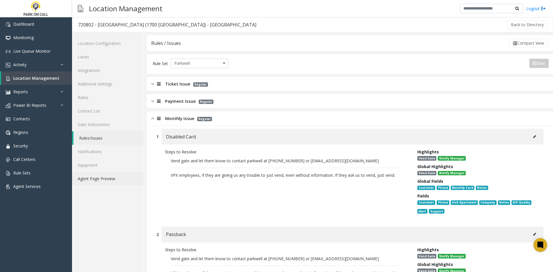
click at [118, 181] on link "Agent Page Preview" at bounding box center [108, 179] width 72 height 14
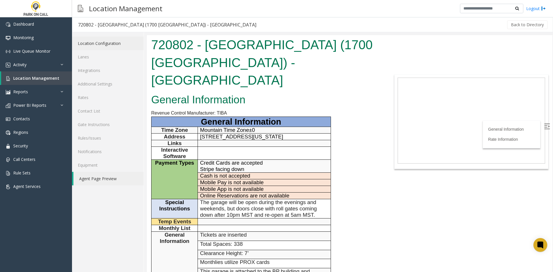
click at [104, 43] on link "Location Configuration" at bounding box center [108, 44] width 72 height 14
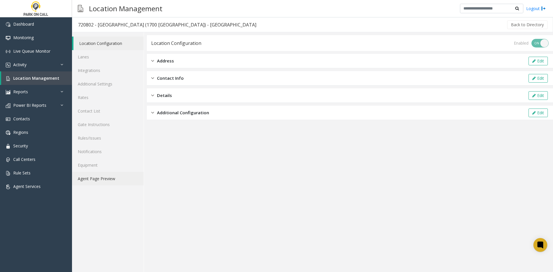
click at [96, 181] on link "Agent Page Preview" at bounding box center [108, 179] width 72 height 14
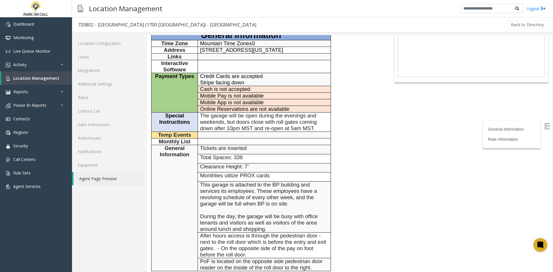
scroll to position [86, 0]
click at [313, 113] on span "The garage will be open during the evenings and weekends, but doors close with …" at bounding box center [258, 122] width 117 height 19
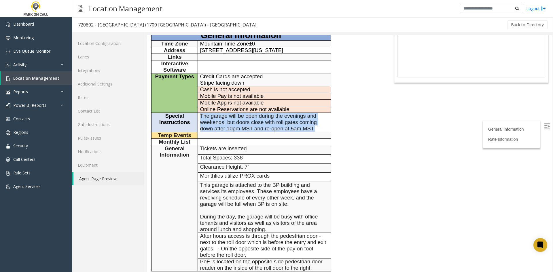
drag, startPoint x: 305, startPoint y: 111, endPoint x: 201, endPoint y: 101, distance: 104.5
click at [201, 113] on p "The garage will be open during the evenings and weekends, but doors close with …" at bounding box center [264, 122] width 128 height 19
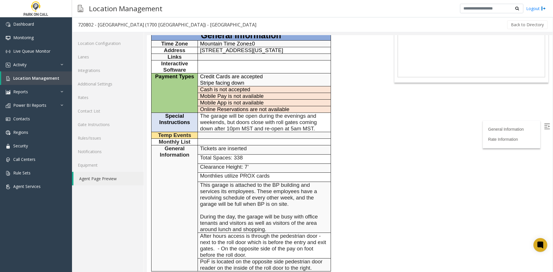
click at [353, 165] on div "General Information Revenue Control Manufacturer: TIBA General Information Time…" at bounding box center [265, 213] width 236 height 417
click at [119, 86] on link "Additional Settings" at bounding box center [108, 84] width 72 height 14
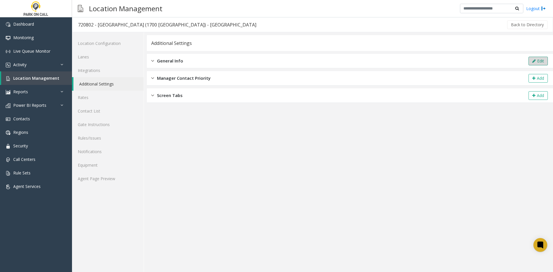
click at [546, 61] on button "Edit" at bounding box center [537, 61] width 19 height 9
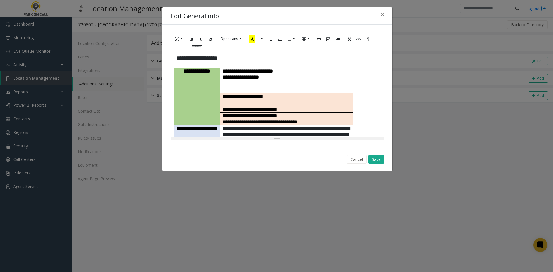
scroll to position [86, 0]
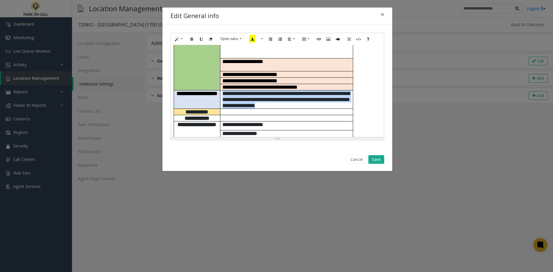
drag, startPoint x: 342, startPoint y: 76, endPoint x: 222, endPoint y: 59, distance: 121.5
click at [222, 90] on td "**********" at bounding box center [286, 99] width 133 height 18
paste div
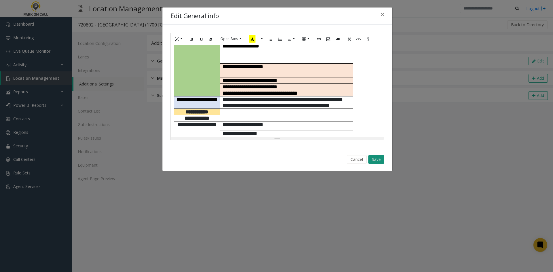
click at [376, 163] on button "Save" at bounding box center [376, 159] width 16 height 9
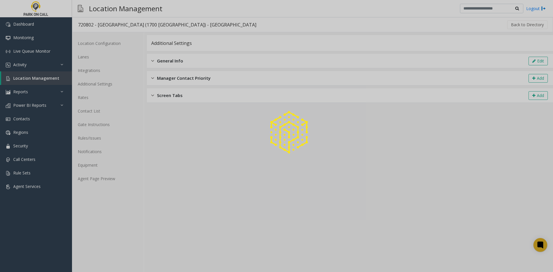
click at [103, 179] on div at bounding box center [276, 136] width 553 height 272
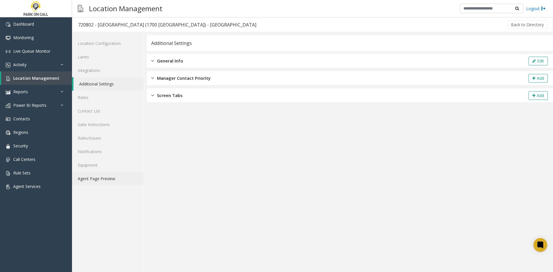
click at [103, 180] on link "Agent Page Preview" at bounding box center [108, 179] width 72 height 14
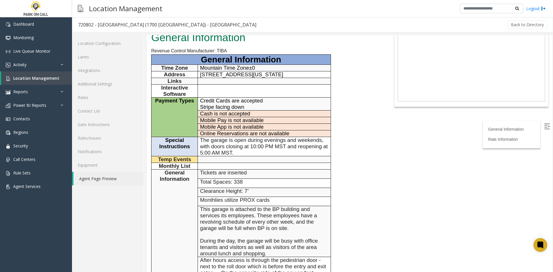
scroll to position [86, 0]
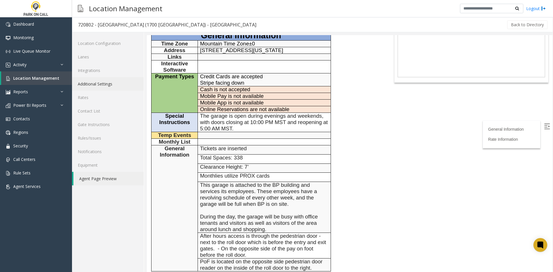
click at [120, 81] on link "Additional Settings" at bounding box center [108, 84] width 72 height 14
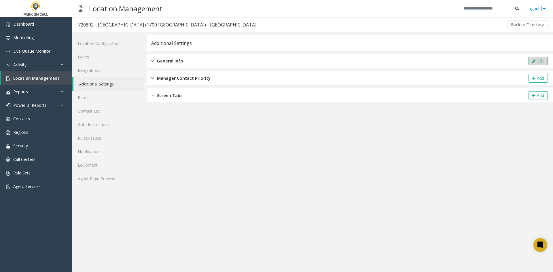
click at [531, 64] on button "Edit" at bounding box center [537, 61] width 19 height 9
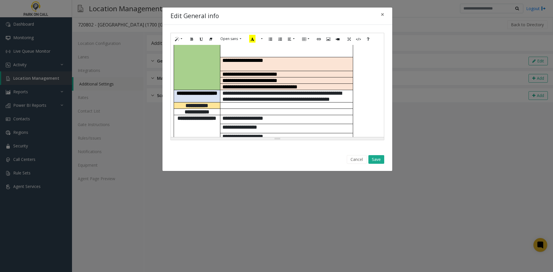
scroll to position [58, 0]
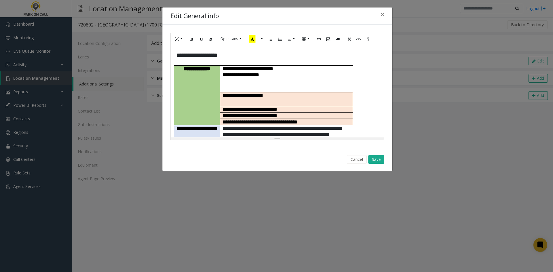
click at [249, 126] on span "**********" at bounding box center [281, 132] width 119 height 12
click at [269, 126] on span "**********" at bounding box center [281, 132] width 119 height 12
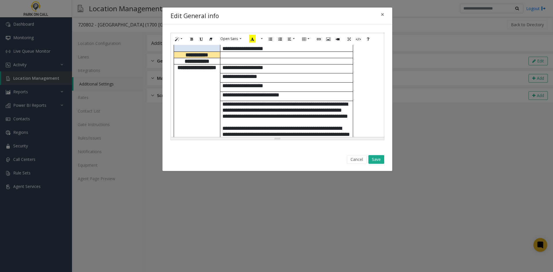
scroll to position [144, 0]
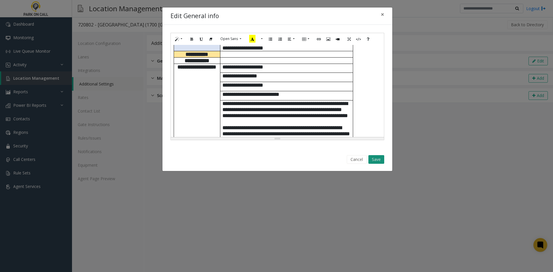
click at [377, 159] on button "Save" at bounding box center [376, 159] width 16 height 9
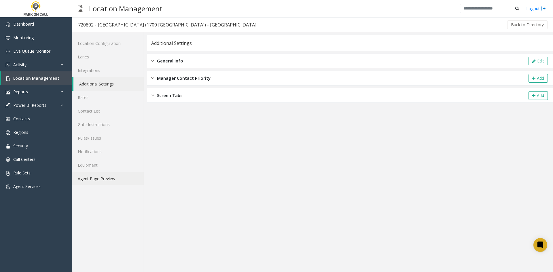
click at [103, 185] on link "Agent Page Preview" at bounding box center [108, 179] width 72 height 14
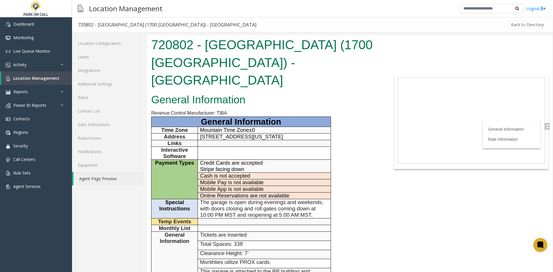
click at [218, 41] on h1 "720802 - Riverview (1700 Platte) - Parkwell" at bounding box center [265, 62] width 228 height 53
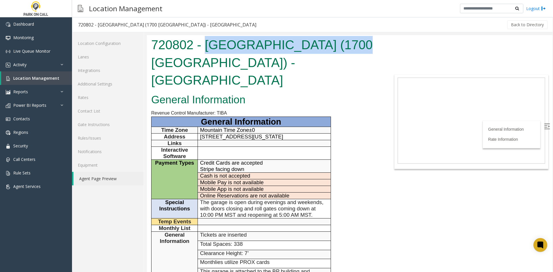
drag, startPoint x: 218, startPoint y: 41, endPoint x: 329, endPoint y: 51, distance: 111.5
click at [329, 51] on h1 "720802 - Riverview (1700 Platte) - Parkwell" at bounding box center [265, 62] width 228 height 53
drag, startPoint x: 299, startPoint y: 116, endPoint x: 201, endPoint y: 117, distance: 97.9
click at [201, 134] on p "1700 Platte Street, Denver, Colorado" at bounding box center [264, 137] width 128 height 6
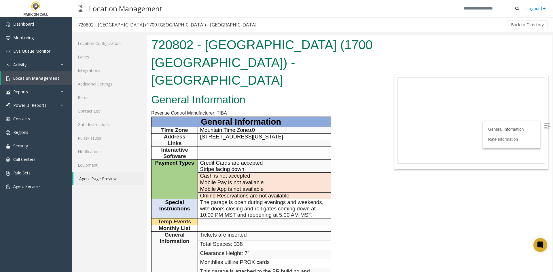
click at [205, 199] on span "The garage is open during evenings and weekends, with doors closing and roll ga…" at bounding box center [261, 208] width 123 height 19
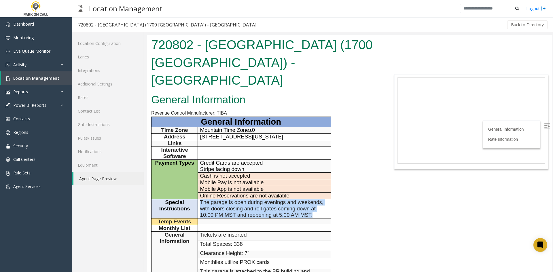
drag, startPoint x: 205, startPoint y: 184, endPoint x: 317, endPoint y: 197, distance: 112.4
click at [317, 199] on p "The garage is open during evenings and weekends, with doors closing and roll ga…" at bounding box center [264, 208] width 128 height 19
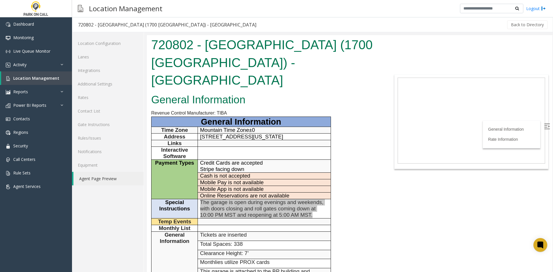
click at [109, 23] on div "720802 - Riverview (1700 Platte) - Parkwell" at bounding box center [167, 24] width 178 height 7
drag, startPoint x: 109, startPoint y: 23, endPoint x: 162, endPoint y: 22, distance: 53.6
click at [162, 22] on div "720802 - Riverview (1700 Platte) - Parkwell" at bounding box center [167, 24] width 178 height 7
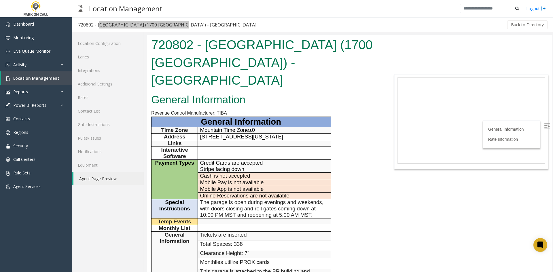
click at [221, 47] on h1 "720802 - Riverview (1700 Platte) - Parkwell" at bounding box center [265, 62] width 228 height 53
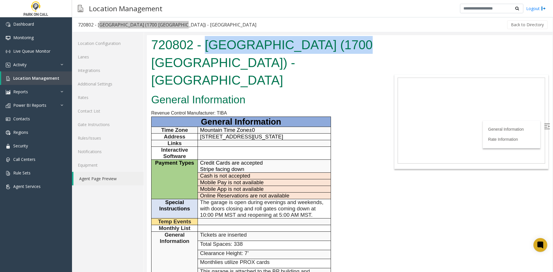
drag, startPoint x: 221, startPoint y: 47, endPoint x: 331, endPoint y: 52, distance: 110.4
click at [331, 52] on h1 "720802 - Riverview (1700 Platte) - Parkwell" at bounding box center [265, 62] width 228 height 53
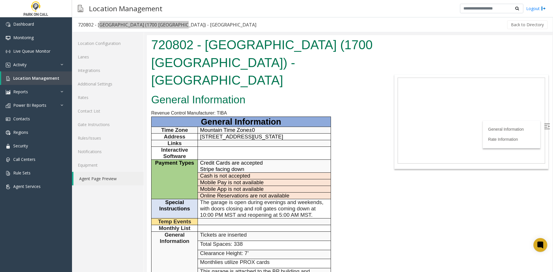
click at [260, 166] on p "Stripe facing down" at bounding box center [264, 169] width 128 height 6
click at [277, 223] on tbody "General Information Time Zone Mountain Time Zone ±0 Address 1700 Platte Street,…" at bounding box center [240, 237] width 179 height 241
click at [280, 232] on p "Tickets are inserted" at bounding box center [264, 235] width 128 height 6
click at [212, 47] on h1 "720802 - Riverview (1700 Platte) - Parkwell" at bounding box center [265, 62] width 228 height 53
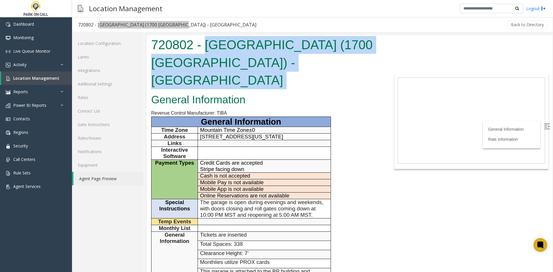
drag, startPoint x: 212, startPoint y: 47, endPoint x: 215, endPoint y: 65, distance: 17.8
click at [215, 65] on h1 "720802 - Riverview (1700 Platte) - Parkwell" at bounding box center [265, 62] width 228 height 53
click at [210, 65] on h1 "720802 - Riverview (1700 Platte) - Parkwell" at bounding box center [265, 62] width 228 height 53
click at [173, 71] on h1 "720802 - Riverview (1700 Platte) - Parkwell" at bounding box center [265, 62] width 228 height 53
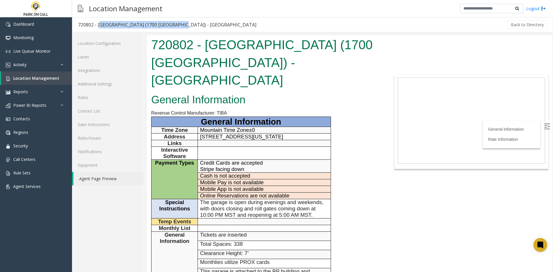
click at [126, 29] on h3 "720802 - Riverview (1700 Platte) - Parkwell" at bounding box center [167, 24] width 190 height 13
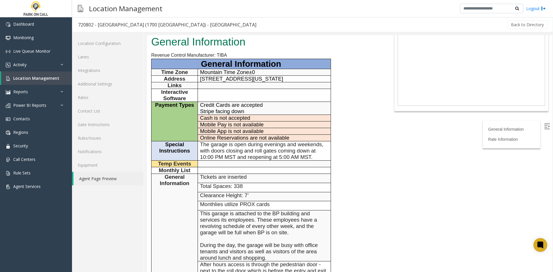
scroll to position [144, 0]
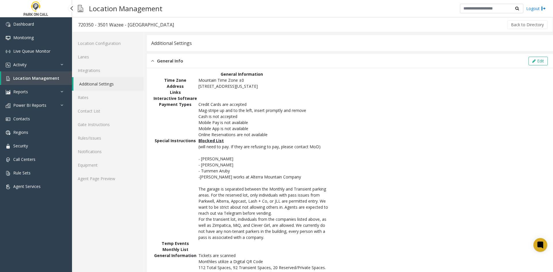
click at [35, 77] on span "Location Management" at bounding box center [36, 77] width 46 height 5
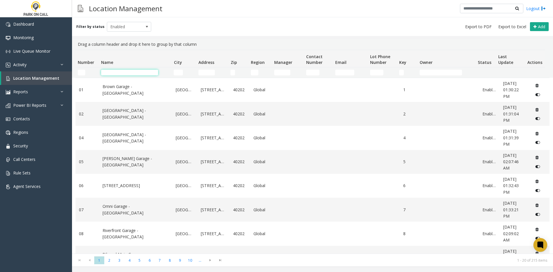
click at [121, 72] on input "Name Filter" at bounding box center [129, 73] width 57 height 6
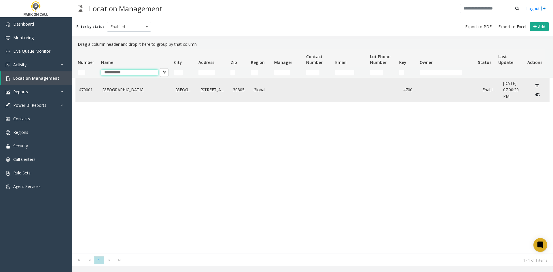
type input "**********"
click at [125, 91] on link "[GEOGRAPHIC_DATA]" at bounding box center [135, 90] width 67 height 6
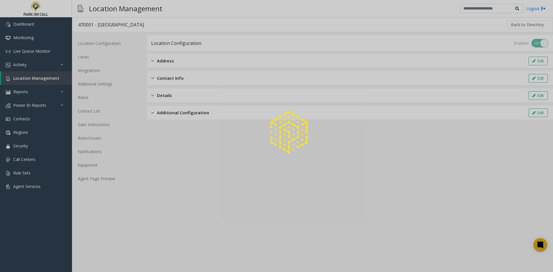
click at [119, 57] on div at bounding box center [276, 136] width 553 height 272
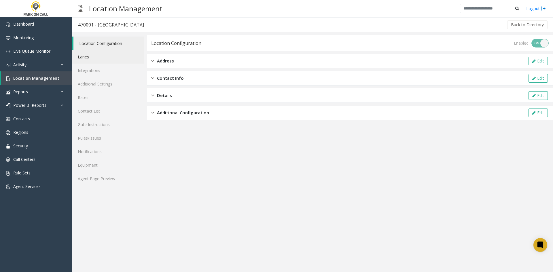
click at [116, 58] on link "Lanes" at bounding box center [108, 57] width 72 height 14
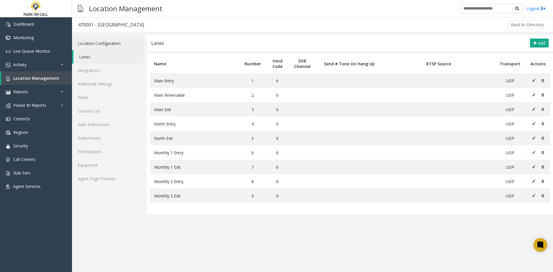
click at [113, 43] on link "Location Configuration" at bounding box center [108, 44] width 72 height 14
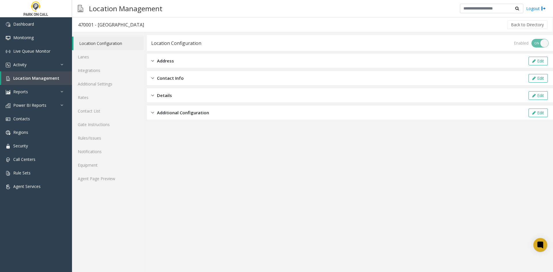
click at [166, 56] on div "Address Edit" at bounding box center [350, 61] width 406 height 14
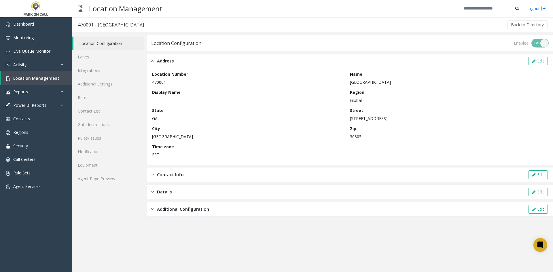
click at [527, 65] on div "Edit" at bounding box center [537, 61] width 21 height 9
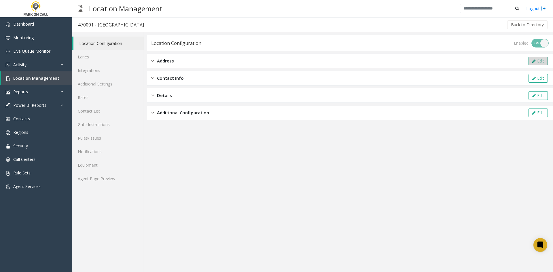
click at [531, 60] on button "Edit" at bounding box center [537, 61] width 19 height 9
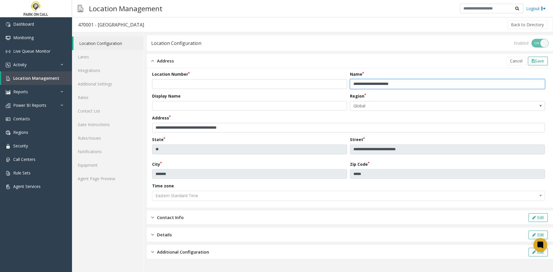
click at [419, 81] on input "**********" at bounding box center [447, 84] width 195 height 10
click at [442, 85] on input "**********" at bounding box center [447, 84] width 195 height 10
type input "**********"
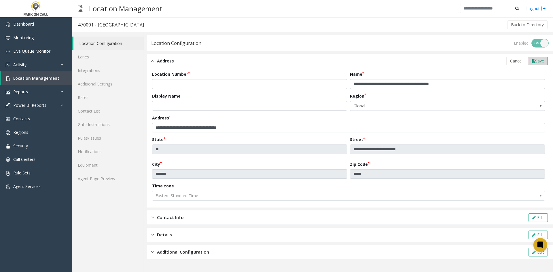
click at [535, 61] on span "Save" at bounding box center [539, 60] width 9 height 5
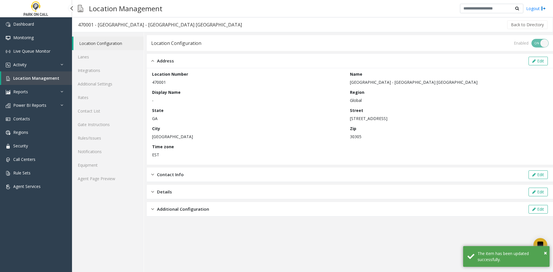
click at [53, 81] on span "Location Management" at bounding box center [36, 77] width 46 height 5
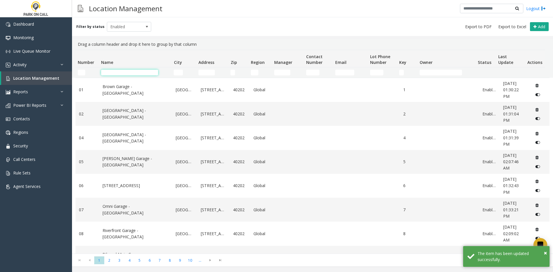
click at [111, 71] on input "Name Filter" at bounding box center [129, 73] width 57 height 6
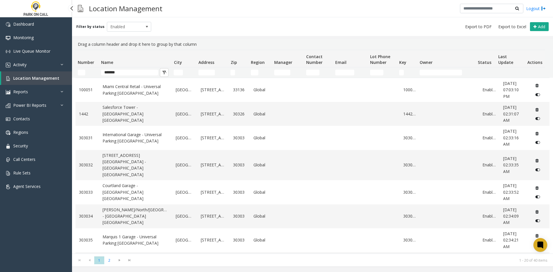
click at [54, 82] on link "Location Management" at bounding box center [36, 78] width 71 height 14
drag, startPoint x: 145, startPoint y: 72, endPoint x: 70, endPoint y: 75, distance: 75.8
click at [69, 75] on app-root "Dashboard Monitoring Live Queue Monitor Activity Daily Activity Lane Activity A…" at bounding box center [276, 136] width 553 height 272
drag, startPoint x: 123, startPoint y: 72, endPoint x: 95, endPoint y: 75, distance: 28.7
click at [94, 75] on tr "*******" at bounding box center [310, 72] width 470 height 10
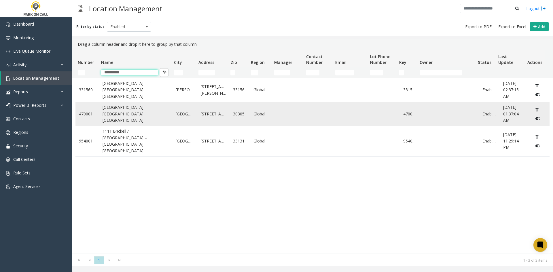
type input "*********"
click at [113, 118] on link "[GEOGRAPHIC_DATA] - [GEOGRAPHIC_DATA] [GEOGRAPHIC_DATA]" at bounding box center [135, 113] width 67 height 19
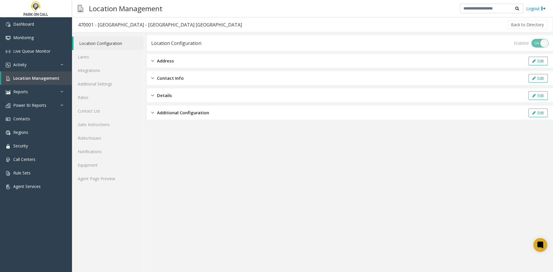
click at [101, 26] on div "470001 - [GEOGRAPHIC_DATA] - [GEOGRAPHIC_DATA] [GEOGRAPHIC_DATA]" at bounding box center [160, 24] width 164 height 7
drag, startPoint x: 101, startPoint y: 26, endPoint x: 136, endPoint y: 28, distance: 35.8
click at [136, 28] on div "470001 - [GEOGRAPHIC_DATA] - [GEOGRAPHIC_DATA] [GEOGRAPHIC_DATA]" at bounding box center [160, 24] width 164 height 7
copy div "[GEOGRAPHIC_DATA]"
